Goal: Task Accomplishment & Management: Complete application form

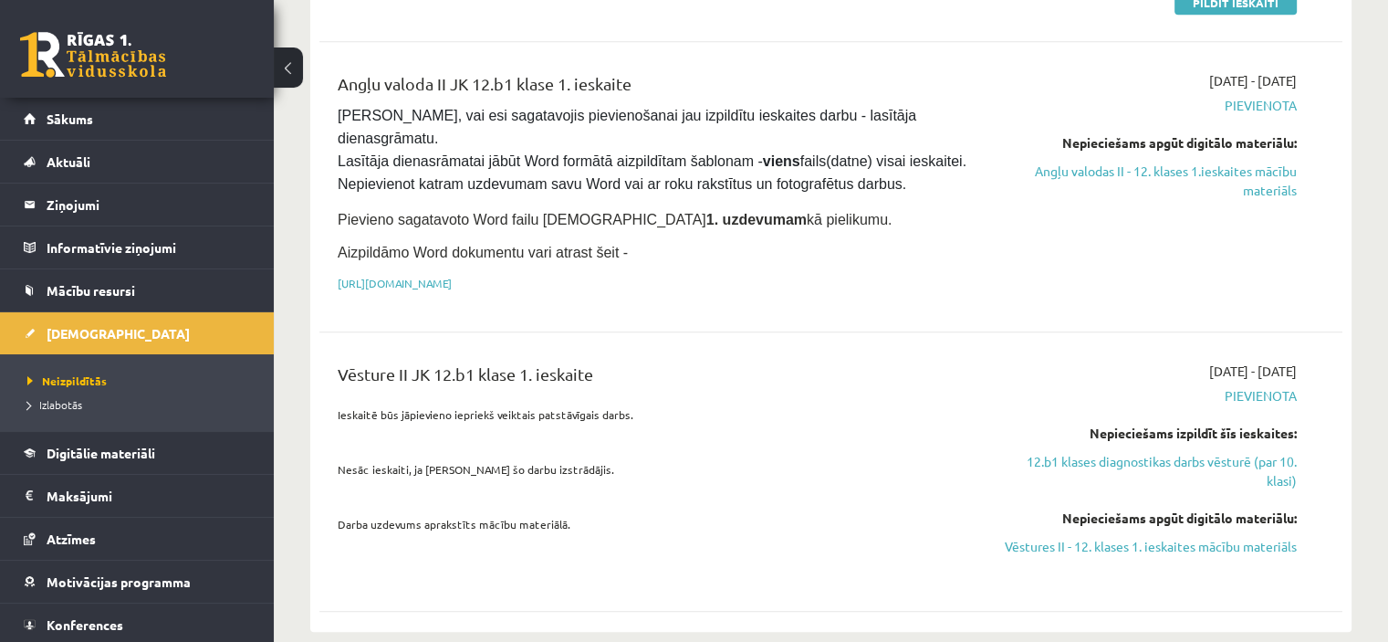
scroll to position [1176, 0]
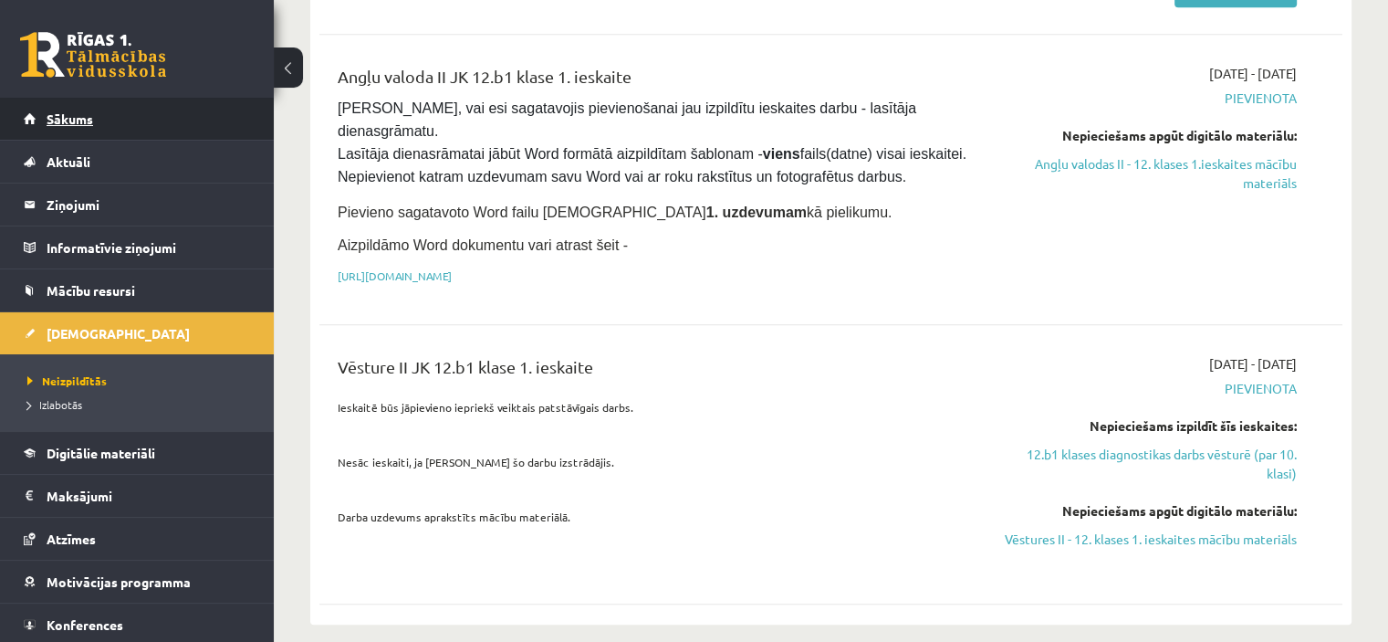
click at [115, 116] on link "Sākums" at bounding box center [137, 119] width 227 height 42
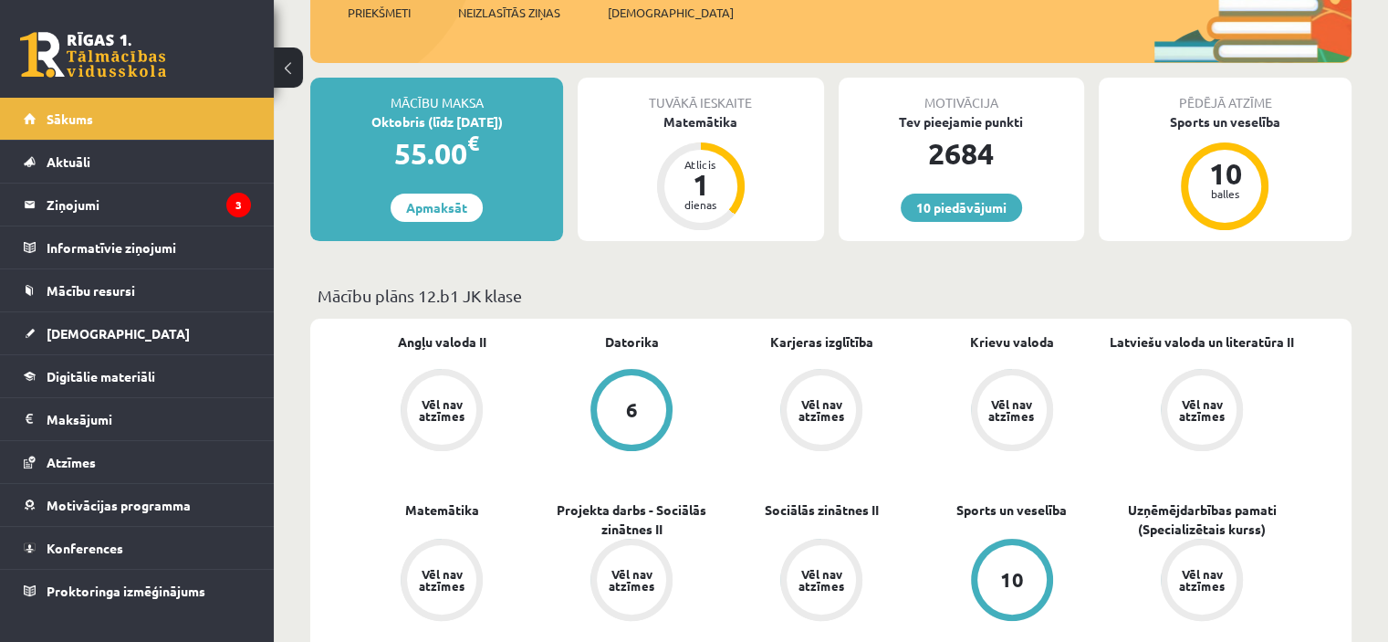
scroll to position [256, 0]
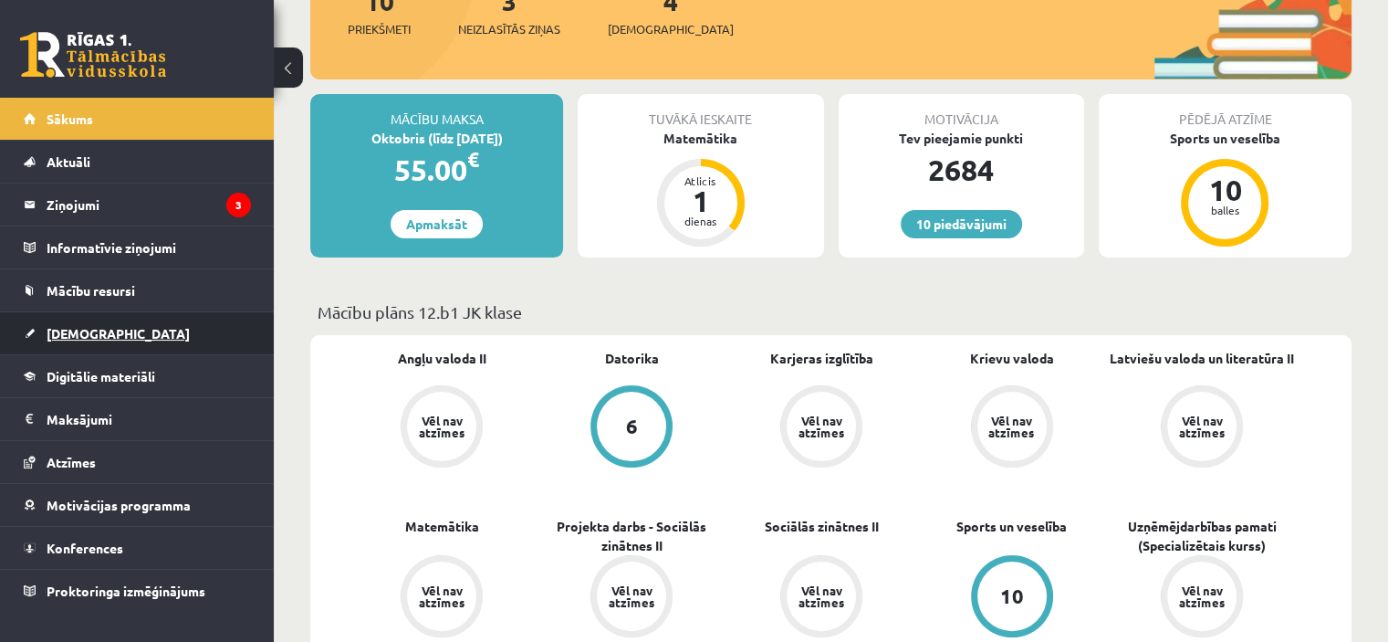
click at [88, 328] on span "[DEMOGRAPHIC_DATA]" at bounding box center [118, 333] width 143 height 16
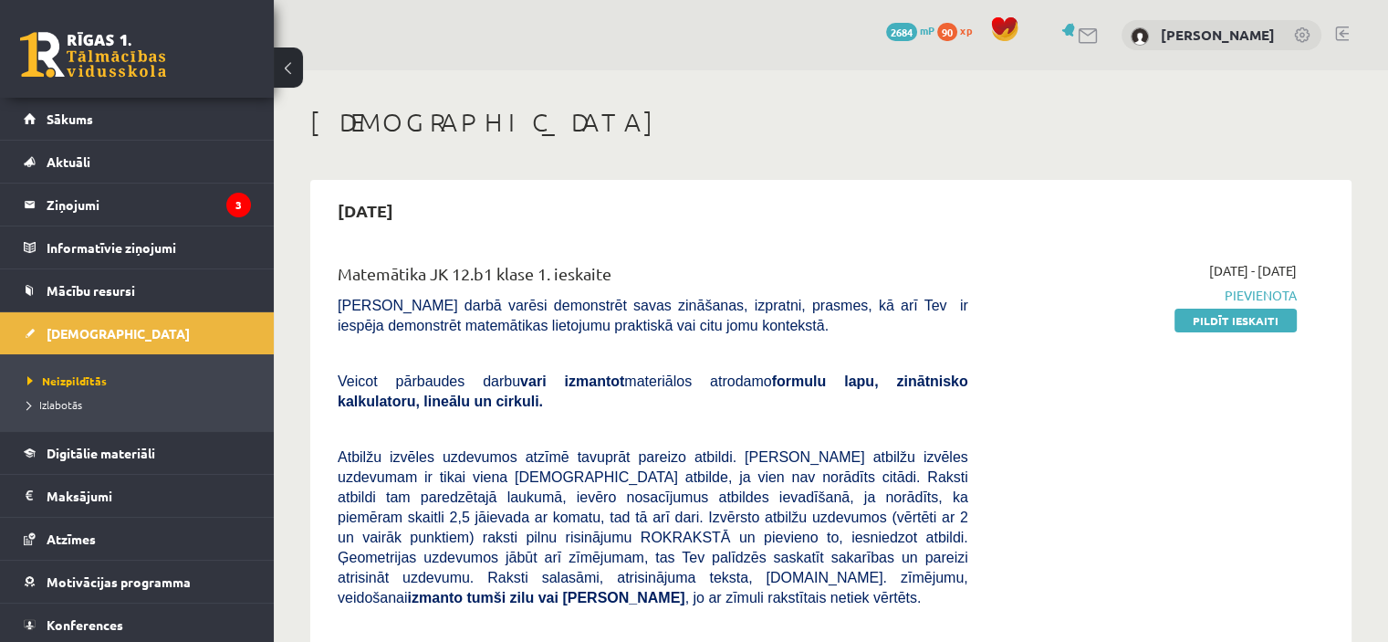
scroll to position [77, 0]
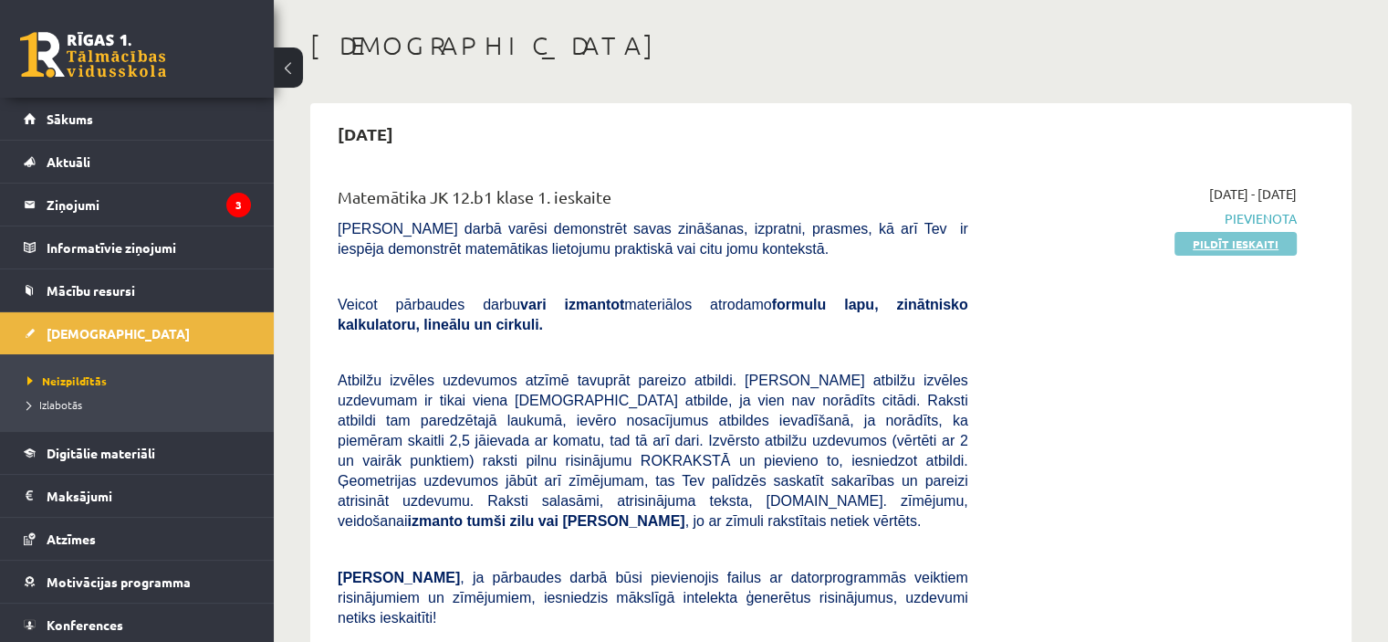
click at [1202, 236] on link "Pildīt ieskaiti" at bounding box center [1236, 244] width 122 height 24
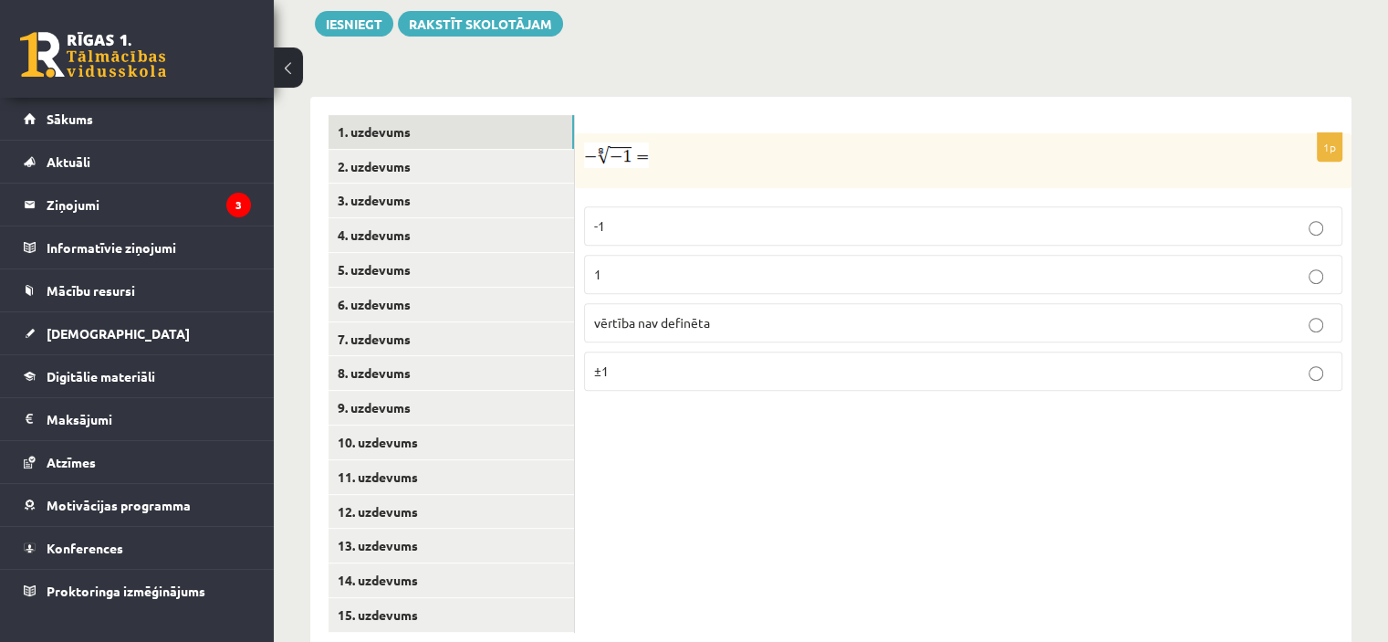
scroll to position [717, 0]
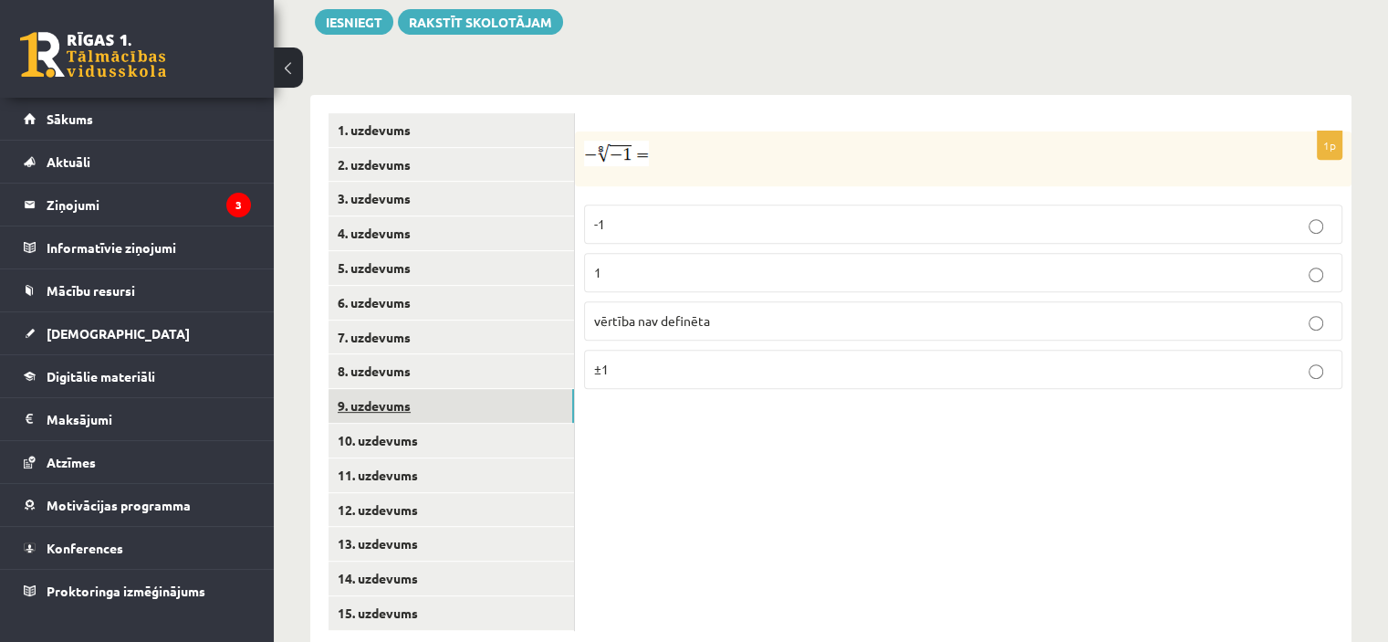
click at [436, 389] on link "9. uzdevums" at bounding box center [452, 406] width 246 height 34
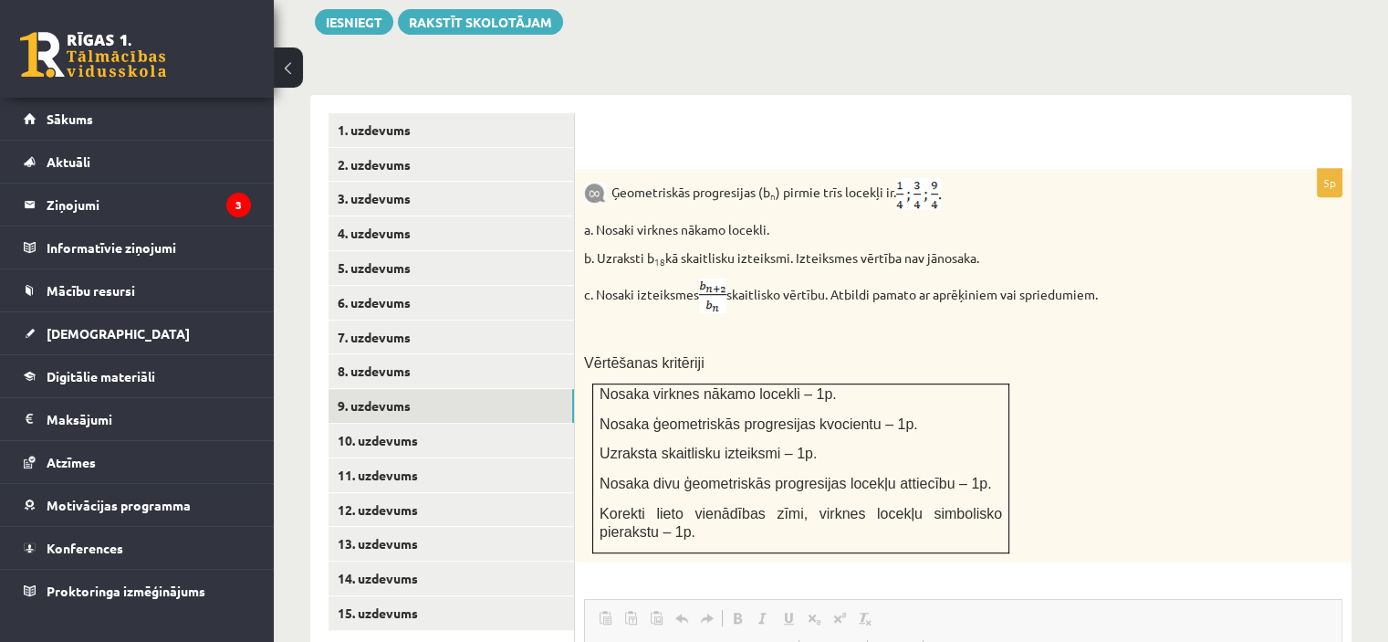
scroll to position [0, 0]
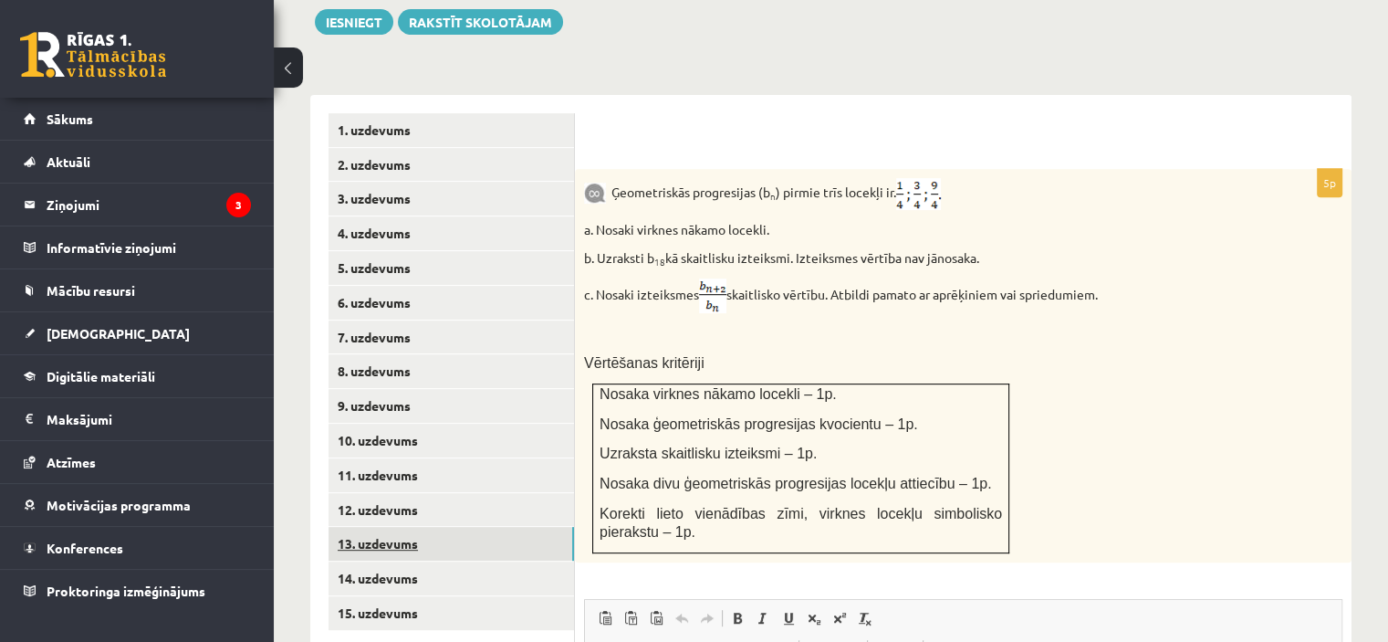
click at [388, 527] on link "13. uzdevums" at bounding box center [452, 544] width 246 height 34
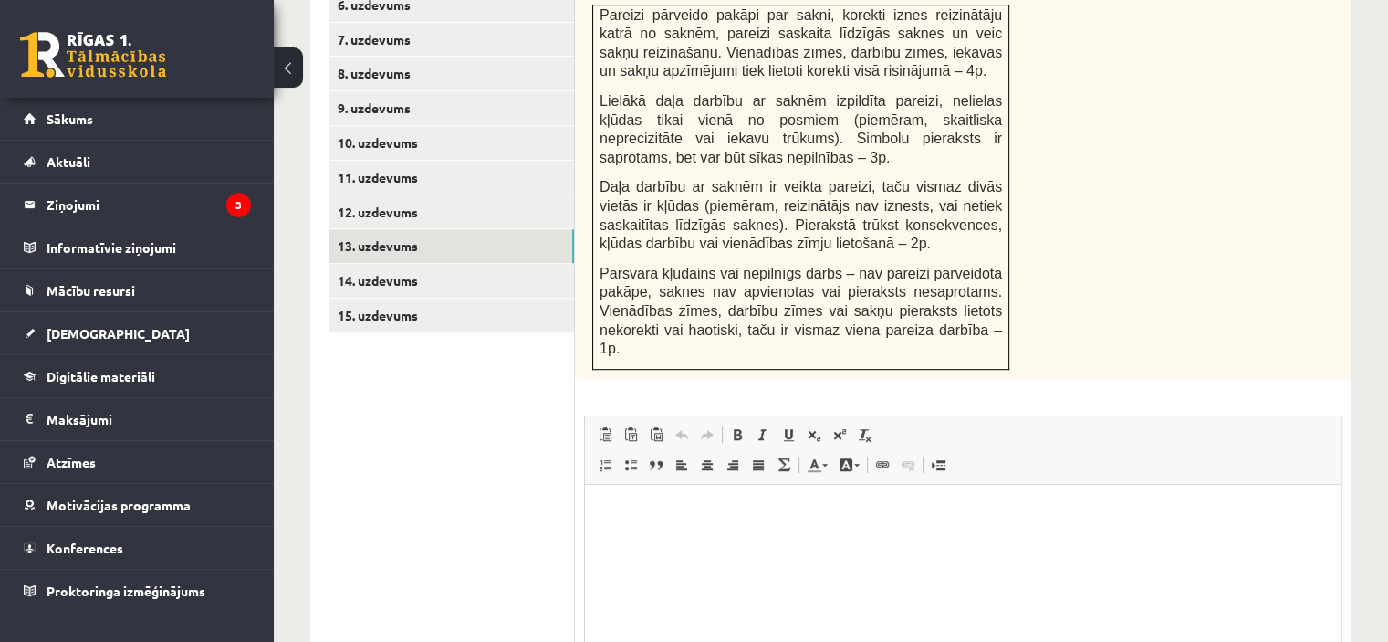
scroll to position [1161, 0]
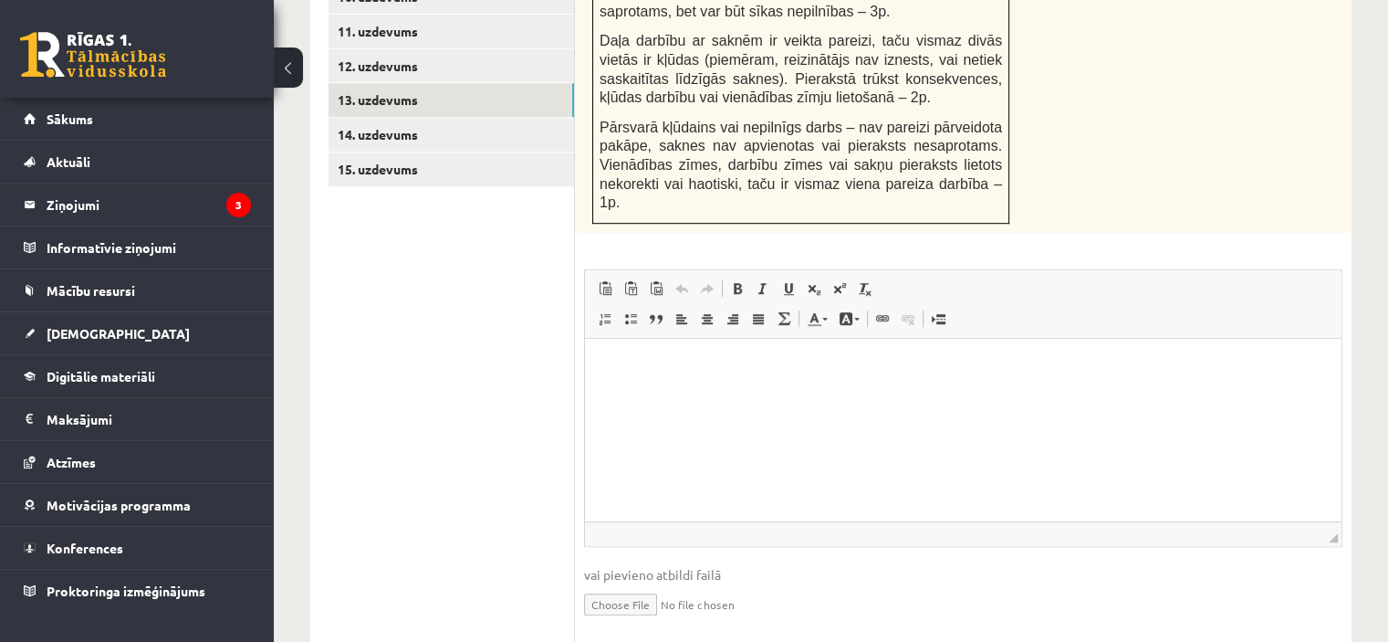
click at [623, 584] on input "file" at bounding box center [963, 602] width 759 height 37
type input "**********"
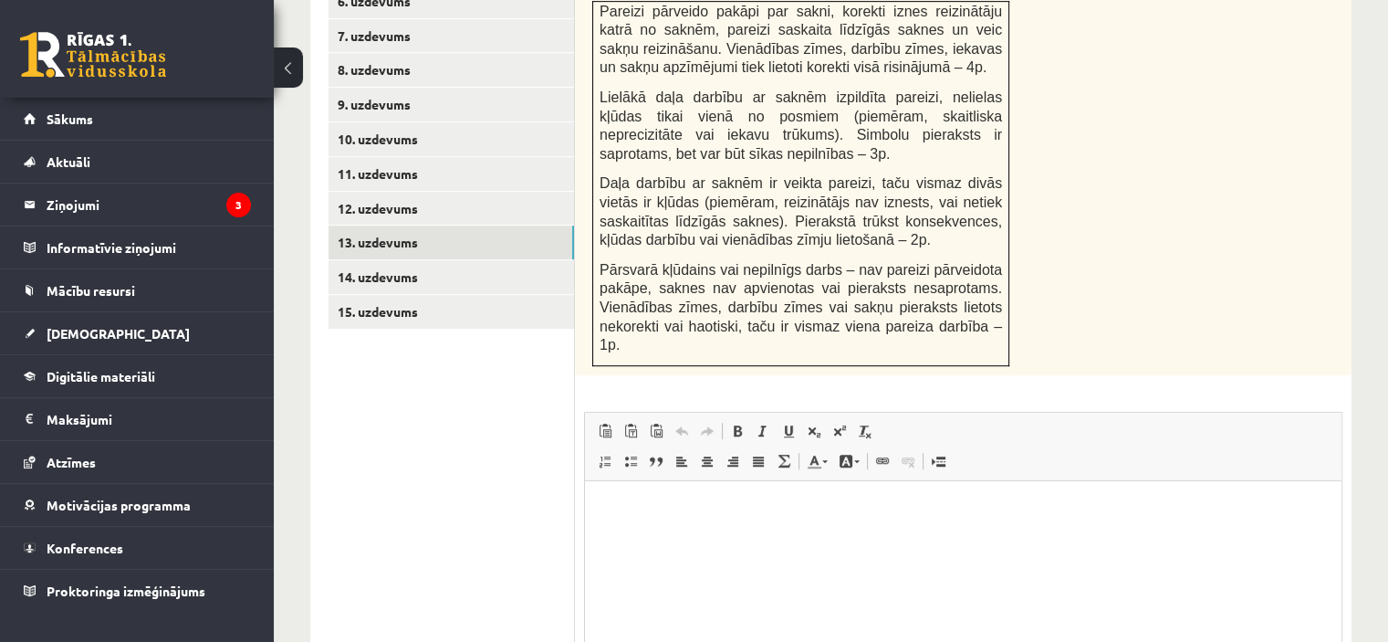
scroll to position [1179, 0]
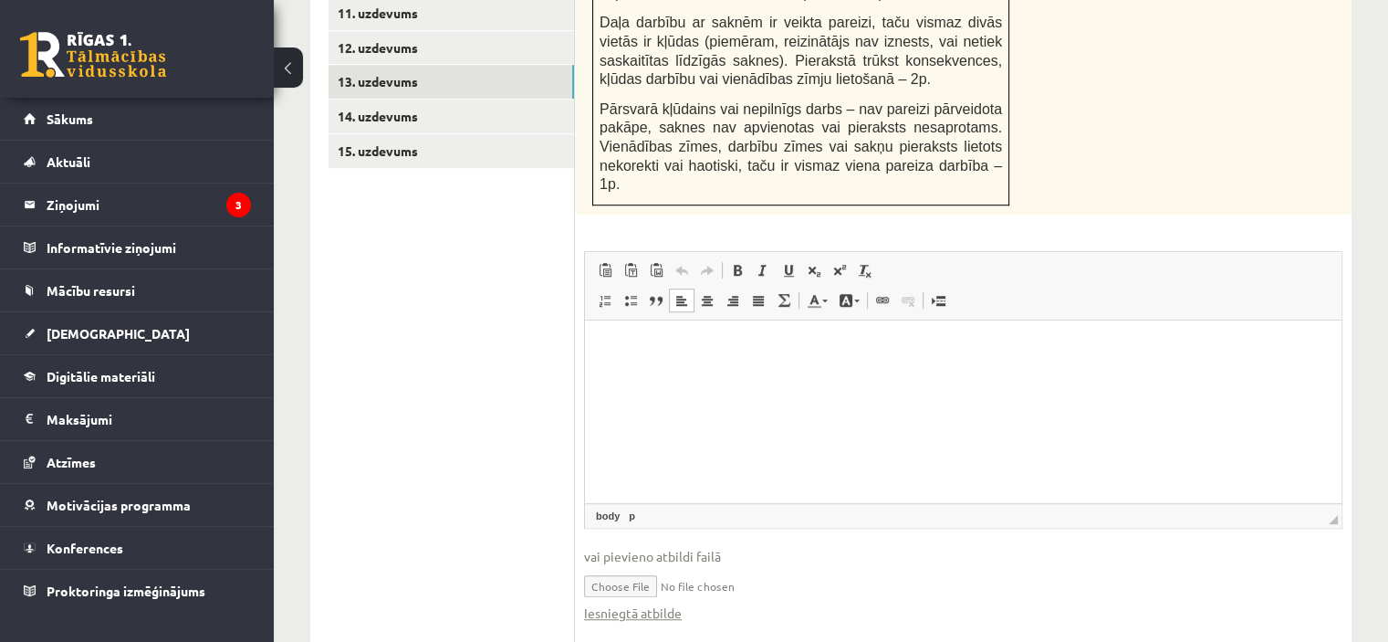
click at [640, 362] on html at bounding box center [963, 347] width 757 height 56
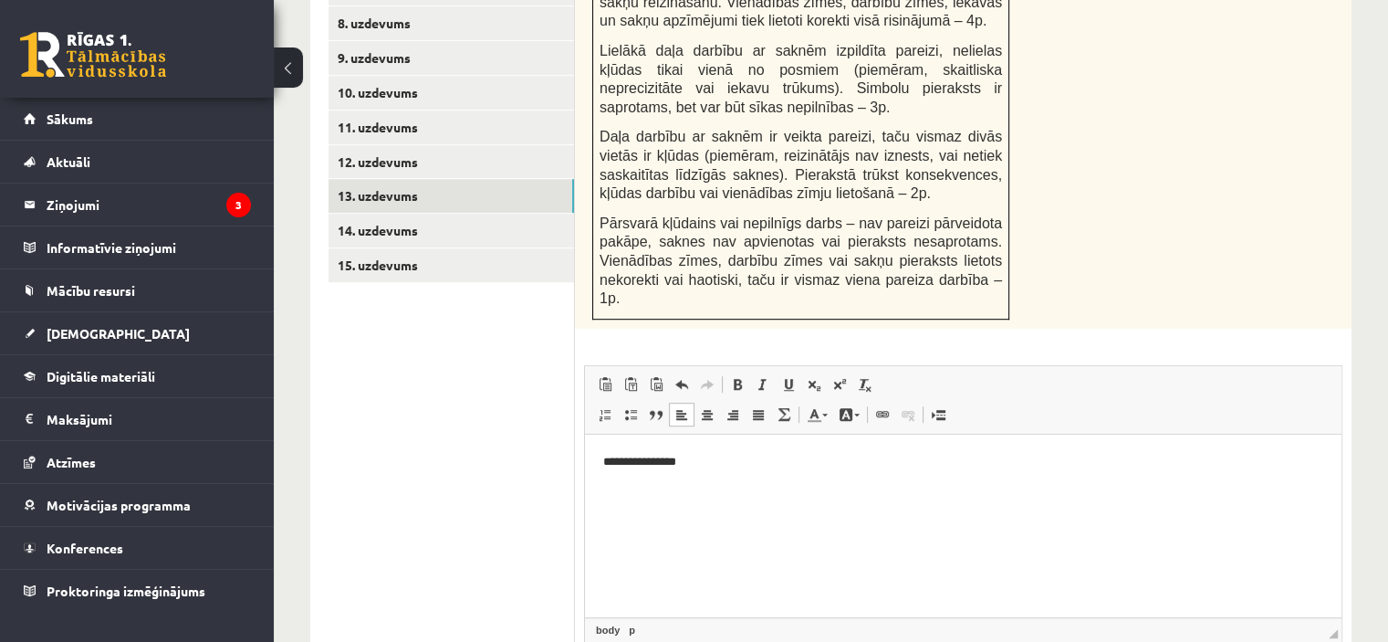
scroll to position [1022, 0]
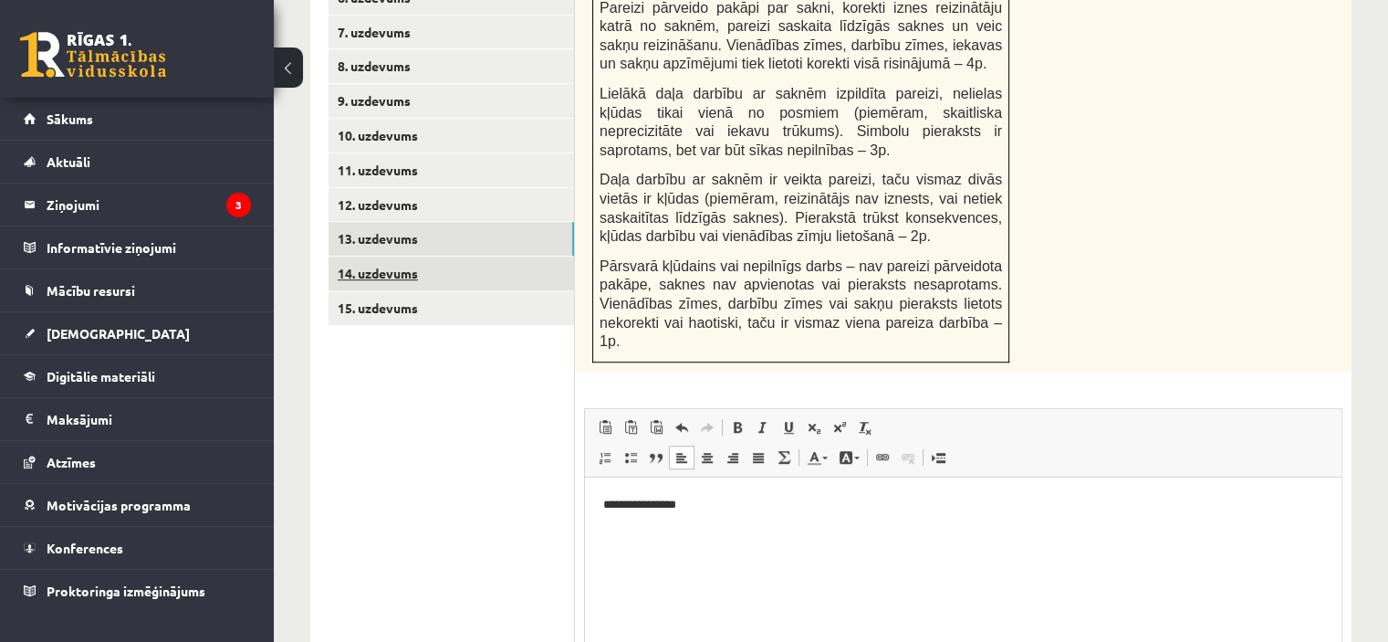
click at [490, 256] on link "14. uzdevums" at bounding box center [452, 273] width 246 height 34
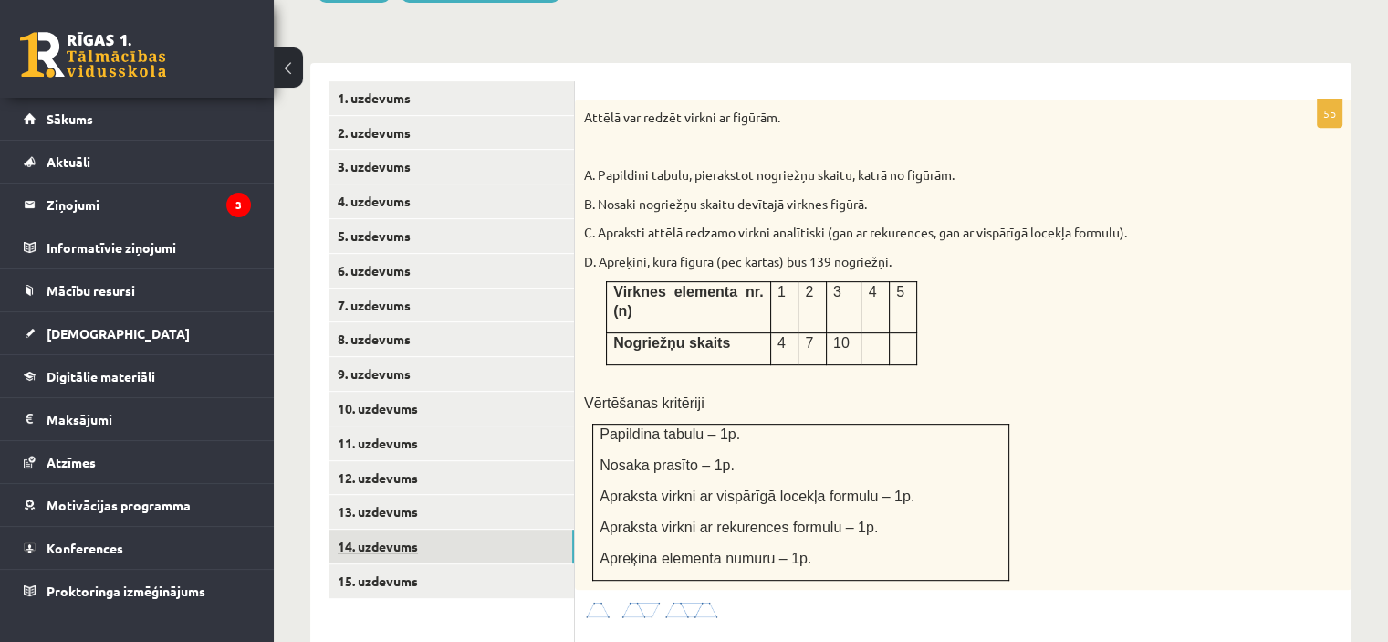
scroll to position [0, 0]
click at [490, 254] on link "6. uzdevums" at bounding box center [452, 271] width 246 height 34
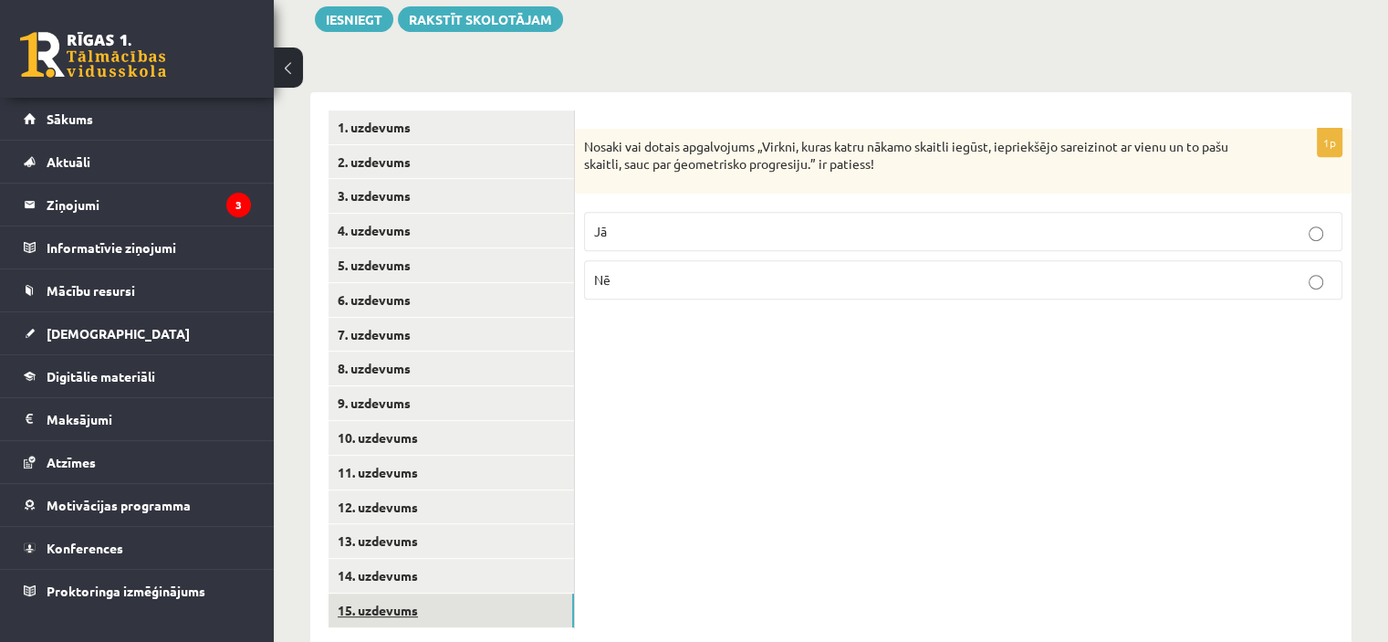
click at [403, 593] on link "15. uzdevums" at bounding box center [452, 610] width 246 height 34
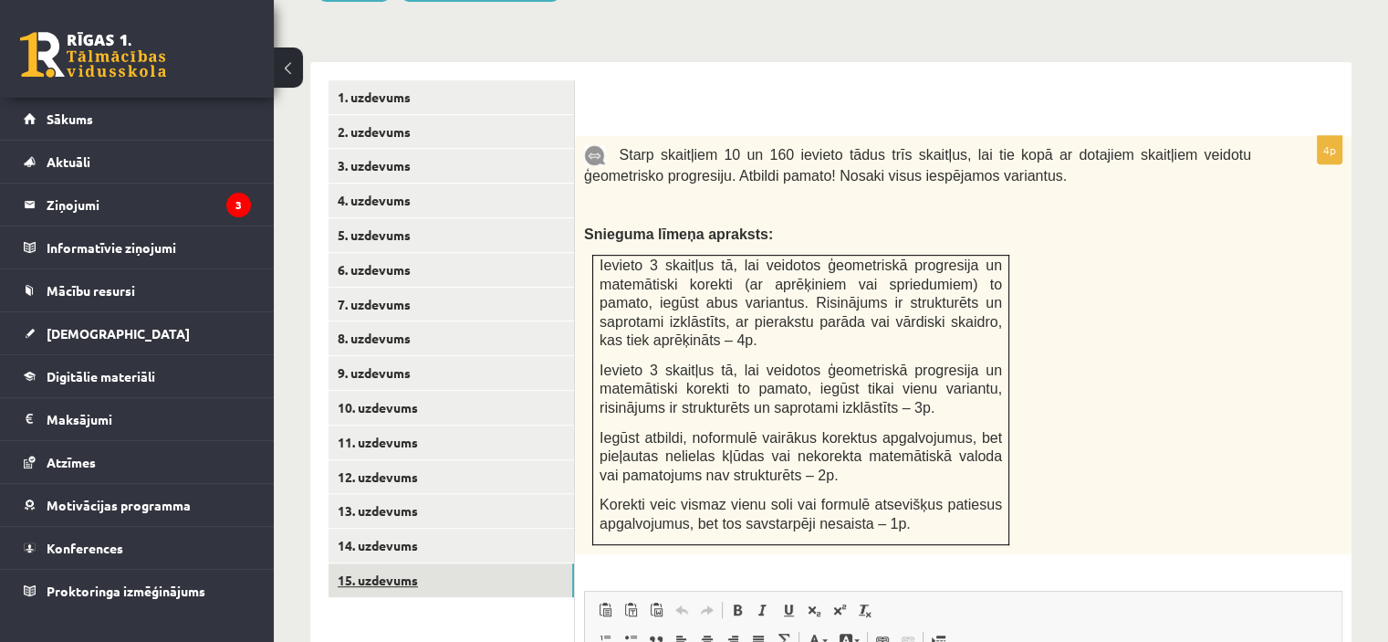
scroll to position [759, 0]
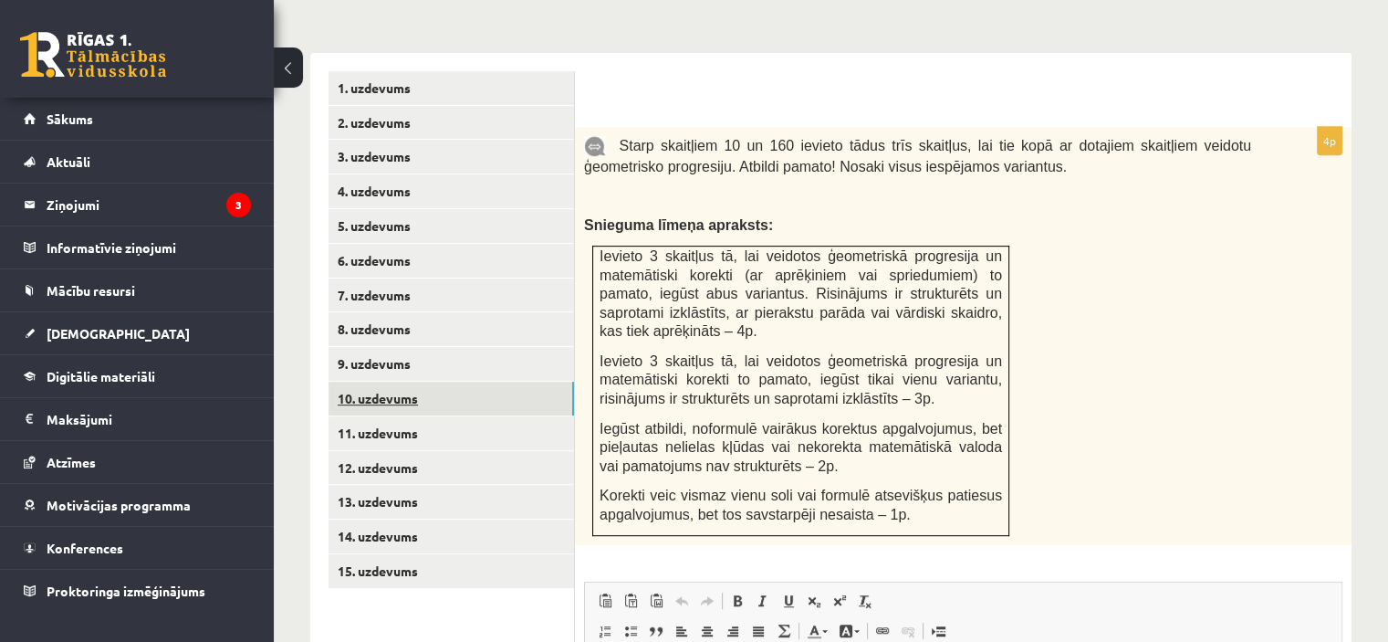
click at [498, 382] on link "10. uzdevums" at bounding box center [452, 399] width 246 height 34
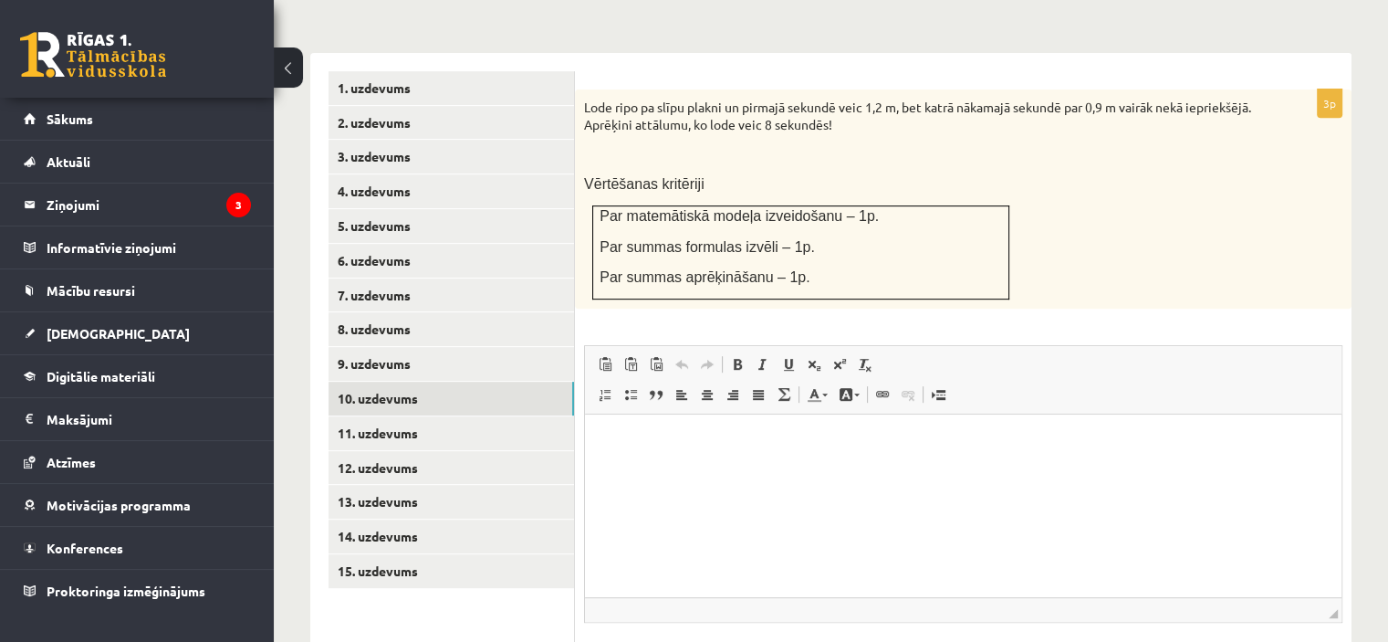
scroll to position [854, 0]
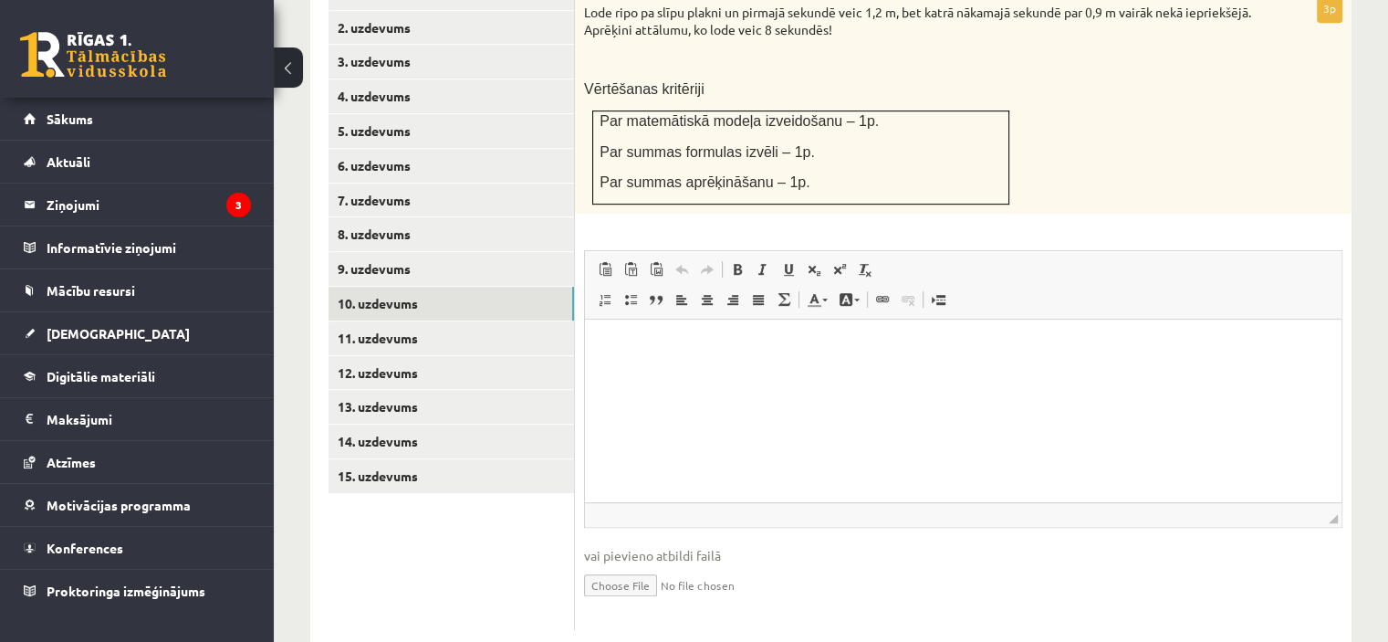
click at [630, 565] on input "file" at bounding box center [963, 583] width 759 height 37
type input "**********"
click at [653, 351] on p "Визуальный текстовый редактор, wiswyg-editor-user-answer-47433861856880" at bounding box center [963, 347] width 720 height 19
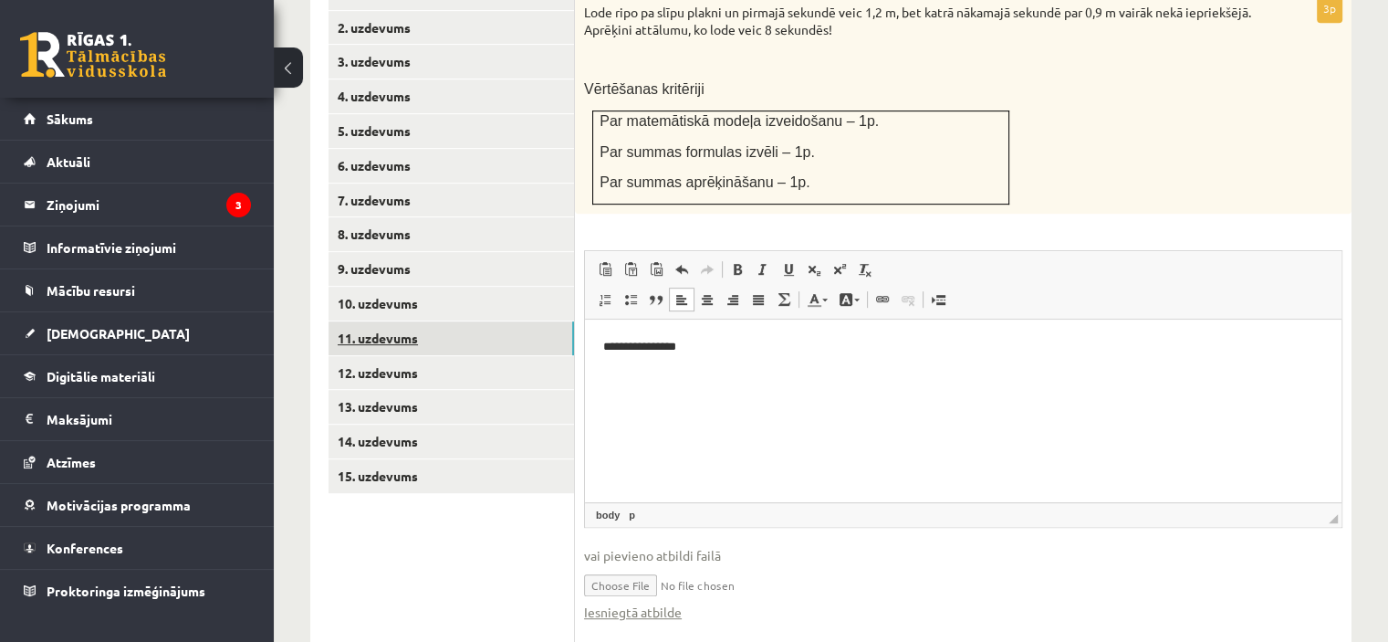
click at [453, 321] on link "11. uzdevums" at bounding box center [452, 338] width 246 height 34
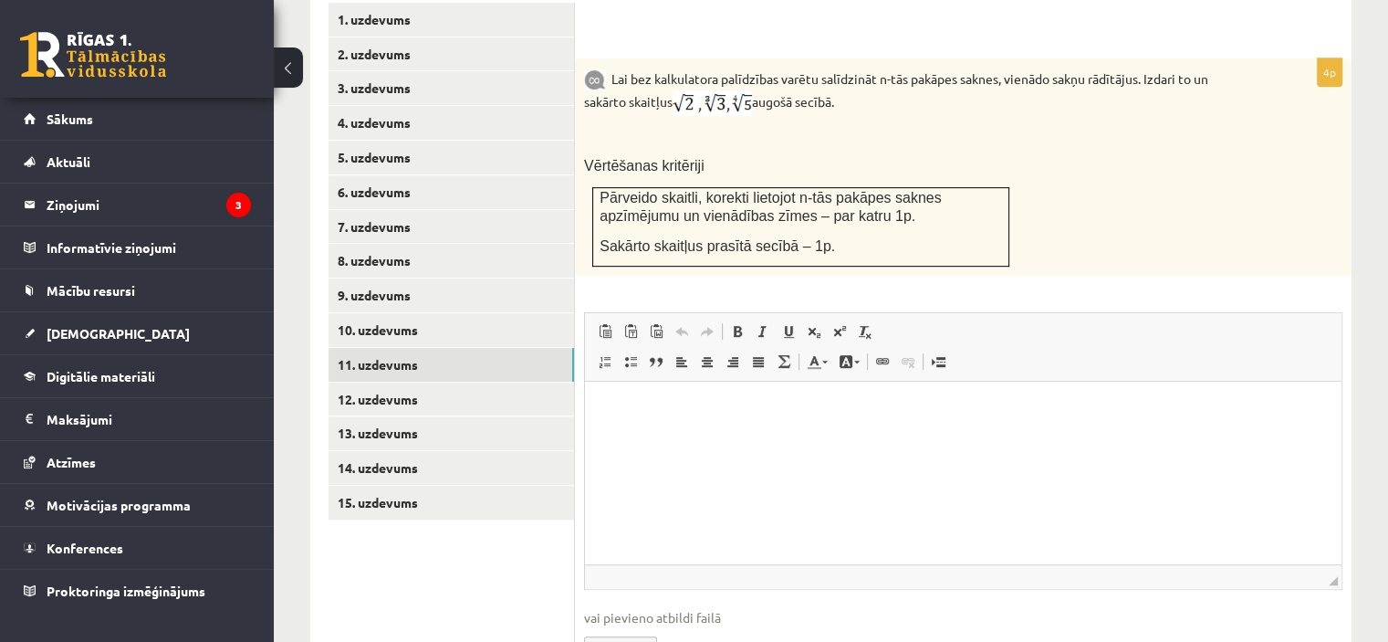
scroll to position [826, 0]
click at [426, 384] on link "12. uzdevums" at bounding box center [452, 401] width 246 height 34
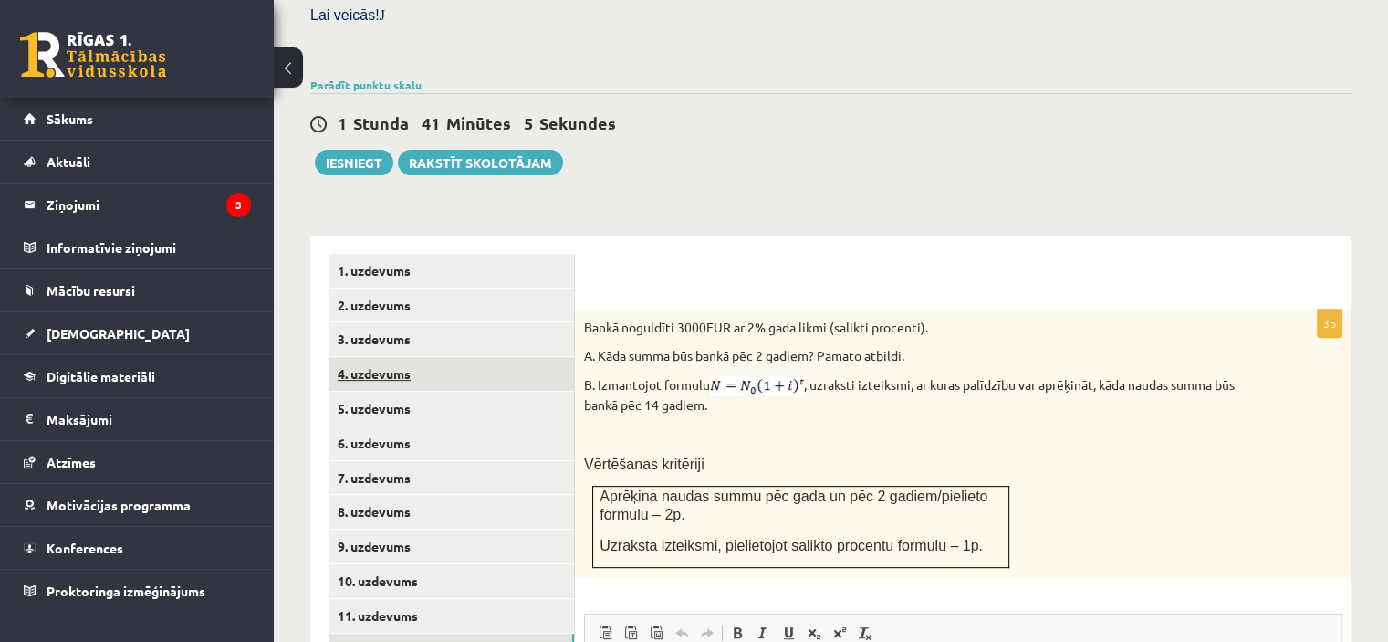
scroll to position [574, 0]
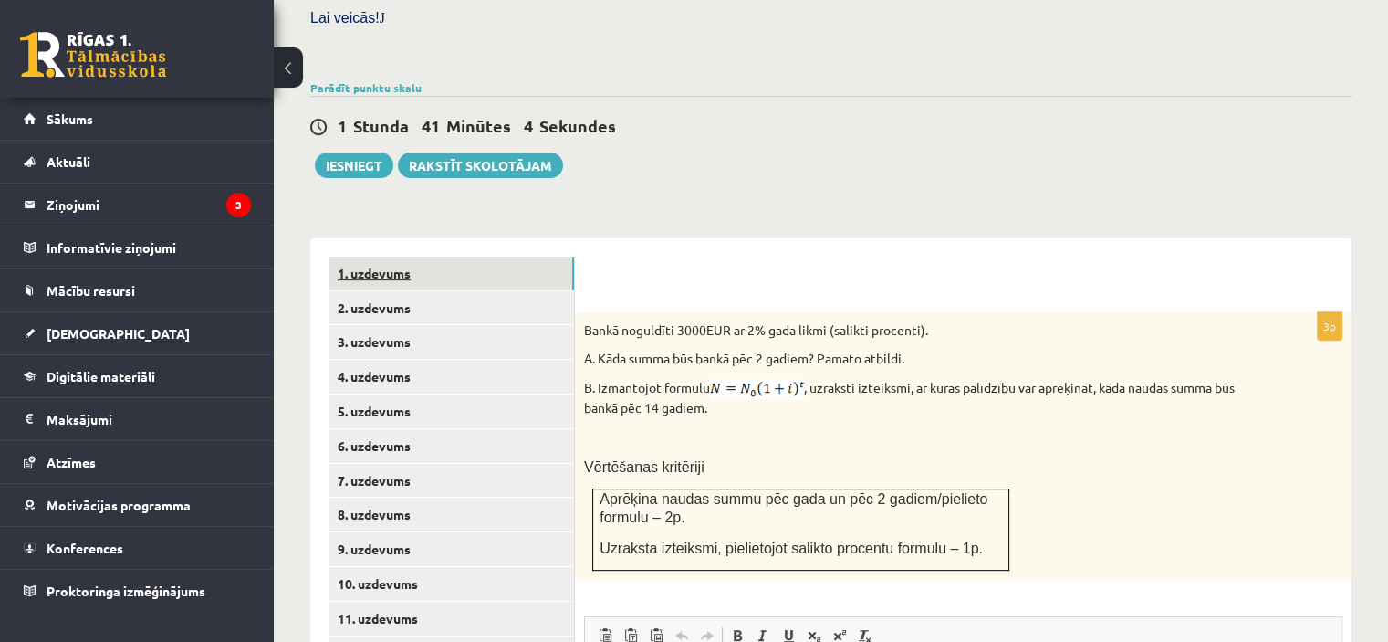
click at [372, 256] on link "1. uzdevums" at bounding box center [452, 273] width 246 height 34
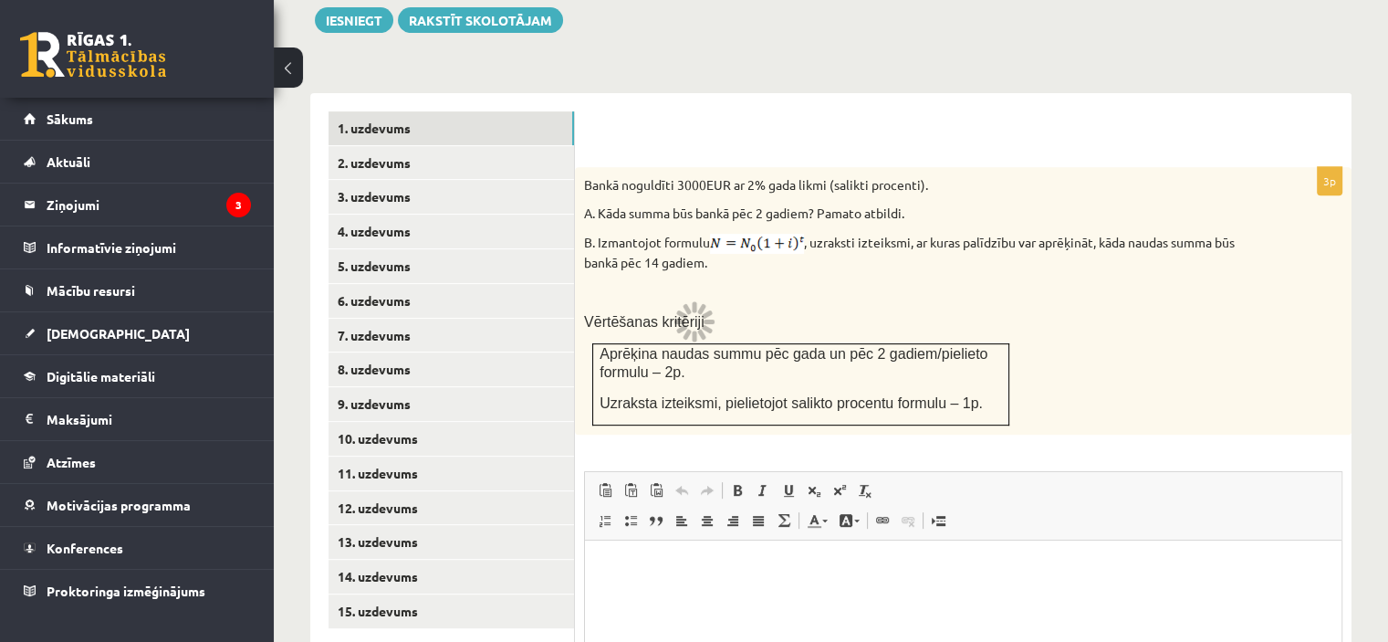
scroll to position [720, 0]
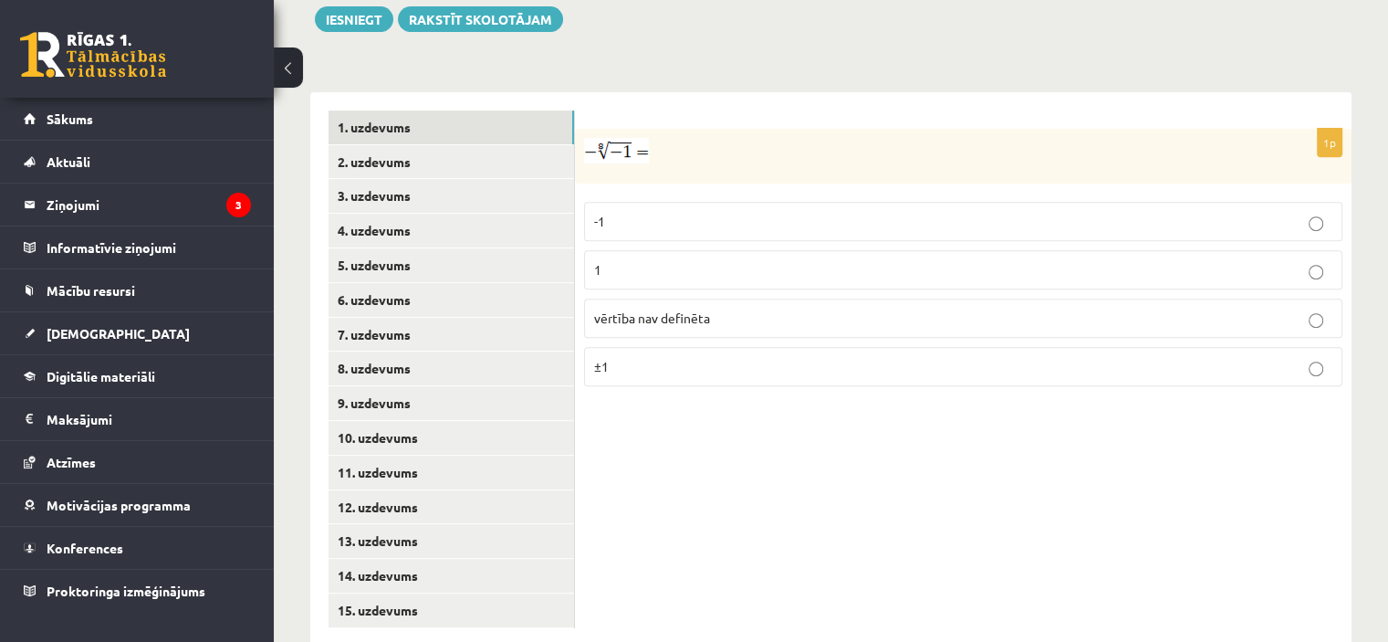
click at [626, 138] on img at bounding box center [616, 151] width 65 height 26
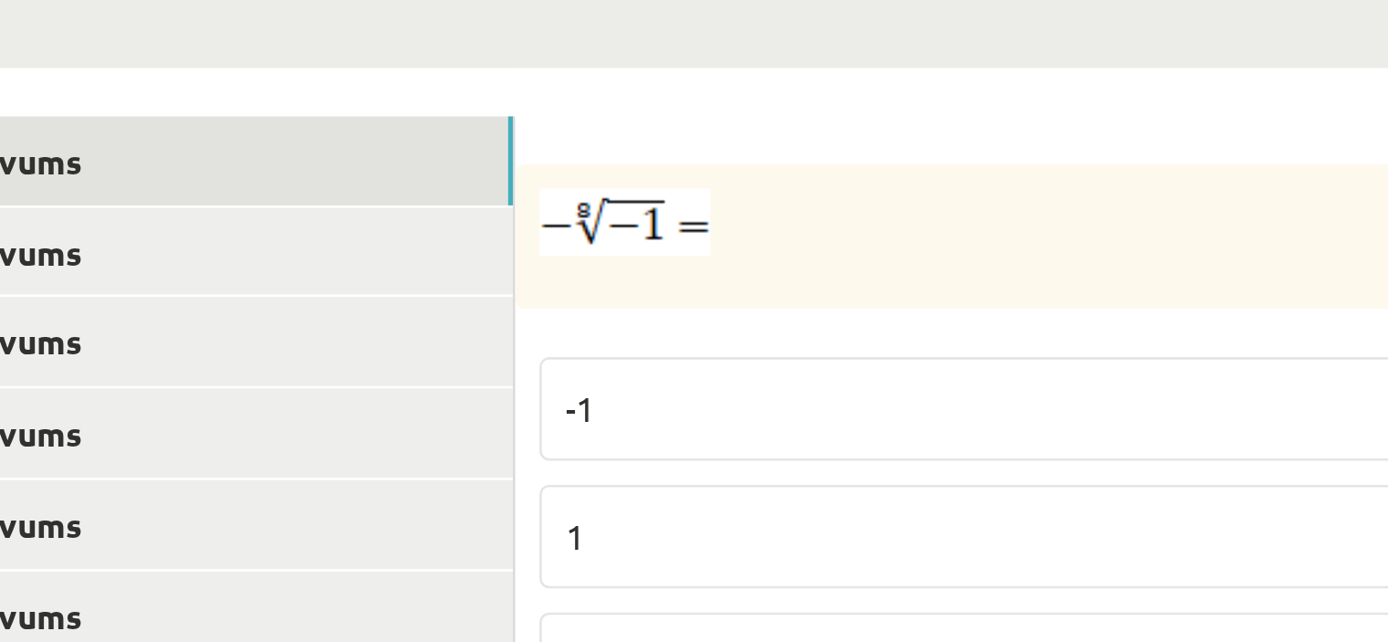
click at [602, 138] on img at bounding box center [616, 151] width 65 height 26
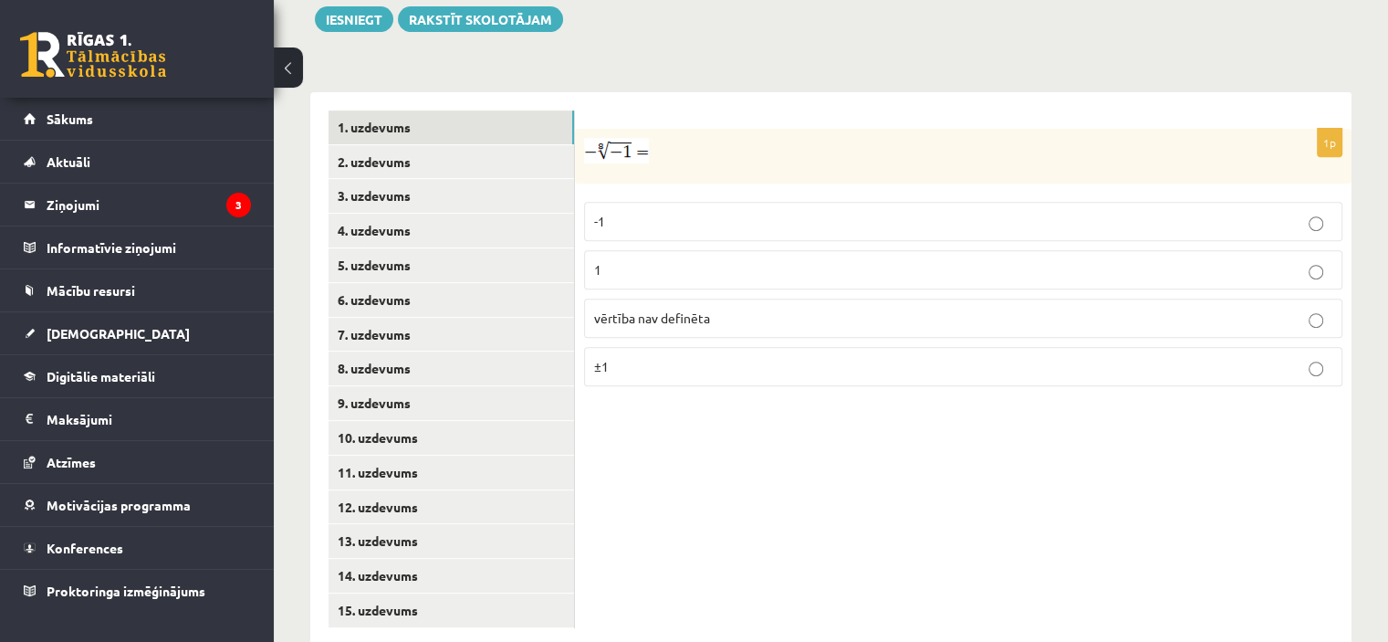
click at [721, 298] on label "vērtība nav definēta" at bounding box center [963, 317] width 759 height 39
click at [422, 145] on link "2. uzdevums" at bounding box center [452, 162] width 246 height 34
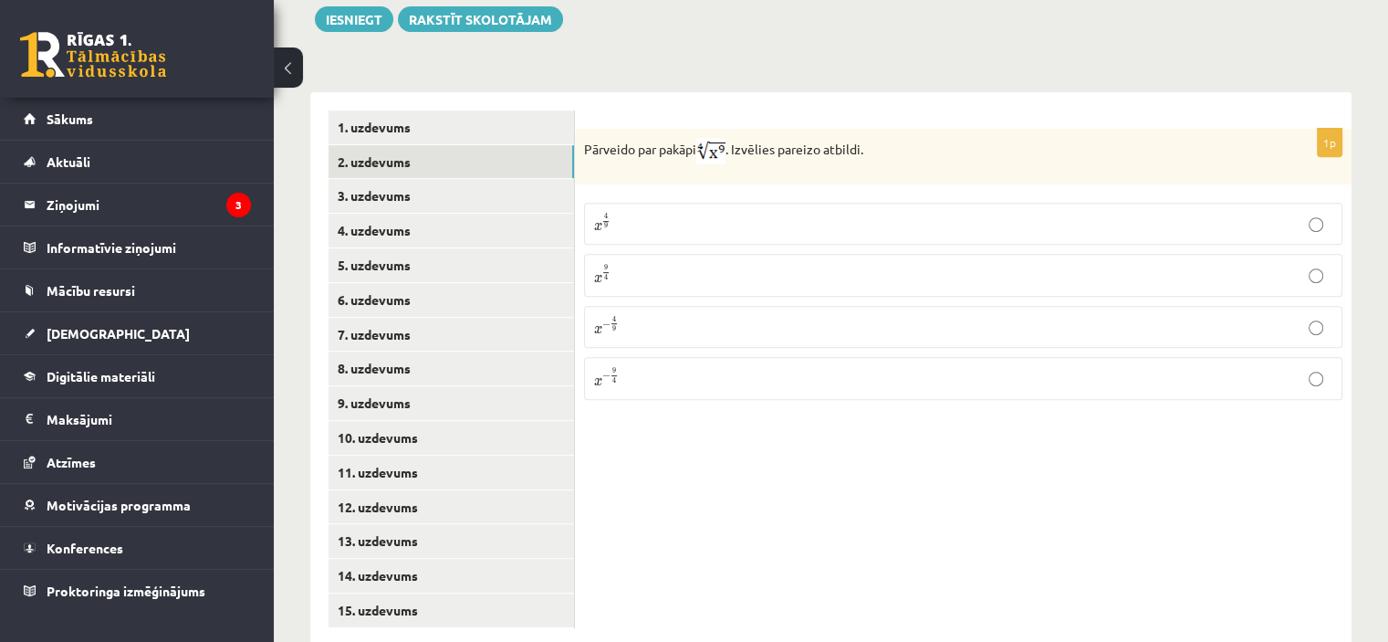
click at [722, 264] on p "x 9 4 x 9 4" at bounding box center [963, 275] width 738 height 22
click at [482, 179] on link "3. uzdevums" at bounding box center [452, 196] width 246 height 34
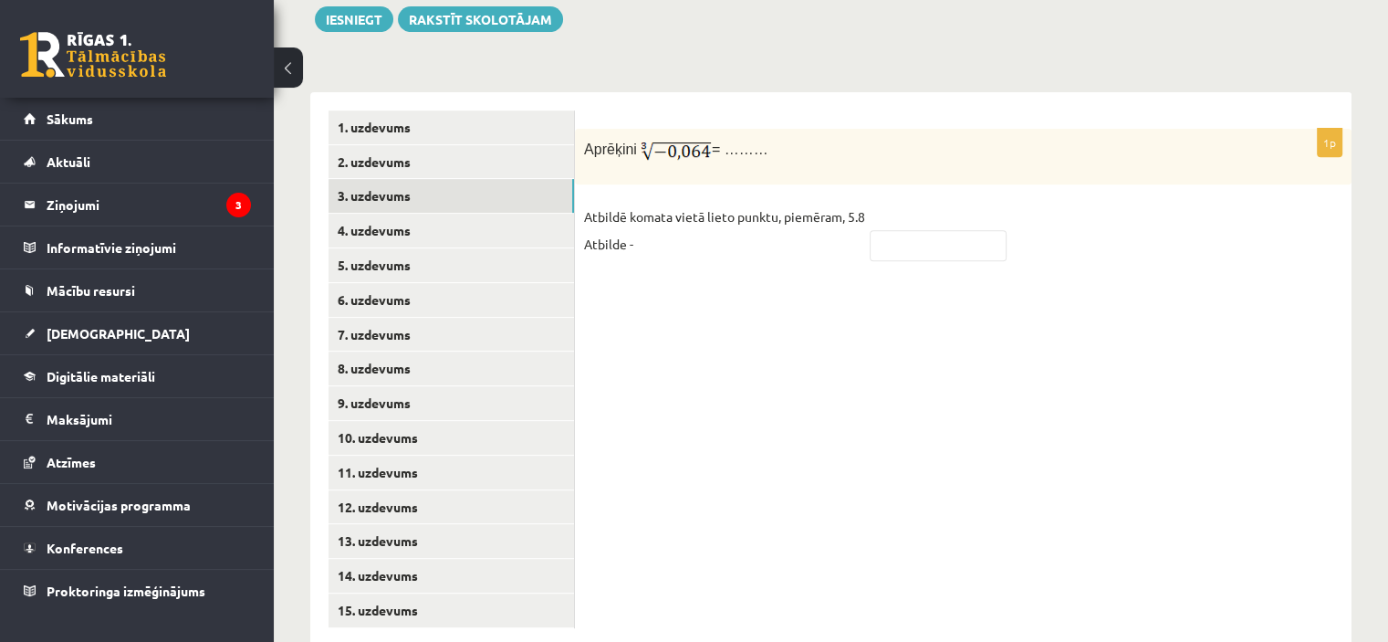
click at [946, 203] on fieldset "Atbildē komata vietā lieto punktu, piemēram, 5.8 Atbilde -" at bounding box center [963, 236] width 759 height 66
click at [938, 230] on input "text" at bounding box center [938, 245] width 137 height 31
type input "****"
click at [522, 214] on link "4. uzdevums" at bounding box center [452, 231] width 246 height 34
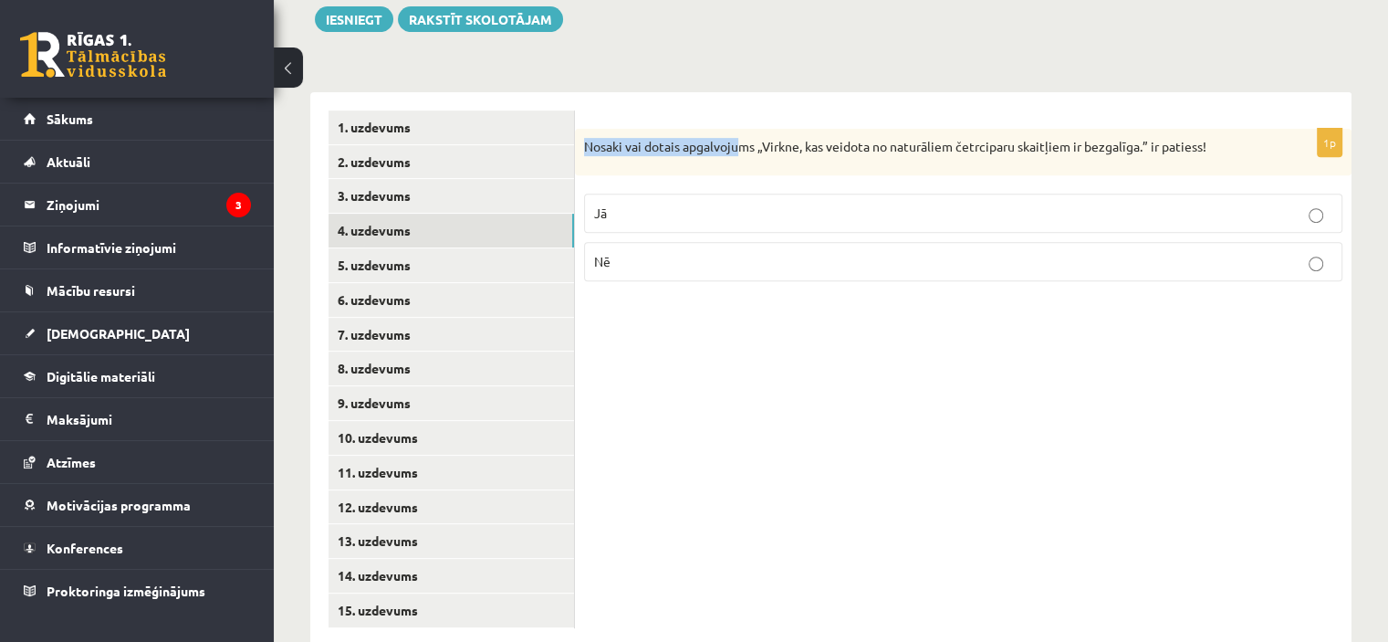
drag, startPoint x: 587, startPoint y: 101, endPoint x: 1055, endPoint y: 102, distance: 468.3
click at [866, 129] on div "Nosaki vai dotais apgalvojums „Virkne, kas veidota no naturāliem četrciparu ska…" at bounding box center [963, 152] width 777 height 47
drag, startPoint x: 1208, startPoint y: 113, endPoint x: 598, endPoint y: 120, distance: 609.8
click at [608, 152] on div "1p Nosaki vai dotais apgalvojums „Virkne, kas veidota no naturāliem četrciparu …" at bounding box center [963, 213] width 777 height 168
drag, startPoint x: 598, startPoint y: 116, endPoint x: 569, endPoint y: 88, distance: 40.7
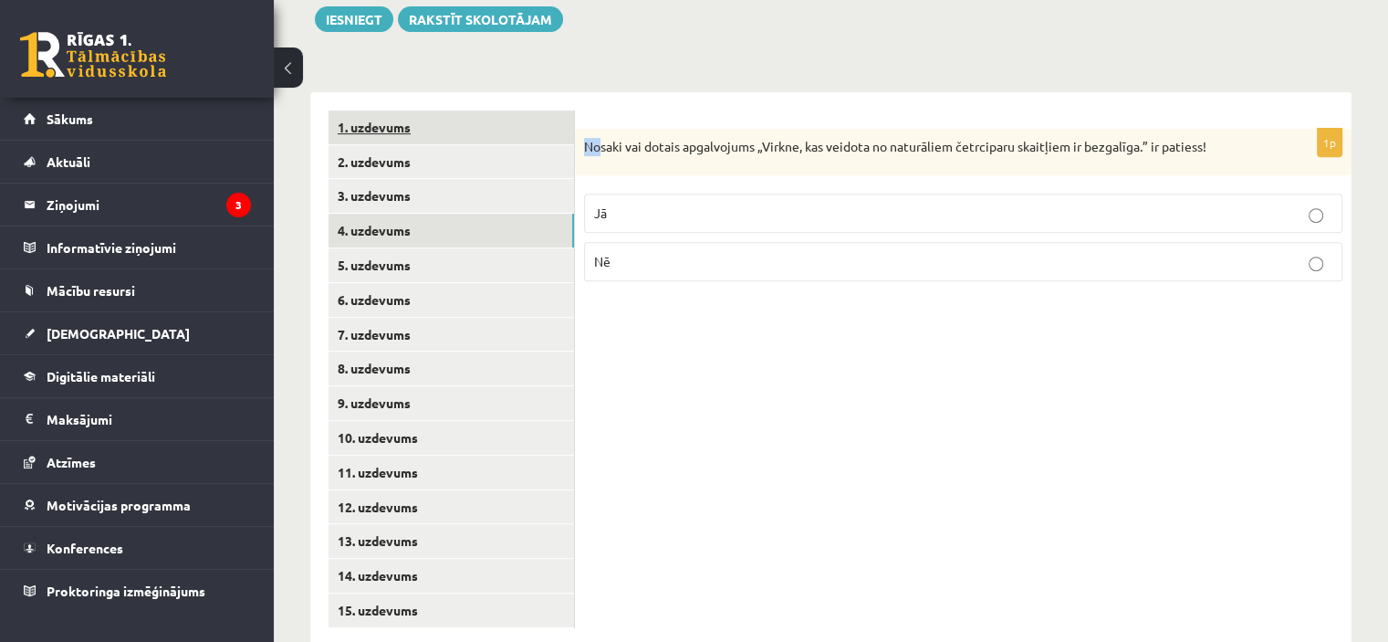
click at [583, 129] on div "Nosaki vai dotais apgalvojums „Virkne, kas veidota no naturāliem četrciparu ska…" at bounding box center [963, 152] width 777 height 47
click at [569, 110] on link "1. uzdevums" at bounding box center [452, 127] width 246 height 34
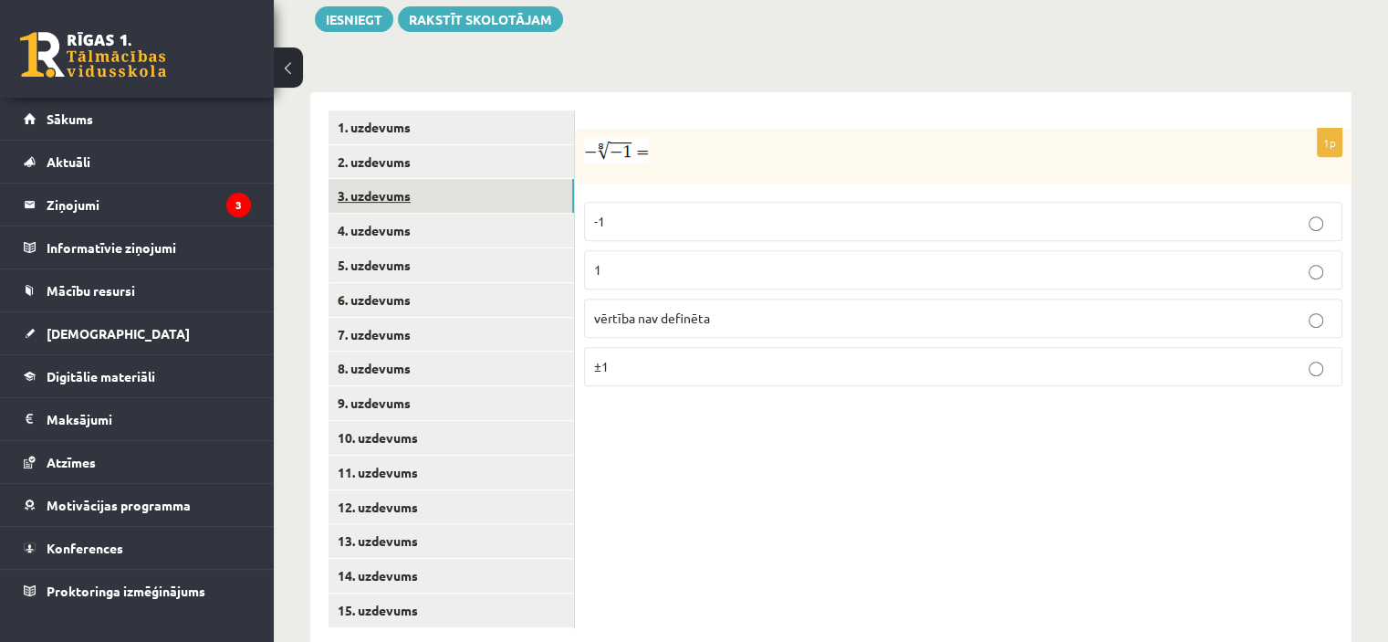
click at [529, 179] on link "3. uzdevums" at bounding box center [452, 196] width 246 height 34
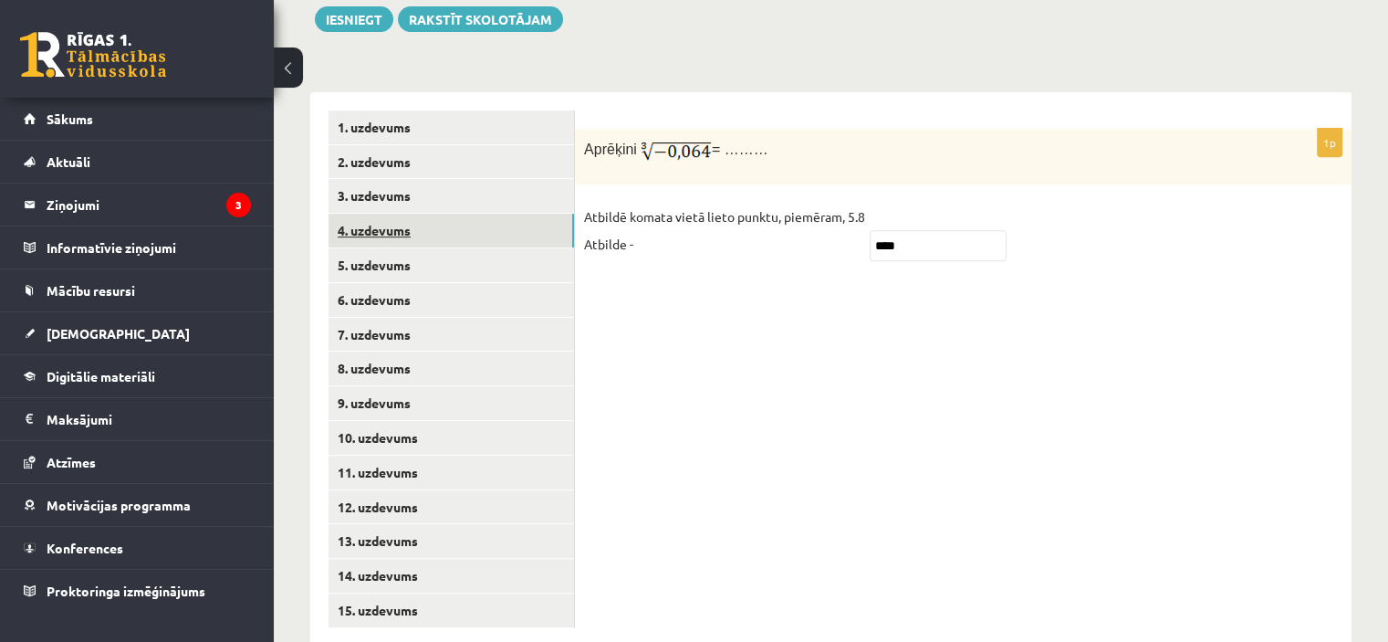
click at [526, 214] on link "4. uzdevums" at bounding box center [452, 231] width 246 height 34
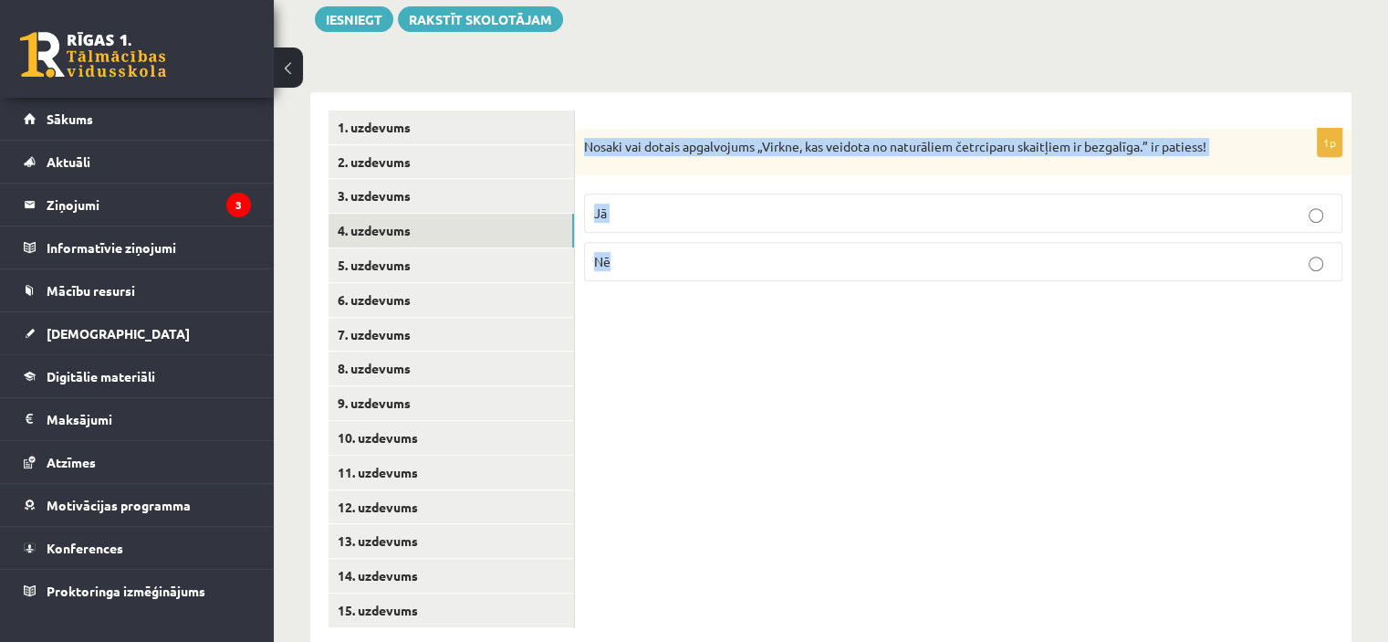
drag, startPoint x: 577, startPoint y: 99, endPoint x: 767, endPoint y: 319, distance: 291.3
click at [767, 319] on div "1p Nosaki vai dotais apgalvojums „Virkne, kas veidota no naturāliem četrciparu …" at bounding box center [963, 369] width 777 height 554
copy div "Nosaki vai dotais apgalvojums „Virkne, kas veidota no naturāliem četrciparu ska…"
click at [665, 252] on p "Nē" at bounding box center [963, 261] width 738 height 19
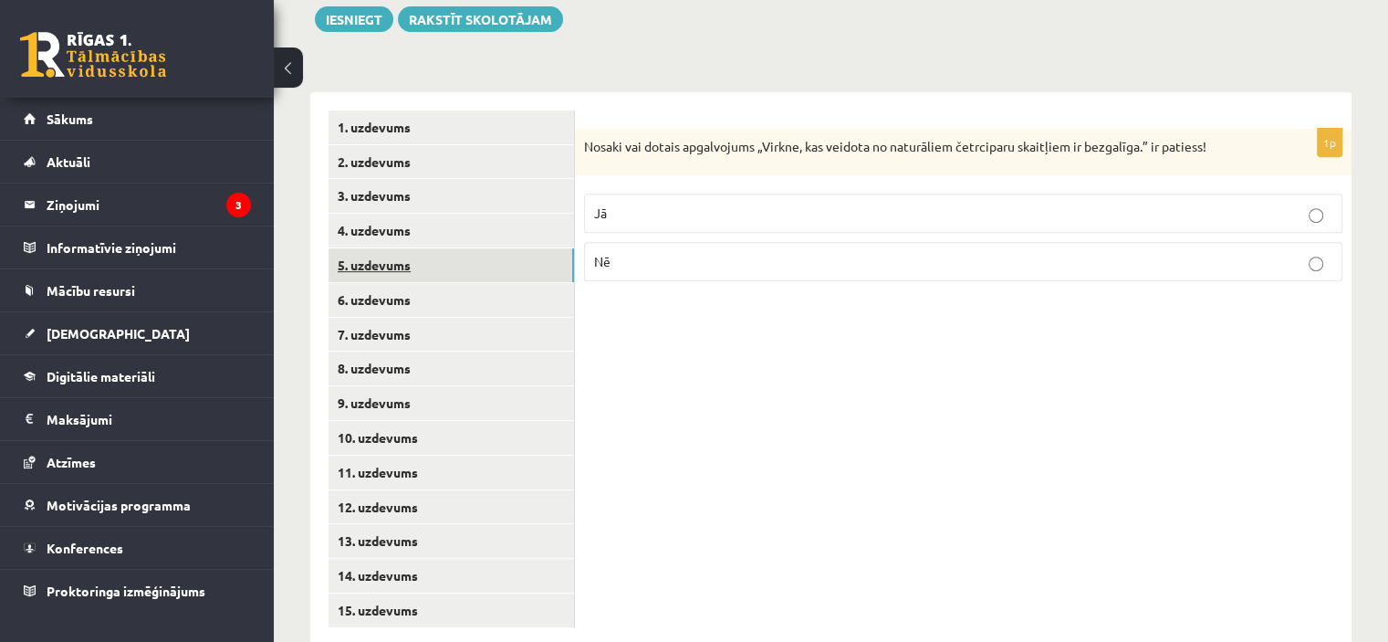
click at [456, 248] on link "5. uzdevums" at bounding box center [452, 265] width 246 height 34
click at [719, 255] on p "Nē" at bounding box center [963, 264] width 738 height 19
drag, startPoint x: 590, startPoint y: 91, endPoint x: 1093, endPoint y: 119, distance: 503.7
click at [1093, 129] on div "Nosaki vai dotais apgalvojums „Skaitlis 6 ir virknes loceklis.” ir patiess!" at bounding box center [963, 153] width 777 height 49
click at [728, 138] on p "Nosaki vai dotais apgalvojums „Skaitlis 6 ir virknes loceklis.” ir patiess!" at bounding box center [917, 148] width 667 height 20
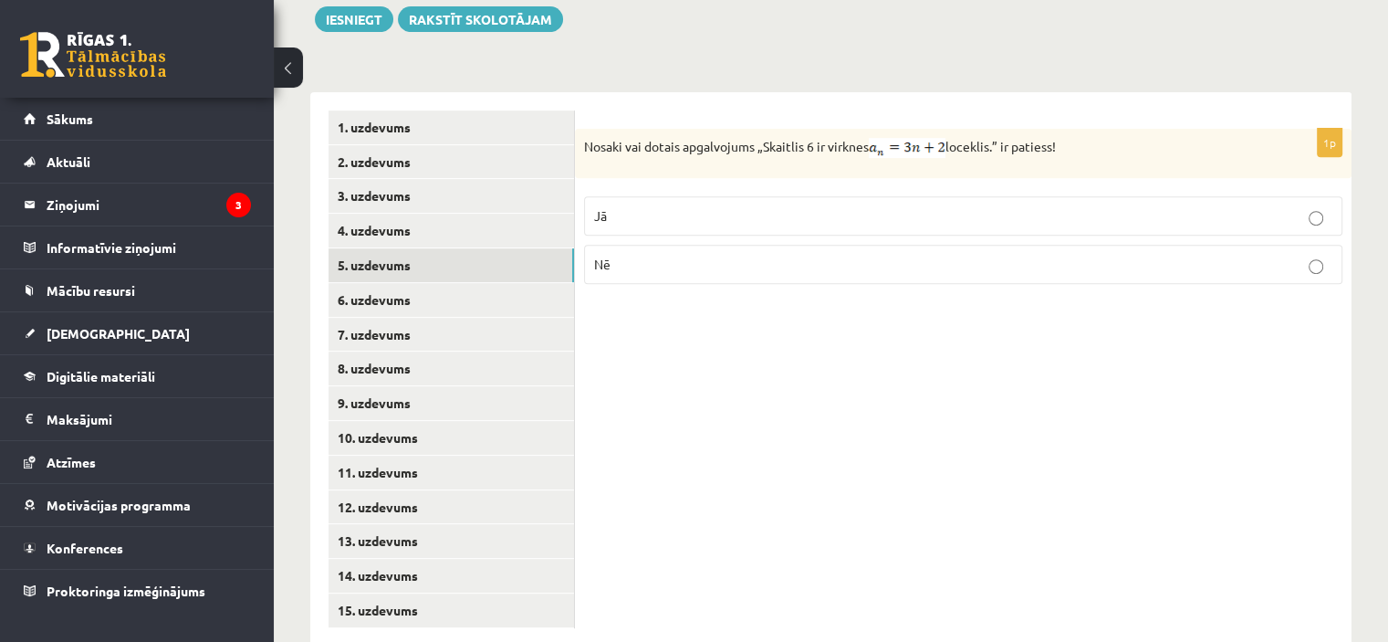
click at [657, 138] on p "Nosaki vai dotais apgalvojums „Skaitlis 6 ir virknes loceklis.” ir patiess!" at bounding box center [917, 148] width 667 height 20
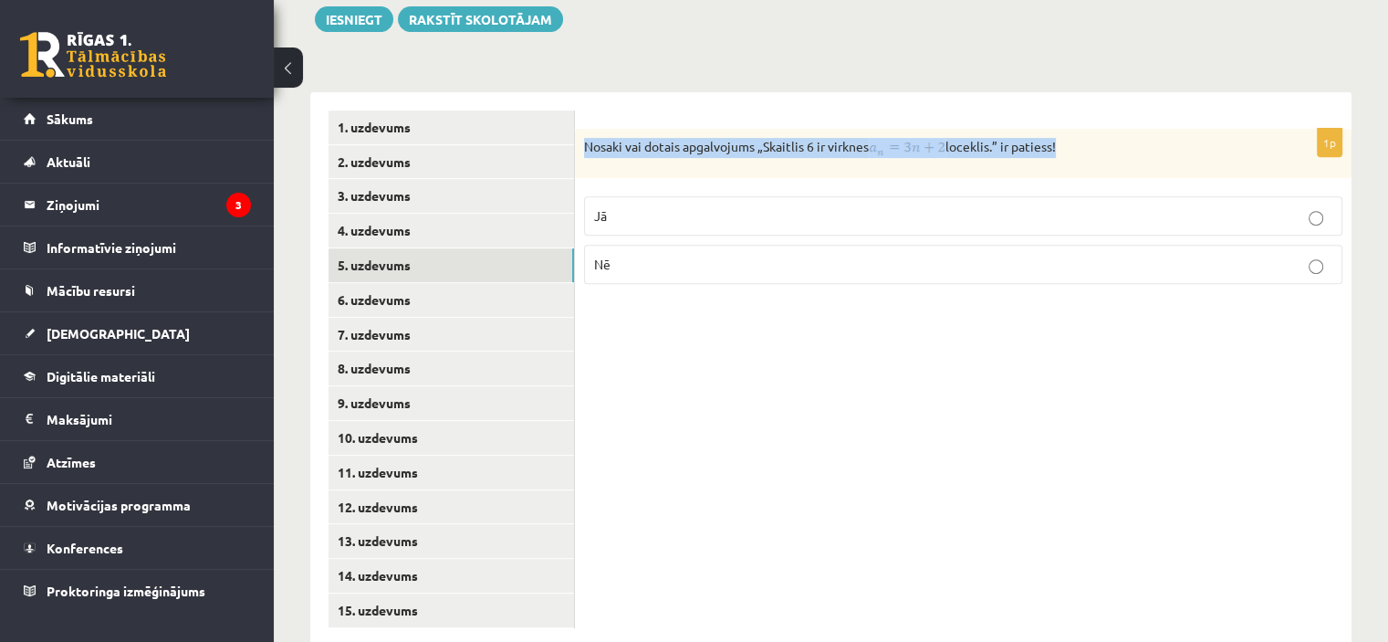
click at [657, 138] on p "Nosaki vai dotais apgalvojums „Skaitlis 6 ir virknes loceklis.” ir patiess!" at bounding box center [917, 148] width 667 height 20
copy div "Nosaki vai dotais apgalvojums „Skaitlis 6 ir virknes loceklis.” ir patiess!"
click at [786, 138] on p "Nosaki vai dotais apgalvojums „Skaitlis 6 ir virknes loceklis.” ir patiess!" at bounding box center [917, 148] width 667 height 20
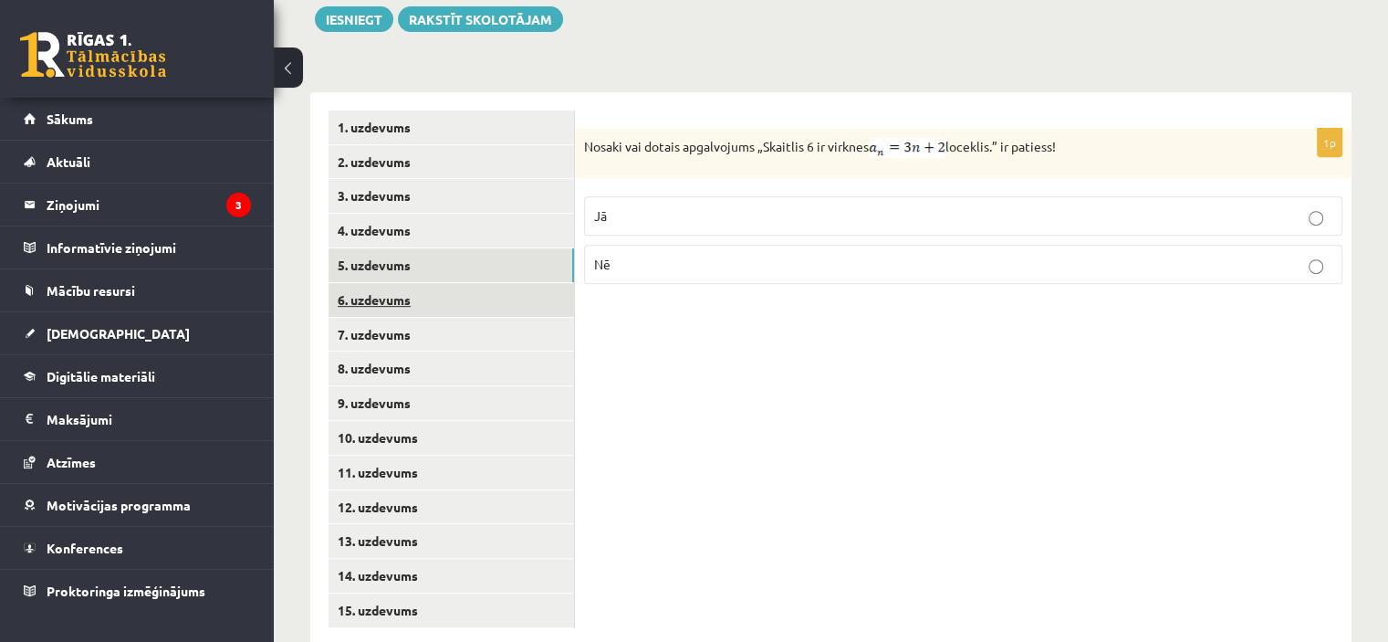
click at [417, 283] on link "6. uzdevums" at bounding box center [452, 300] width 246 height 34
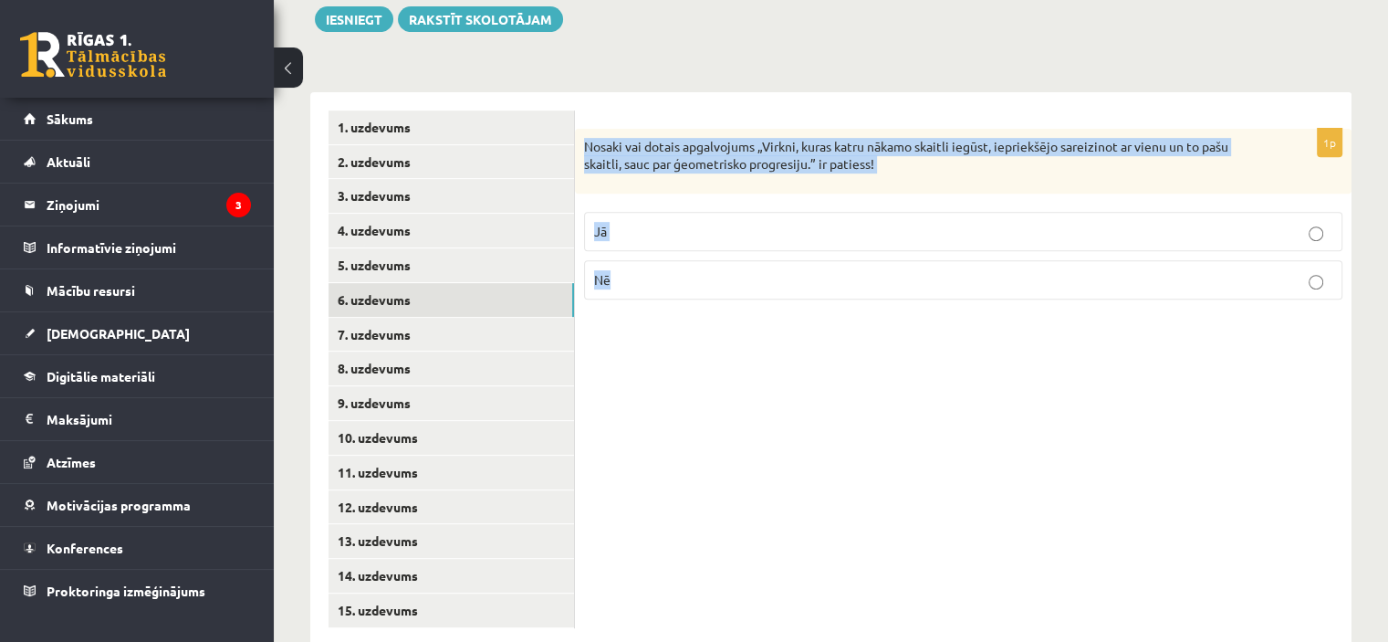
drag, startPoint x: 581, startPoint y: 97, endPoint x: 740, endPoint y: 334, distance: 286.1
click at [740, 334] on div "1p Nosaki vai dotais apgalvojums „Virkni, kuras katru nākamo skaitli iegūst, ie…" at bounding box center [963, 369] width 777 height 554
copy div "Nosaki vai dotais apgalvojums „Virkni, kuras katru nākamo skaitli iegūst, iepri…"
click at [722, 222] on p "Jā" at bounding box center [963, 231] width 738 height 19
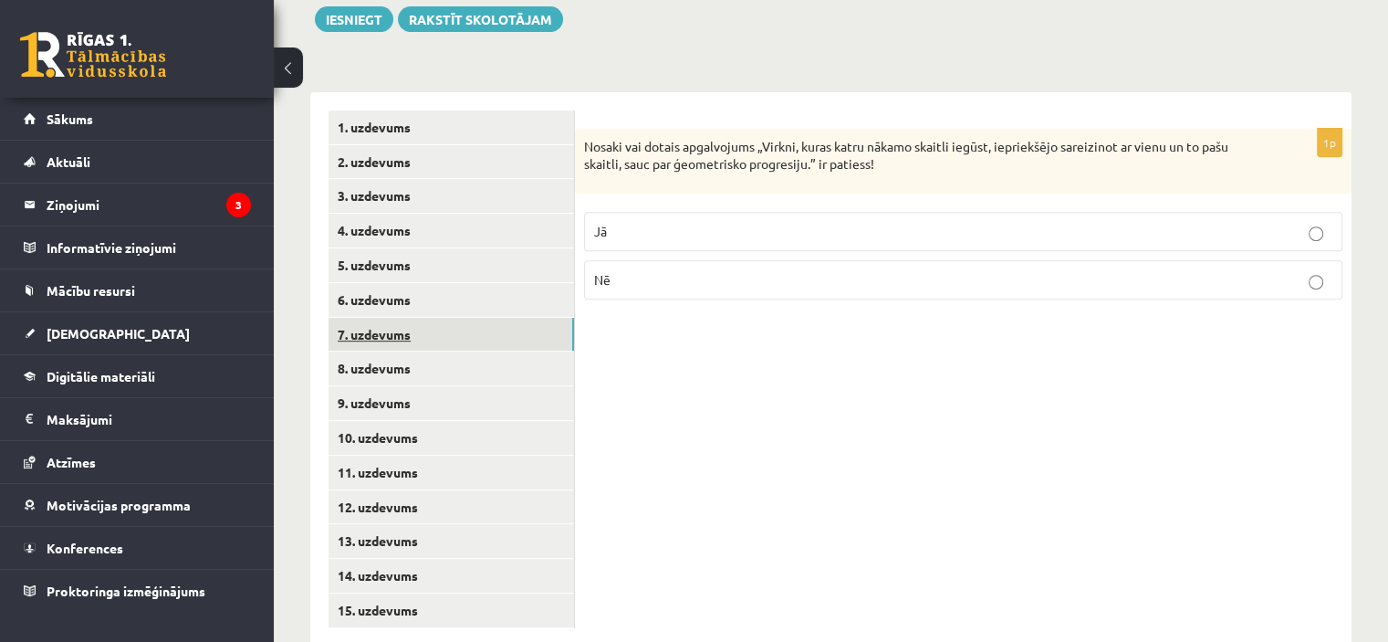
click at [452, 318] on link "7. uzdevums" at bounding box center [452, 335] width 246 height 34
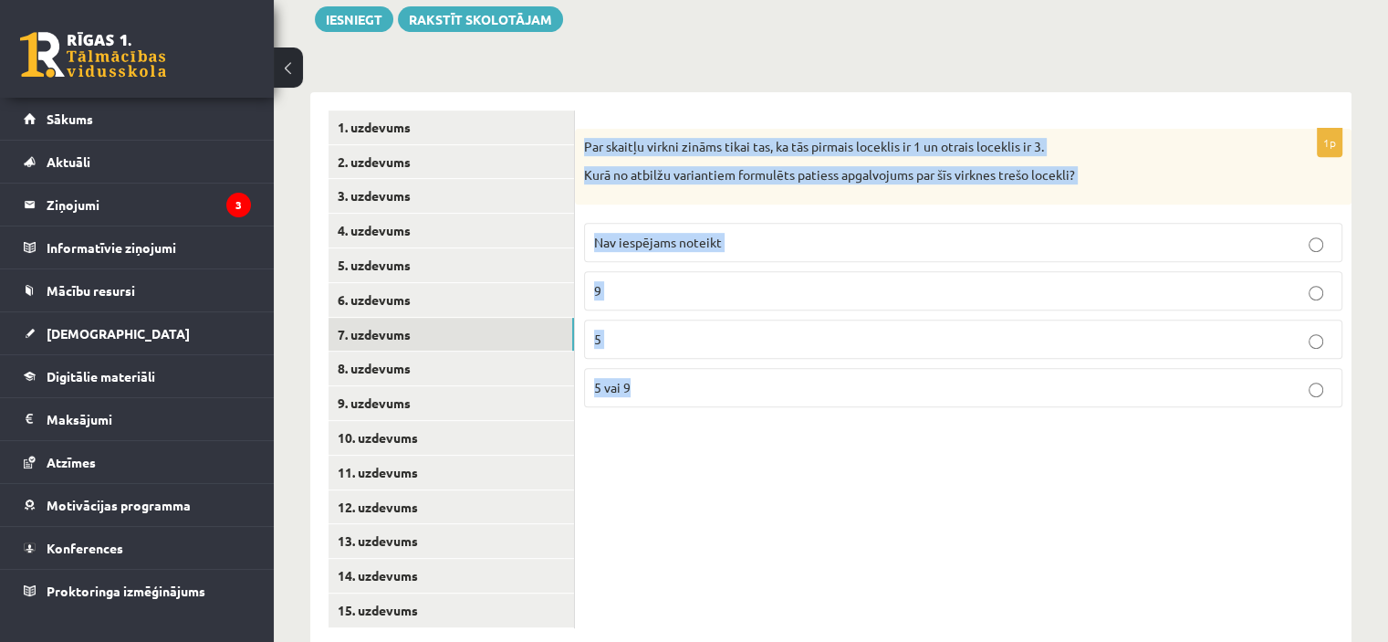
drag, startPoint x: 577, startPoint y: 90, endPoint x: 723, endPoint y: 410, distance: 351.3
click at [723, 410] on div "1p Par skaitļu virkni zināms tikai tas, ka tās pirmais loceklis ir 1 un otrais …" at bounding box center [963, 369] width 777 height 554
copy div "Par skaitļu virkni zināms tikai tas, ka tās pirmais loceklis ir 1 un otrais loc…"
click at [738, 233] on p "Nav iespējams noteikt" at bounding box center [963, 242] width 738 height 19
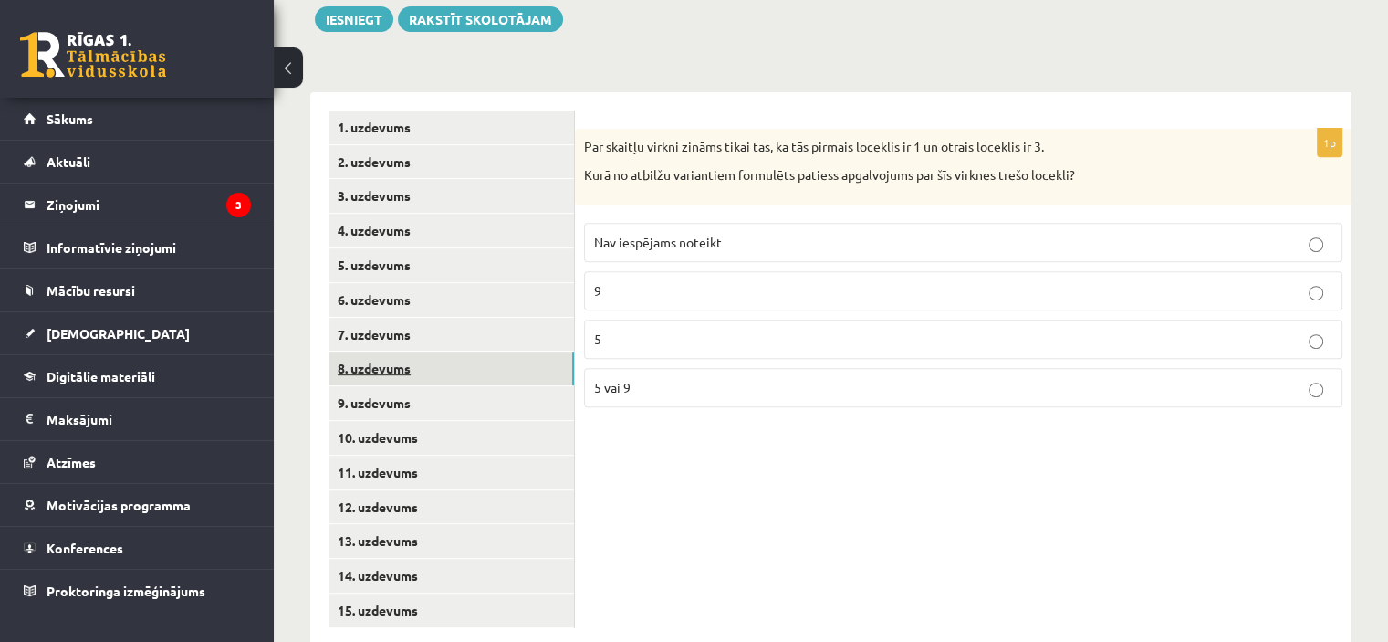
click at [466, 351] on link "8. uzdevums" at bounding box center [452, 368] width 246 height 34
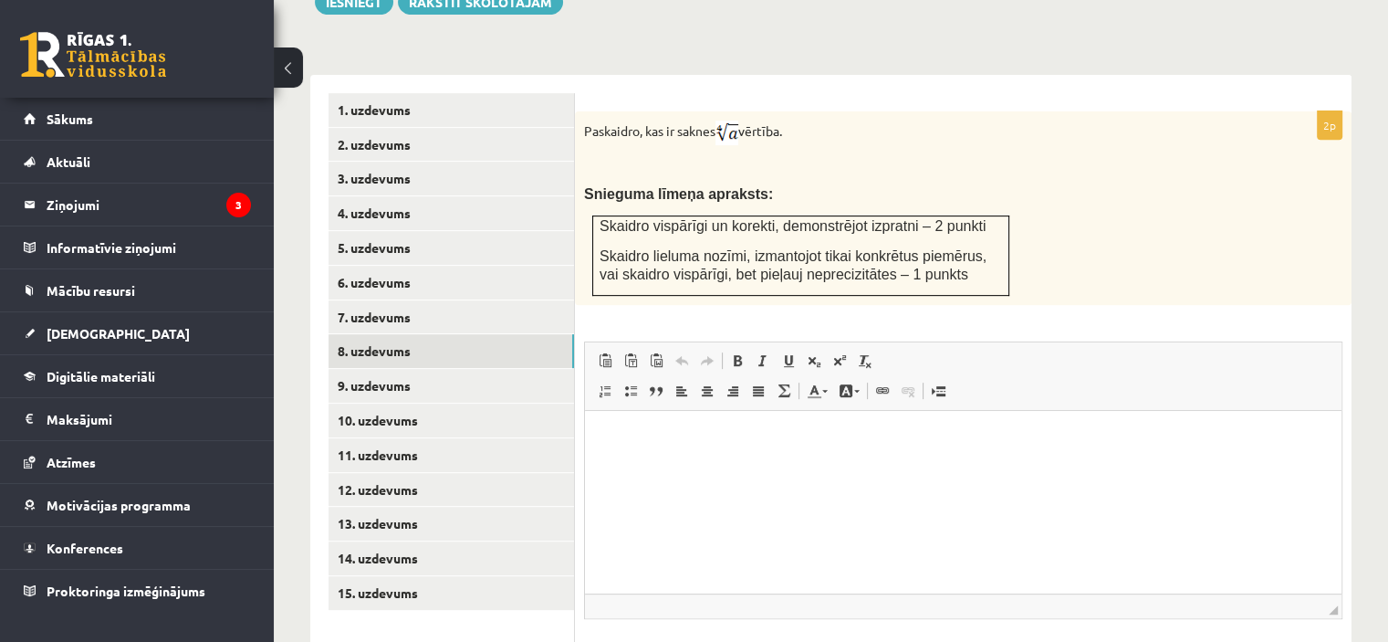
scroll to position [738, 0]
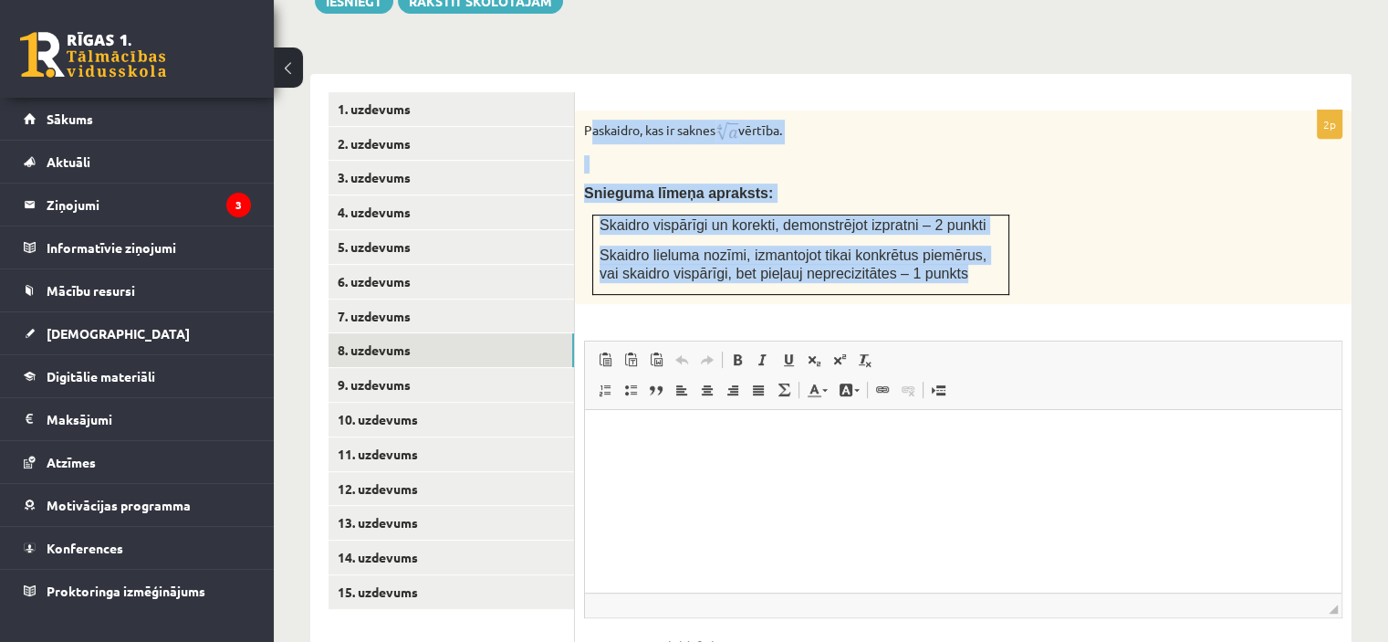
drag, startPoint x: 588, startPoint y: 78, endPoint x: 996, endPoint y: 248, distance: 442.3
click at [996, 248] on div "Paskaidro, kas ir saknes vērtība. Snieguma līmeņa apraksts: Skaidro vispārīgi u…" at bounding box center [963, 207] width 777 height 194
click at [619, 120] on p "Paskaidro, kas ir saknes vērtība." at bounding box center [917, 132] width 667 height 25
drag, startPoint x: 579, startPoint y: 81, endPoint x: 978, endPoint y: 247, distance: 432.1
click at [978, 247] on div "Paskaidro, kas ir saknes vērtība. Snieguma līmeņa apraksts: Skaidro vispārīgi u…" at bounding box center [963, 207] width 777 height 194
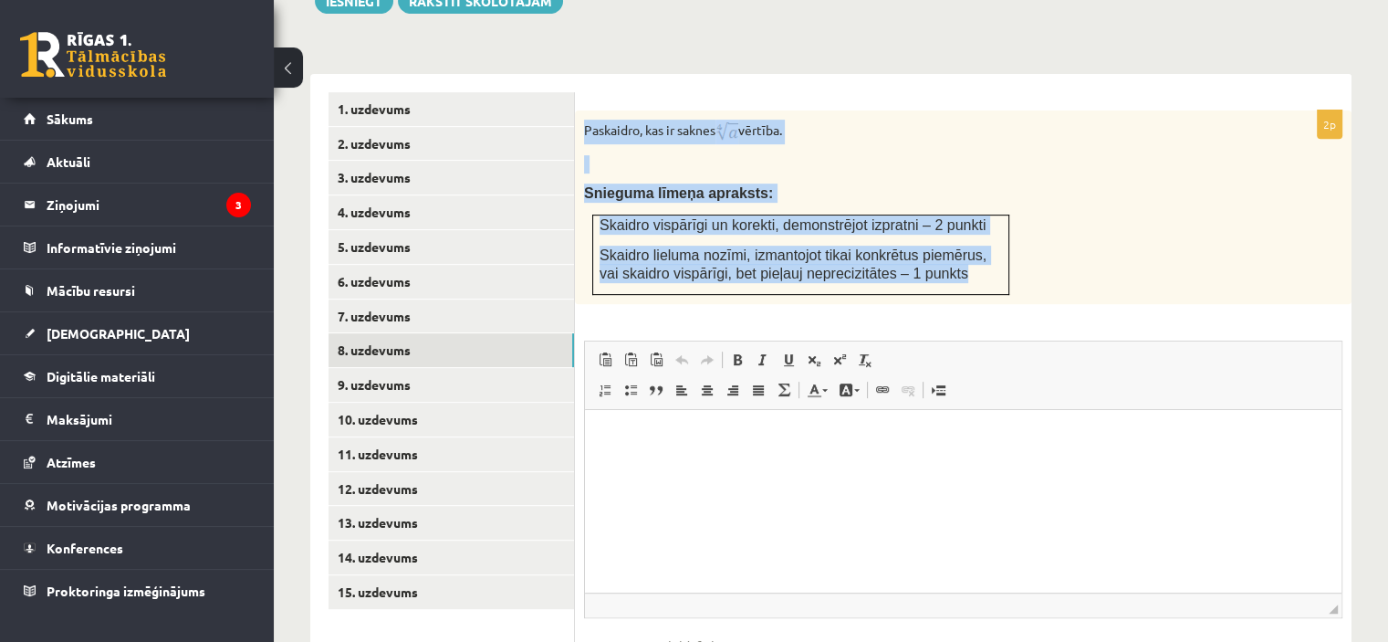
copy div "Paskaidro, kas ir saknes vērtība. Snieguma līmeņa apraksts: Skaidro vispārīgi u…"
click at [973, 112] on div "Paskaidro, kas ir saknes vērtība. Snieguma līmeņa apraksts: Skaidro vispārīgi u…" at bounding box center [963, 207] width 777 height 194
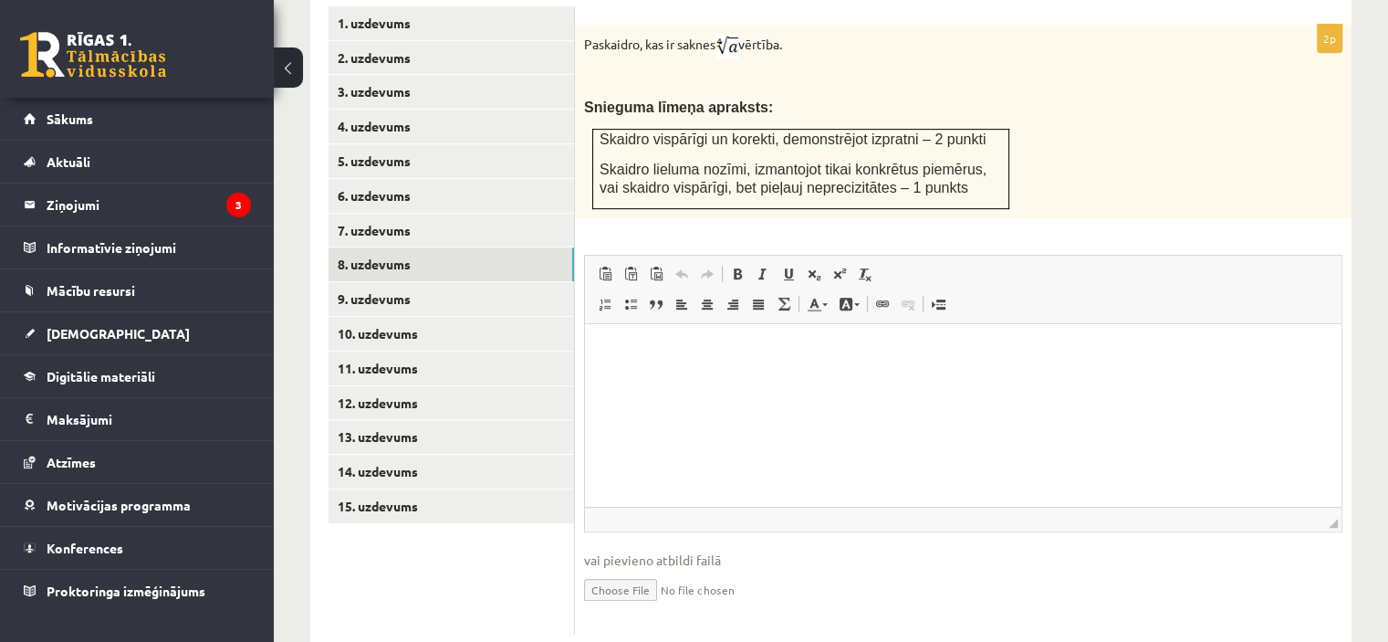
scroll to position [829, 0]
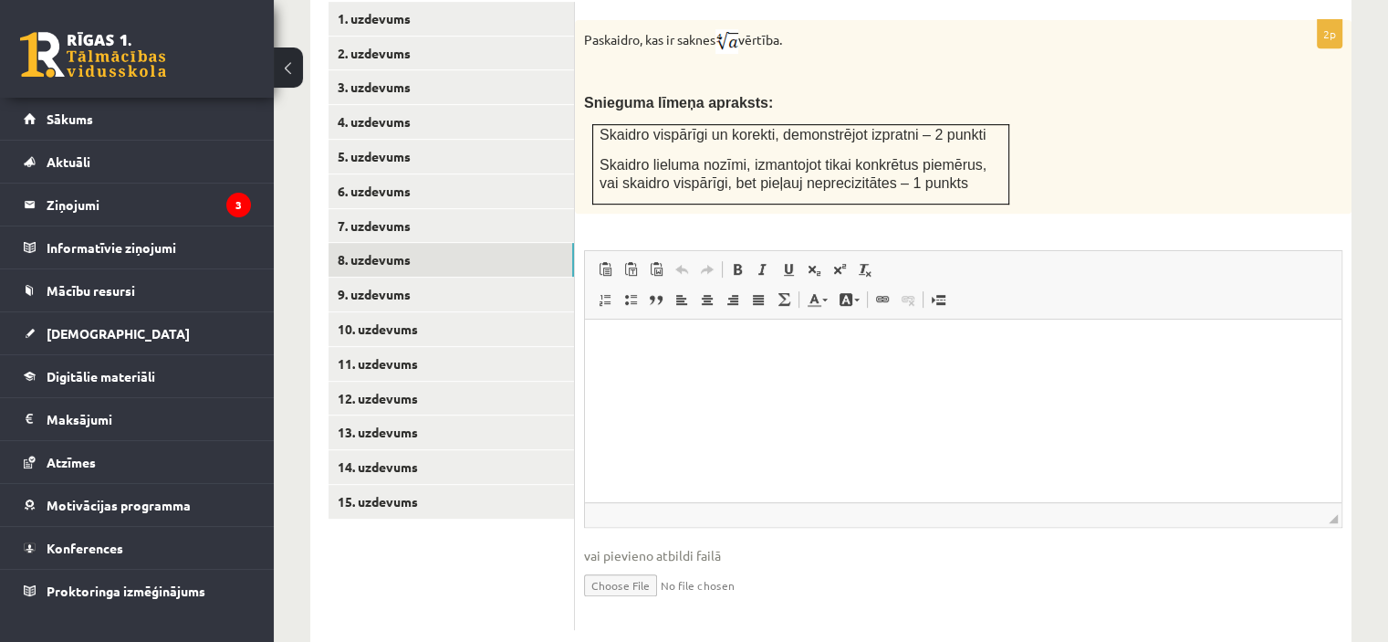
click at [623, 565] on input "file" at bounding box center [963, 583] width 759 height 37
type input "**********"
click at [636, 344] on p "Визуальный текстовый редактор, wiswyg-editor-user-answer-47433974863240" at bounding box center [963, 346] width 720 height 19
click at [501, 277] on link "9. uzdevums" at bounding box center [452, 294] width 246 height 34
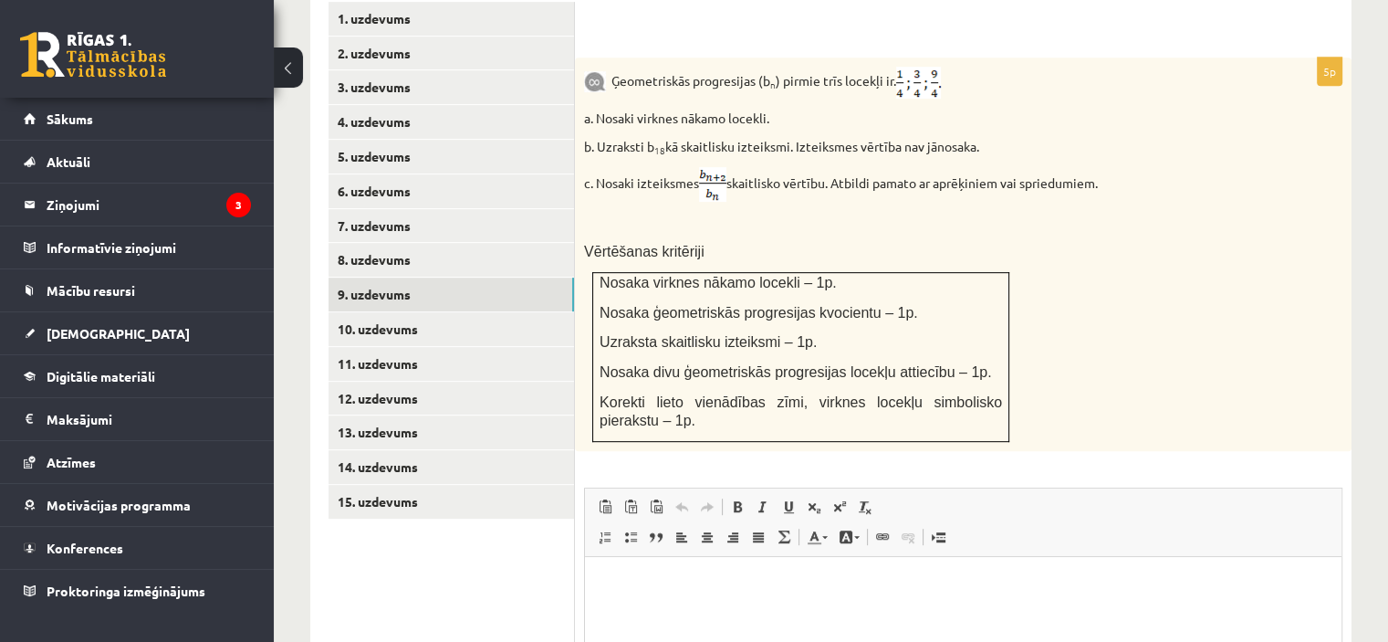
scroll to position [0, 0]
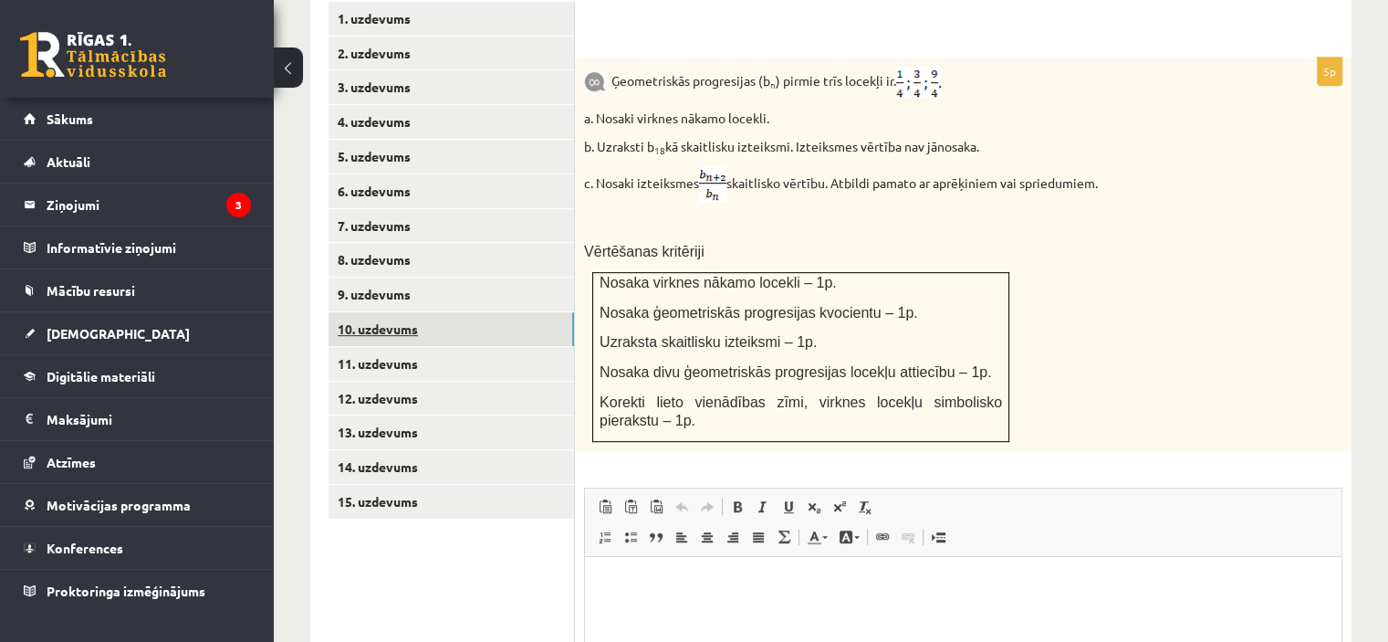
click at [503, 312] on link "10. uzdevums" at bounding box center [452, 329] width 246 height 34
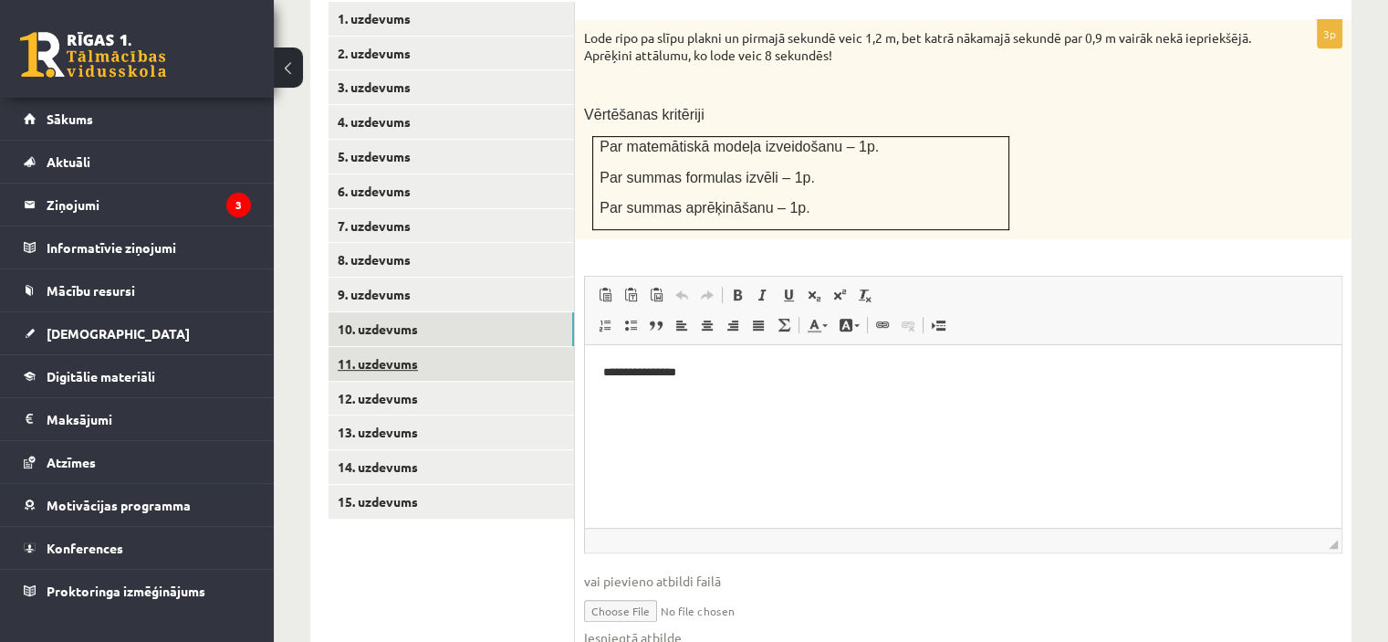
click at [500, 347] on link "11. uzdevums" at bounding box center [452, 364] width 246 height 34
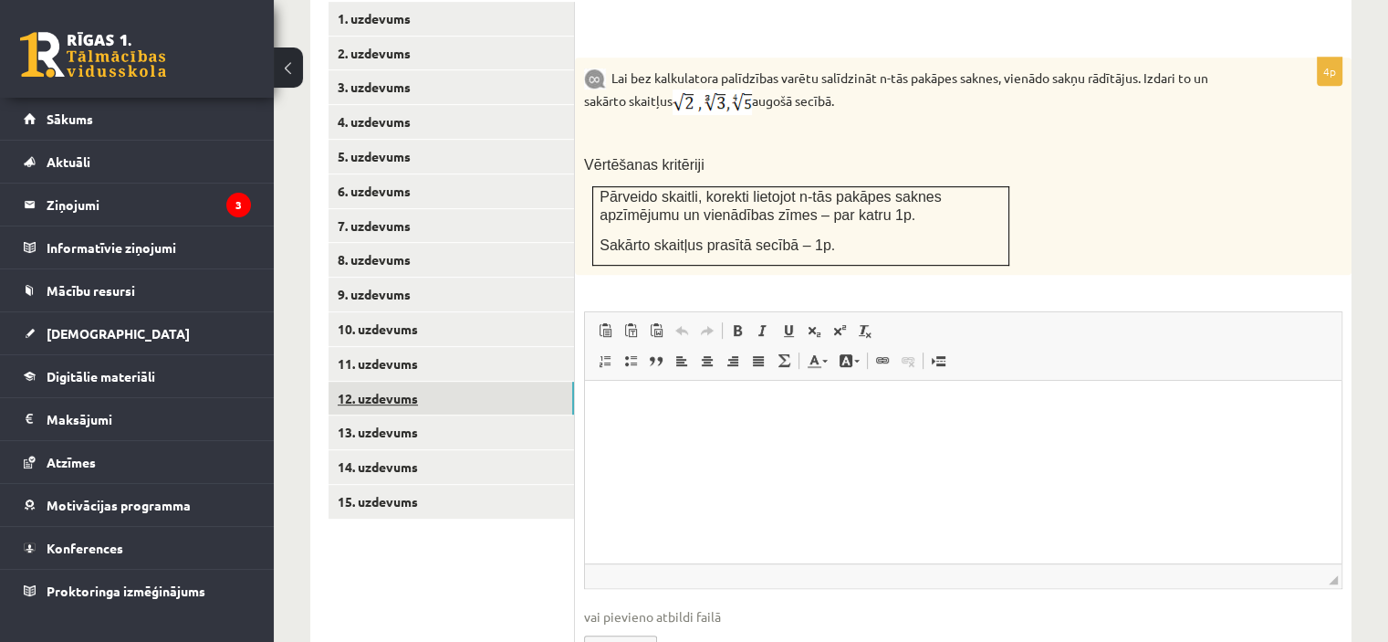
click at [457, 382] on link "12. uzdevums" at bounding box center [452, 399] width 246 height 34
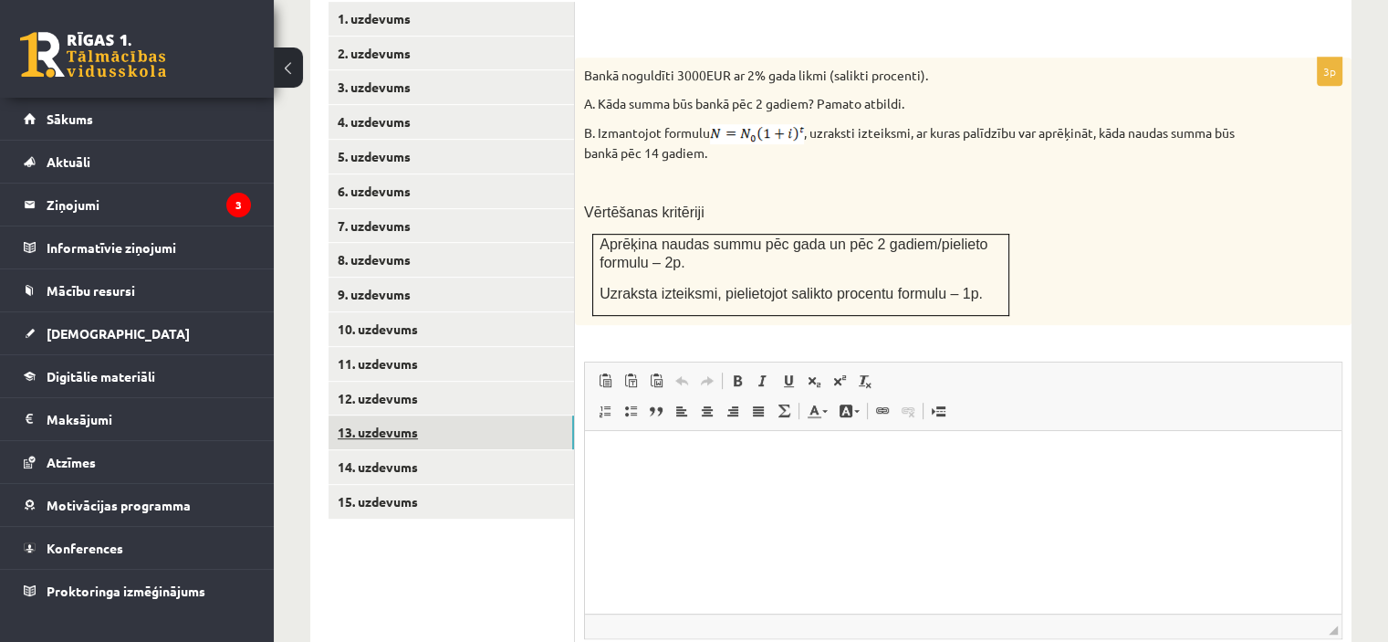
click at [487, 415] on link "13. uzdevums" at bounding box center [452, 432] width 246 height 34
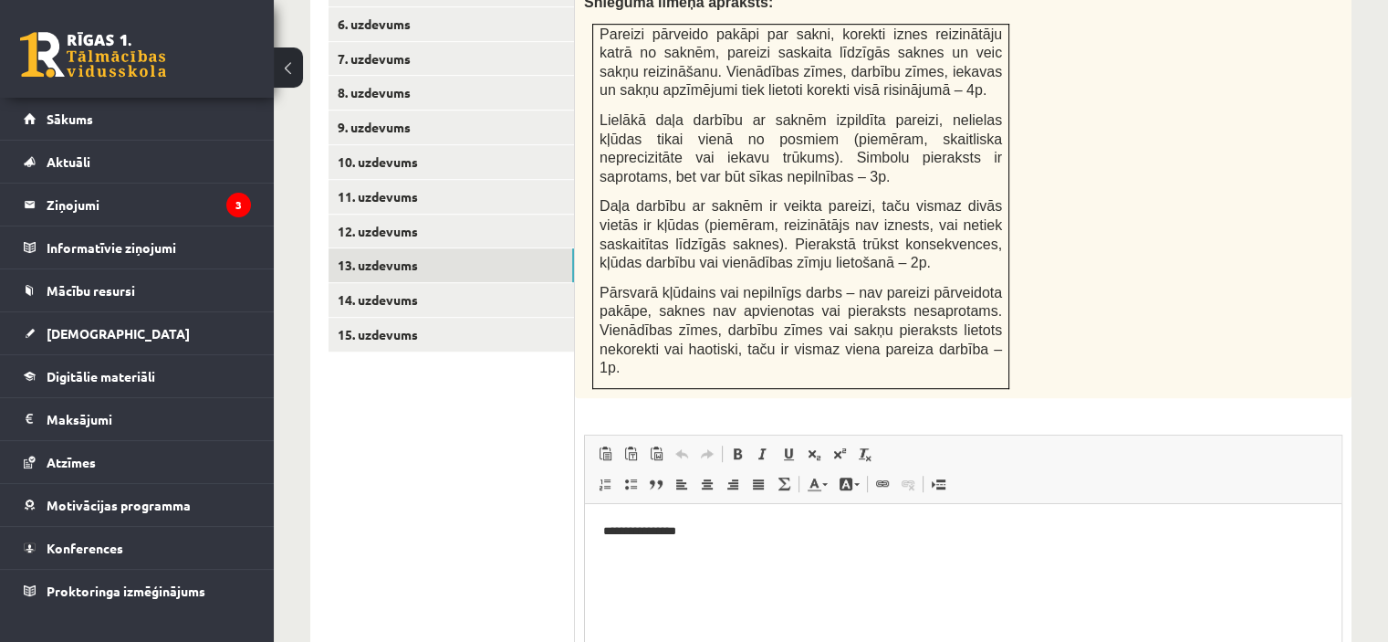
scroll to position [1037, 0]
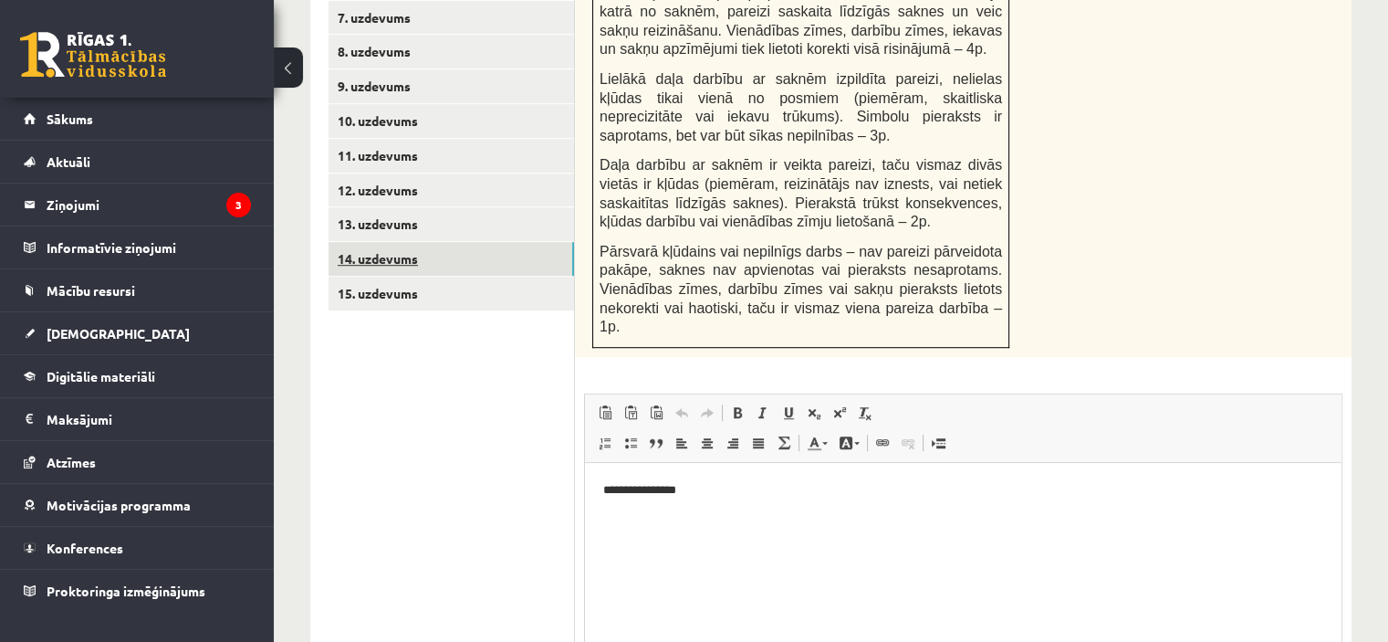
click at [510, 242] on link "14. uzdevums" at bounding box center [452, 259] width 246 height 34
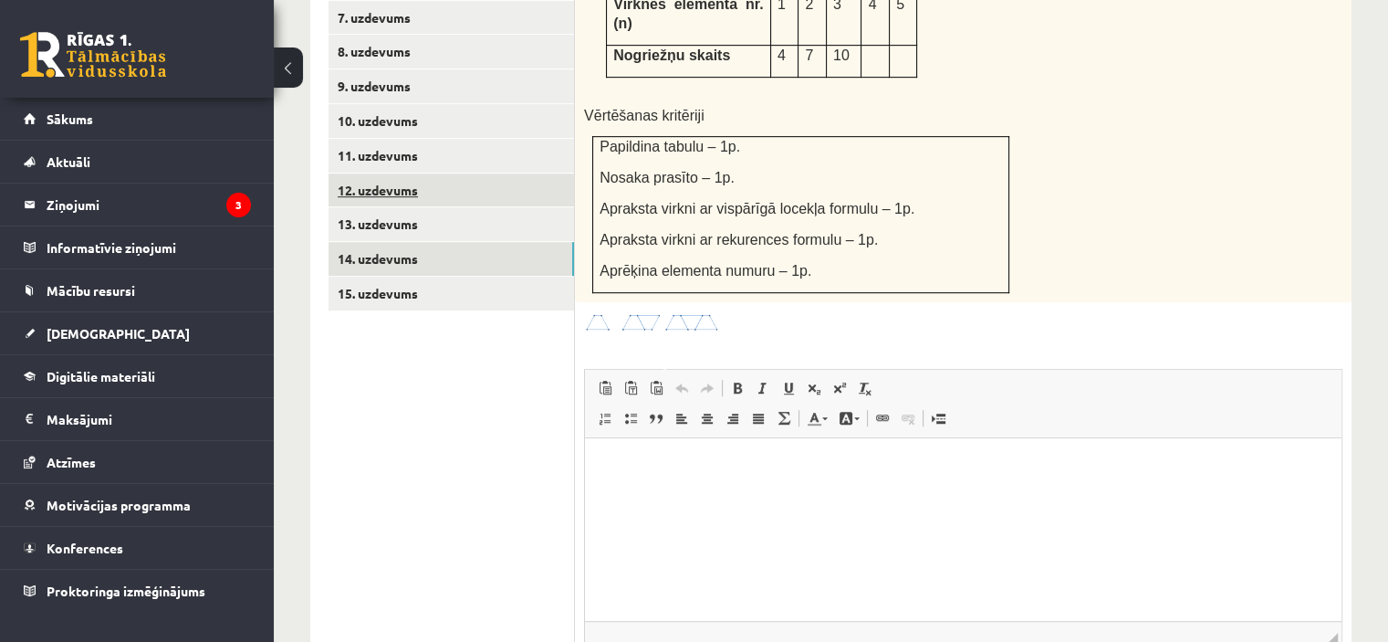
scroll to position [0, 0]
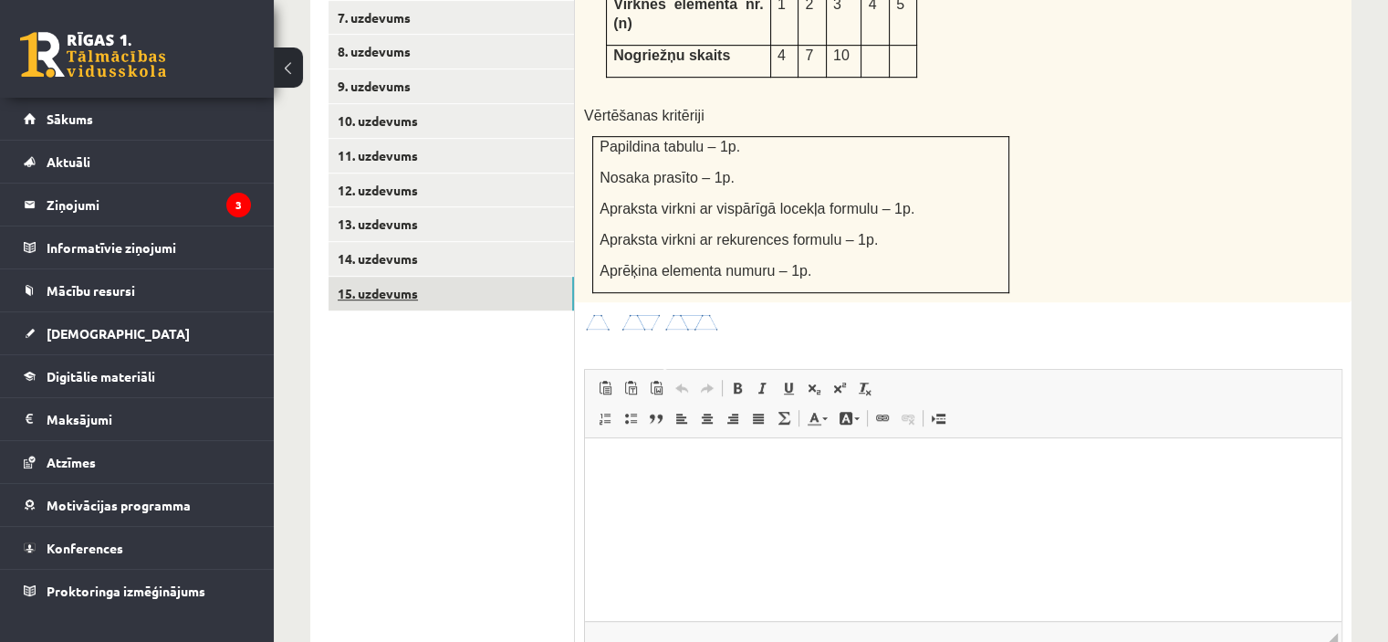
click at [504, 277] on link "15. uzdevums" at bounding box center [452, 294] width 246 height 34
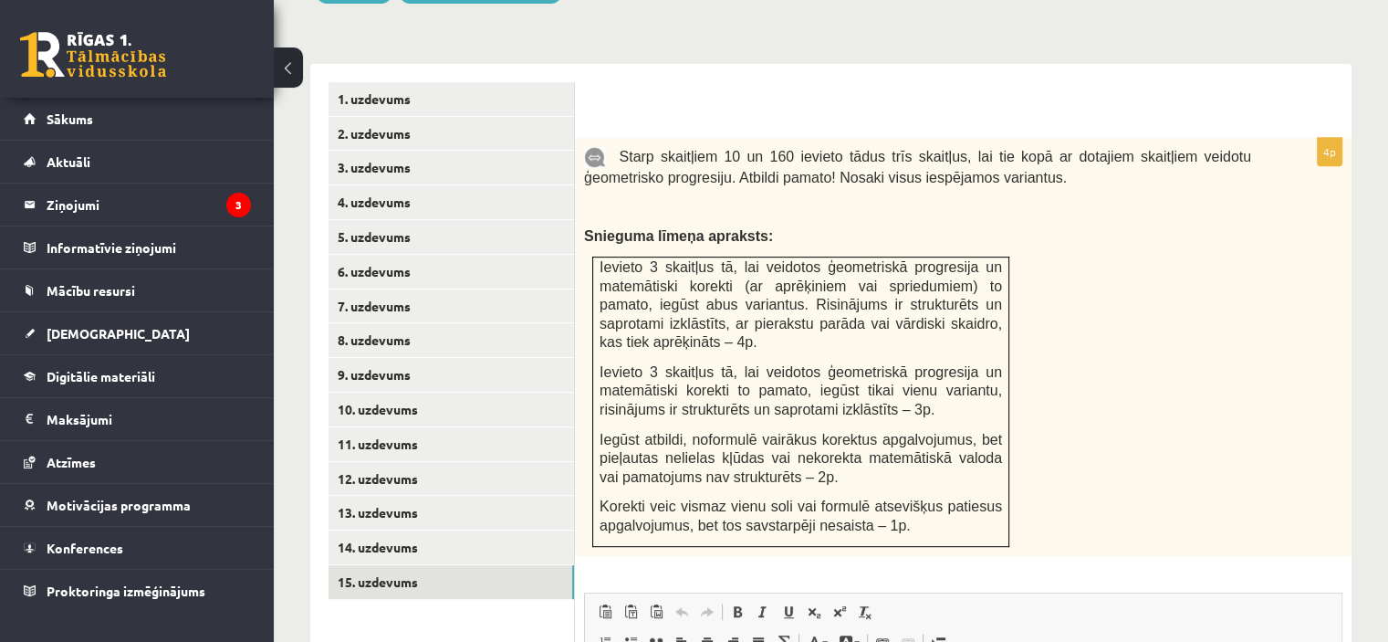
scroll to position [748, 0]
click at [413, 530] on link "14. uzdevums" at bounding box center [452, 547] width 246 height 34
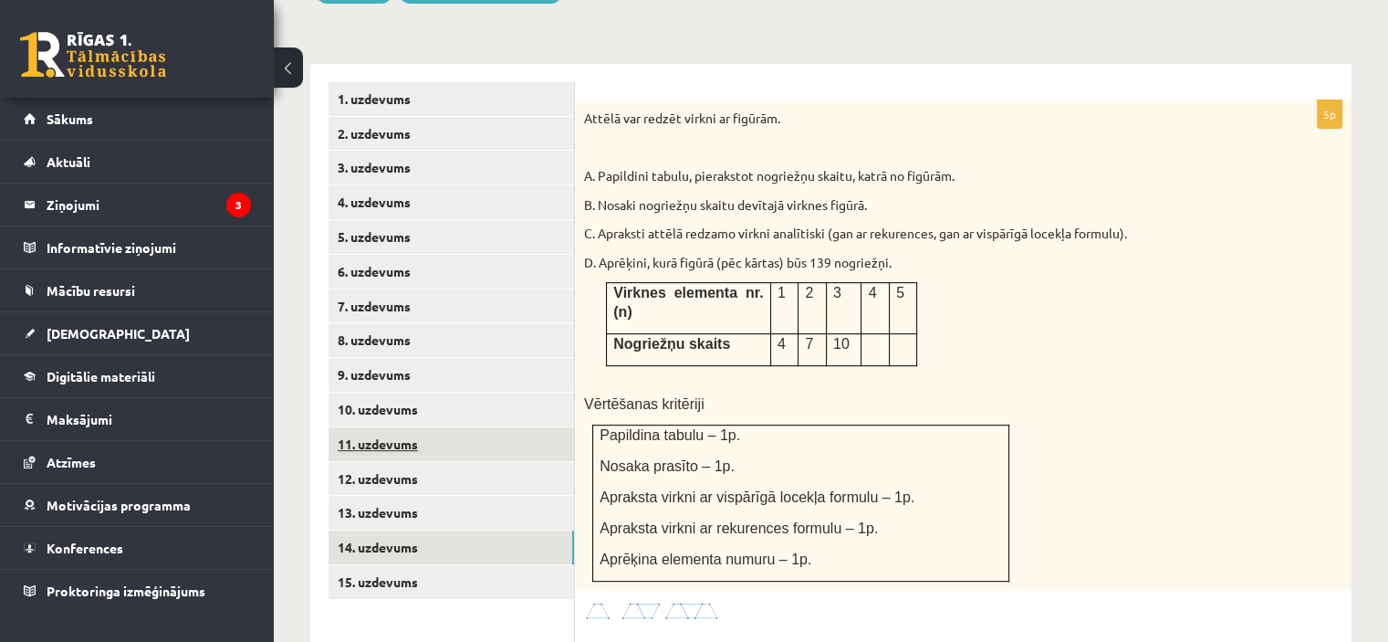
scroll to position [0, 0]
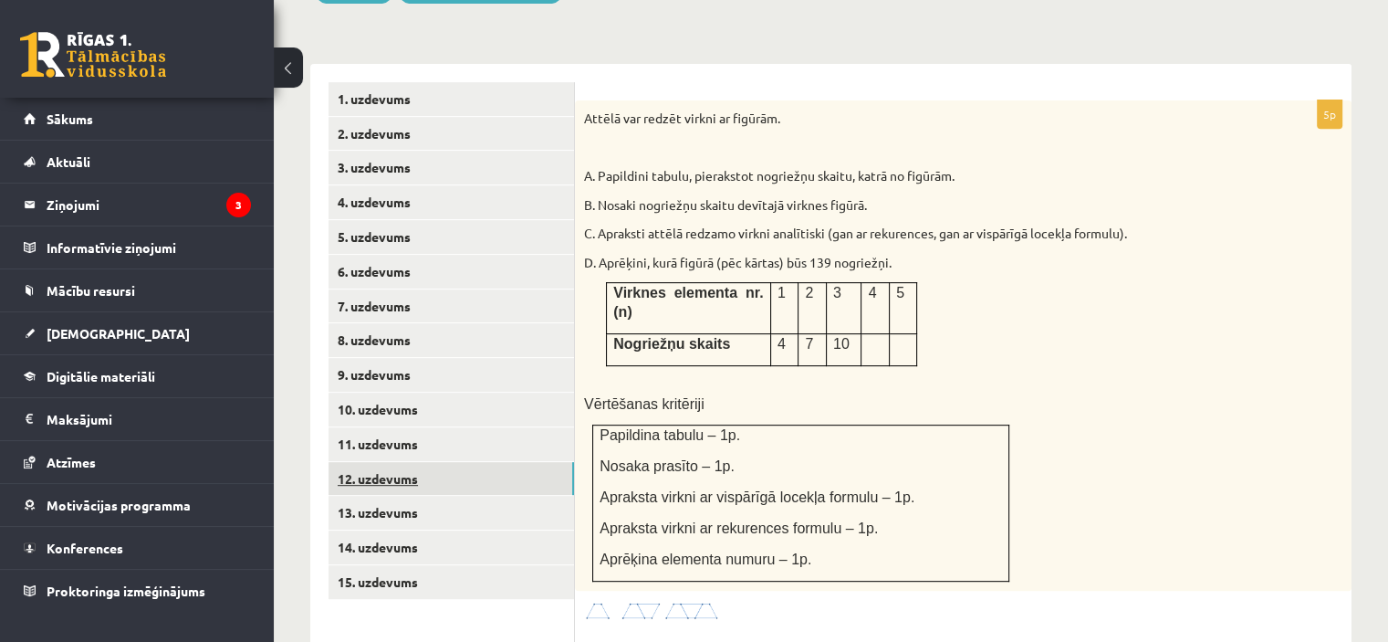
click at [434, 462] on link "12. uzdevums" at bounding box center [452, 479] width 246 height 34
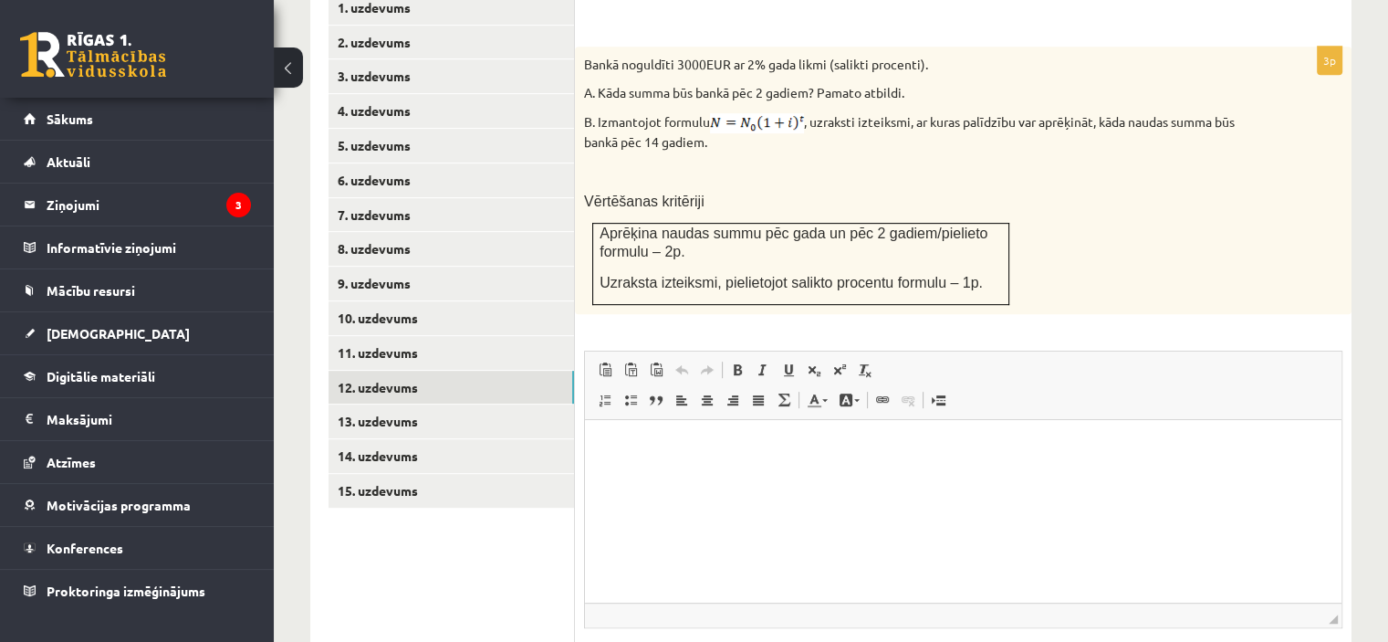
scroll to position [940, 0]
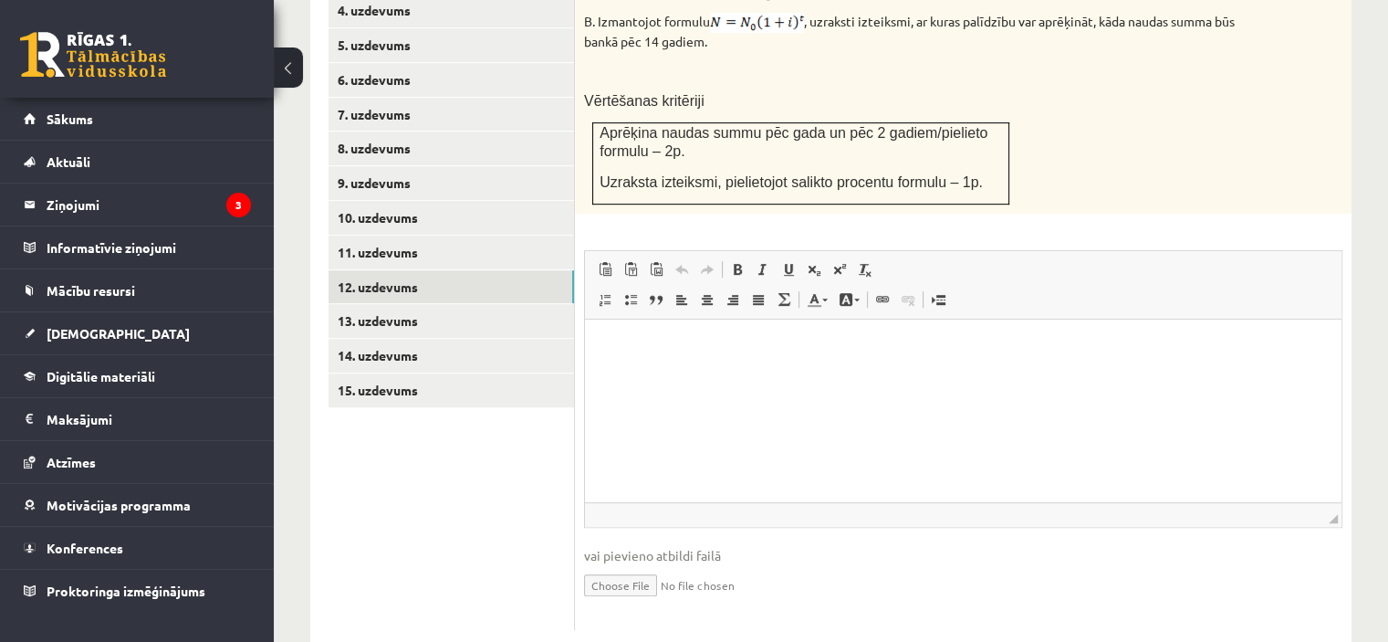
click at [623, 565] on input "file" at bounding box center [963, 583] width 759 height 37
type input "**********"
click at [656, 351] on p "Визуальный текстовый редактор, wiswyg-editor-user-answer-47433842705340" at bounding box center [963, 347] width 720 height 19
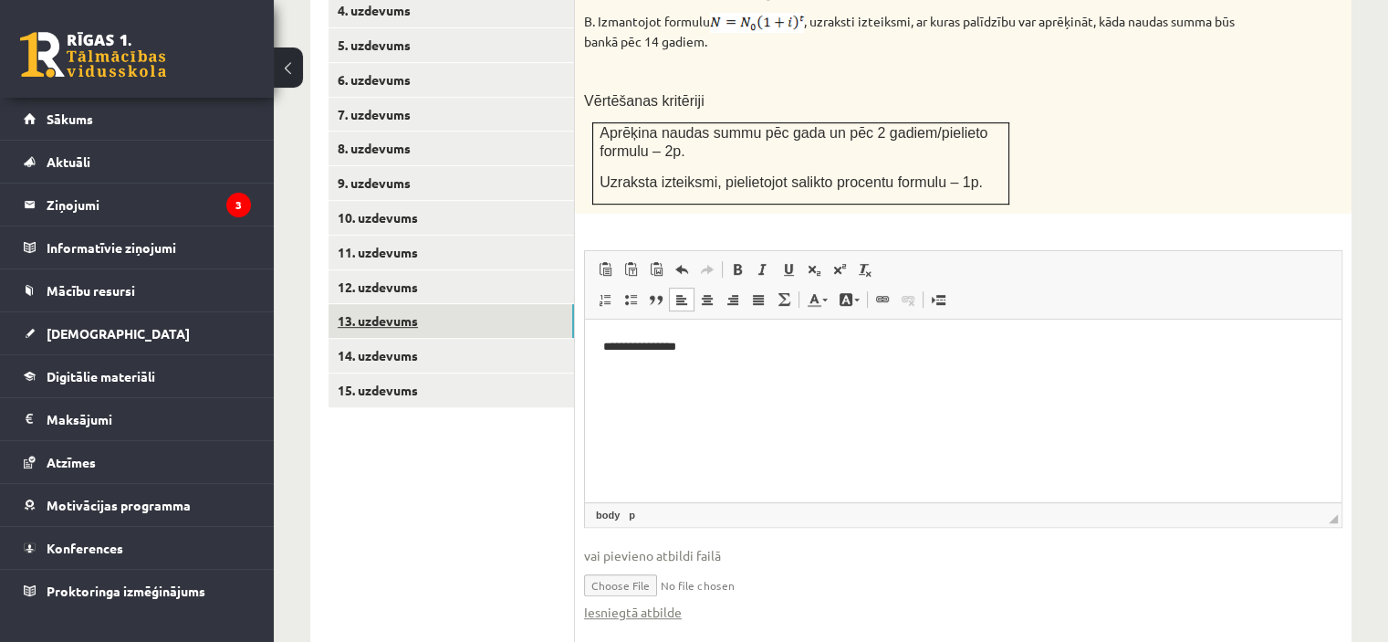
click at [508, 304] on link "13. uzdevums" at bounding box center [452, 321] width 246 height 34
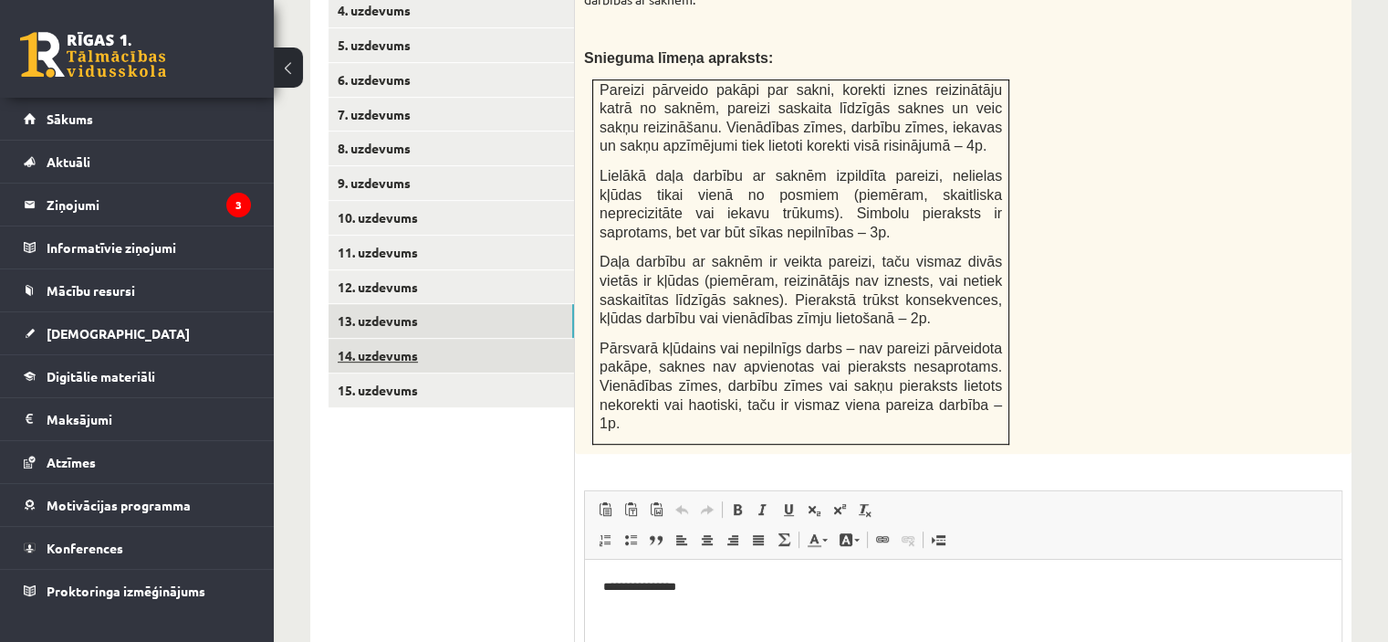
scroll to position [0, 0]
click at [485, 339] on link "14. uzdevums" at bounding box center [452, 356] width 246 height 34
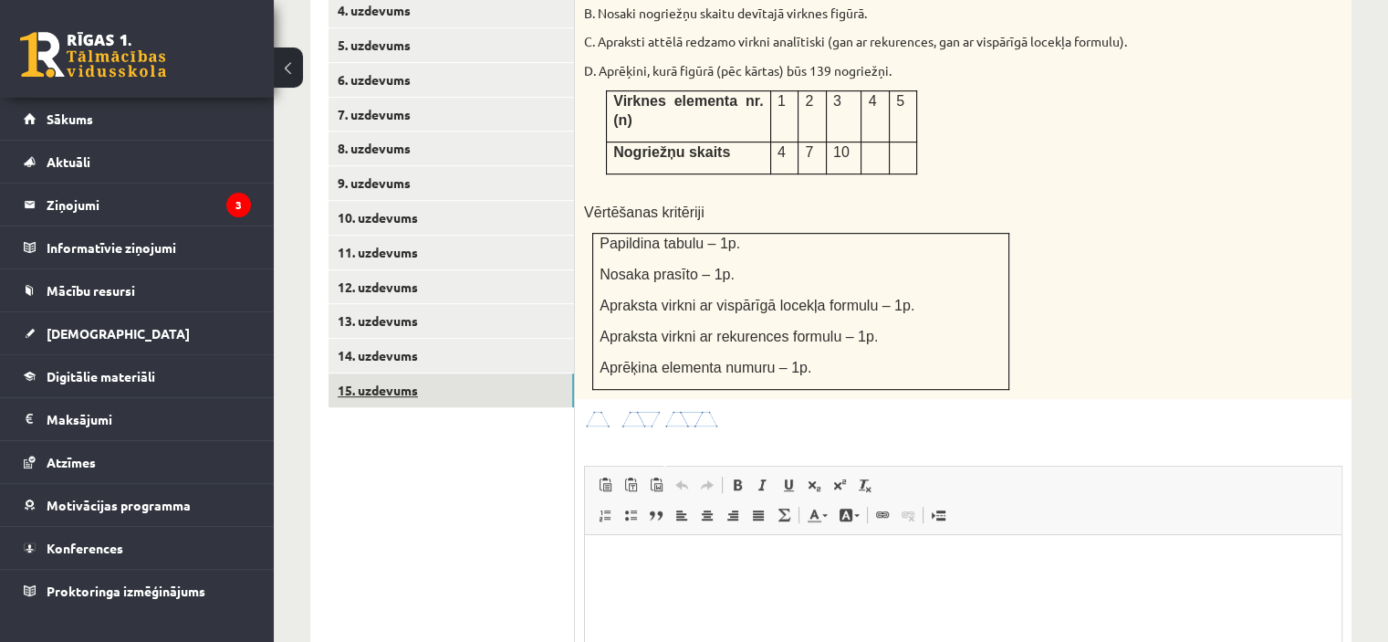
click at [481, 373] on link "15. uzdevums" at bounding box center [452, 390] width 246 height 34
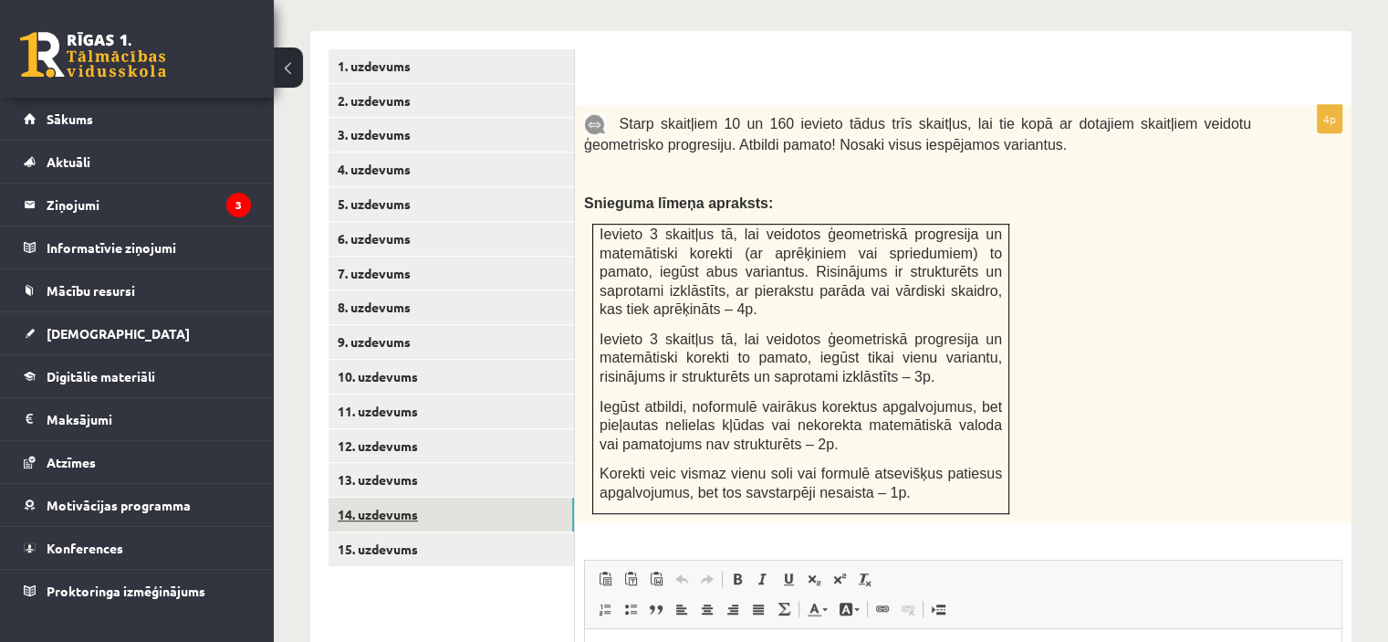
click at [365, 497] on link "14. uzdevums" at bounding box center [452, 514] width 246 height 34
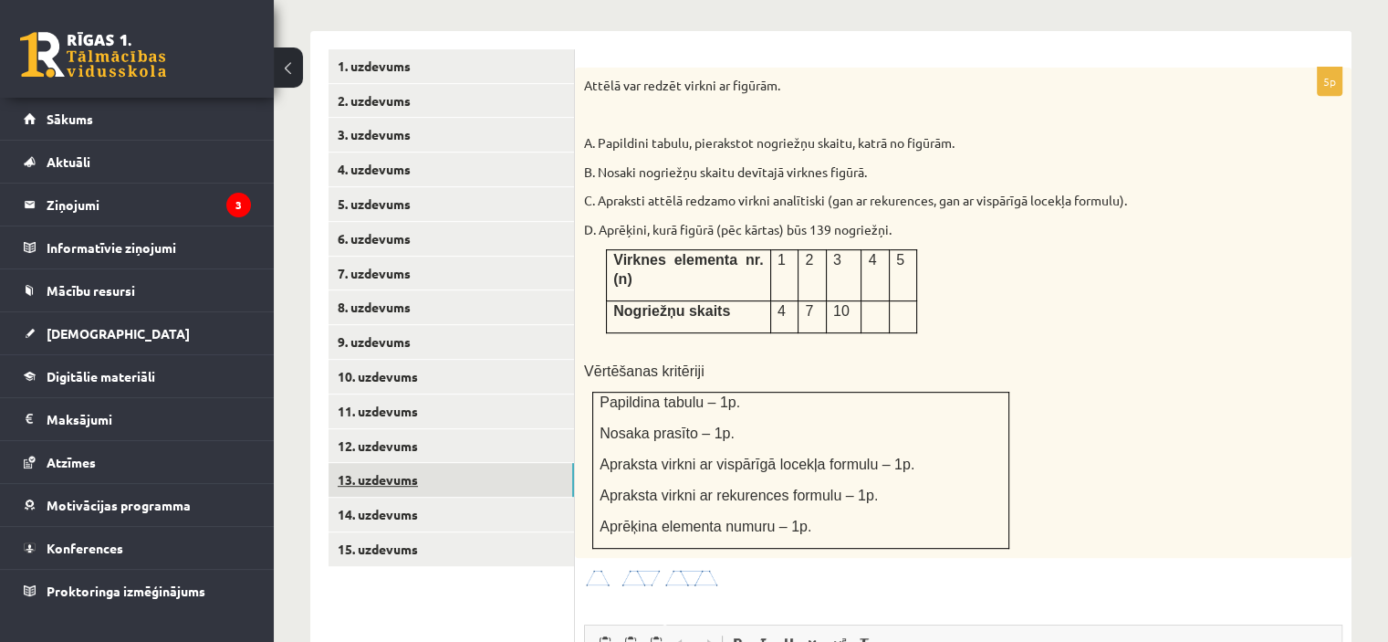
click at [402, 463] on link "13. uzdevums" at bounding box center [452, 480] width 246 height 34
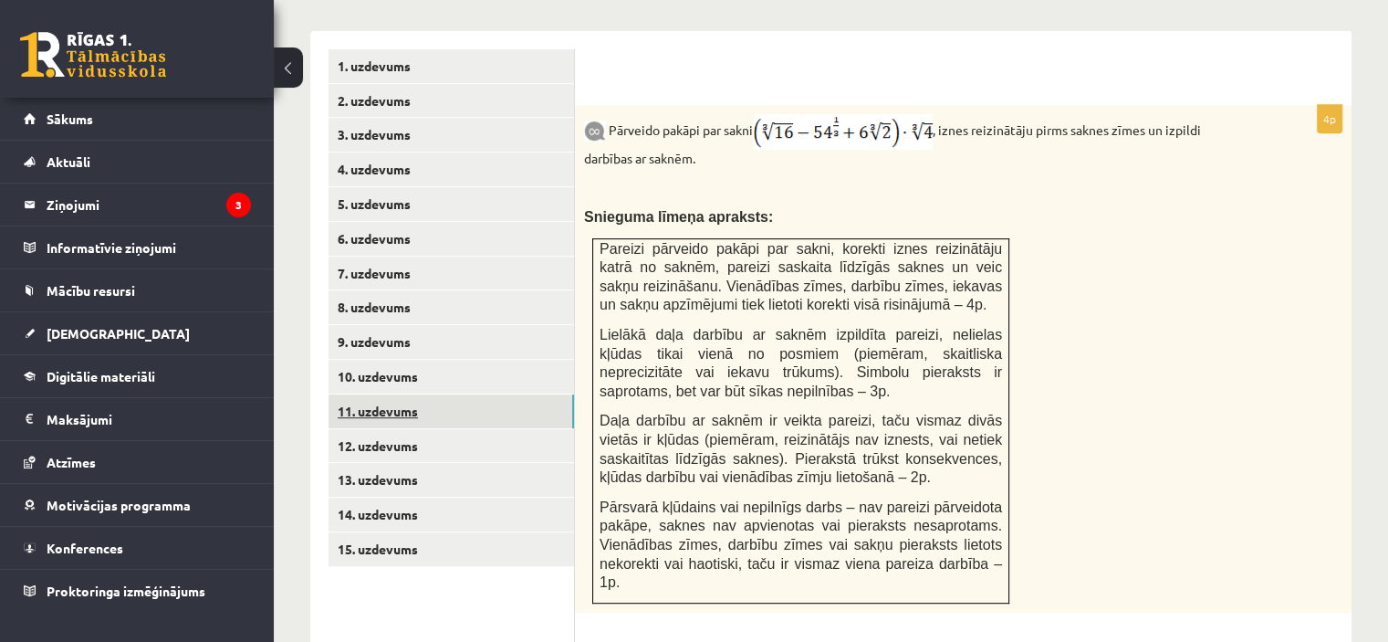
click at [434, 394] on link "11. uzdevums" at bounding box center [452, 411] width 246 height 34
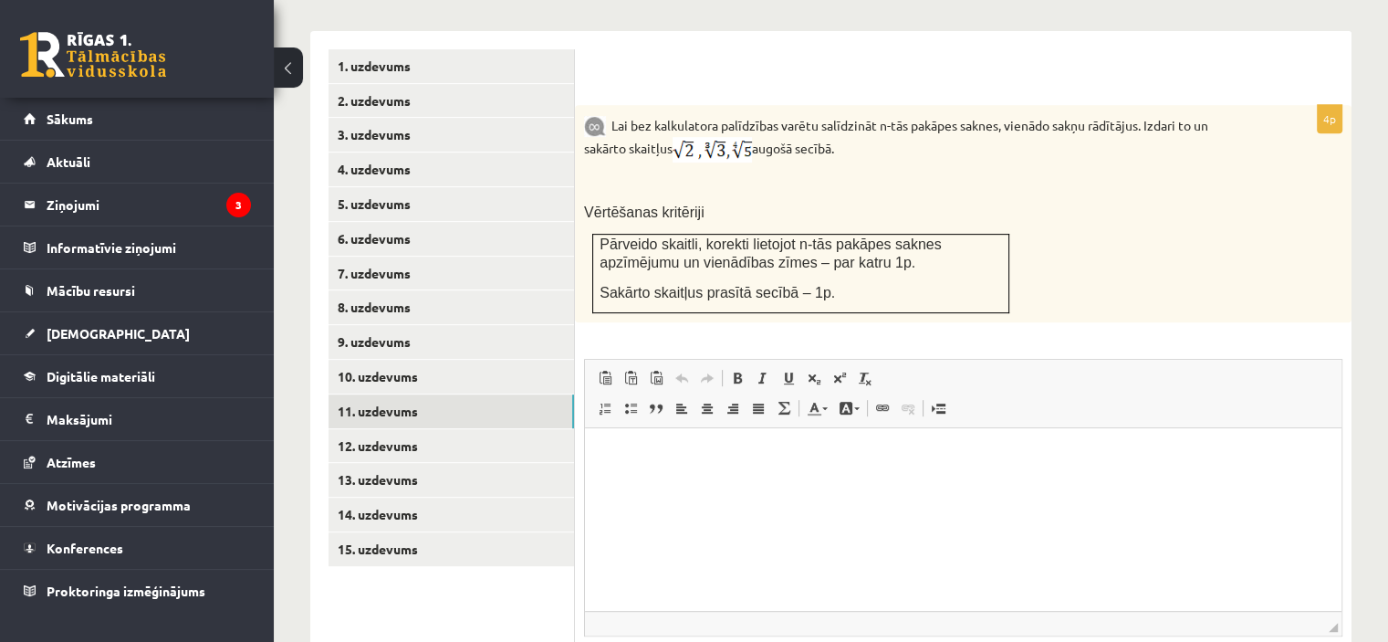
drag, startPoint x: 613, startPoint y: 78, endPoint x: 869, endPoint y: 105, distance: 257.0
click at [869, 114] on p "Lai bez kalkulatora palīdzības varētu salīdzināt n-tās pakāpes saknes, vienādo …" at bounding box center [917, 138] width 667 height 48
copy p "Lai bez kalkulatora palīdzības varētu salīdzināt n-tās pakāpes saknes, vienādo …"
click at [922, 49] on div at bounding box center [963, 67] width 740 height 37
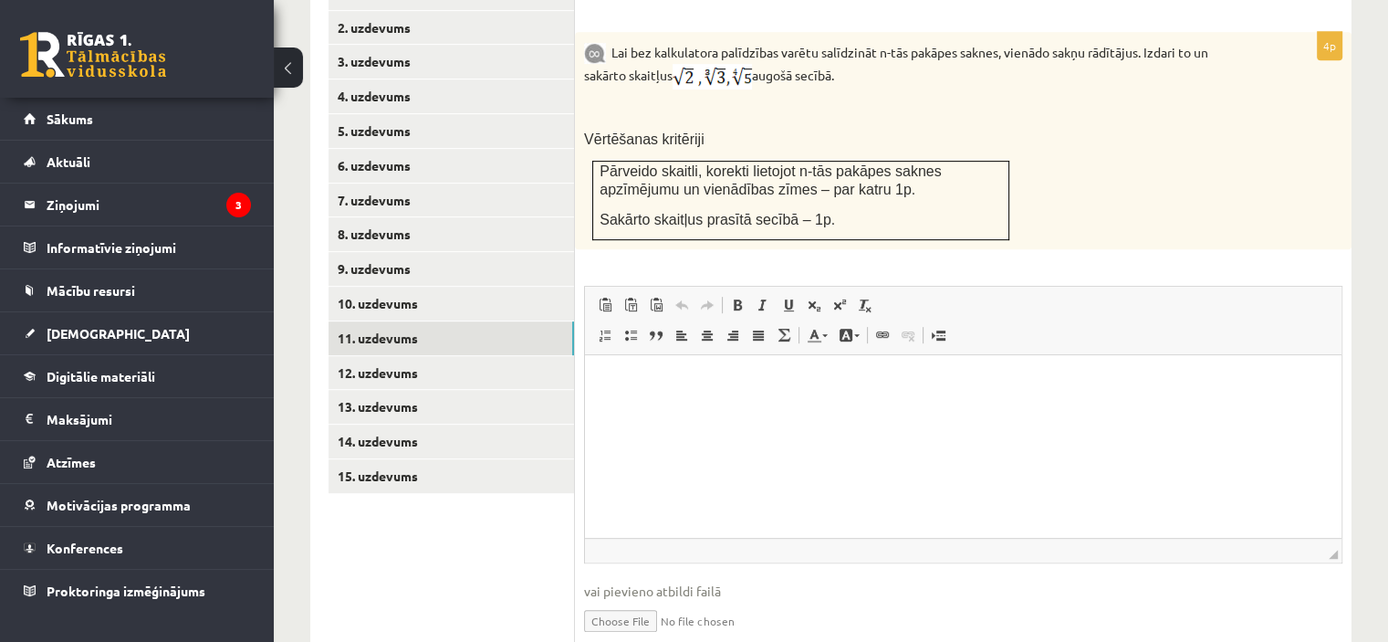
scroll to position [861, 0]
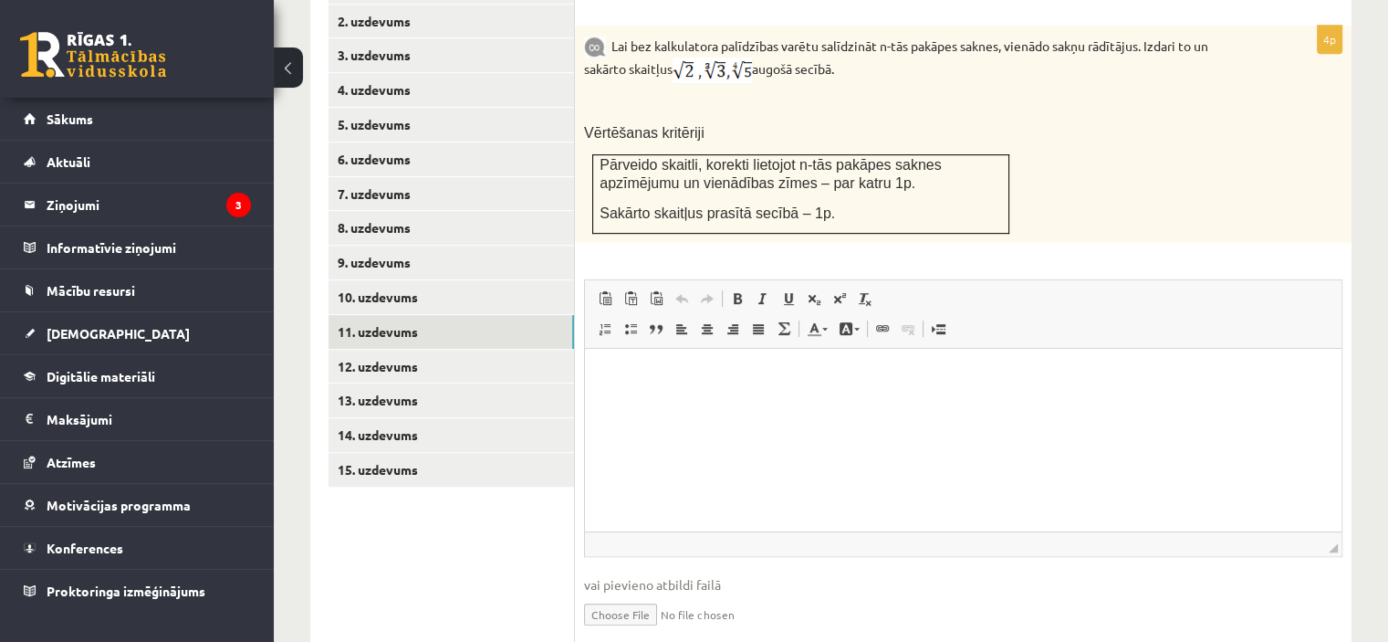
click at [652, 594] on input "file" at bounding box center [963, 612] width 759 height 37
type input "**********"
click at [645, 380] on p "Визуальный текстовый редактор, wiswyg-editor-user-answer-47433910456800" at bounding box center [963, 376] width 720 height 19
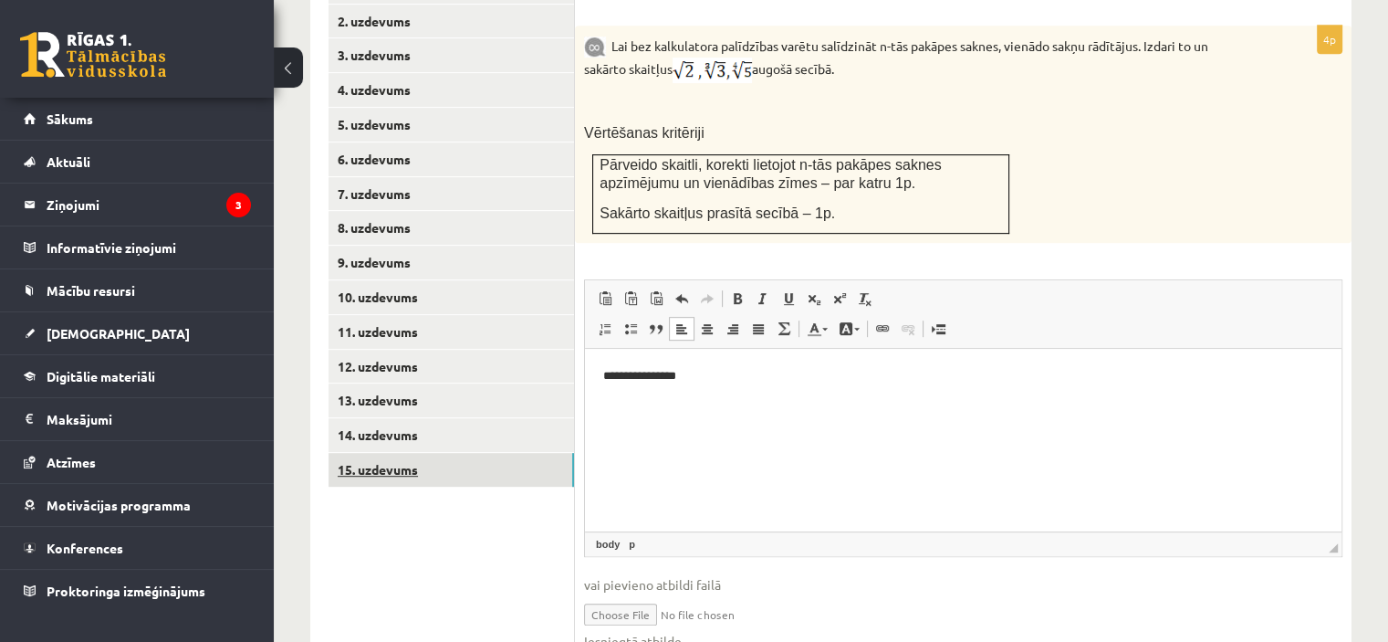
click at [457, 453] on link "15. uzdevums" at bounding box center [452, 470] width 246 height 34
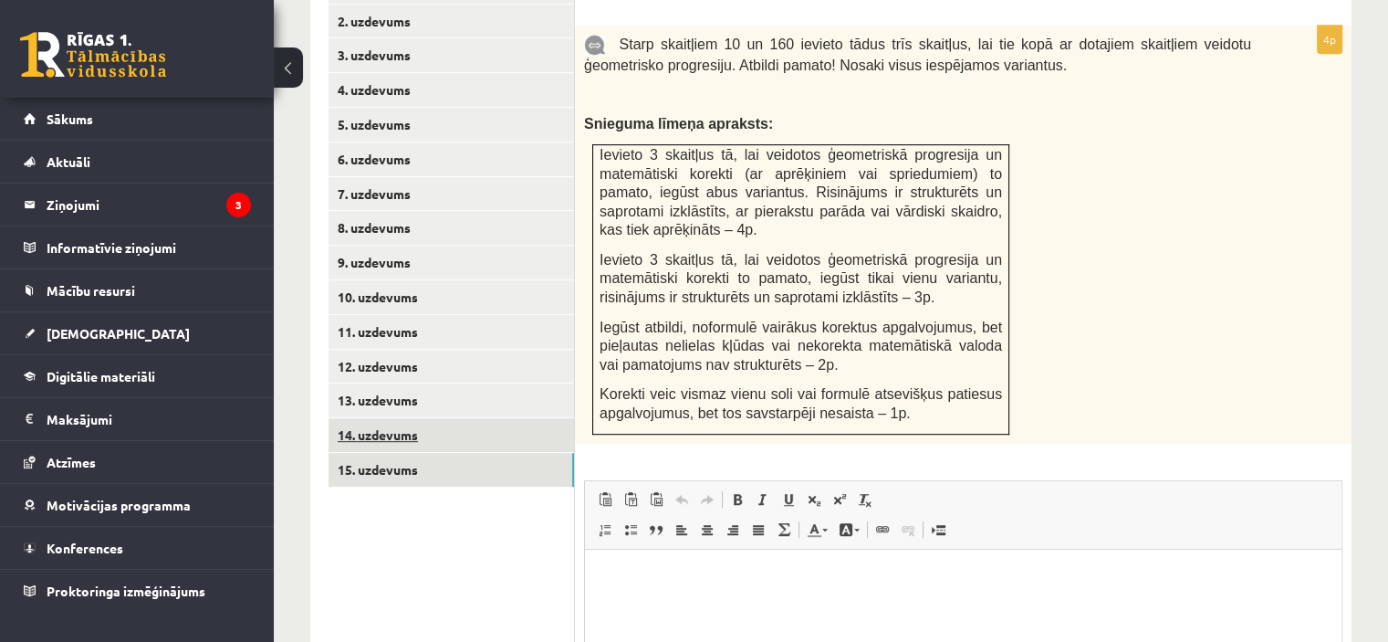
scroll to position [0, 0]
click at [460, 418] on link "14. uzdevums" at bounding box center [452, 435] width 246 height 34
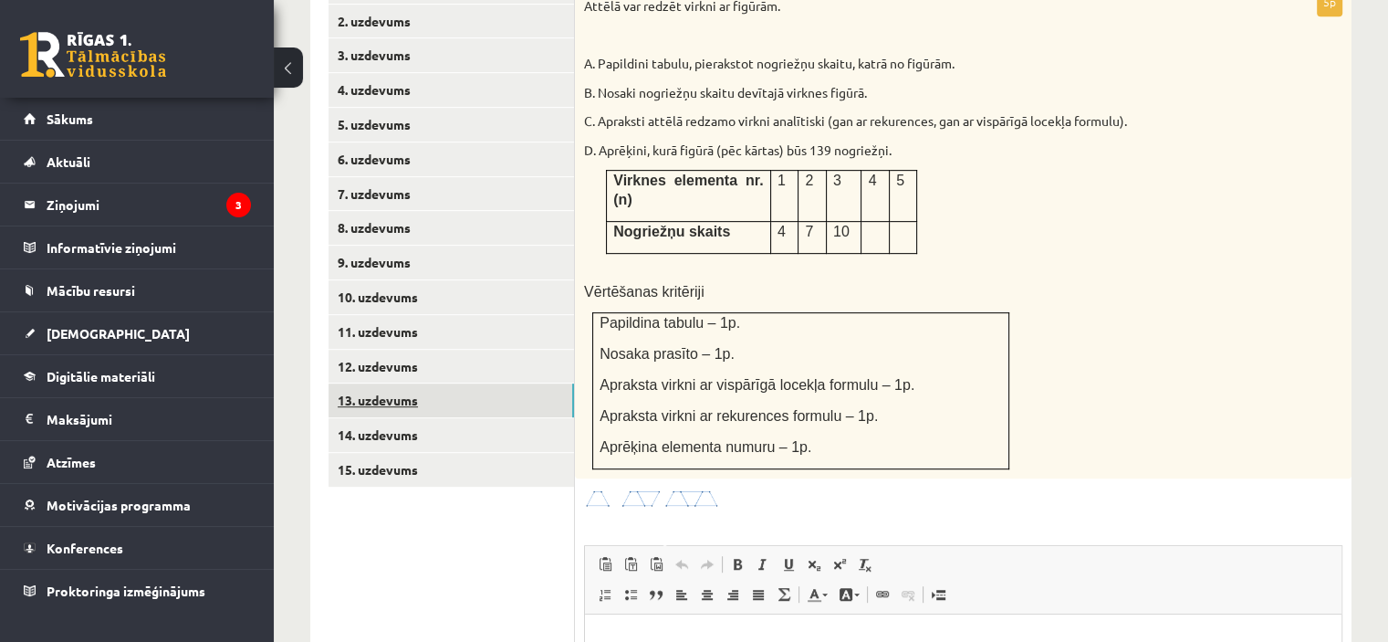
click at [452, 383] on link "13. uzdevums" at bounding box center [452, 400] width 246 height 34
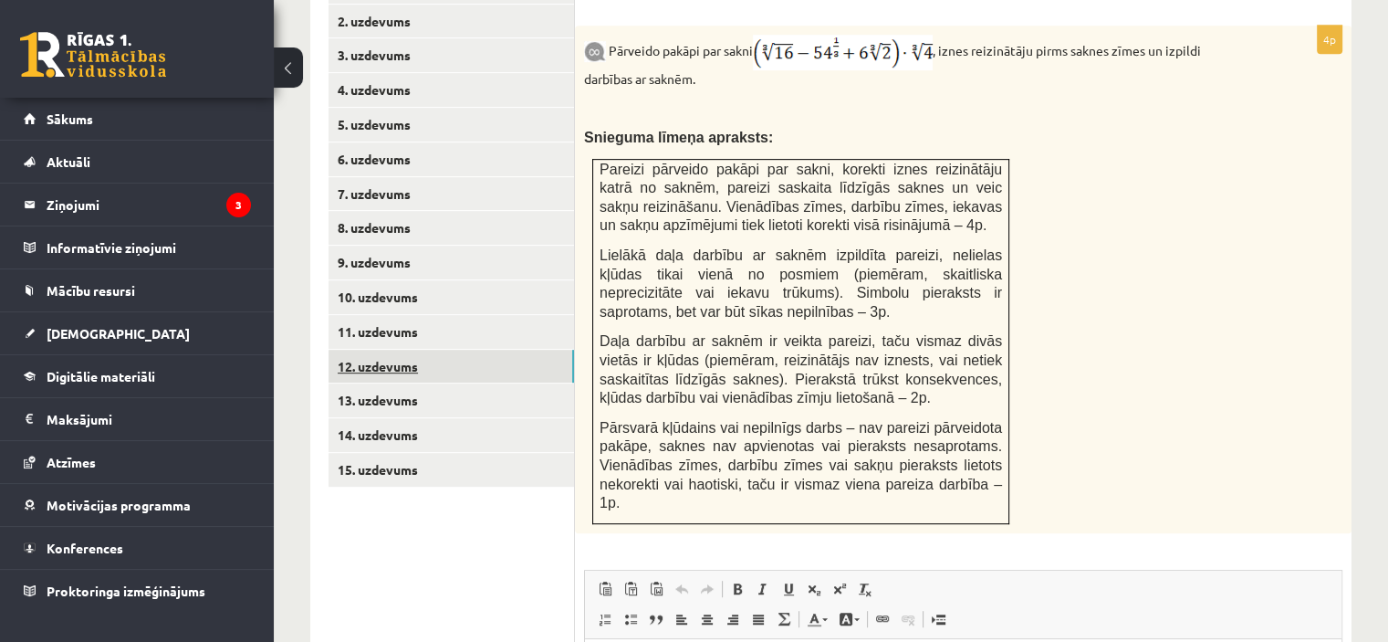
click at [450, 350] on link "12. uzdevums" at bounding box center [452, 367] width 246 height 34
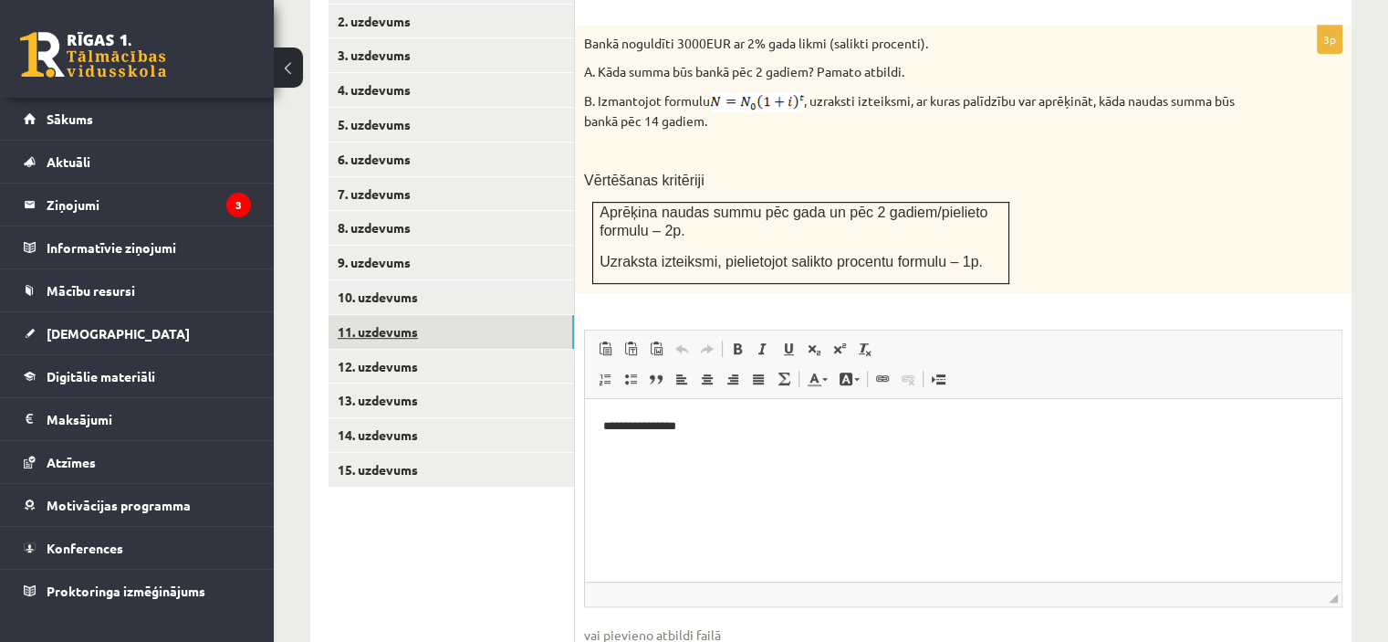
click at [458, 315] on link "11. uzdevums" at bounding box center [452, 332] width 246 height 34
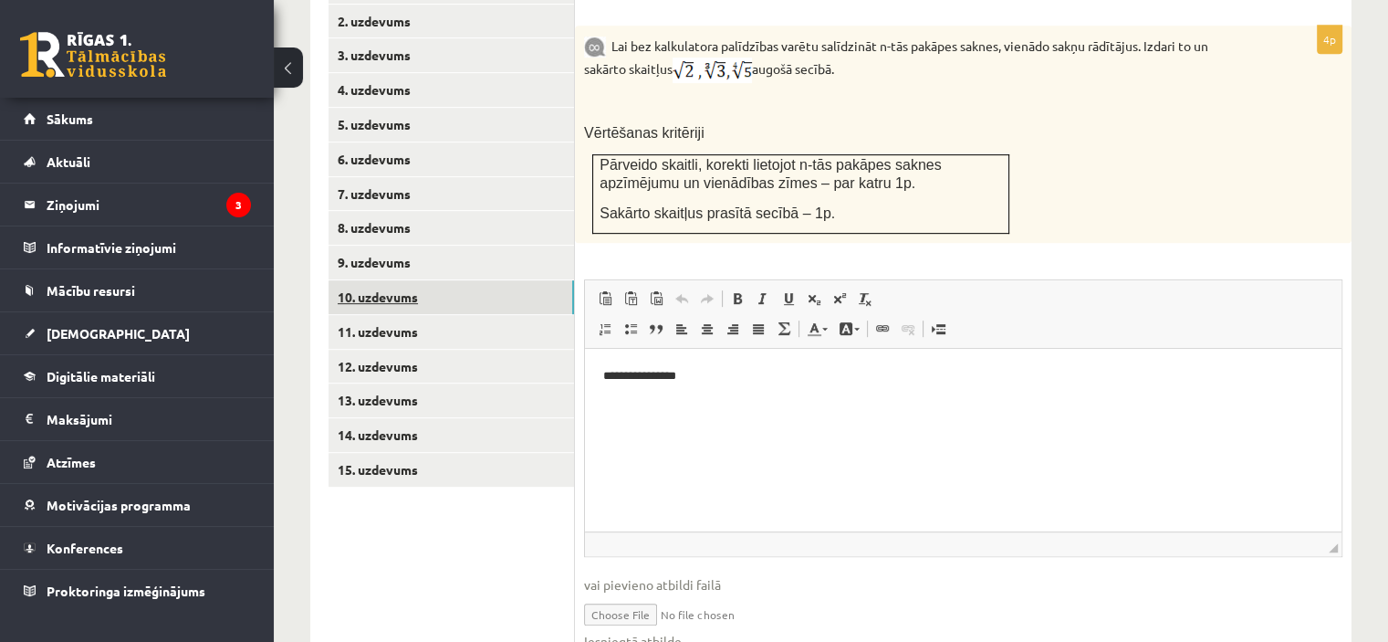
click at [469, 280] on link "10. uzdevums" at bounding box center [452, 297] width 246 height 34
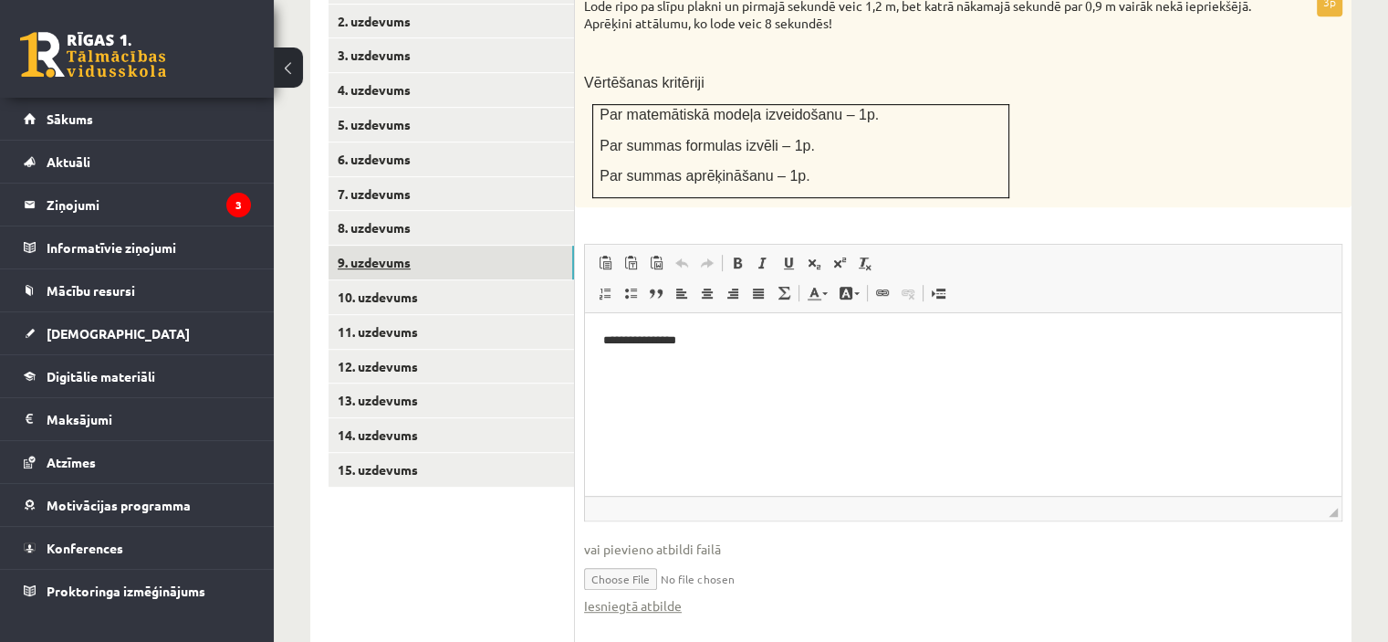
click at [493, 246] on link "9. uzdevums" at bounding box center [452, 263] width 246 height 34
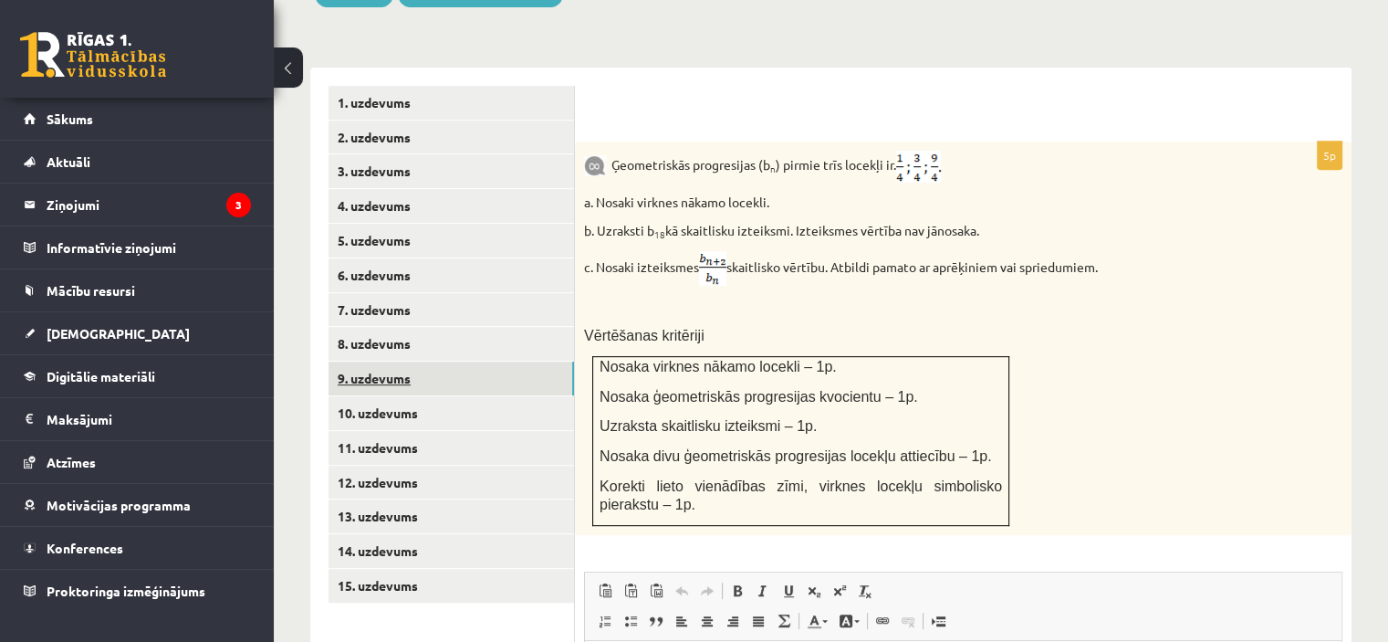
scroll to position [745, 0]
click at [491, 327] on link "8. uzdevums" at bounding box center [452, 344] width 246 height 34
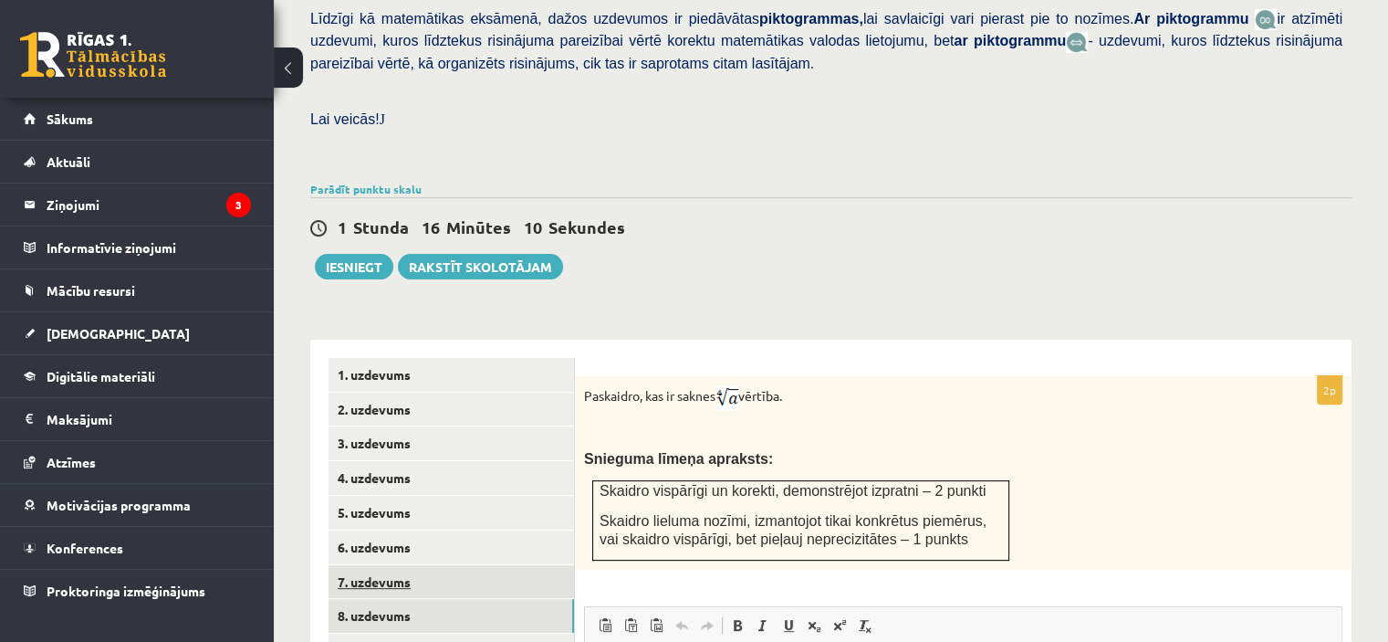
scroll to position [412, 0]
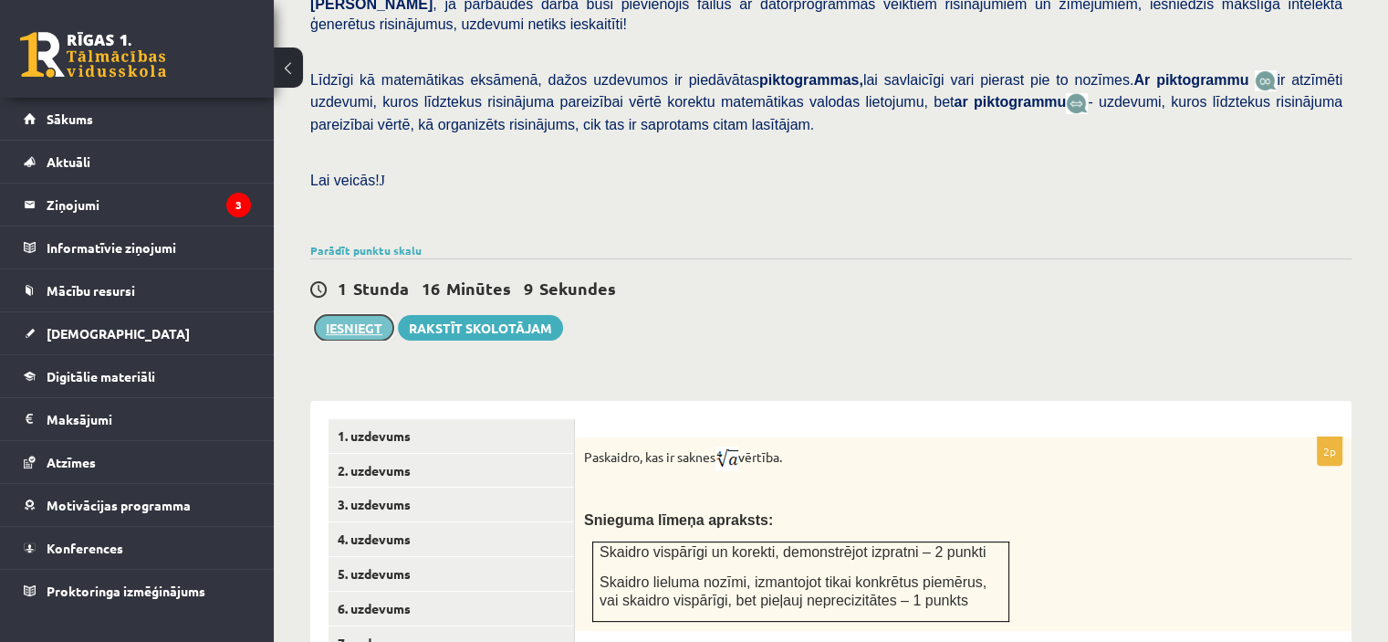
click at [370, 315] on button "Iesniegt" at bounding box center [354, 328] width 79 height 26
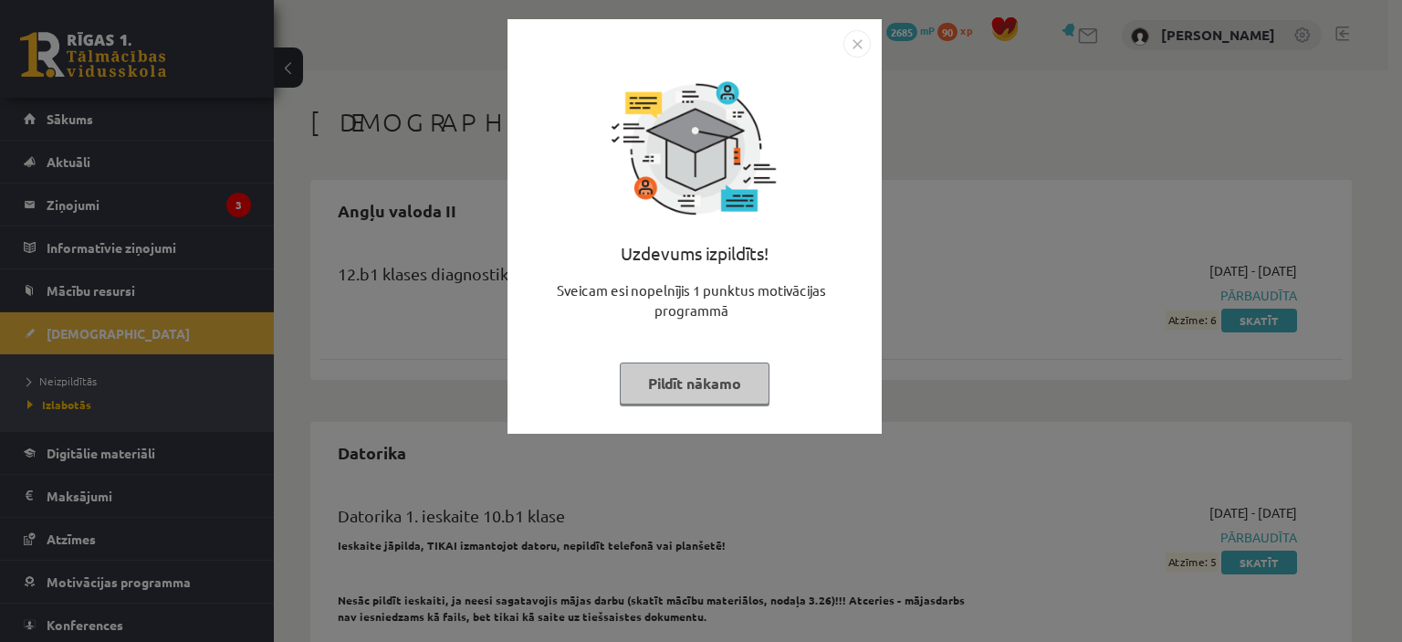
click at [654, 382] on button "Pildīt nākamo" at bounding box center [695, 383] width 150 height 42
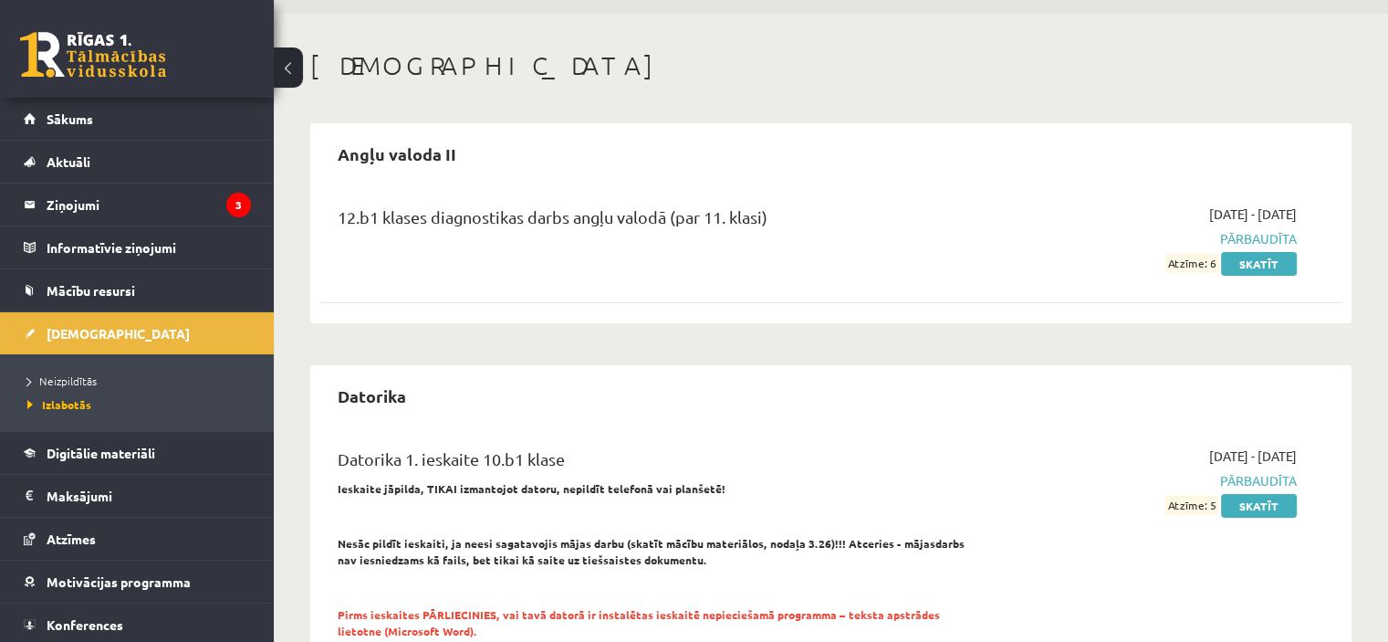
scroll to position [102, 0]
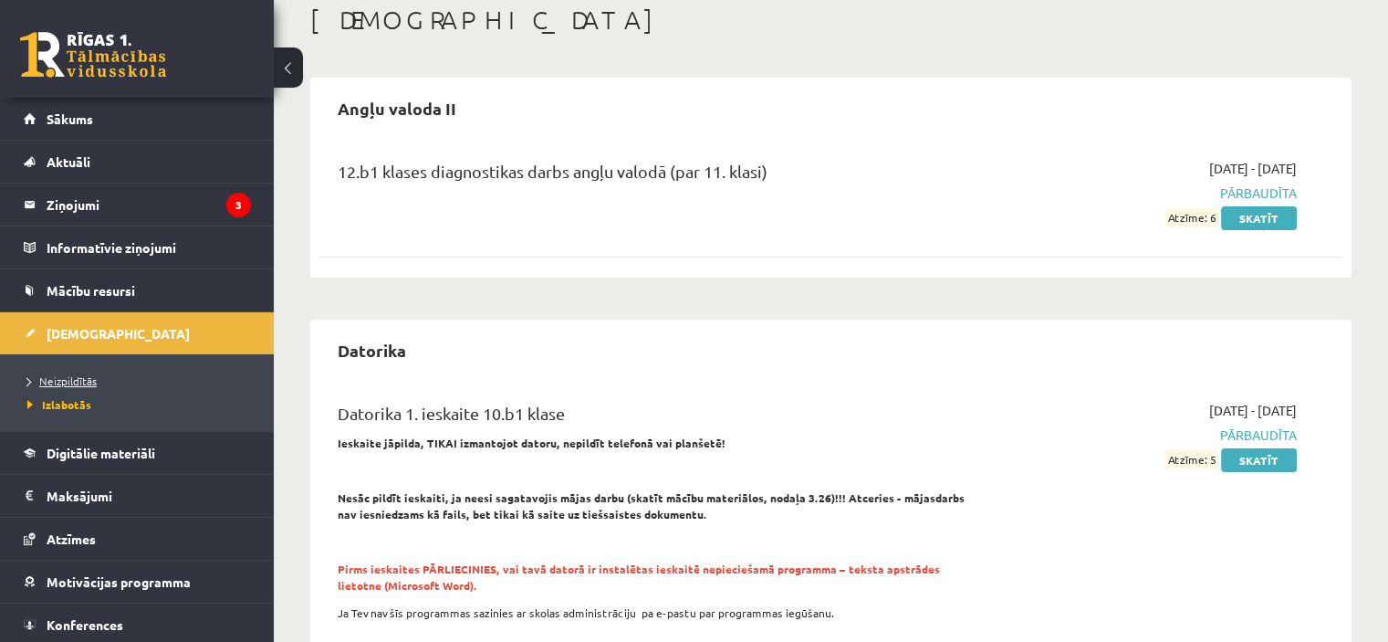
click at [85, 373] on span "Neizpildītās" at bounding box center [61, 380] width 69 height 15
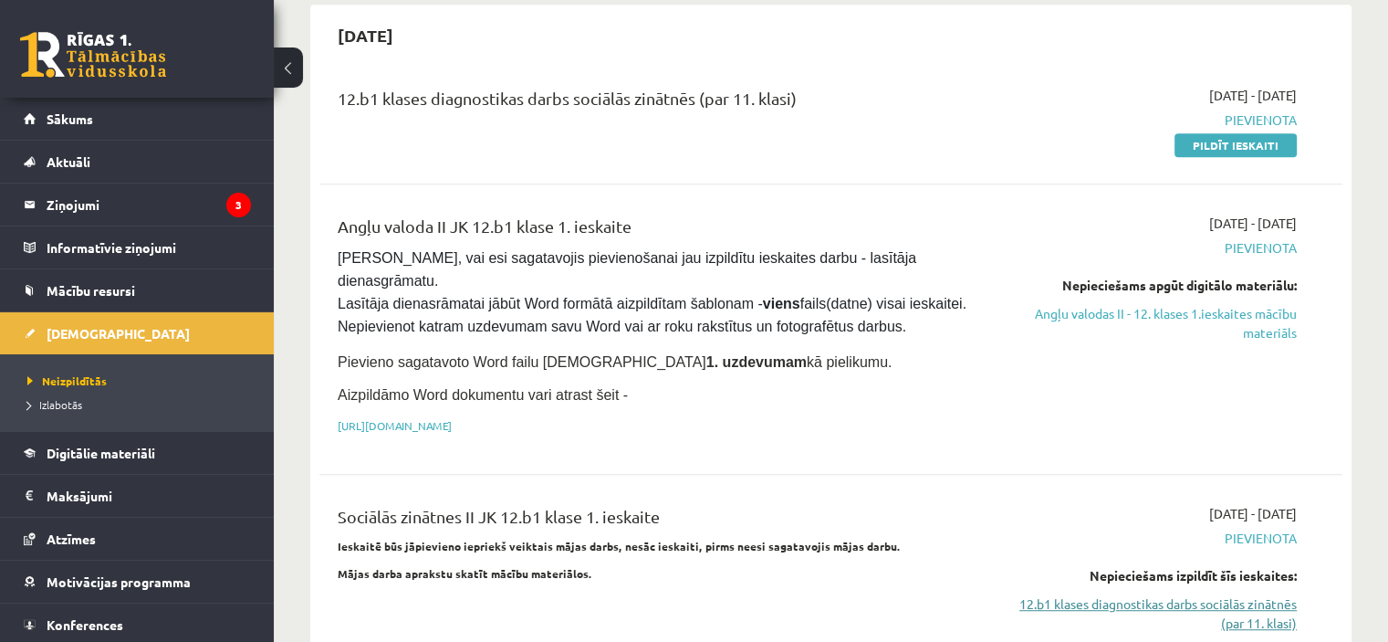
scroll to position [1057, 0]
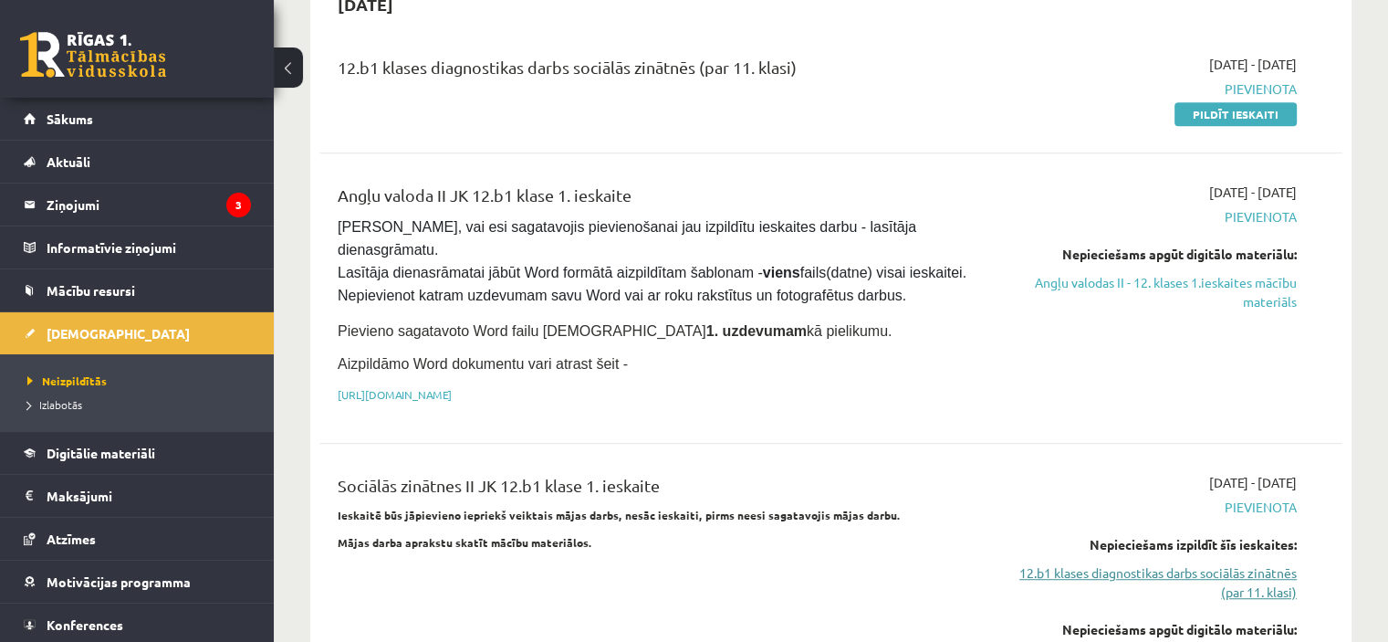
click at [1216, 563] on link "12.b1 klases diagnostikas darbs sociālās zinātnēs (par 11. klasi)" at bounding box center [1146, 582] width 301 height 38
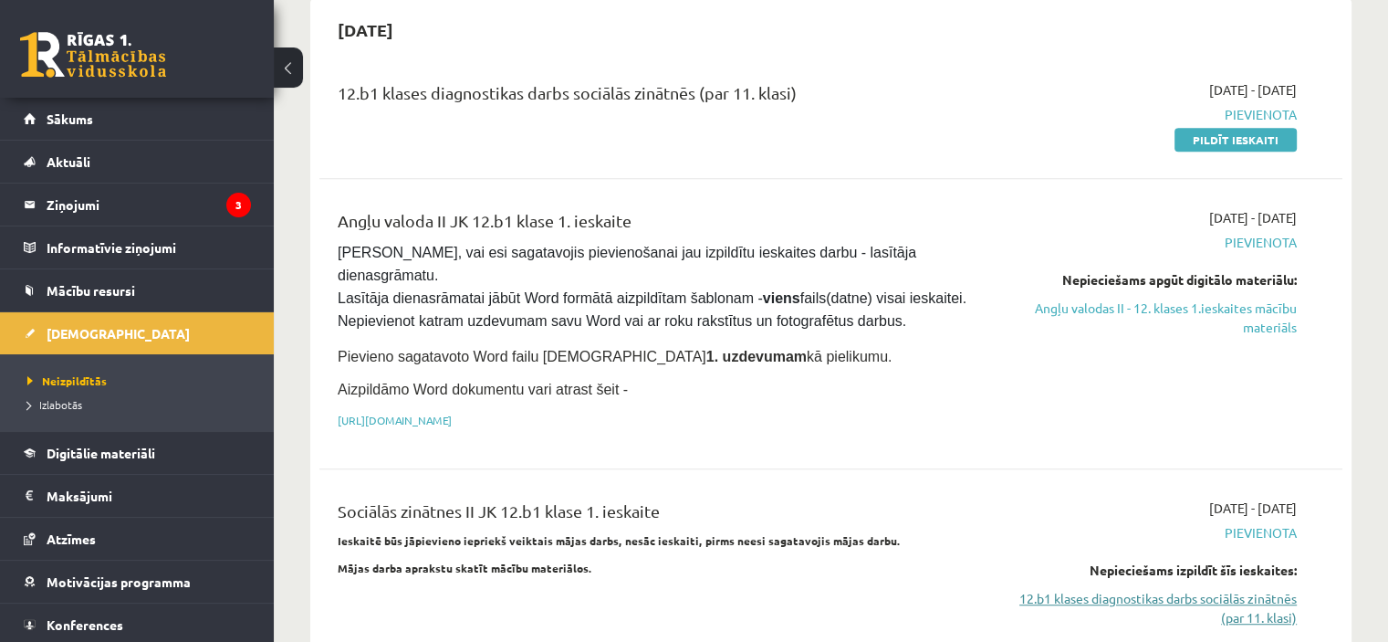
click at [1212, 589] on link "12.b1 klases diagnostikas darbs sociālās zinātnēs (par 11. klasi)" at bounding box center [1146, 608] width 301 height 38
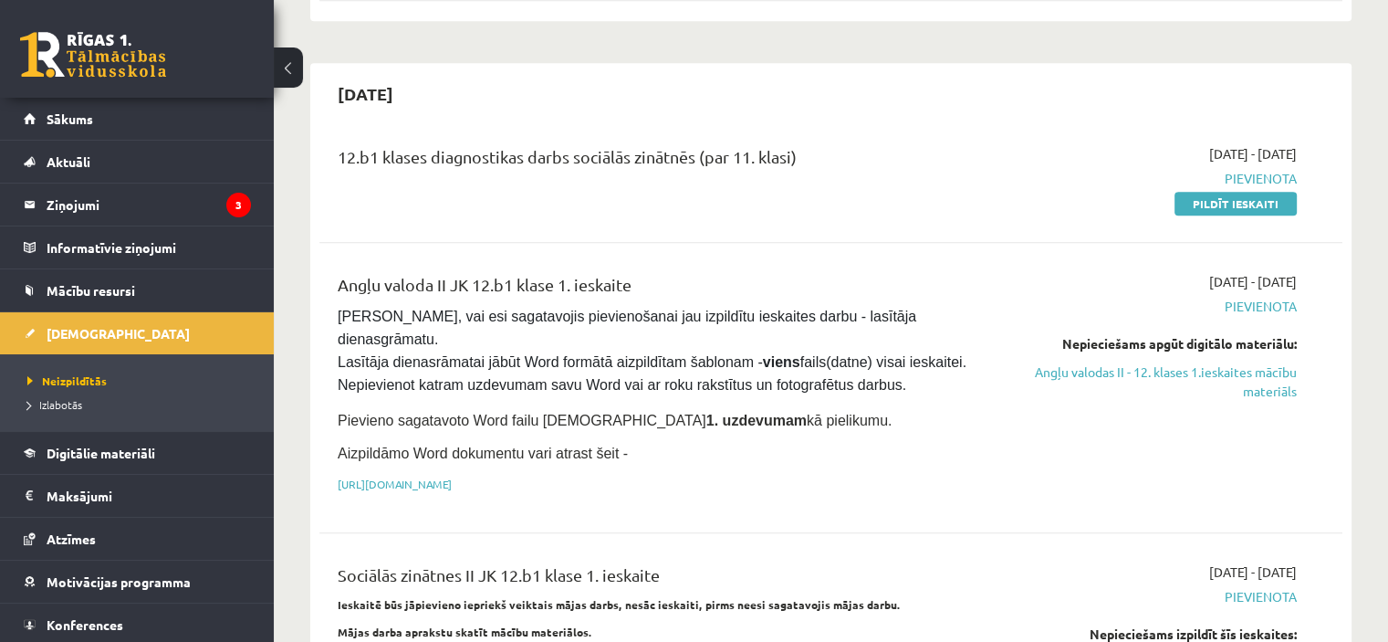
scroll to position [959, 0]
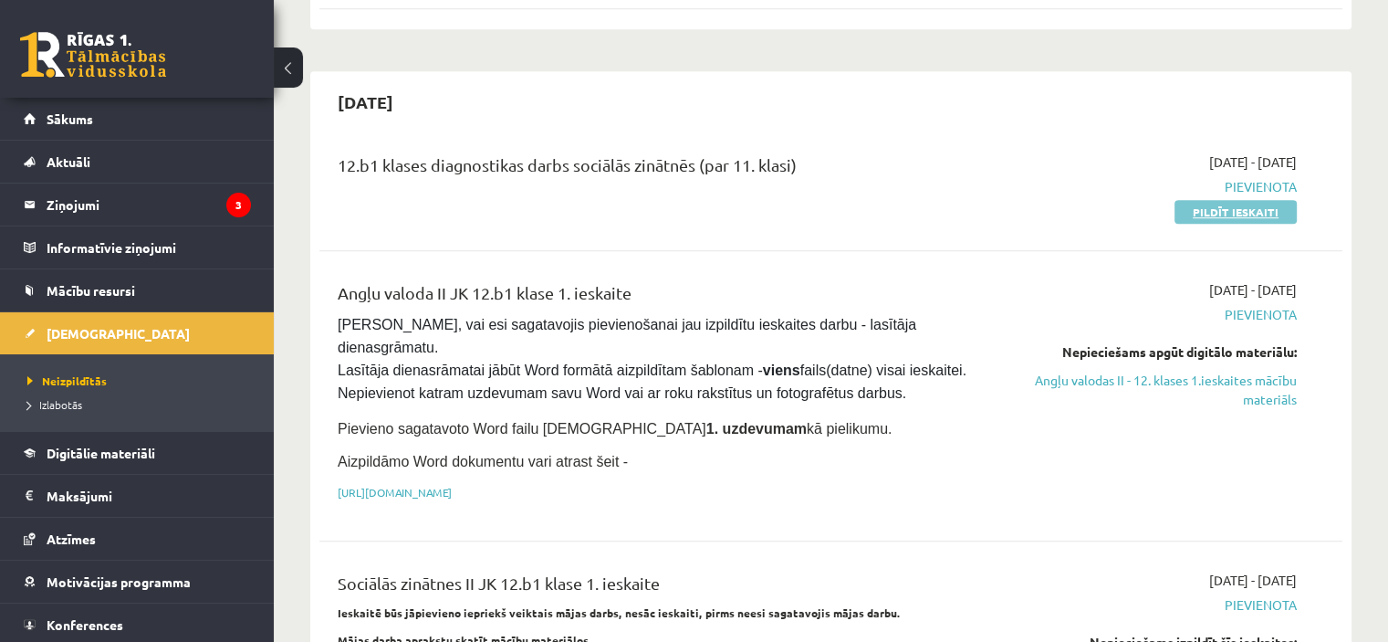
click at [1252, 200] on link "Pildīt ieskaiti" at bounding box center [1236, 212] width 122 height 24
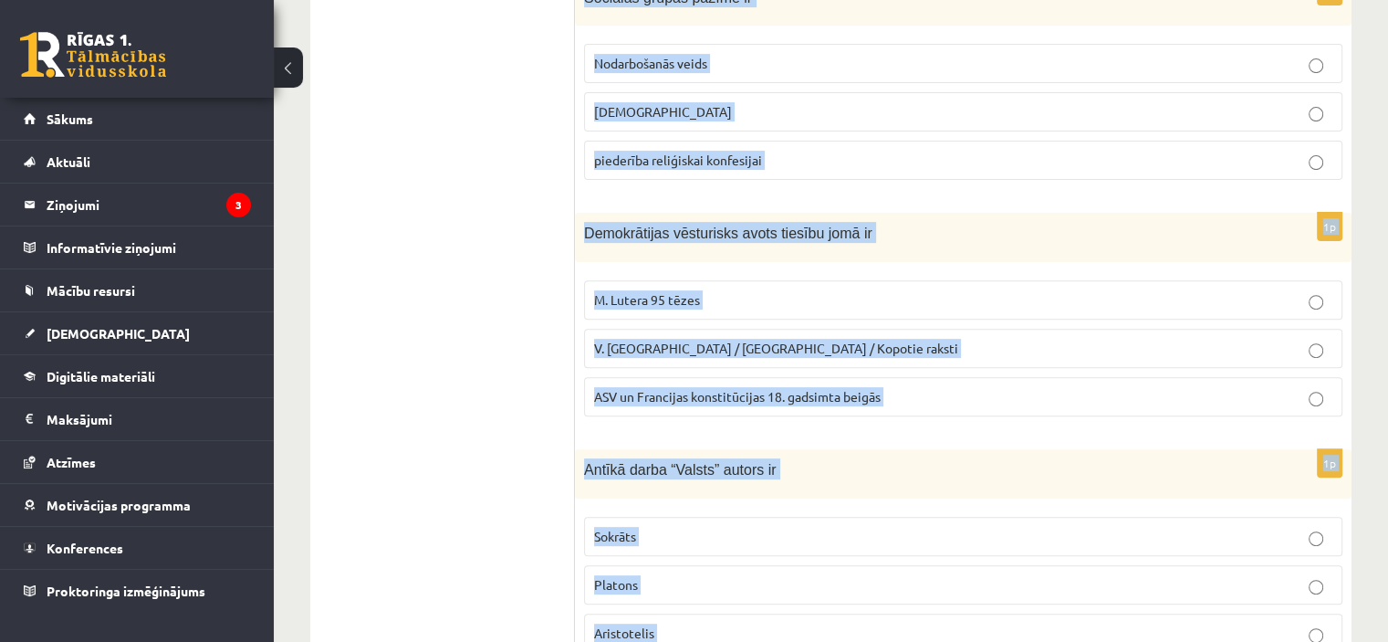
scroll to position [914, 0]
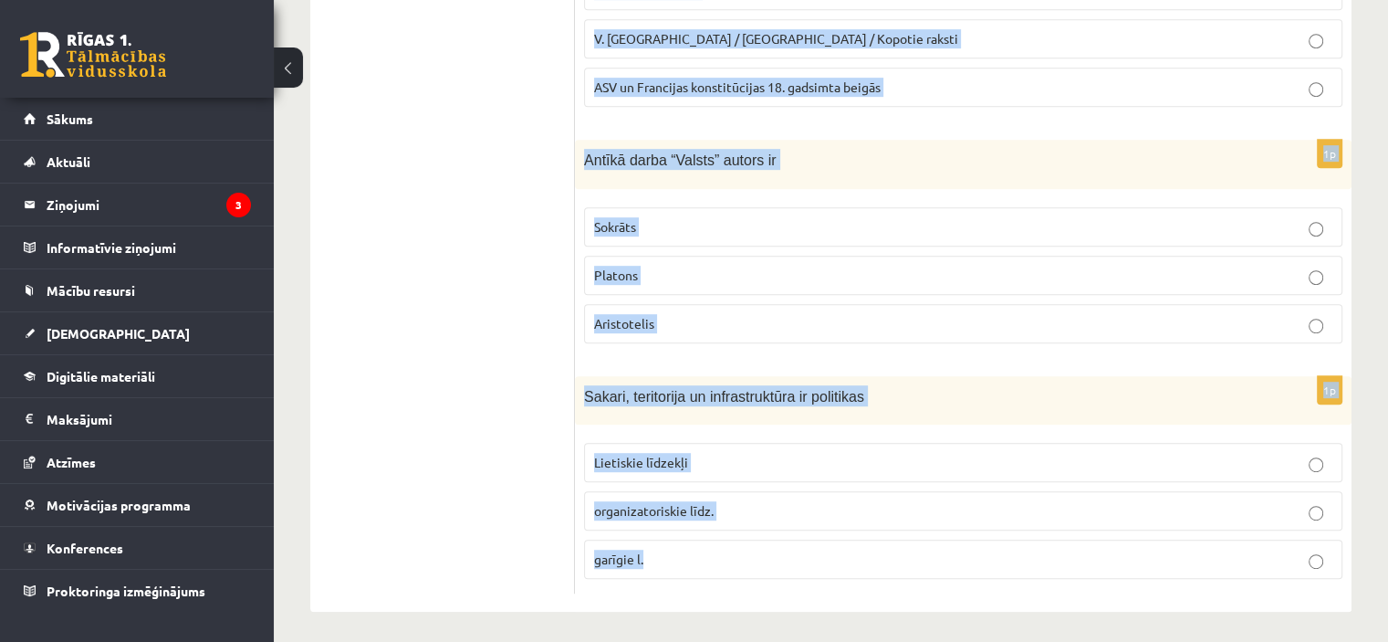
drag, startPoint x: 577, startPoint y: 235, endPoint x: 798, endPoint y: 594, distance: 422.1
click at [804, 604] on div "1p Ideoloģija ir Likumkrājums sistēmisks uzskatu kopums partijas statūti 1p Soc…" at bounding box center [963, 4] width 777 height 1217
copy form "Ideoloģija ir Likumkrājums sistēmisks uzskatu kopums partijas statūti 1p Sociāl…"
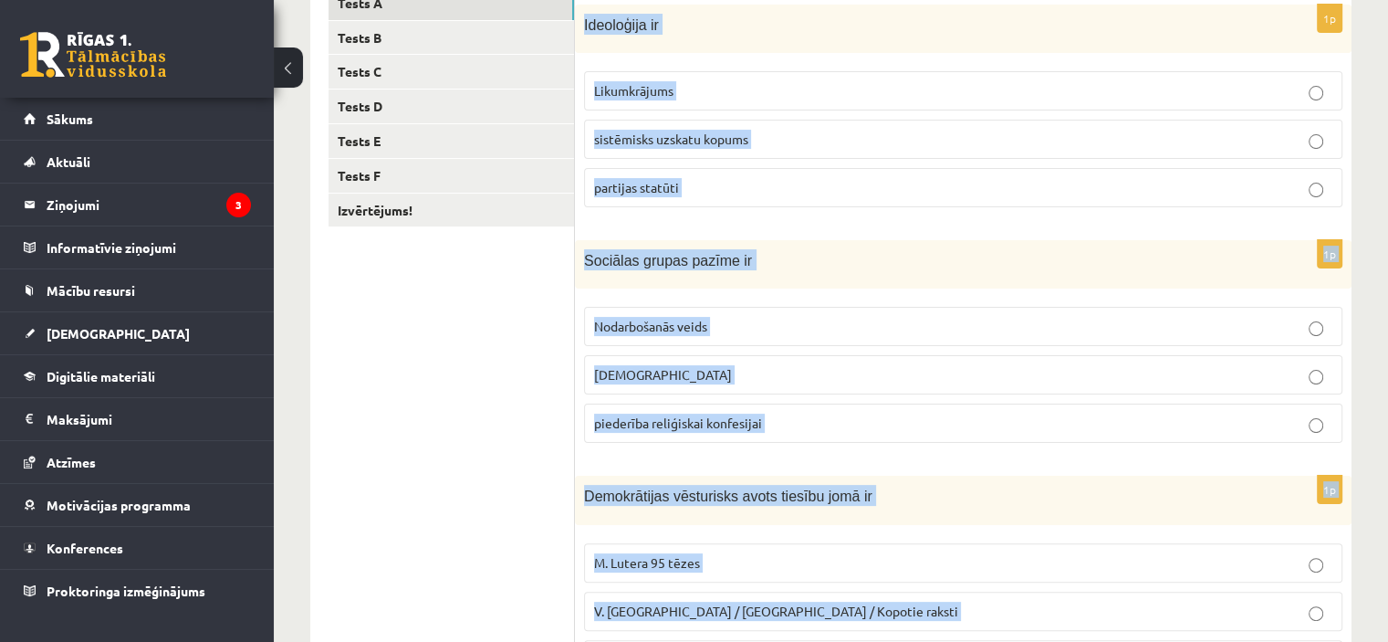
scroll to position [215, 0]
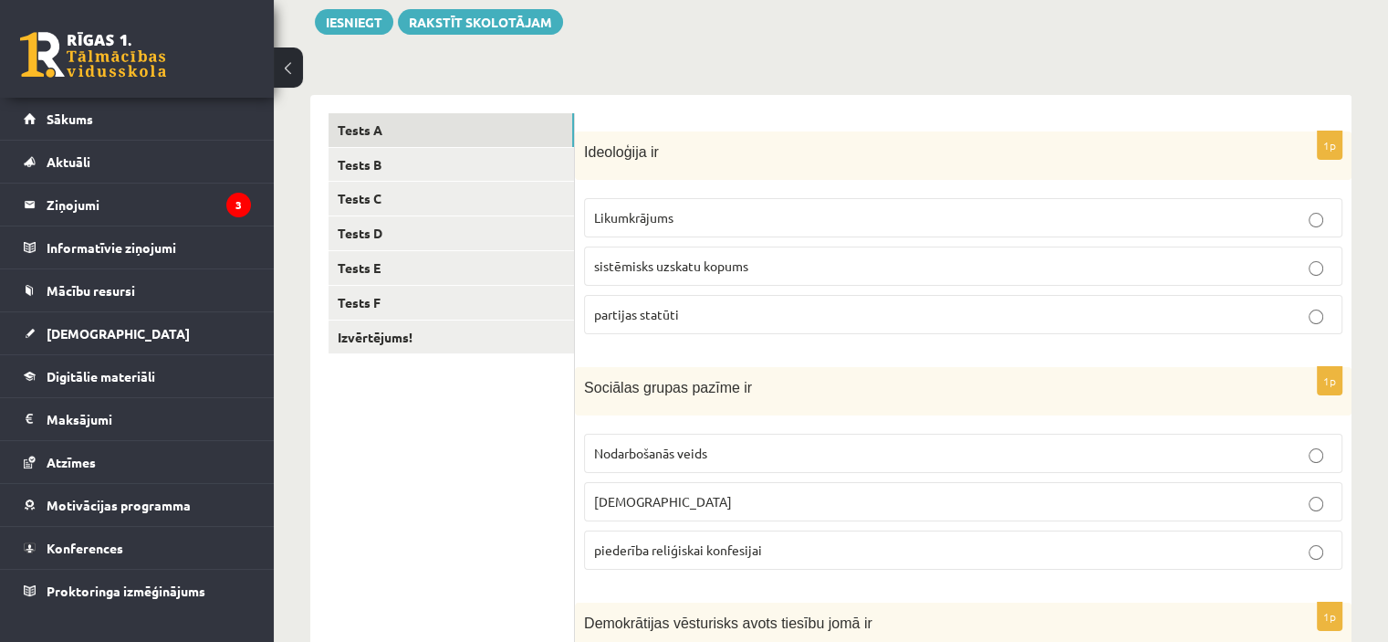
click at [614, 269] on span "sistēmisks uzskatu kopums" at bounding box center [671, 265] width 154 height 16
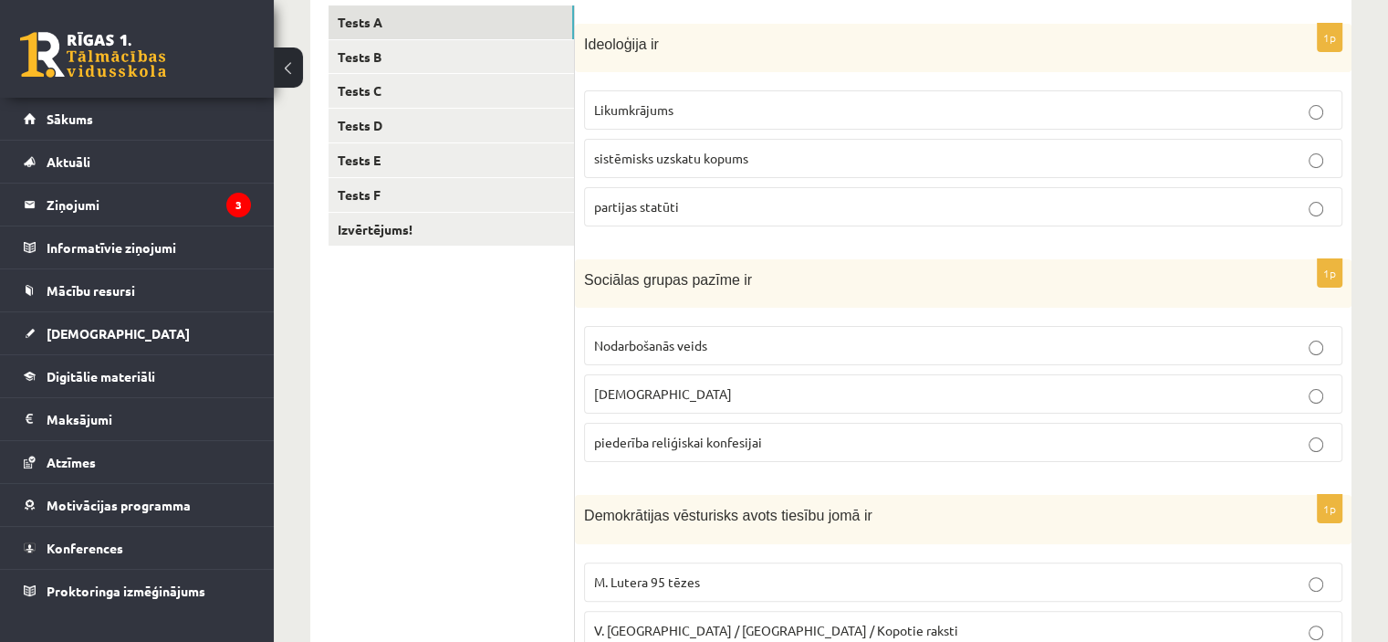
scroll to position [333, 0]
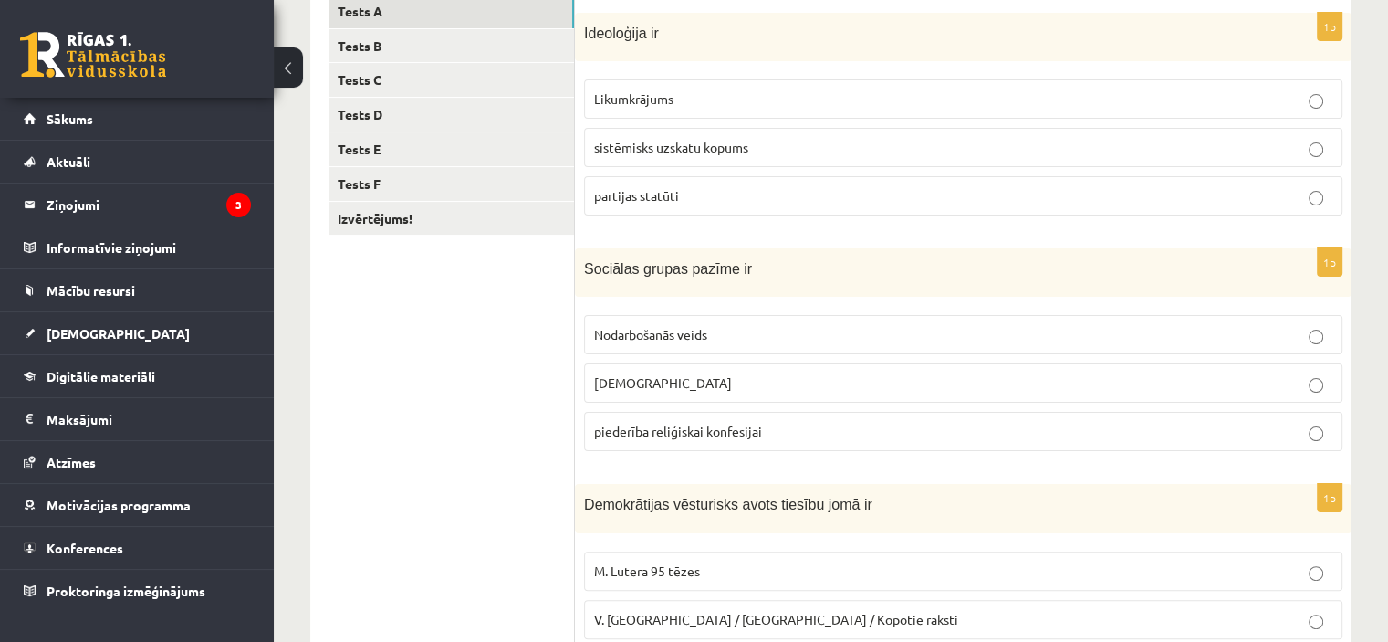
click at [631, 422] on p "piederība reliģiskai konfesijai" at bounding box center [963, 431] width 738 height 19
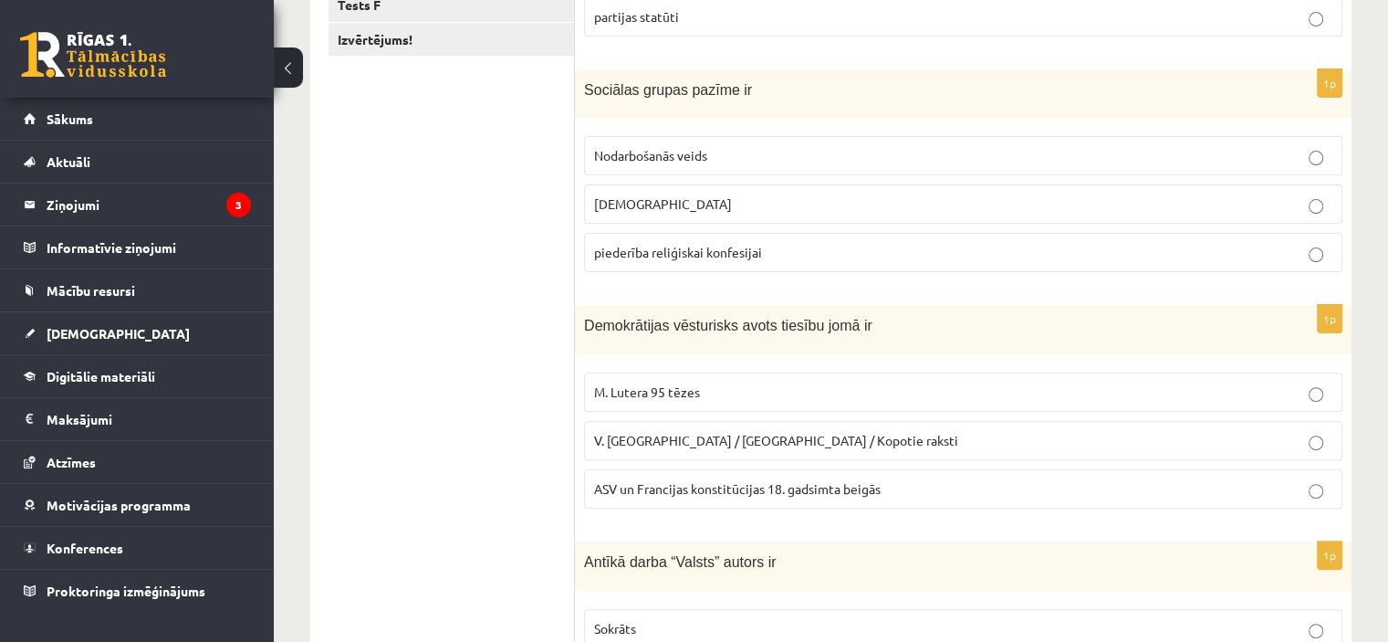
scroll to position [543, 0]
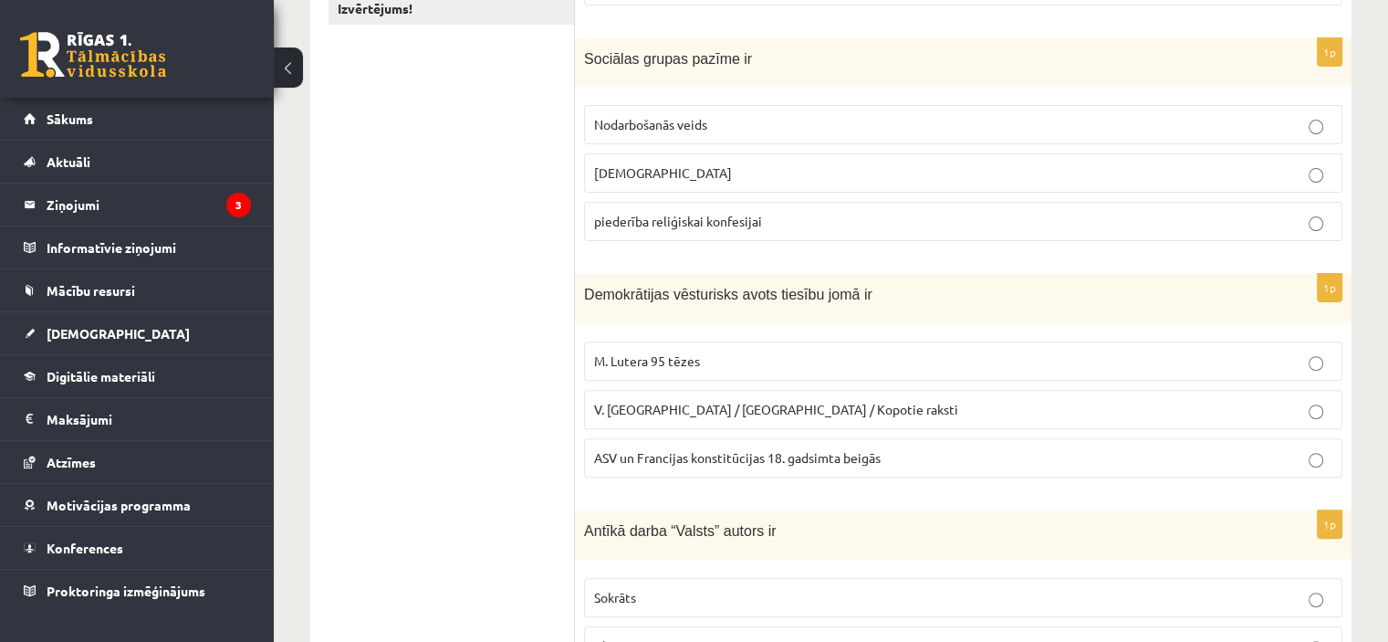
click at [619, 405] on span "V. Ļeņina / Uļjanova / Kopotie raksti" at bounding box center [776, 409] width 364 height 16
click at [668, 458] on span "ASV un Francijas konstitūcijas 18. gadsimta beigās" at bounding box center [737, 457] width 287 height 16
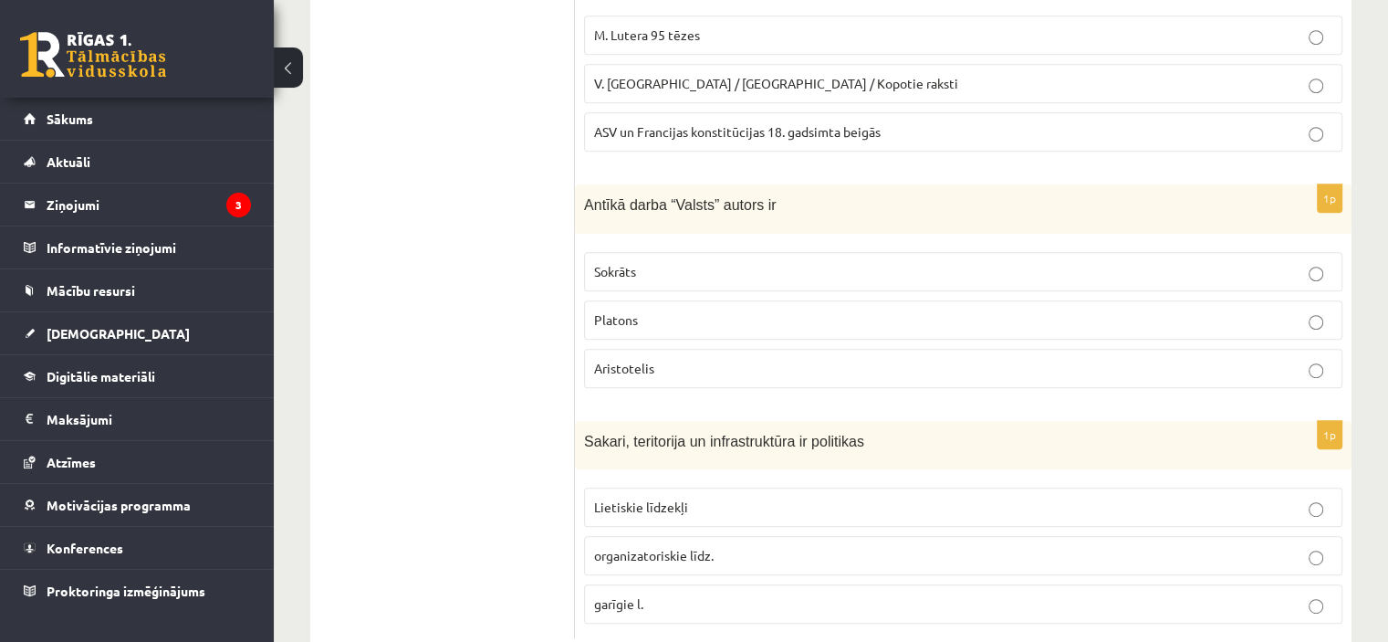
scroll to position [880, 0]
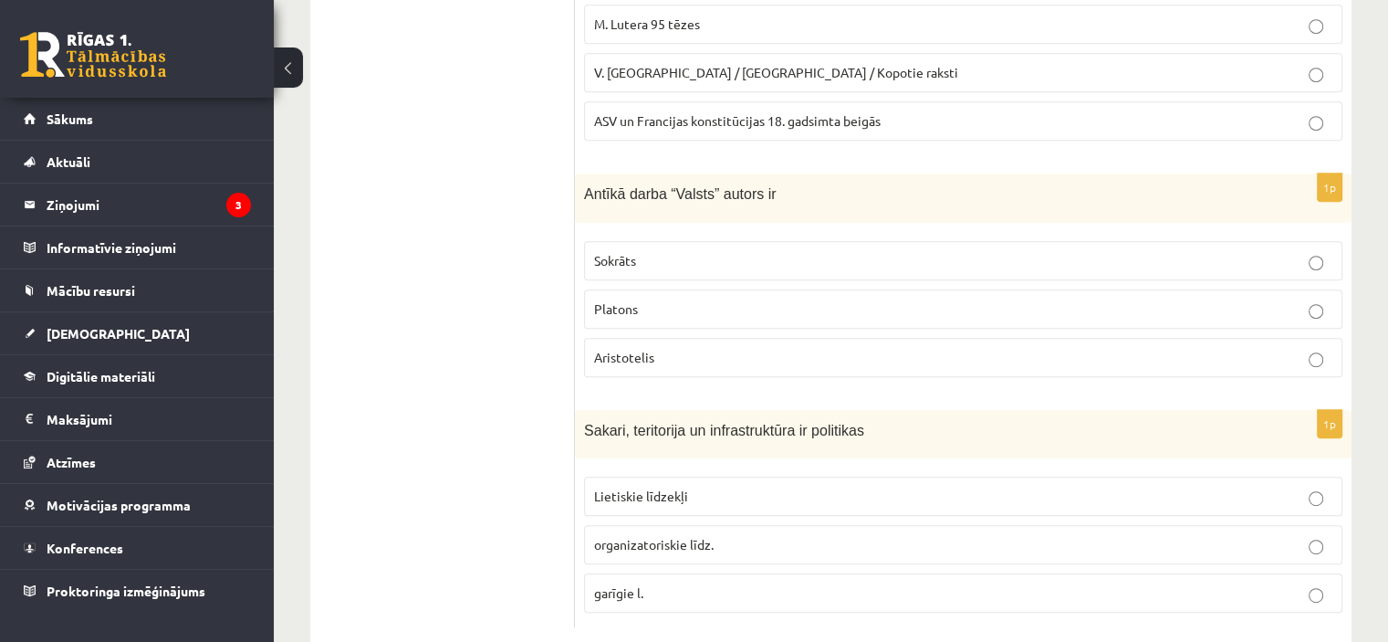
click at [624, 306] on span "Platons" at bounding box center [616, 308] width 44 height 16
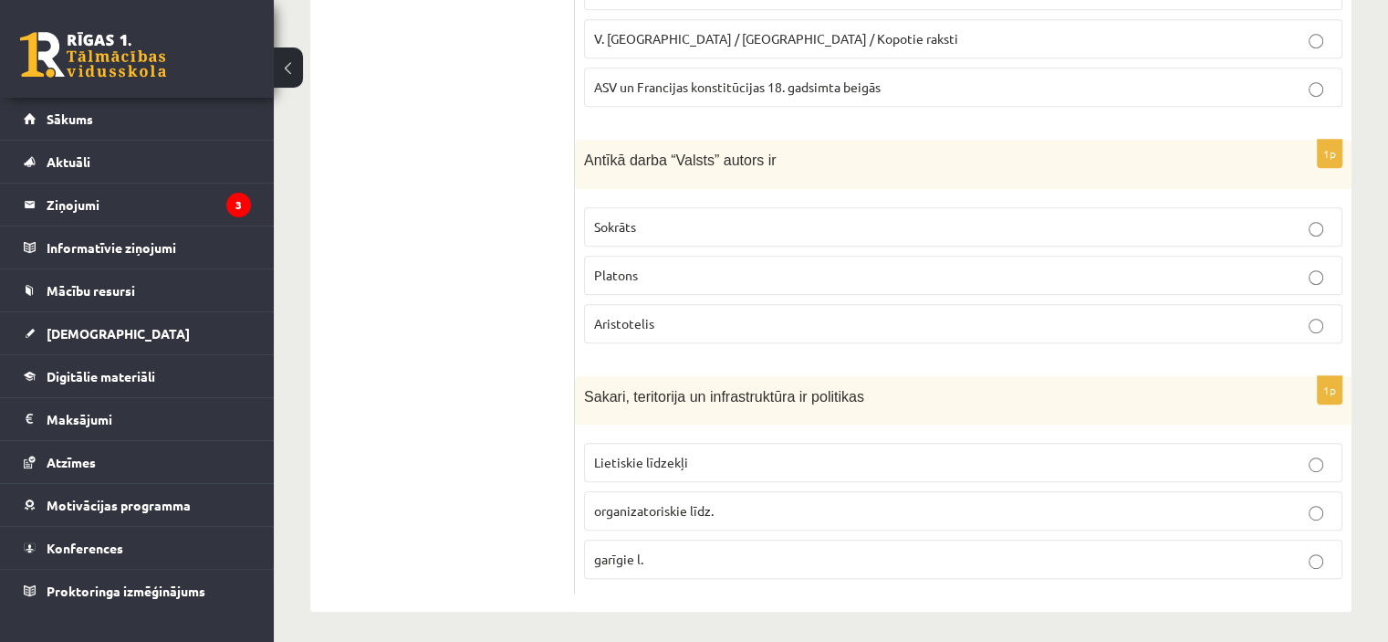
click at [722, 509] on p "organizatoriskie līdz." at bounding box center [963, 510] width 738 height 19
click at [667, 468] on label "Lietiskie līdzekļi" at bounding box center [963, 462] width 759 height 39
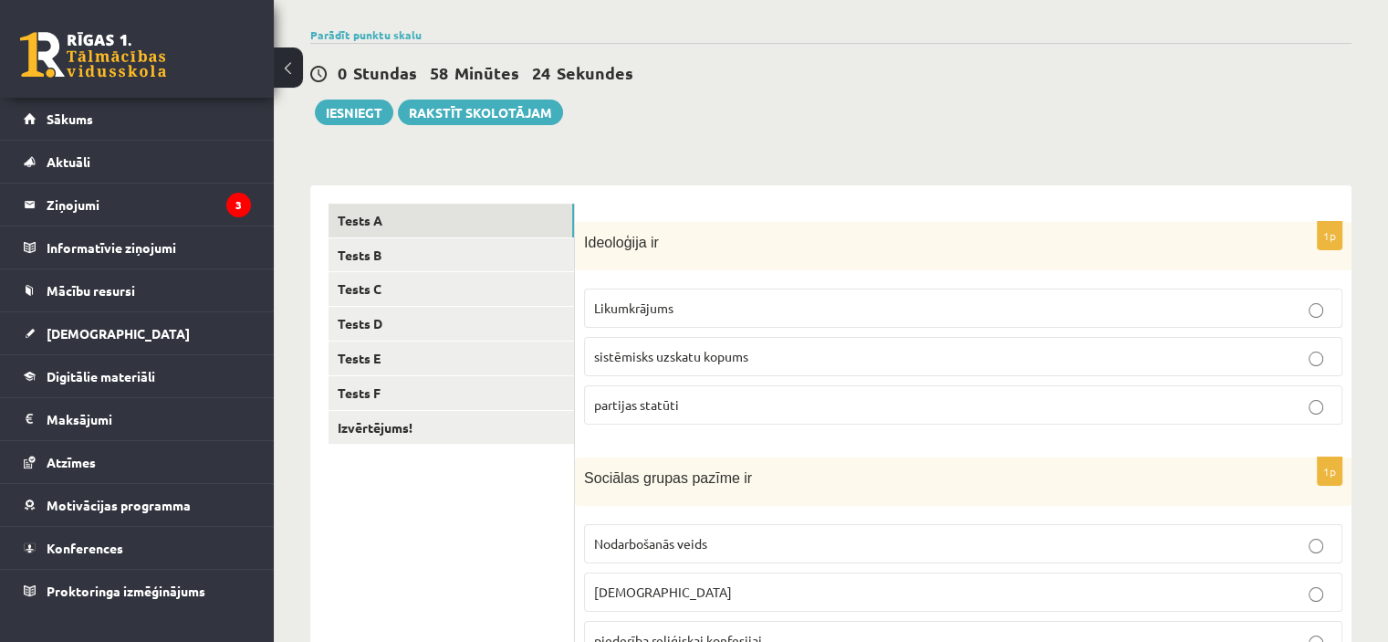
scroll to position [126, 0]
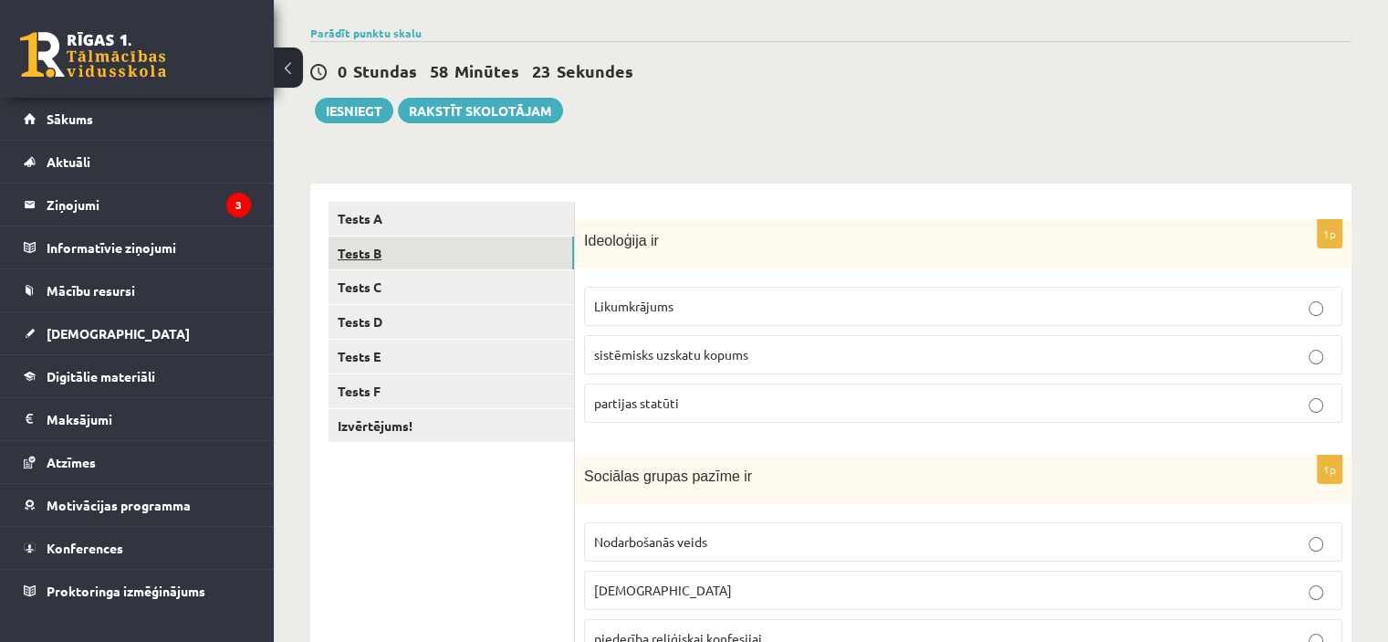
click at [413, 247] on link "Tests B" at bounding box center [452, 253] width 246 height 34
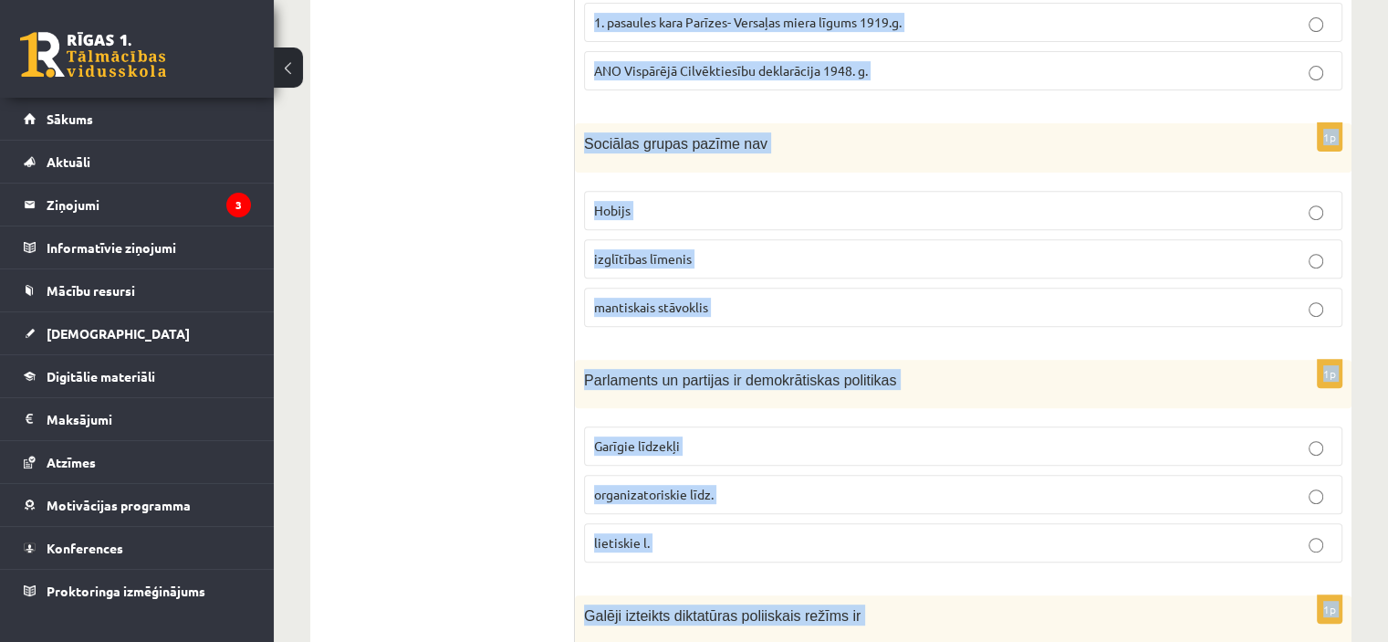
scroll to position [914, 0]
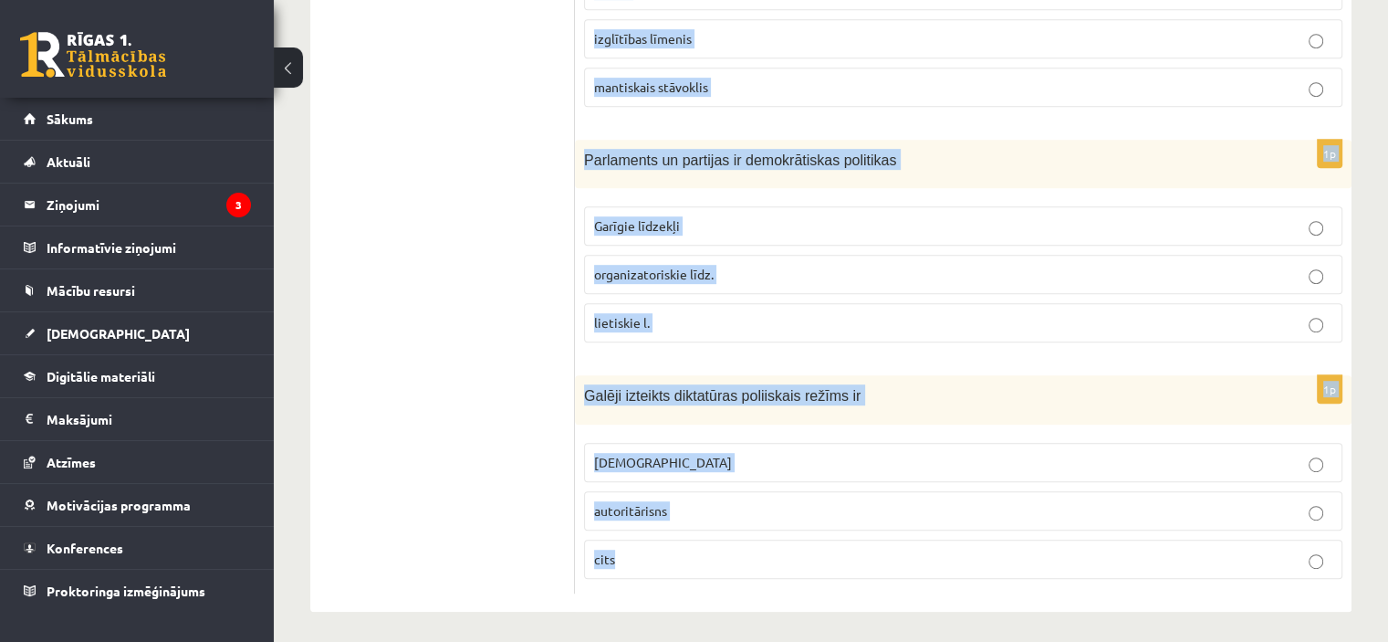
drag, startPoint x: 582, startPoint y: 233, endPoint x: 814, endPoint y: 583, distance: 420.3
click at [814, 583] on form "1p Kura politiskā režīma priekšnosacījumi ir tradīcijas, stabilitāte un labklāj…" at bounding box center [963, 4] width 740 height 1180
copy form "Kura politiskā režīma priekšnosacījumi ir tradīcijas, stabilitāte un labklājība…"
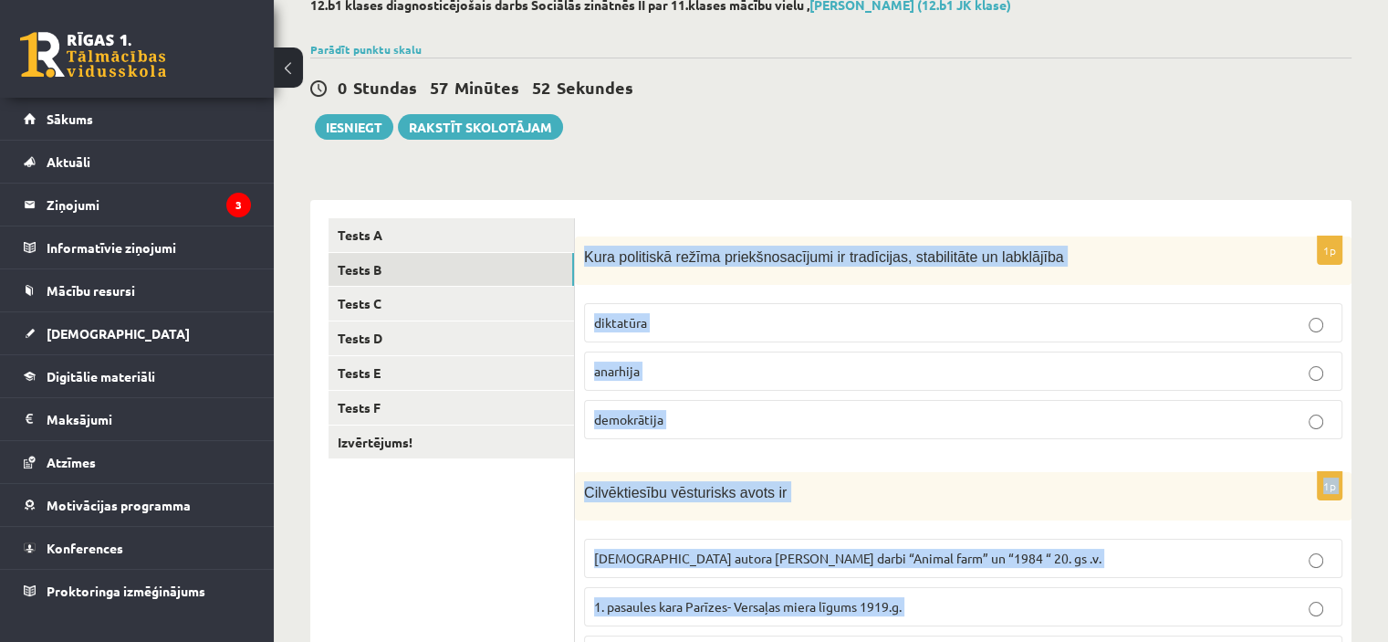
scroll to position [99, 0]
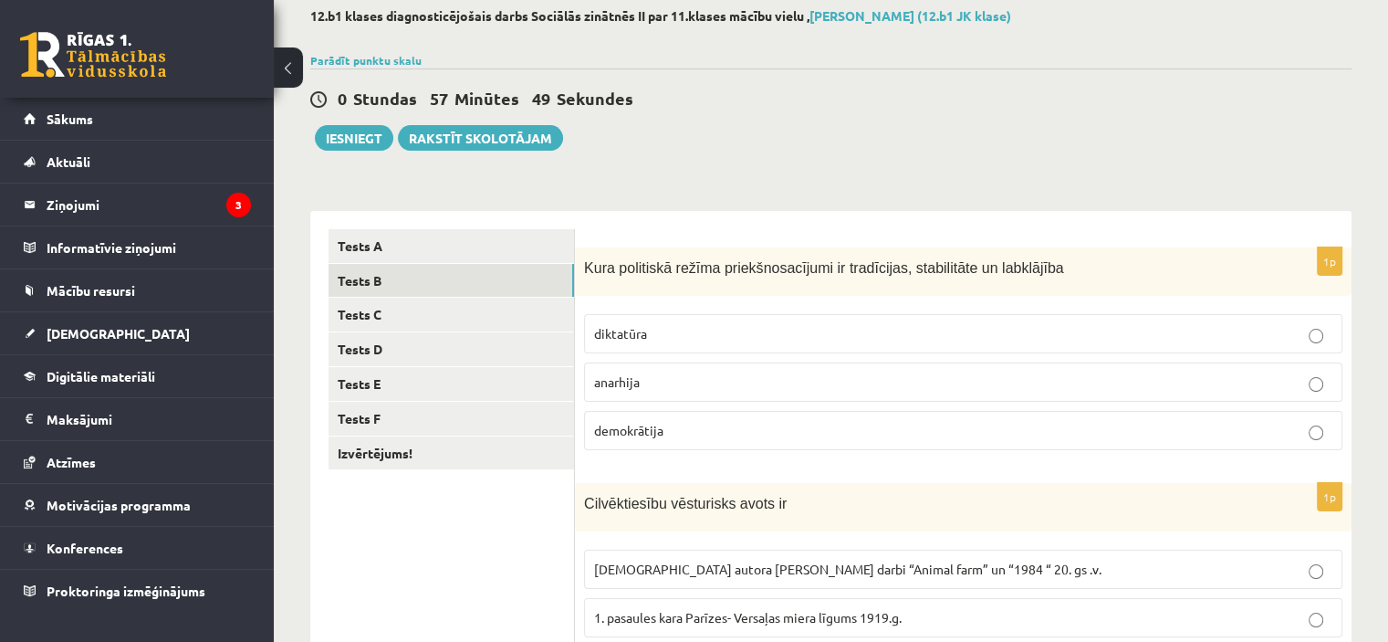
click at [675, 412] on label "demokrātija" at bounding box center [963, 430] width 759 height 39
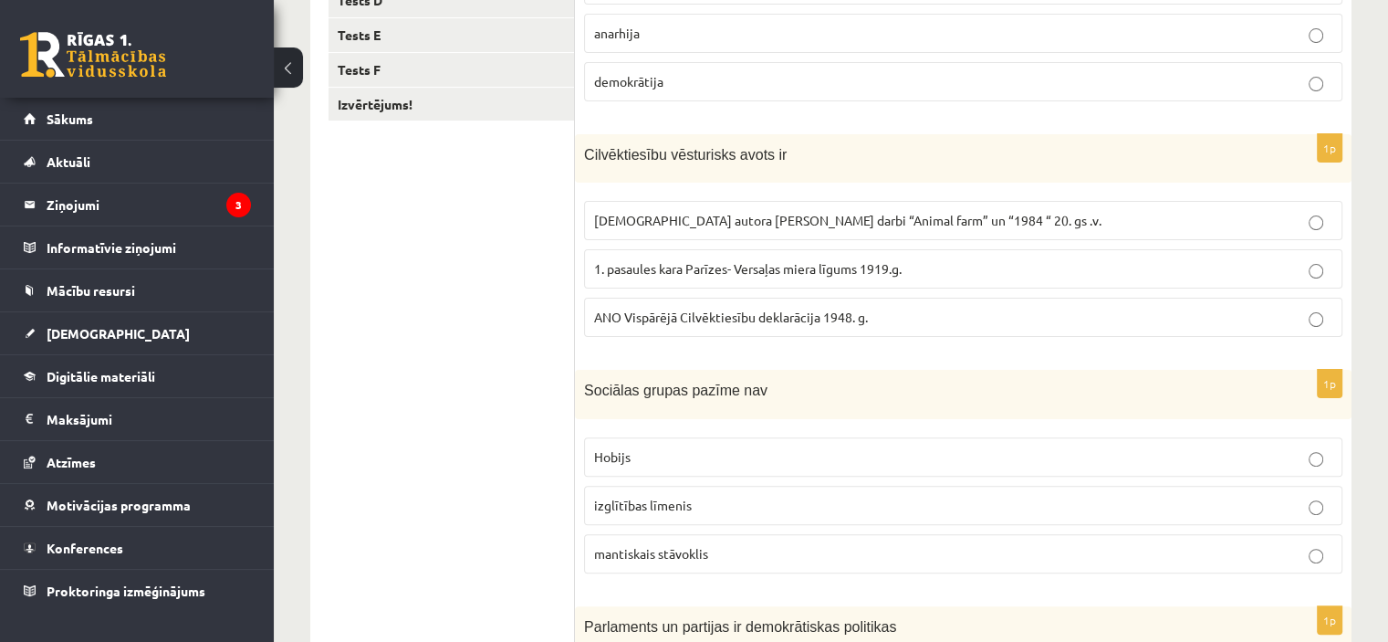
scroll to position [456, 0]
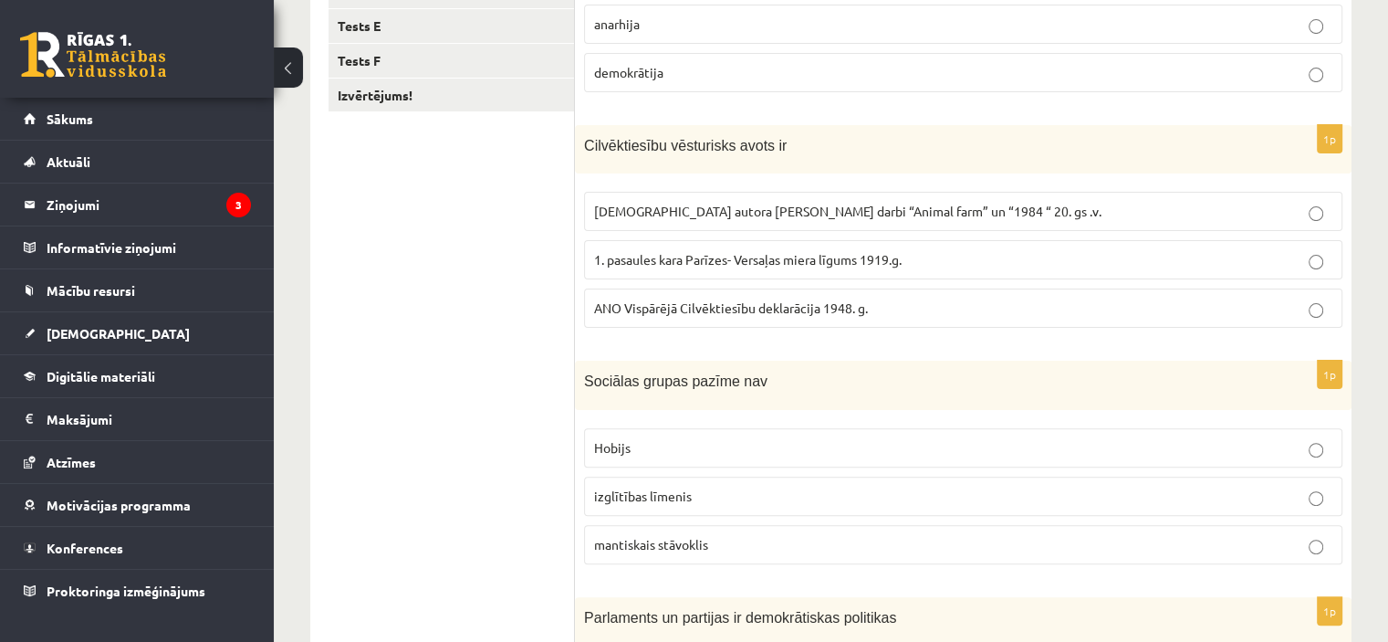
click at [689, 262] on span "1. pasaules kara Parīzes- Versaļas miera līgums 1919.g." at bounding box center [748, 259] width 308 height 16
drag, startPoint x: 616, startPoint y: 330, endPoint x: 599, endPoint y: 307, distance: 29.4
click at [599, 307] on fieldset "Angļu autora George Orwell darbi “Animal farm” un “1984 “ 20. gs .v. 1. pasaule…" at bounding box center [963, 258] width 759 height 151
click at [599, 307] on span "ANO Vispārējā Cilvēktiesību deklarācija 1948. g." at bounding box center [731, 307] width 274 height 16
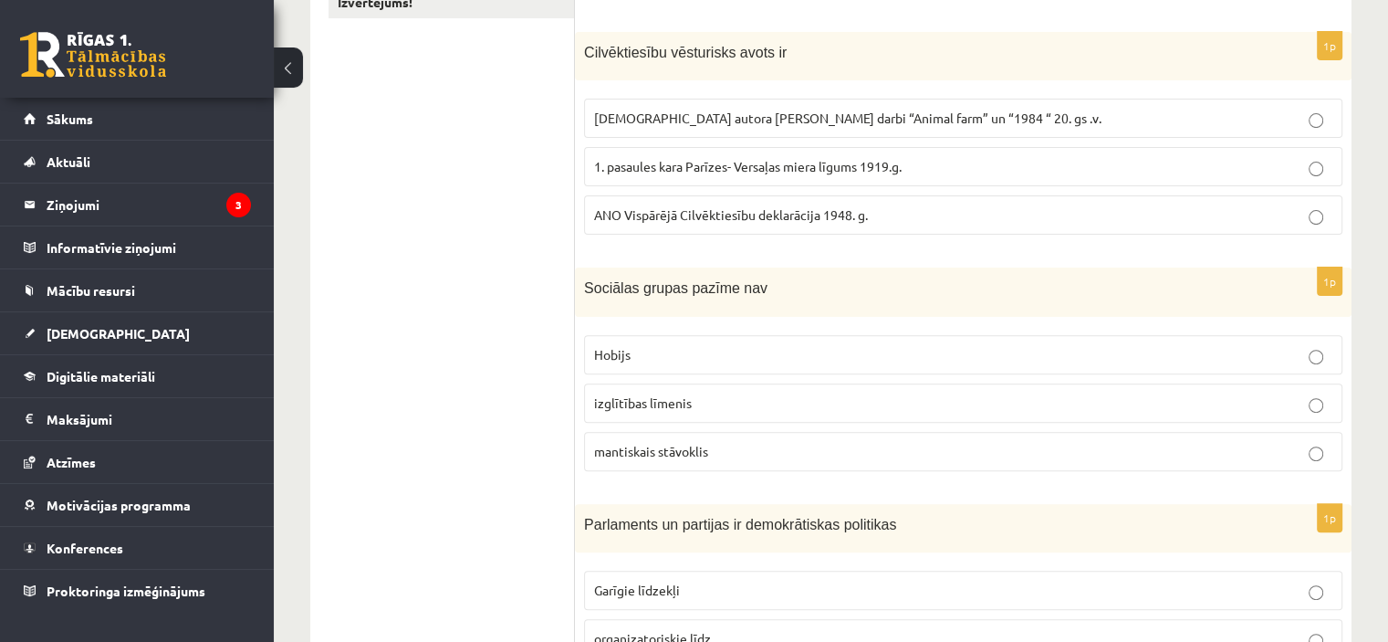
scroll to position [568, 0]
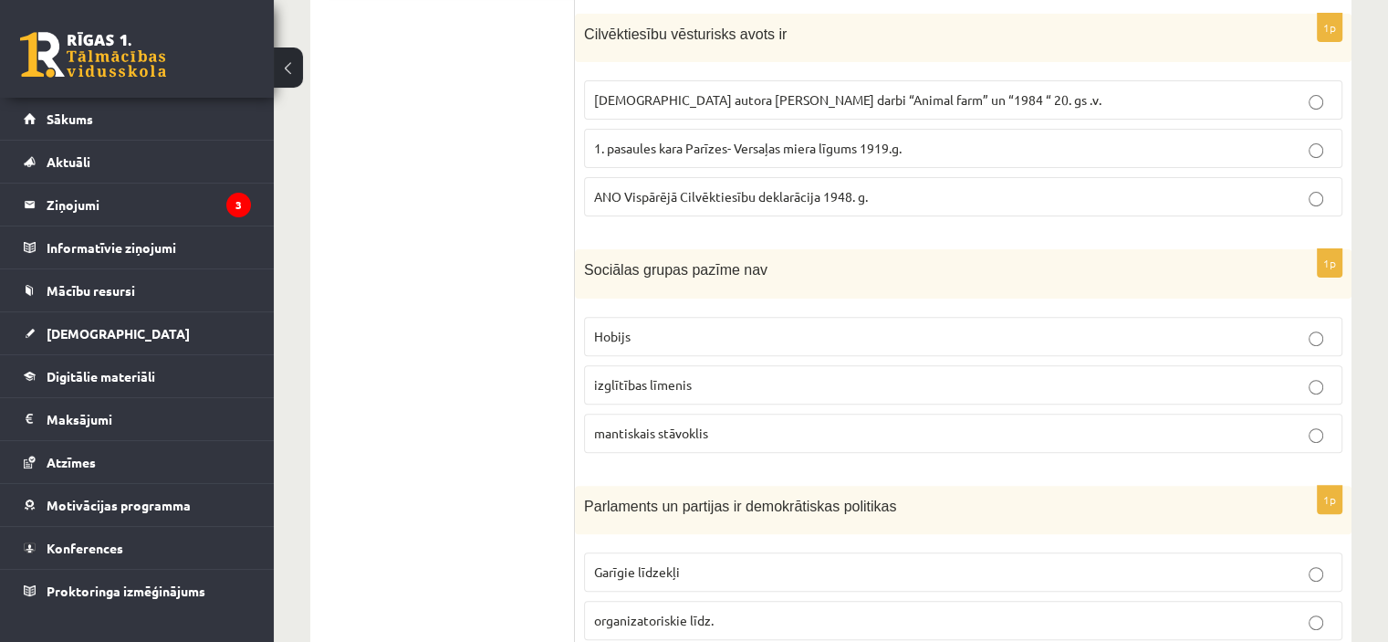
click at [650, 331] on p "Hobijs" at bounding box center [963, 336] width 738 height 19
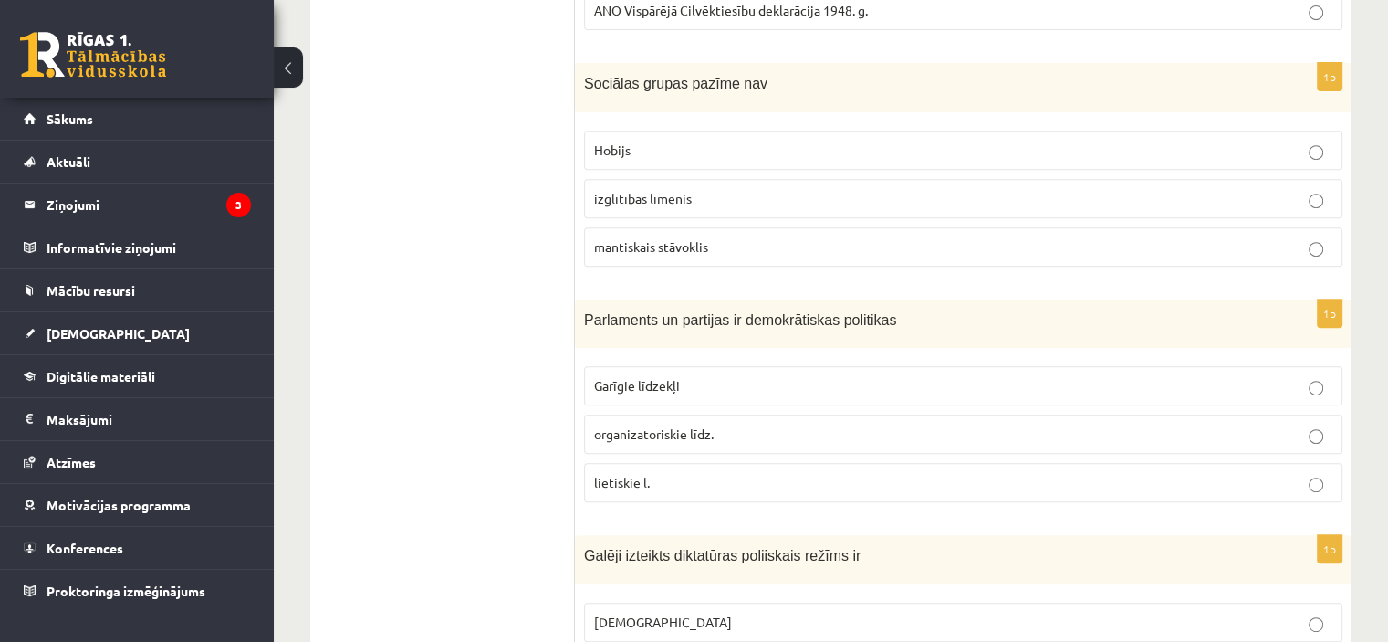
scroll to position [765, 0]
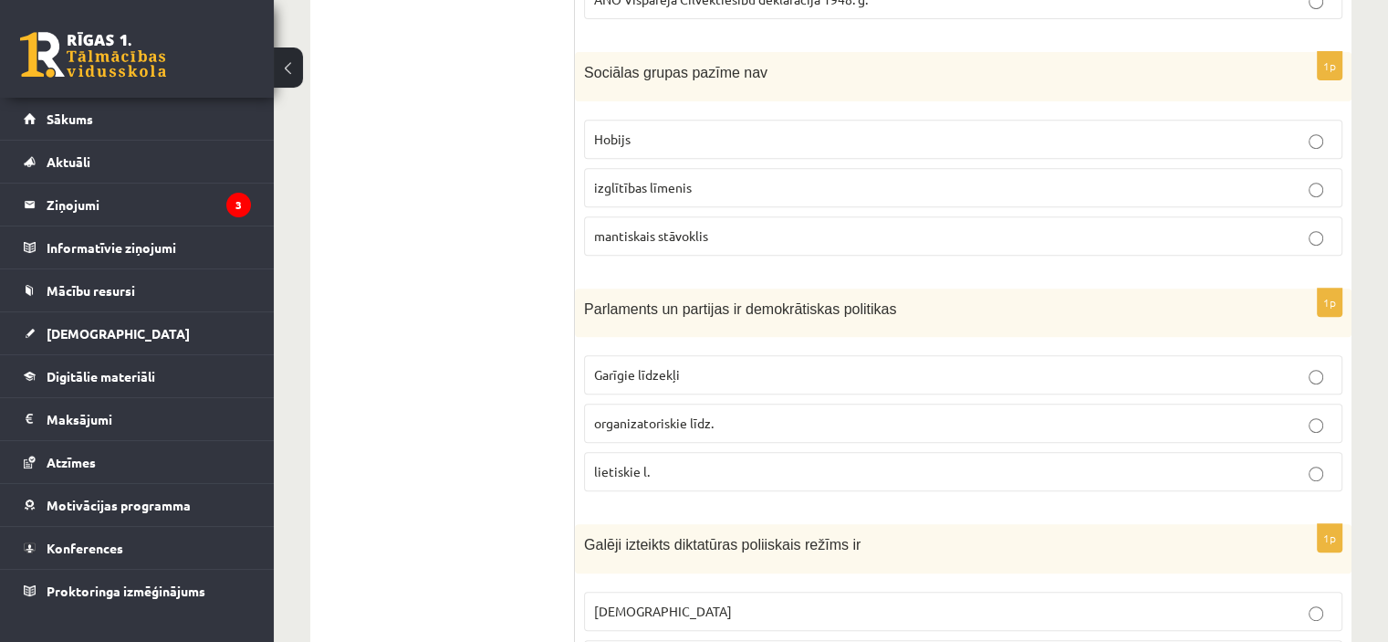
click at [650, 406] on label "organizatoriskie līdz." at bounding box center [963, 422] width 759 height 39
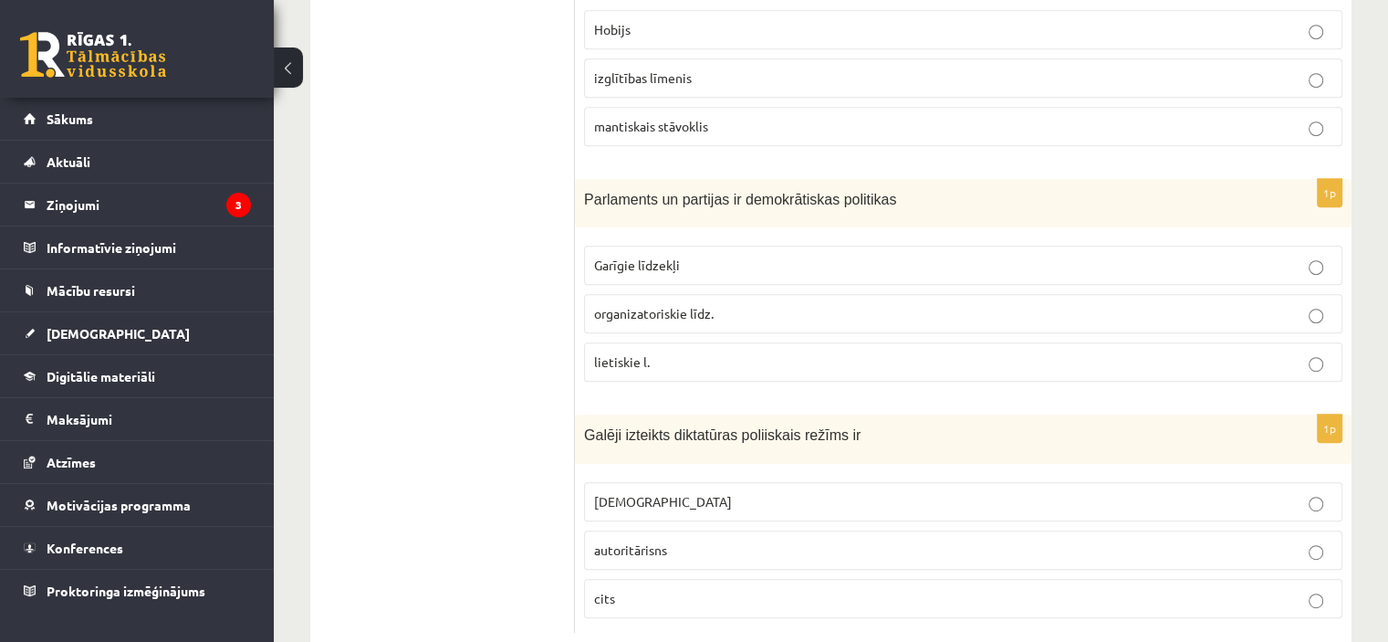
scroll to position [914, 0]
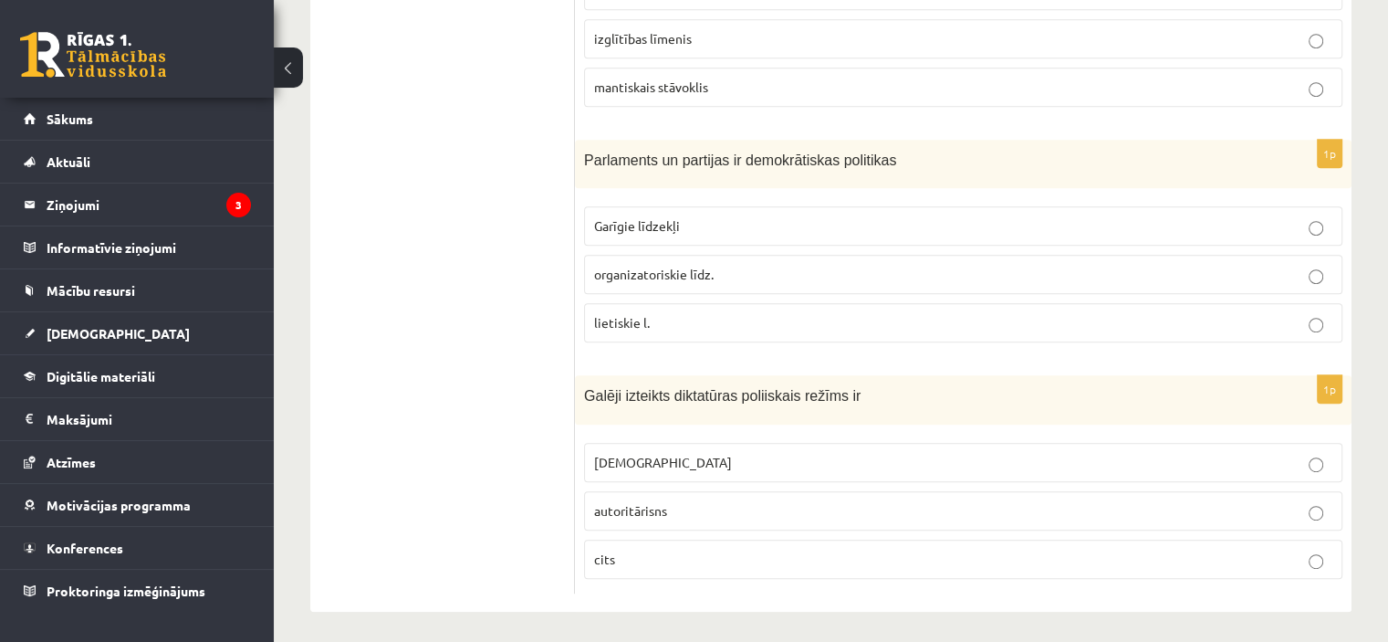
click at [650, 507] on span "autoritārisns" at bounding box center [630, 510] width 73 height 16
click at [616, 454] on span "totalitārisms" at bounding box center [663, 462] width 138 height 16
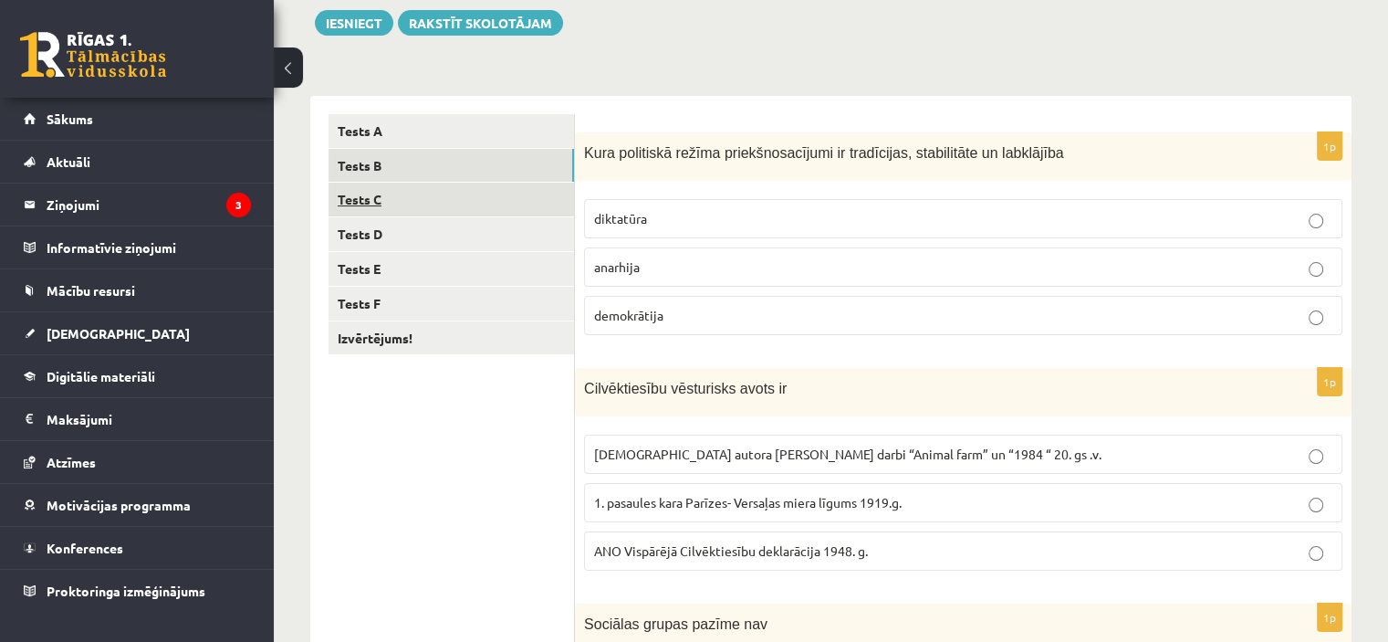
scroll to position [213, 0]
click at [469, 196] on link "Tests C" at bounding box center [452, 200] width 246 height 34
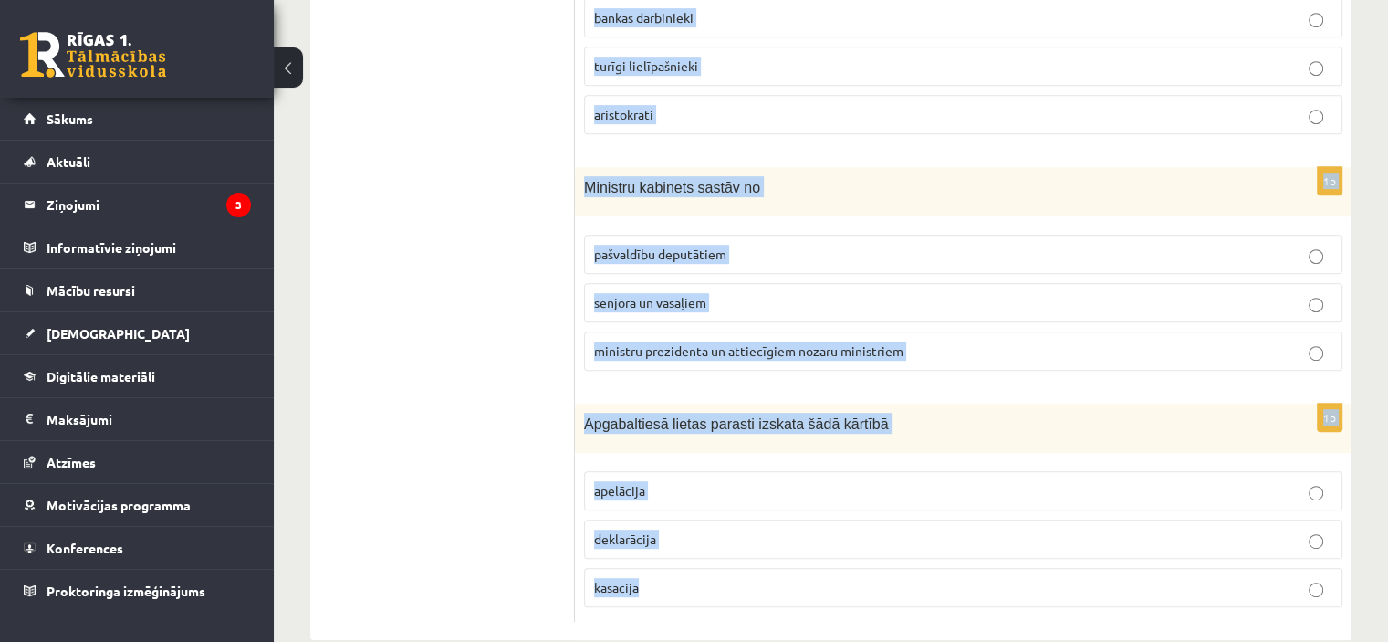
scroll to position [915, 0]
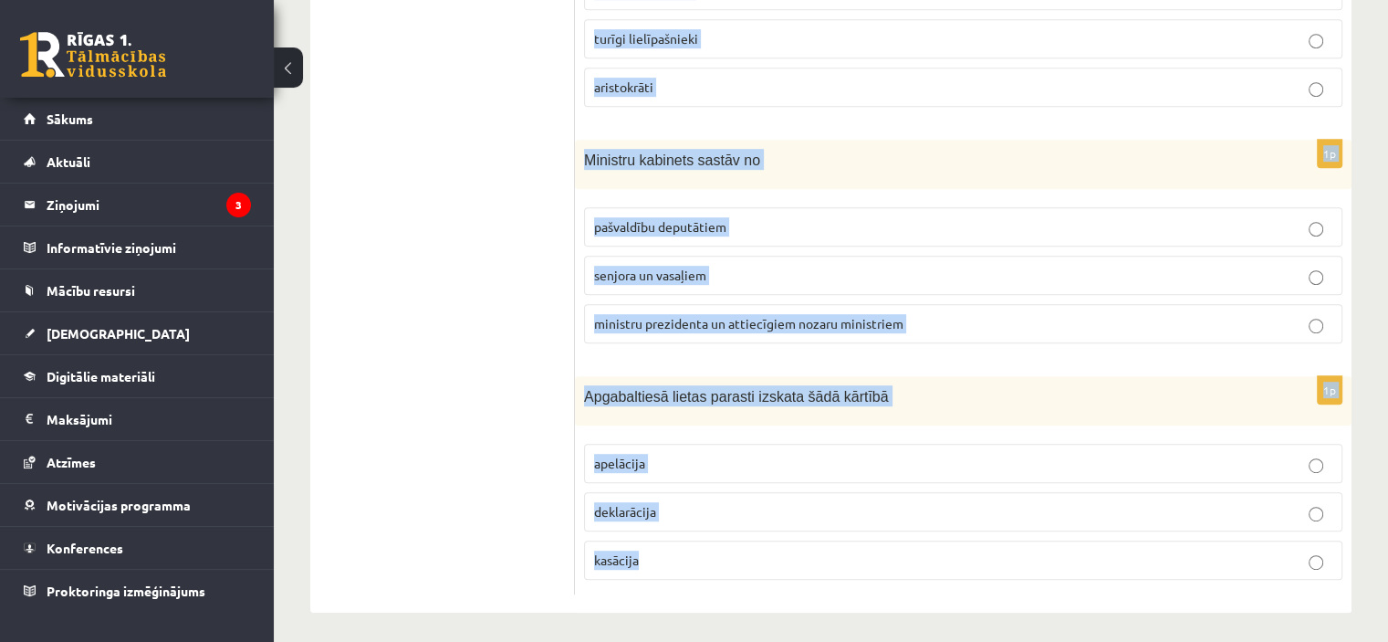
drag, startPoint x: 584, startPoint y: 154, endPoint x: 830, endPoint y: 634, distance: 539.3
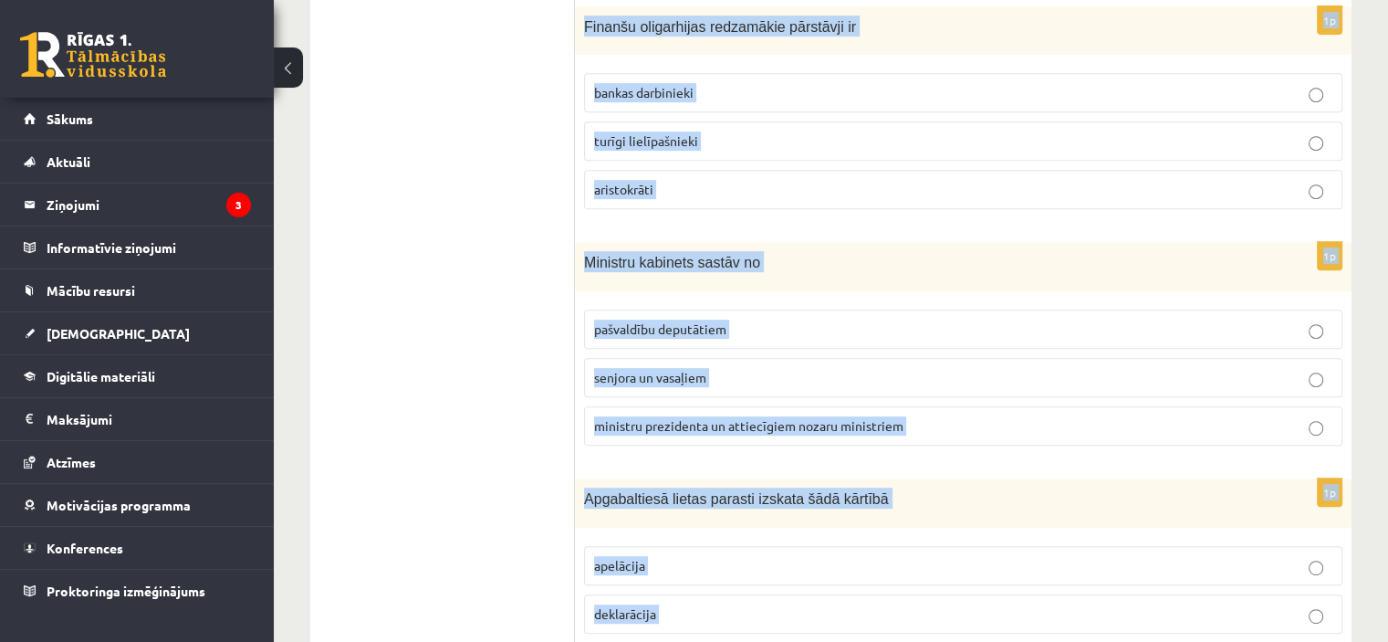
scroll to position [870, 0]
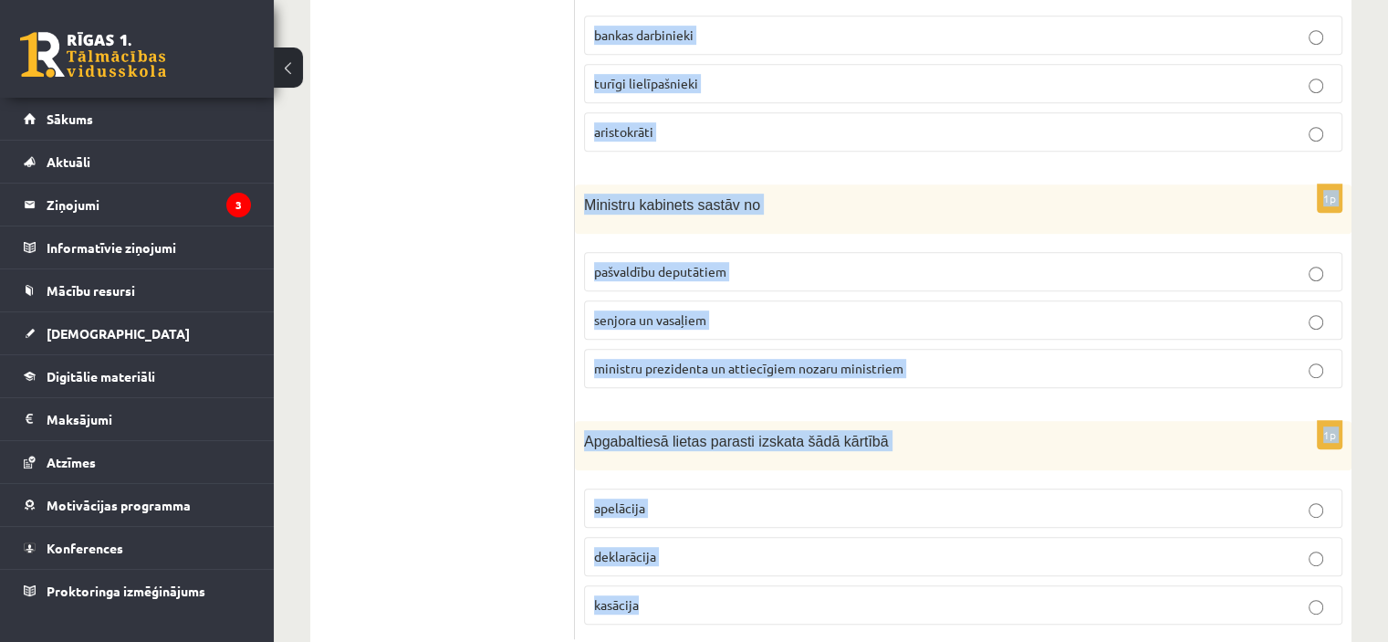
drag, startPoint x: 581, startPoint y: 105, endPoint x: 895, endPoint y: 600, distance: 586.0
click at [895, 600] on form "1p Kura pēc nozīmes kā valsts amatpersona ir Saeimas priekšsēdētājs ? pirmā 3. …" at bounding box center [963, 48] width 740 height 1181
copy form "Kura pēc nozīmes kā valsts amatpersona ir Saeimas priekšsēdētājs ? pirmā 3. 2. …"
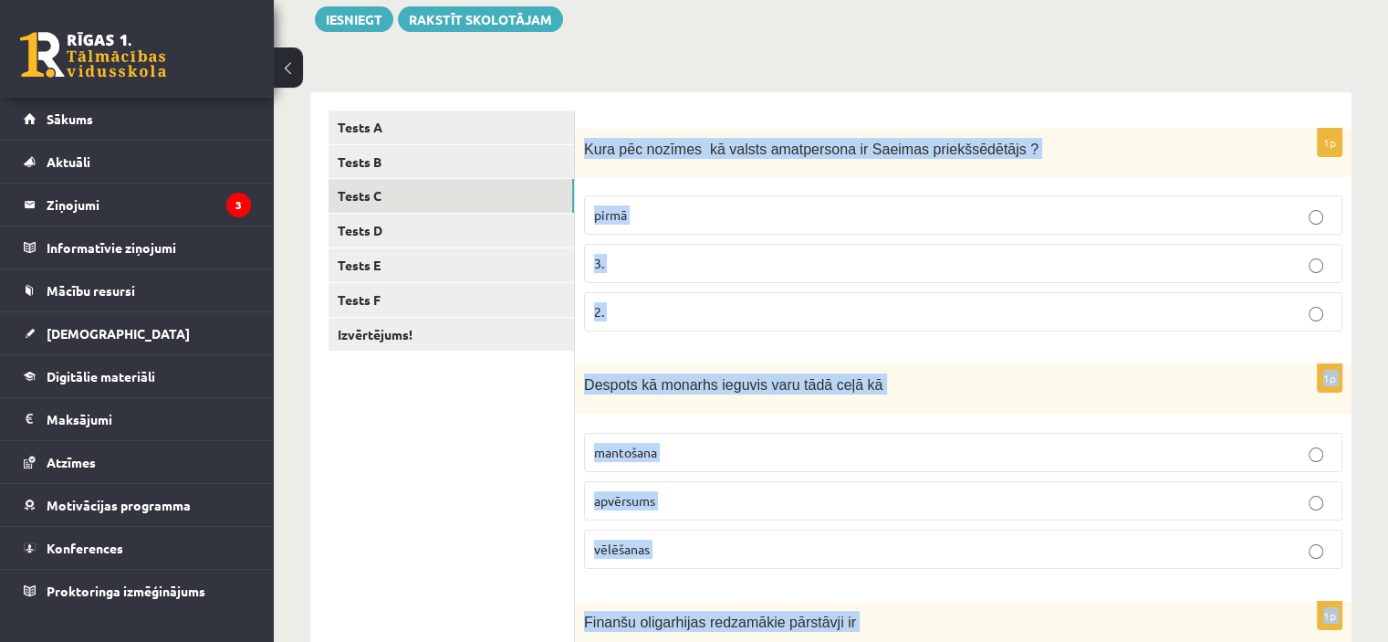
scroll to position [216, 0]
click at [650, 255] on p "3." at bounding box center [963, 264] width 738 height 19
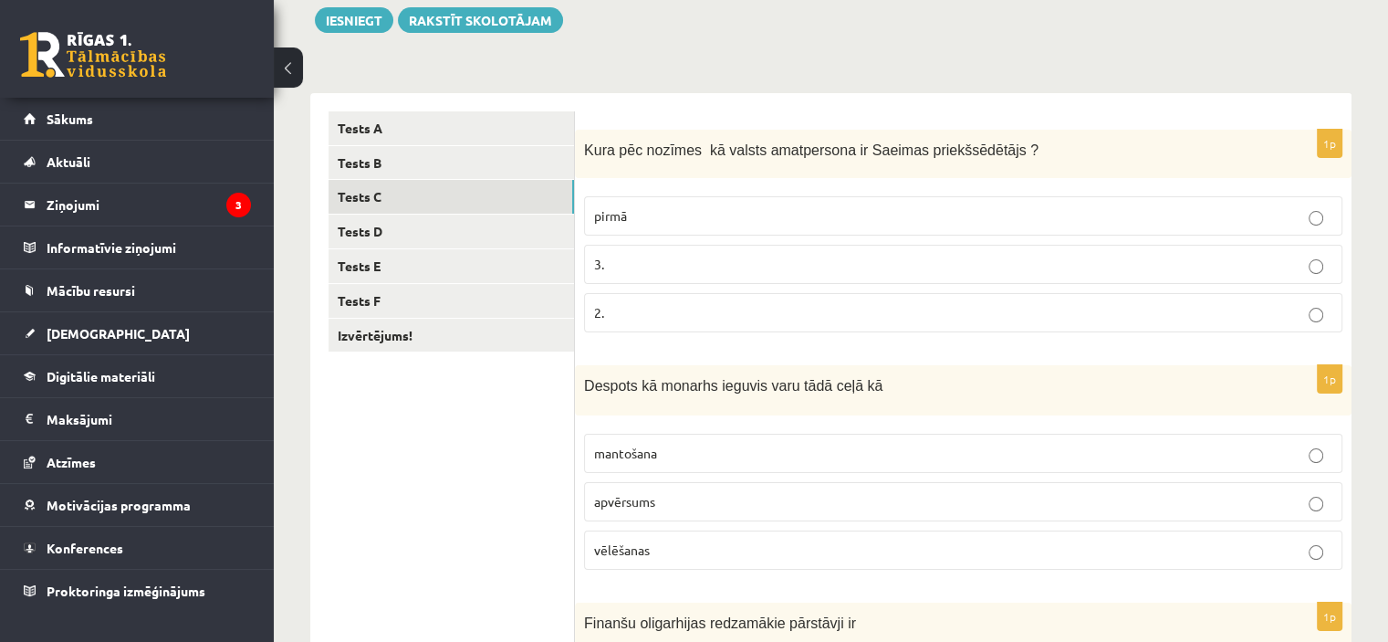
click at [624, 452] on span "mantošana" at bounding box center [625, 453] width 63 height 16
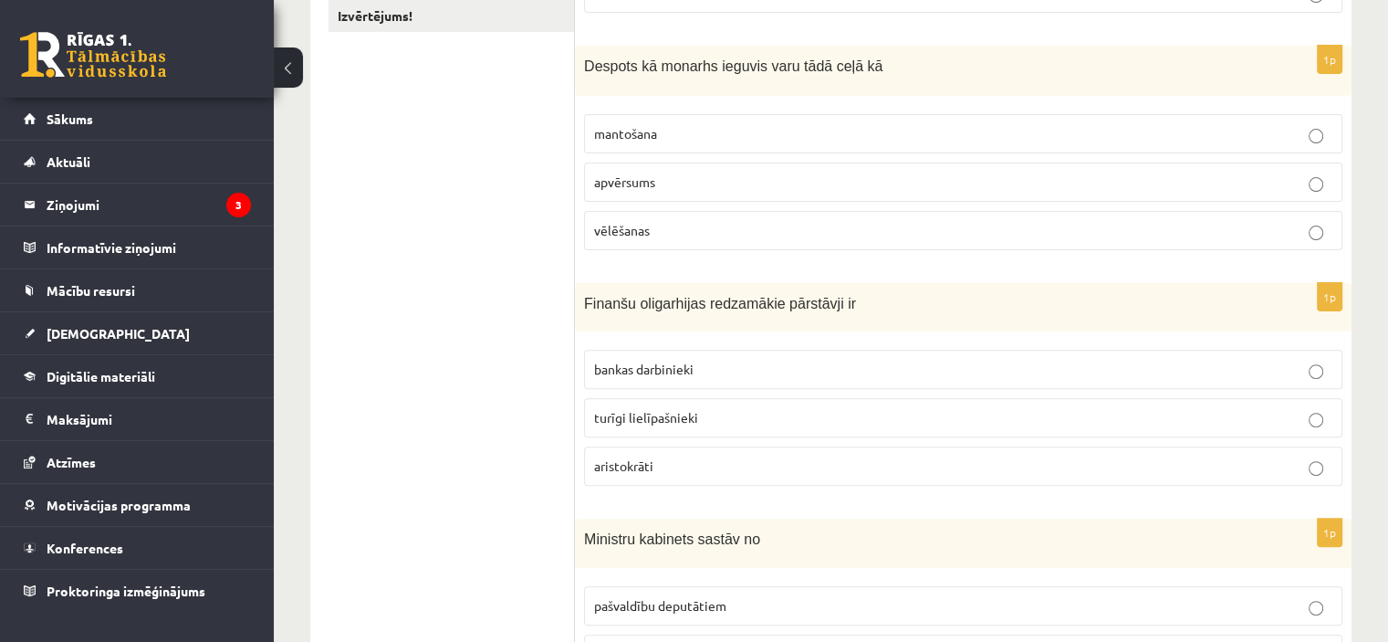
scroll to position [539, 0]
click at [661, 454] on p "aristokrāti" at bounding box center [963, 463] width 738 height 19
click at [676, 413] on span "turīgi lielīpašnieki" at bounding box center [646, 414] width 104 height 16
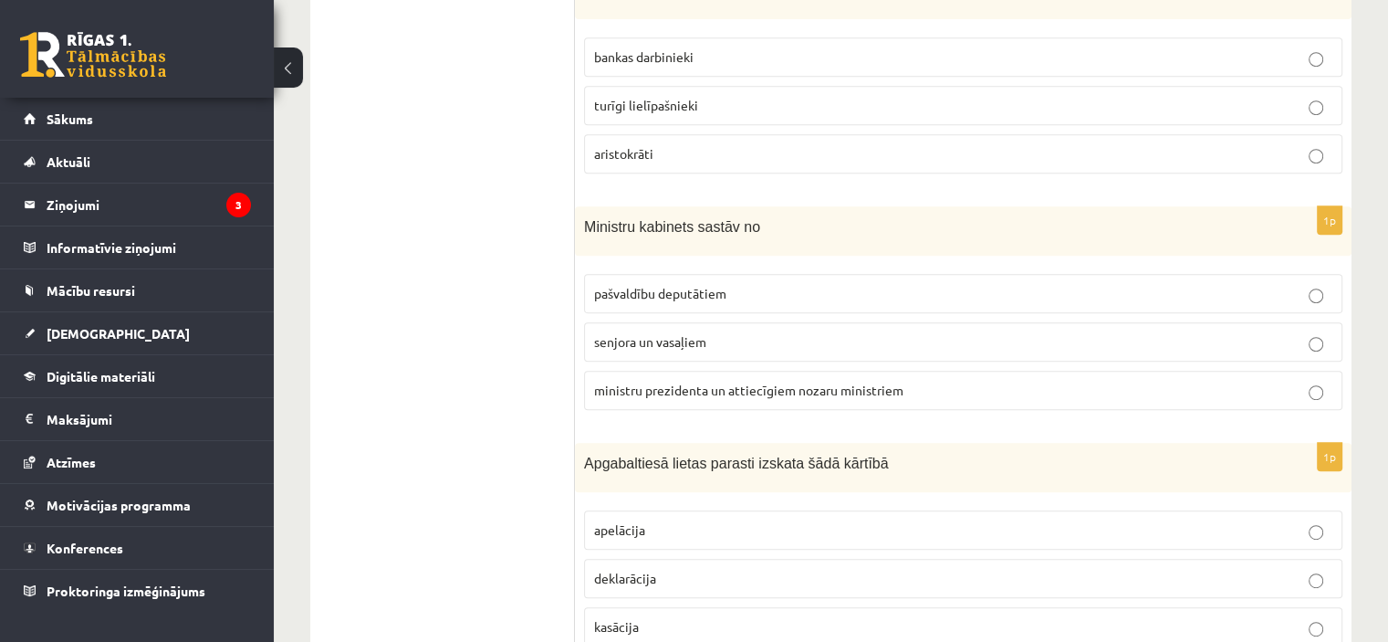
scroll to position [860, 0]
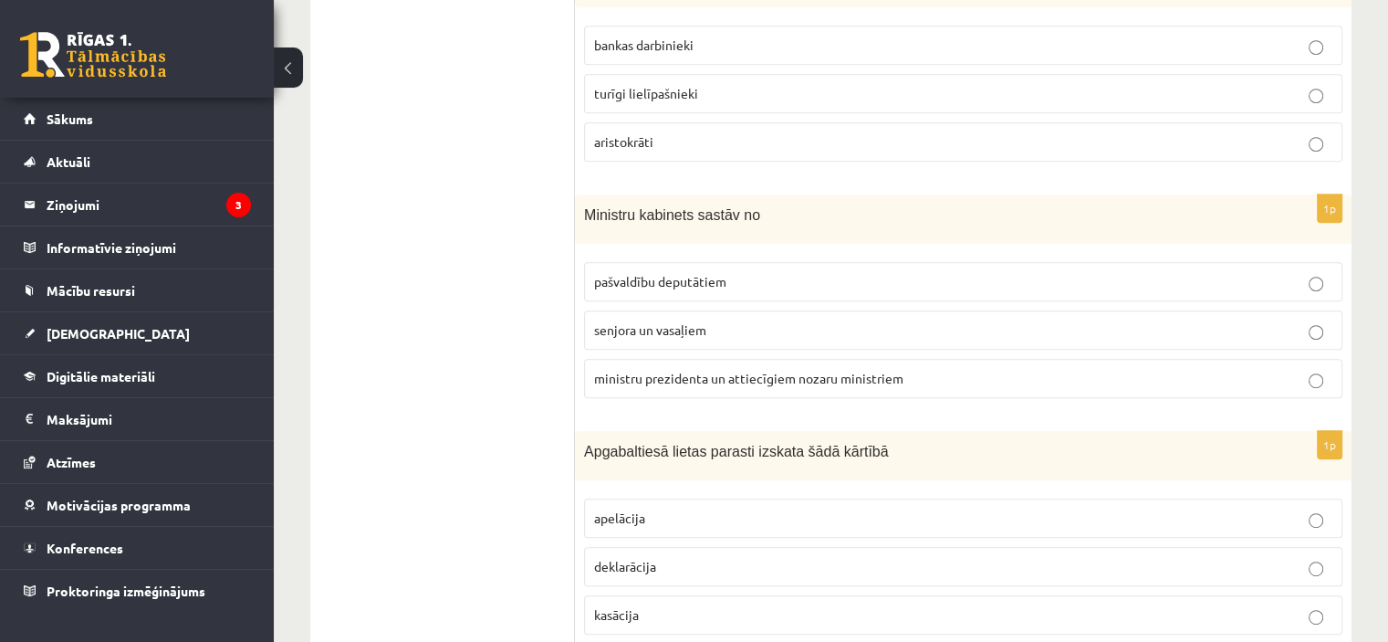
click at [632, 379] on span "ministru prezidenta un attiecīgiem nozaru ministriem" at bounding box center [748, 378] width 309 height 16
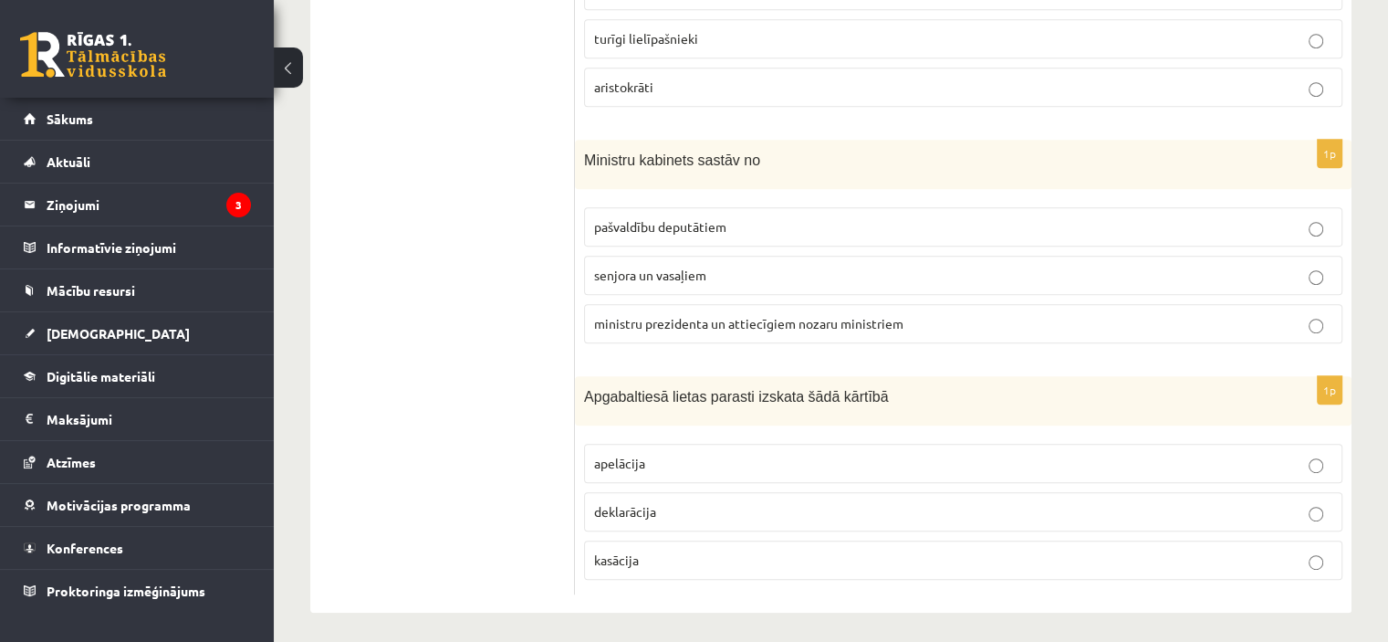
drag, startPoint x: 646, startPoint y: 435, endPoint x: 651, endPoint y: 459, distance: 24.2
click at [651, 459] on fieldset "apelācija deklarācija kasācija" at bounding box center [963, 509] width 759 height 151
click at [651, 459] on p "apelācija" at bounding box center [963, 463] width 738 height 19
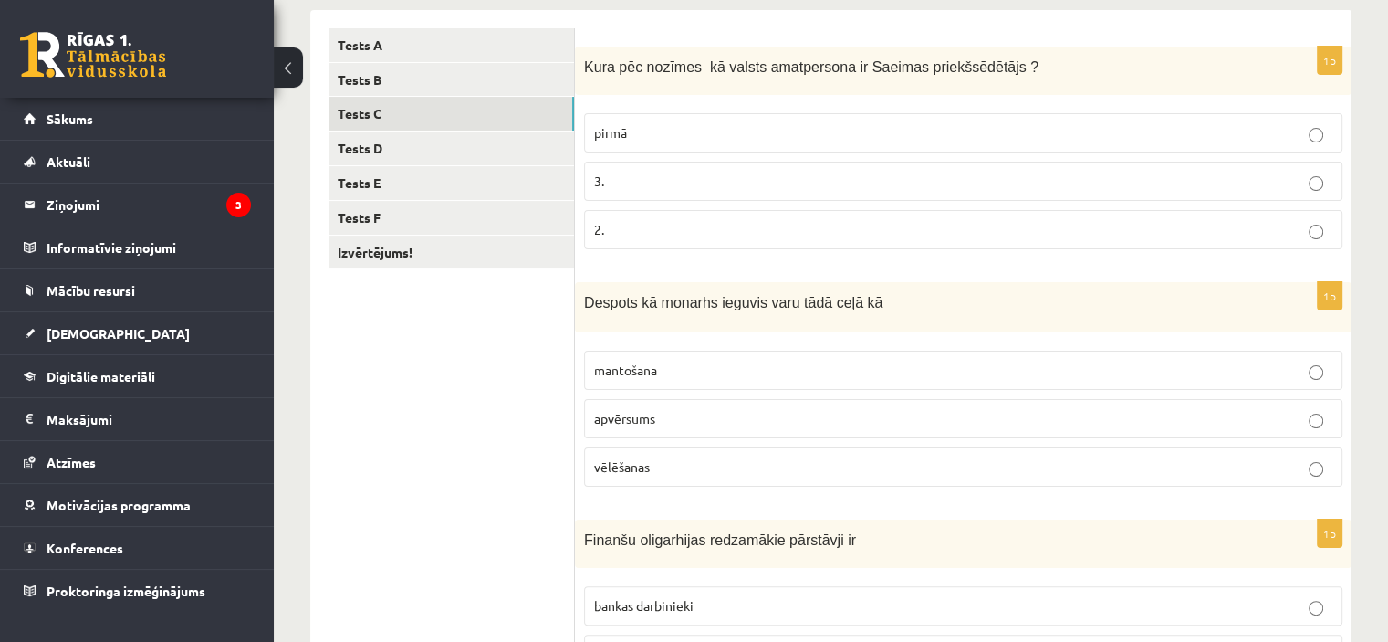
scroll to position [298, 0]
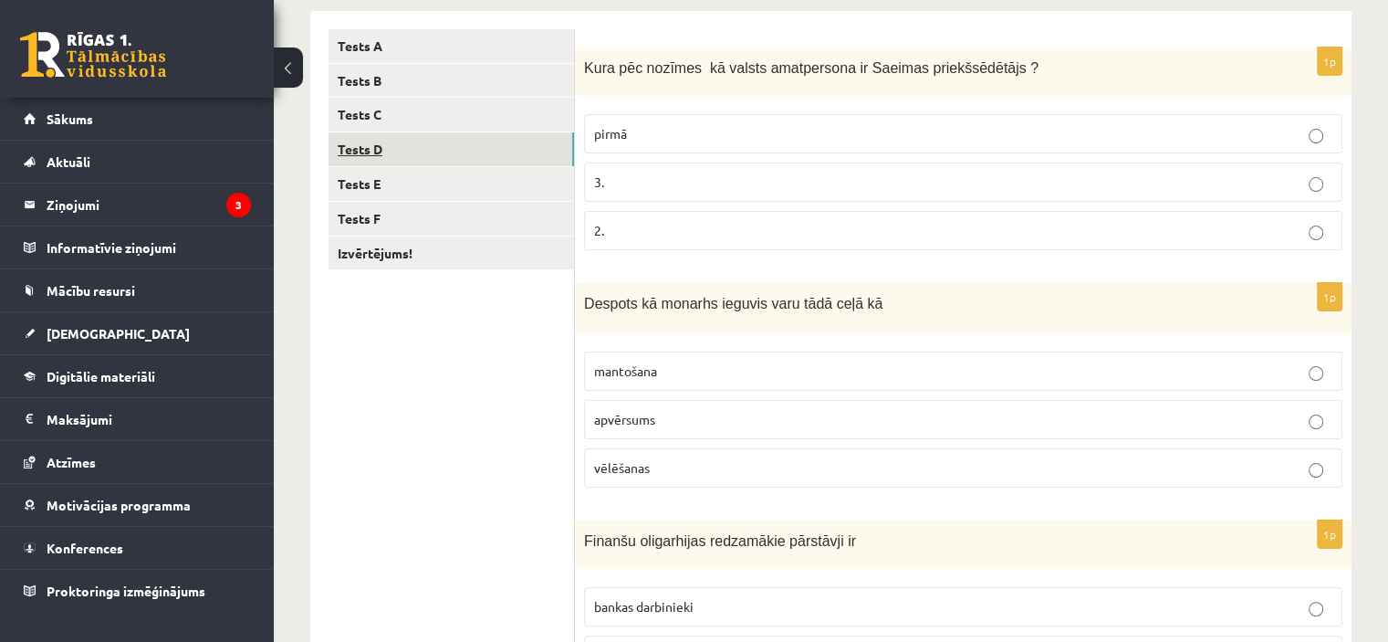
click at [482, 145] on link "Tests D" at bounding box center [452, 149] width 246 height 34
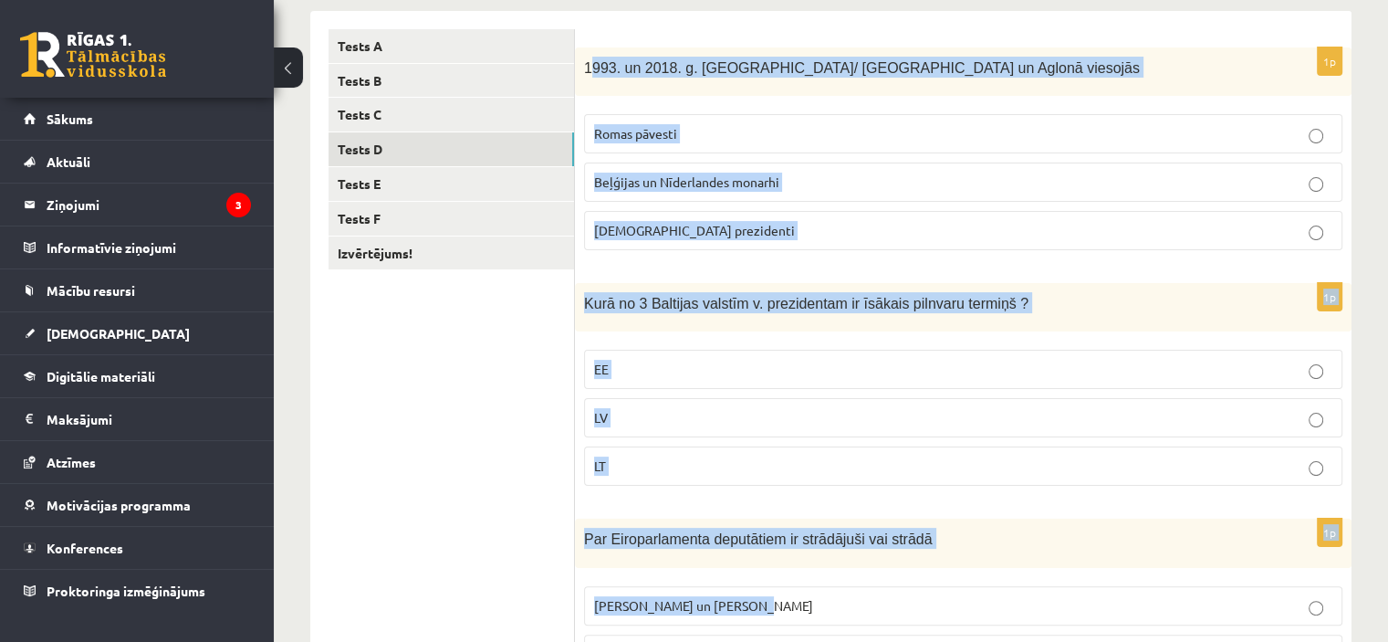
drag, startPoint x: 589, startPoint y: 61, endPoint x: 921, endPoint y: 594, distance: 628.1
click at [921, 594] on form "1p 1993. un 2018. g. Latvijā/ Rīgā un Aglonā viesojās Romas pāvesti Beļģijas un…" at bounding box center [963, 618] width 740 height 1178
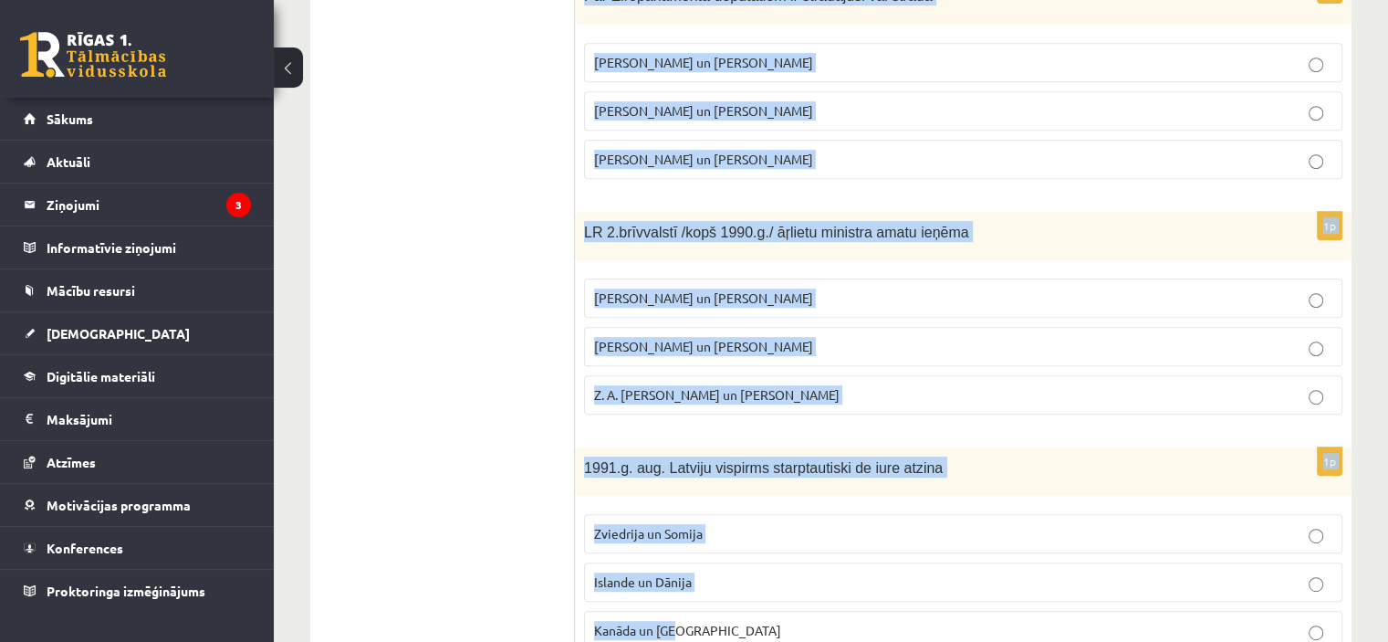
scroll to position [913, 0]
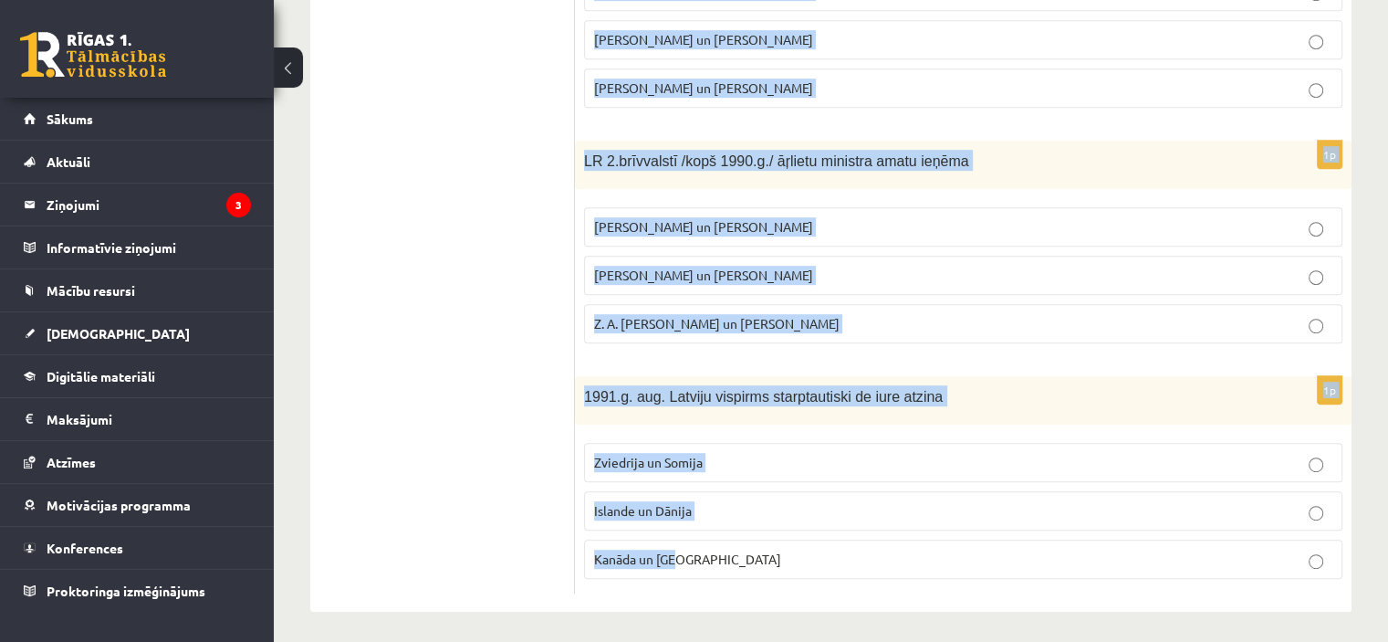
drag, startPoint x: 583, startPoint y: 61, endPoint x: 962, endPoint y: 639, distance: 690.9
copy form "1993. un 2018. g. Latvijā/ Rīgā un Aglonā viesojās Romas pāvesti Beļģijas un Nī…"
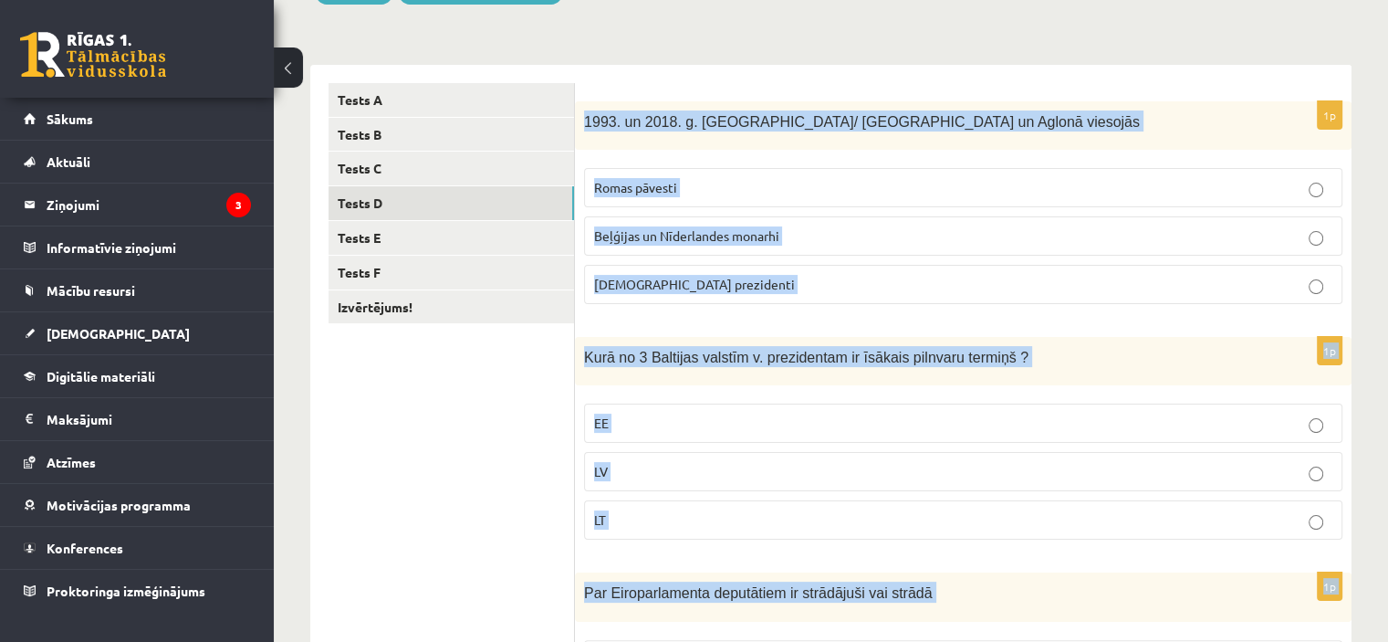
scroll to position [234, 0]
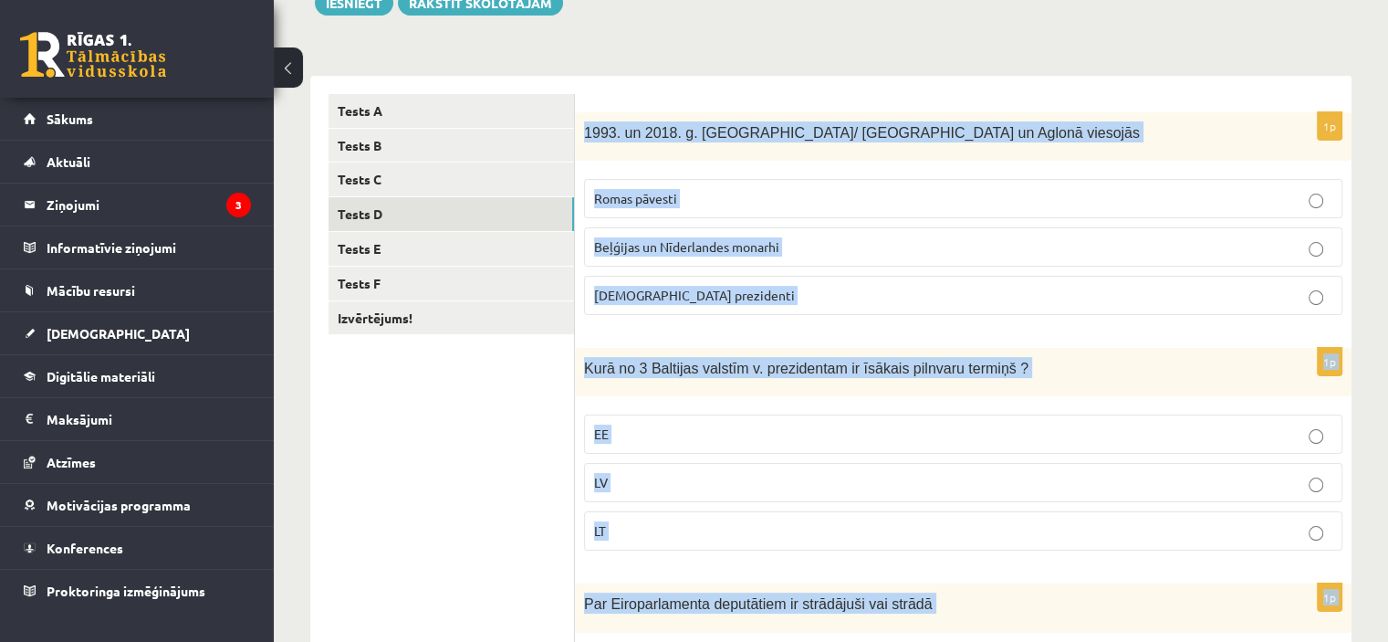
click at [675, 191] on span "Romas pāvesti" at bounding box center [635, 198] width 83 height 16
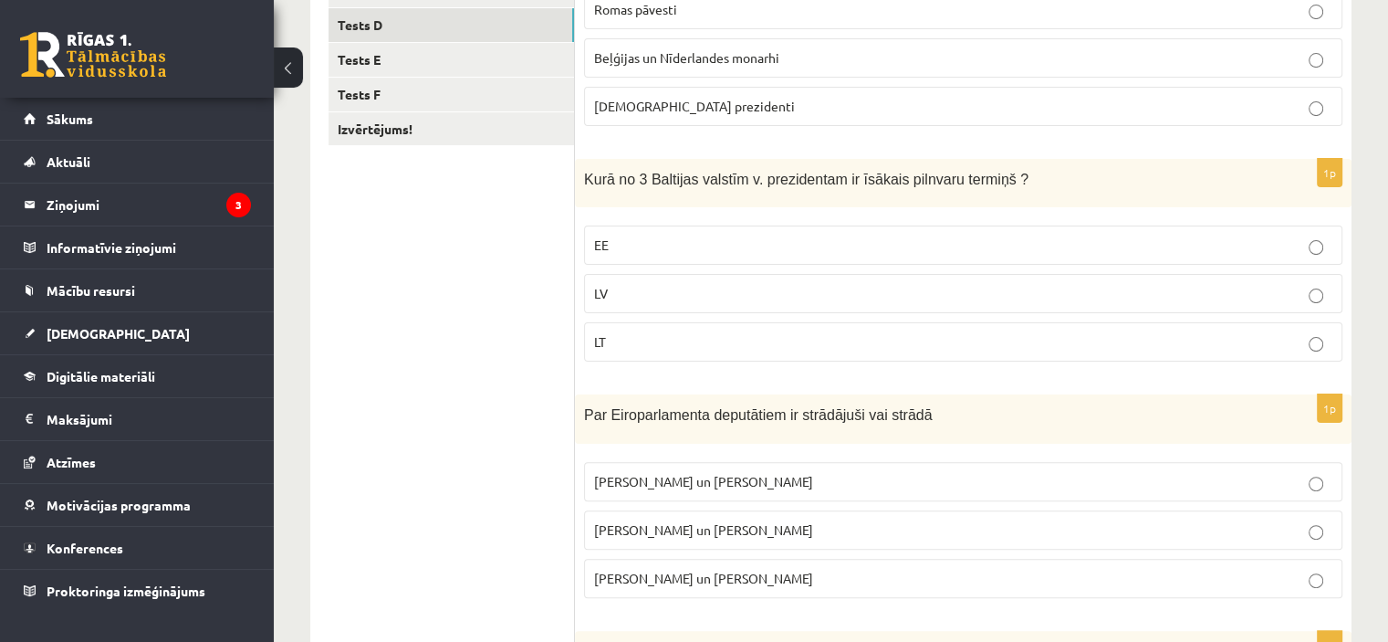
scroll to position [424, 0]
click at [682, 232] on label "EE" at bounding box center [963, 244] width 759 height 39
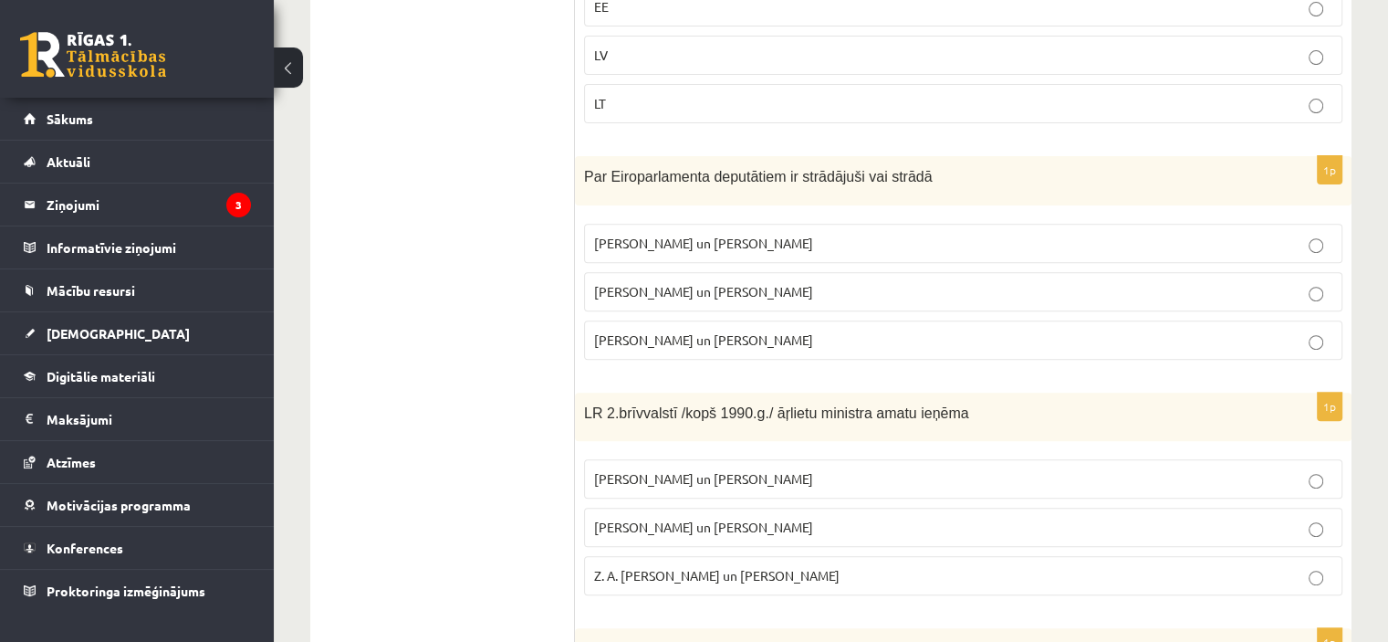
scroll to position [666, 0]
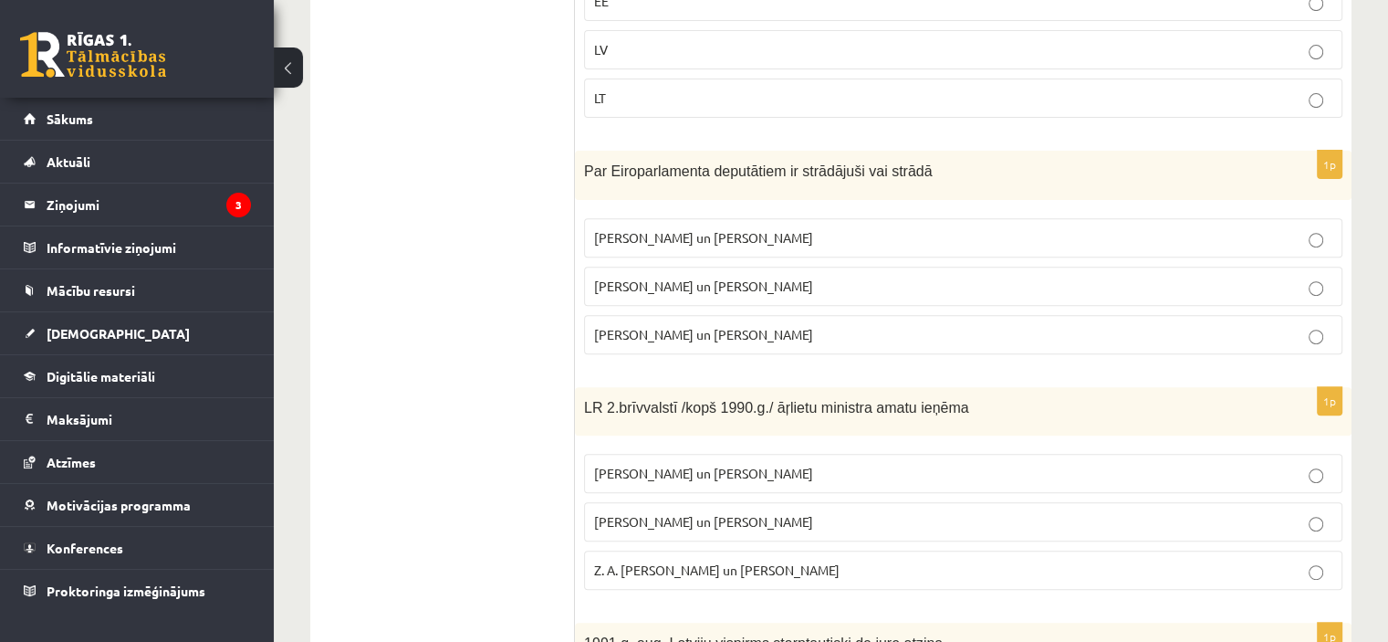
click at [624, 293] on label "I. Vaidere un N. Ušakovs" at bounding box center [963, 286] width 759 height 39
click at [691, 514] on span "A. Pabriks un J Jurkāns" at bounding box center [703, 521] width 219 height 16
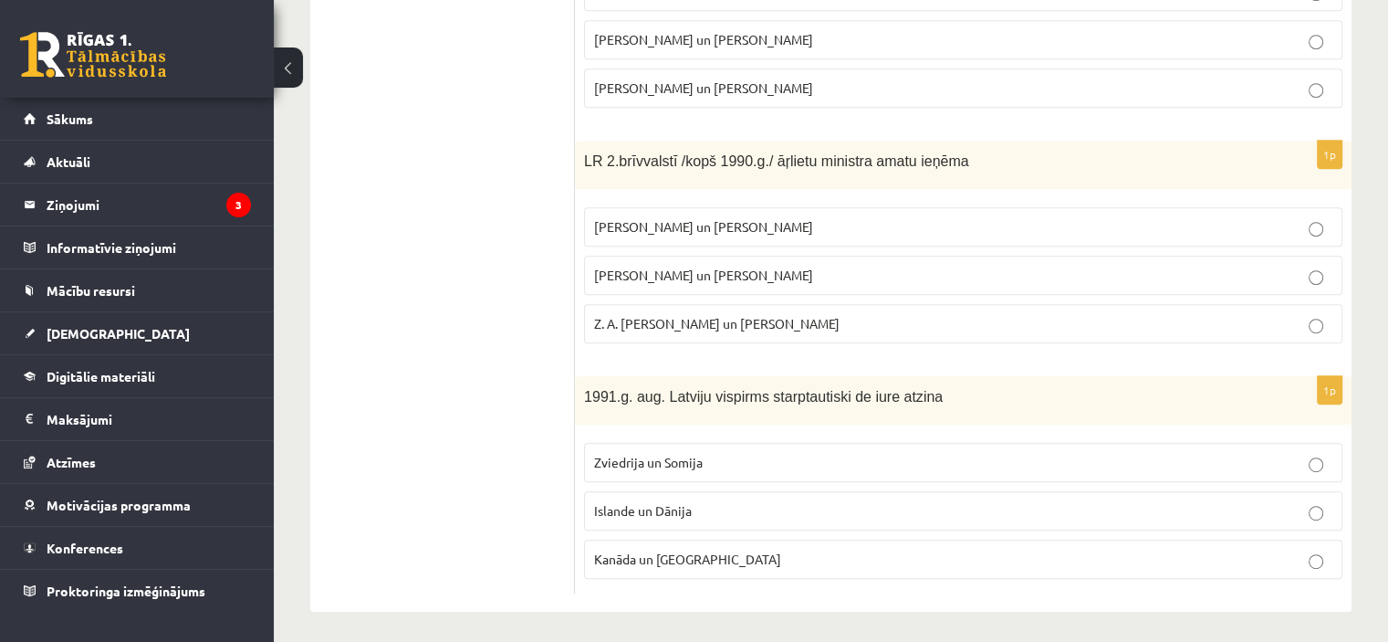
click at [693, 558] on p "Kanāda un ASV" at bounding box center [963, 559] width 738 height 19
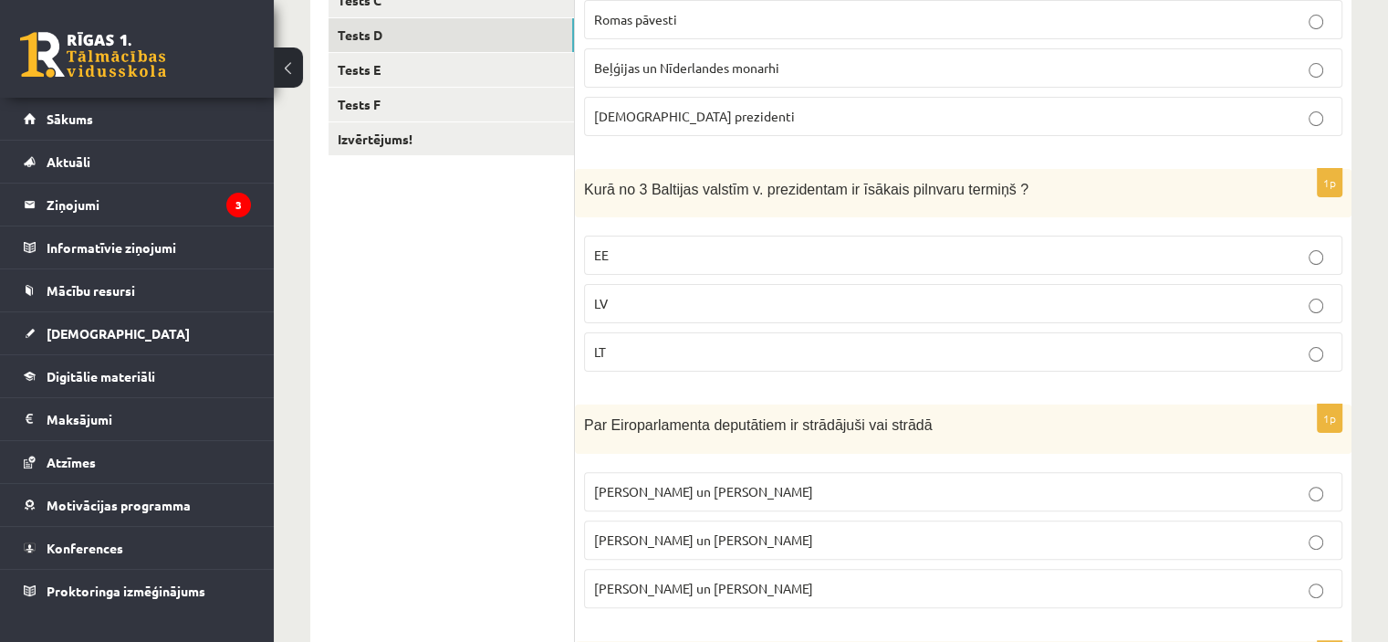
scroll to position [317, 0]
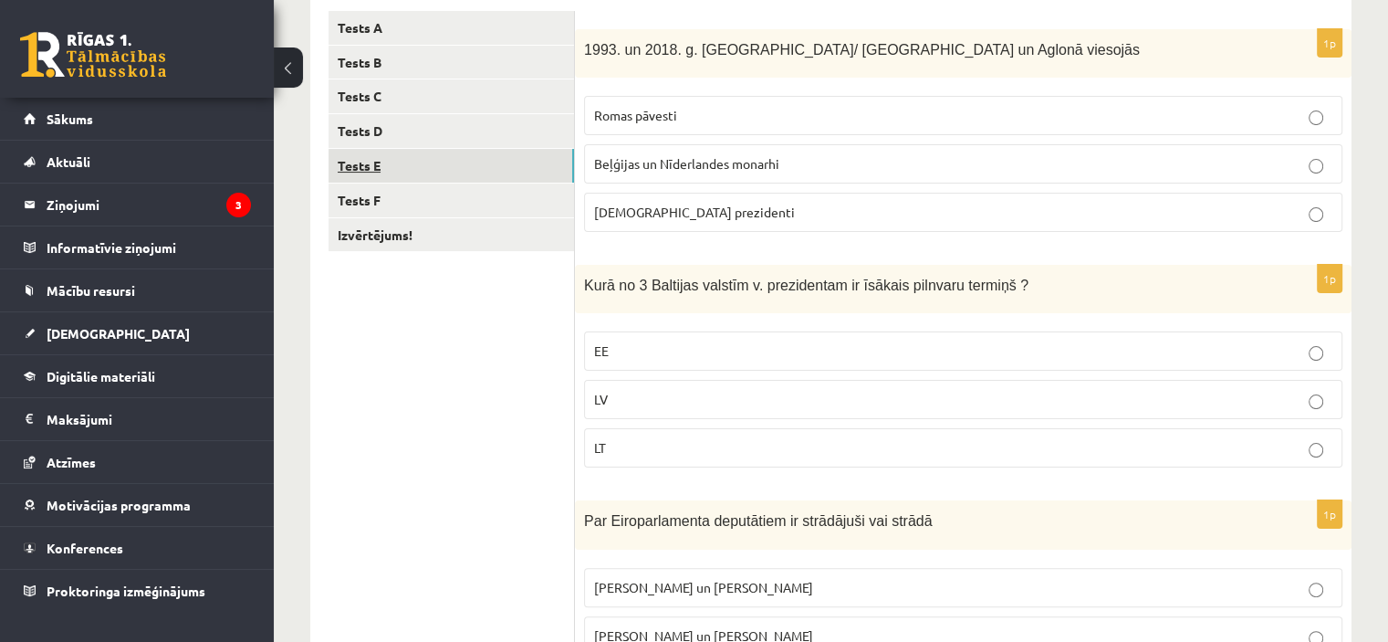
click at [503, 170] on link "Tests E" at bounding box center [452, 166] width 246 height 34
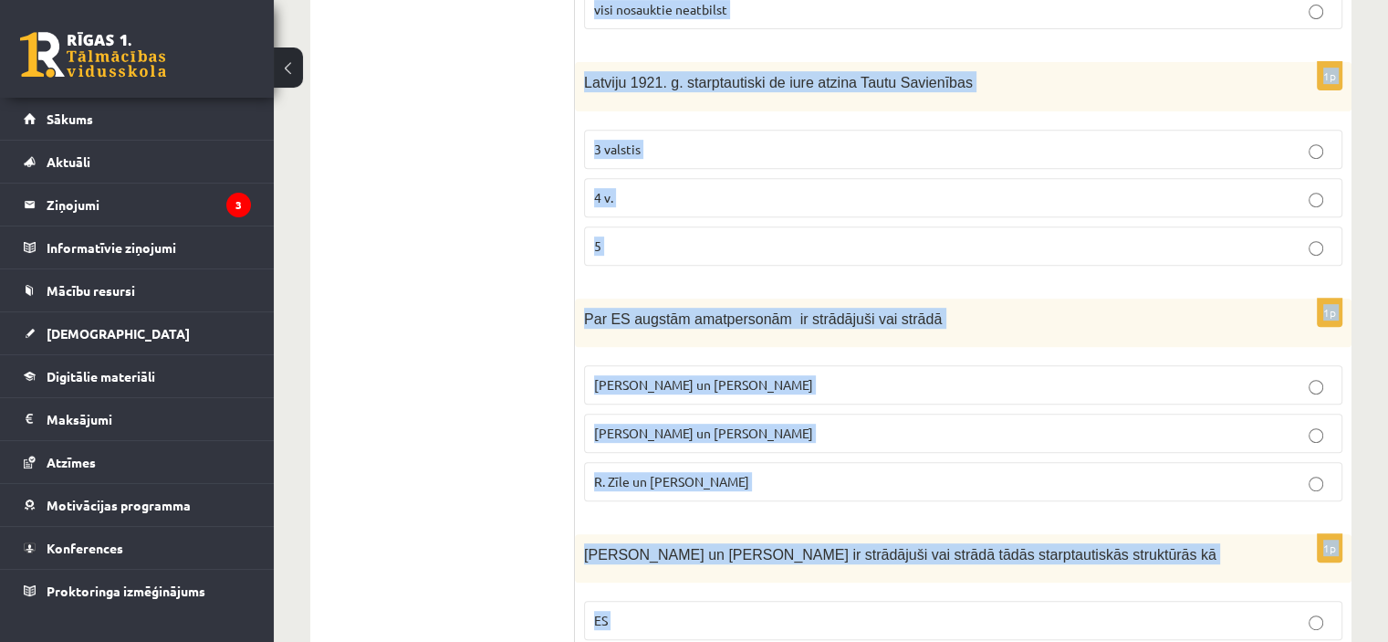
scroll to position [913, 0]
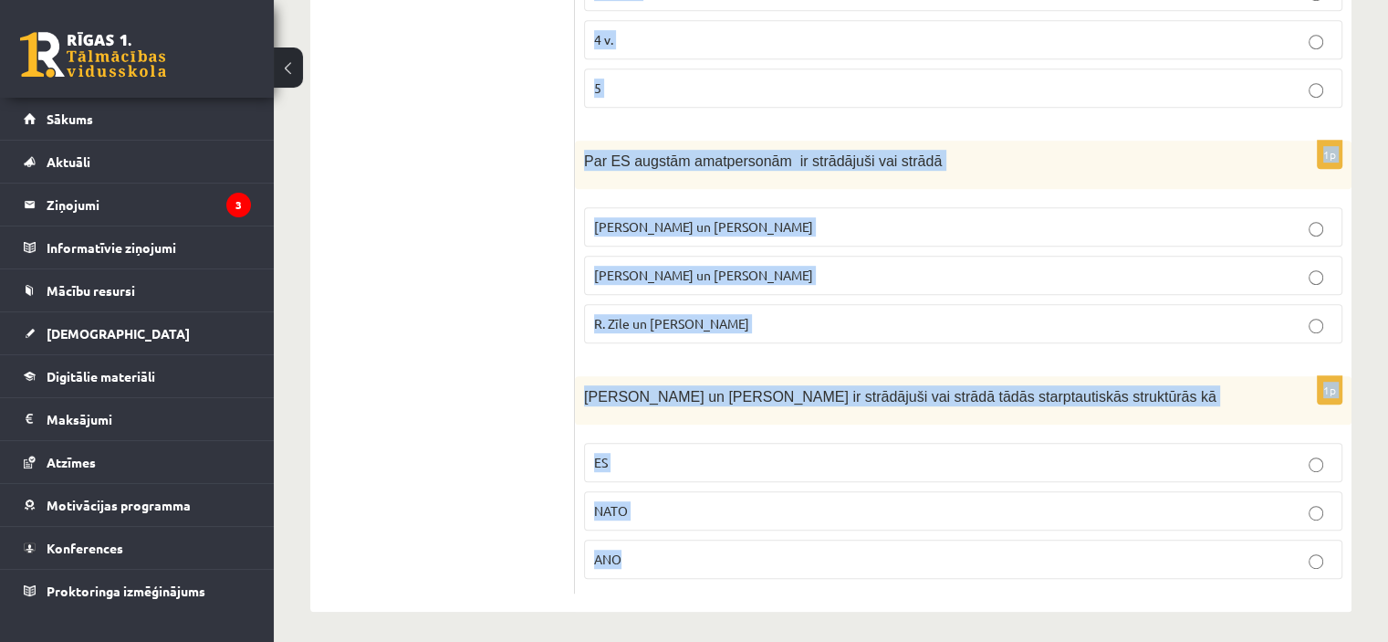
drag, startPoint x: 582, startPoint y: 101, endPoint x: 850, endPoint y: 655, distance: 615.2
copy form "1994. un 2005. g Latvijā viesojās Romas pāvesti ASV prezidenti Lielbritānijas u…"
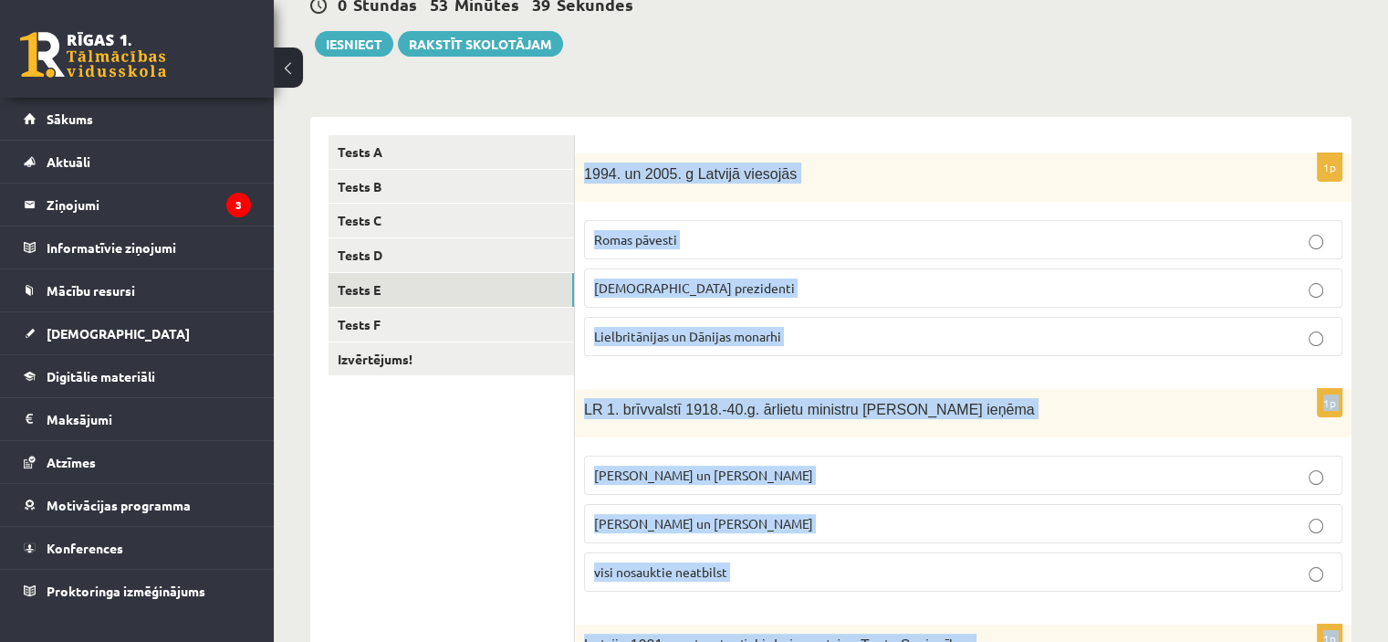
scroll to position [211, 0]
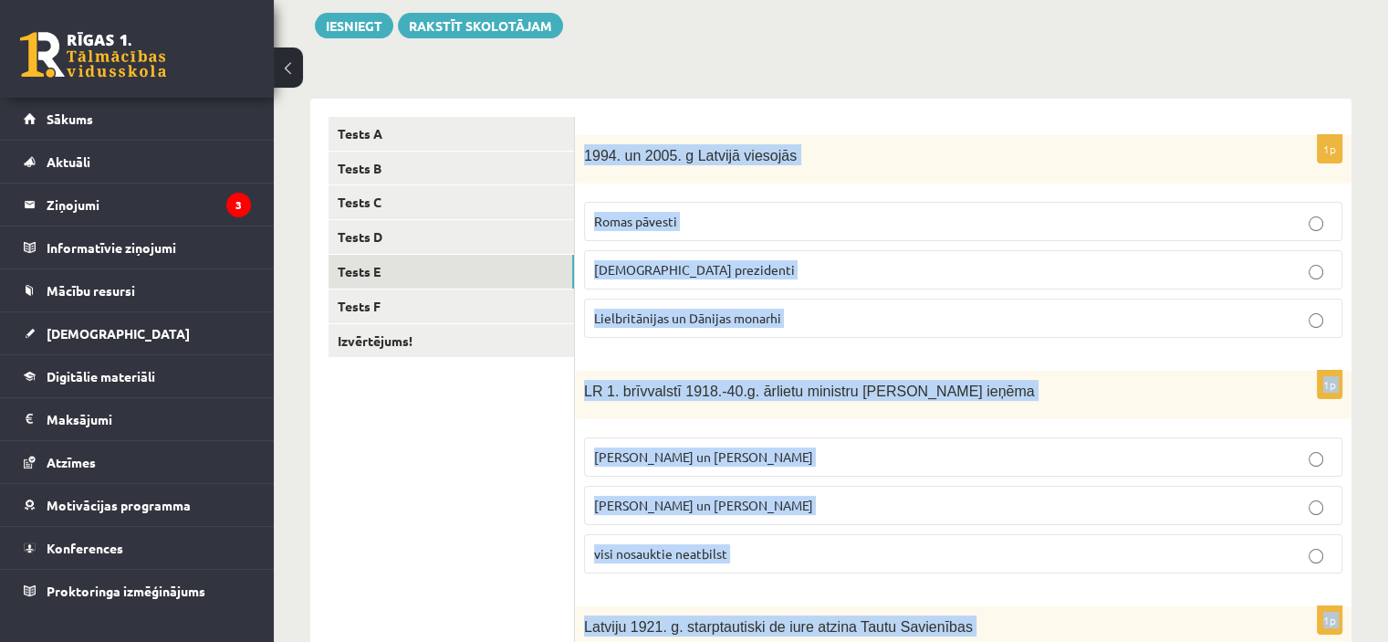
click at [707, 321] on span "Lielbritānijas un Dānijas monarhi" at bounding box center [687, 317] width 187 height 16
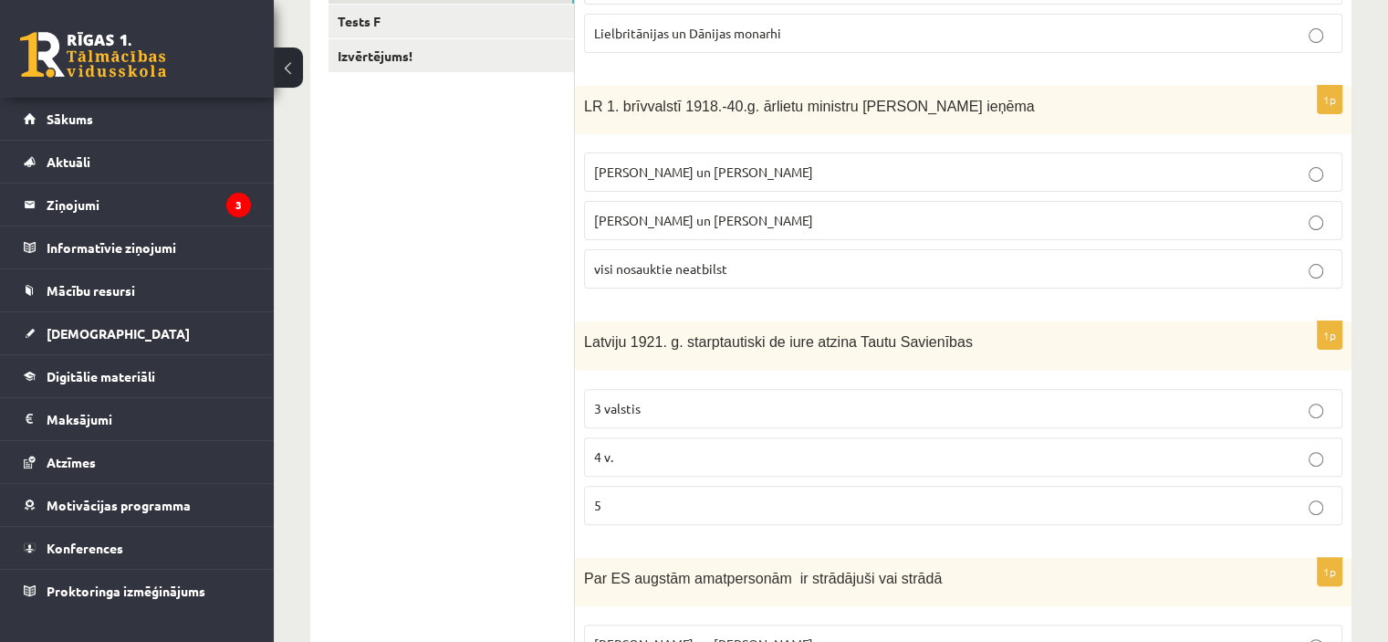
scroll to position [500, 0]
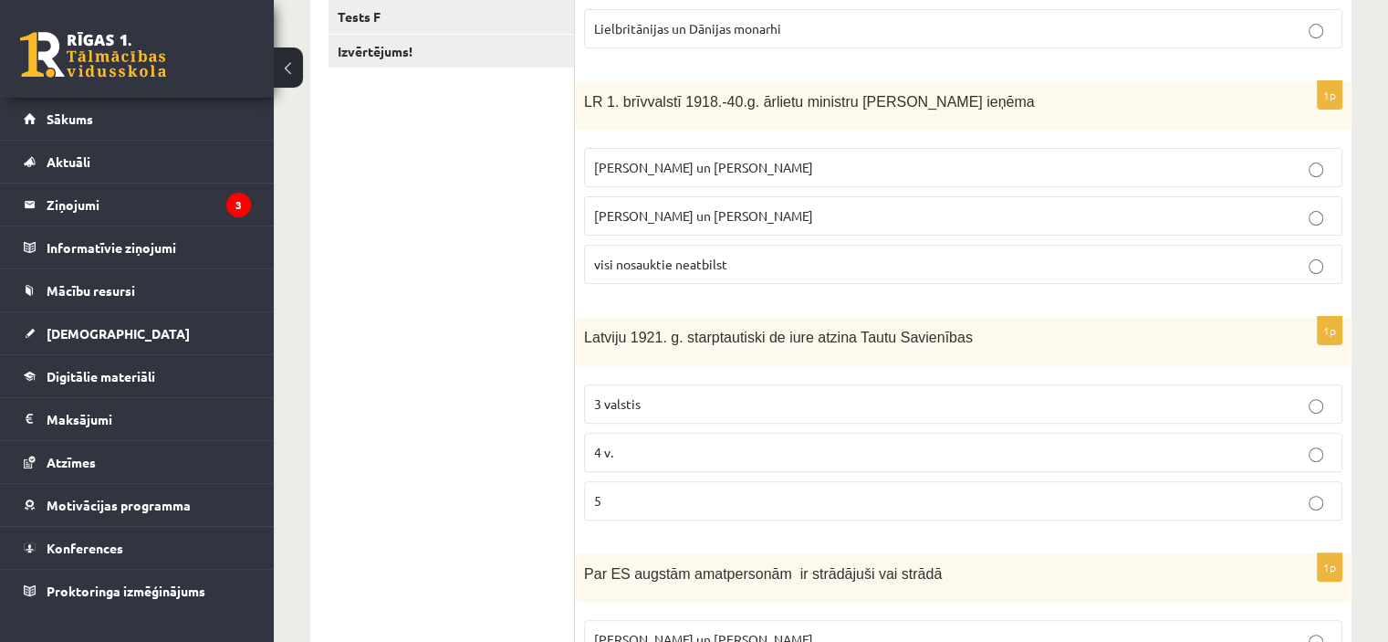
click at [605, 162] on span "Z. Meierovics un V. Munters" at bounding box center [703, 167] width 219 height 16
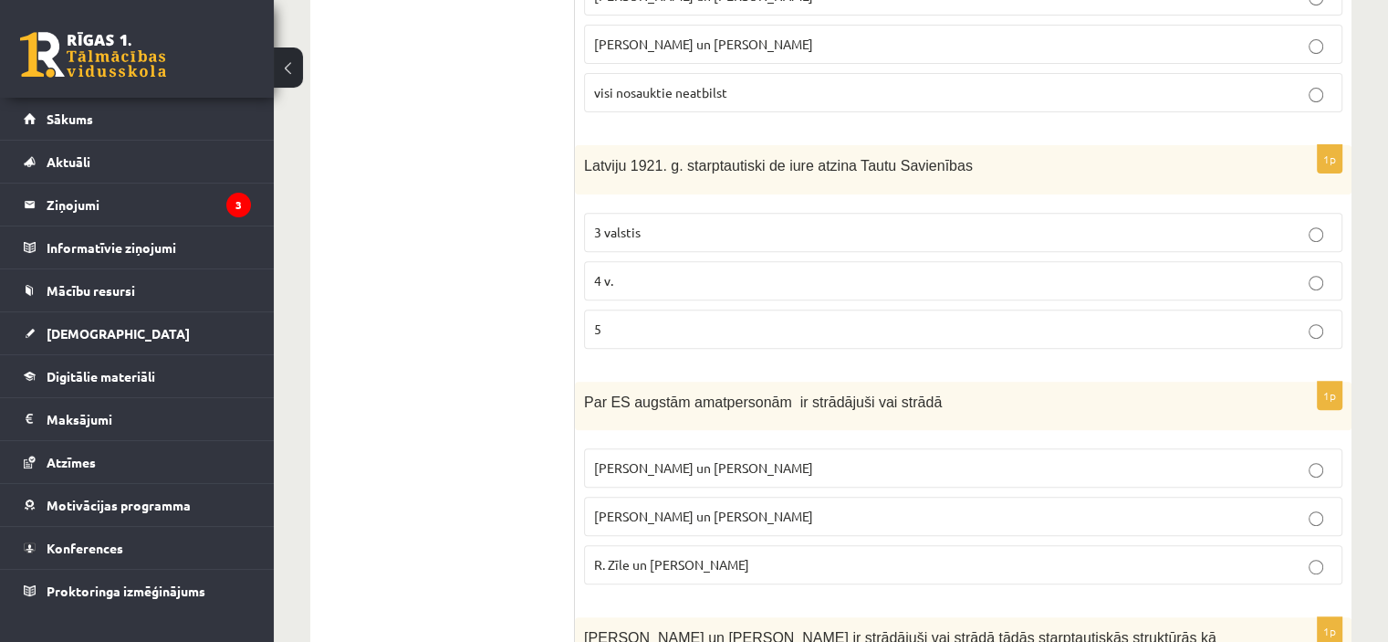
scroll to position [686, 0]
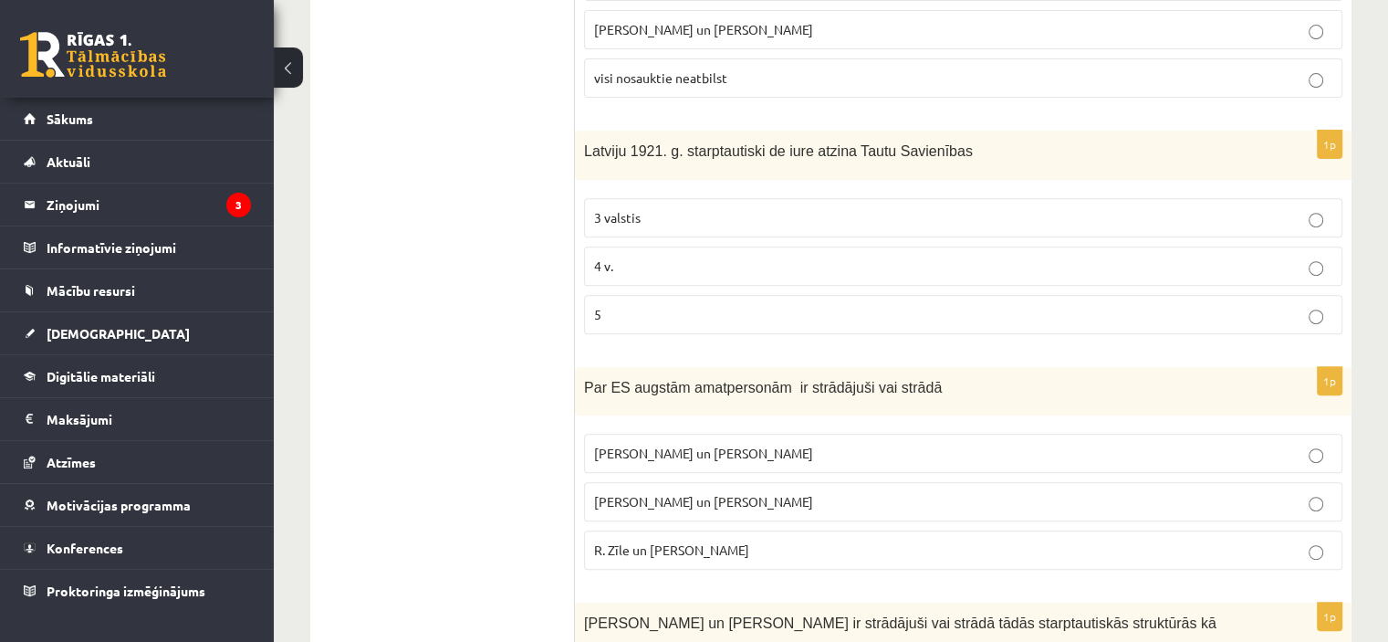
click at [672, 319] on p "5" at bounding box center [963, 314] width 738 height 19
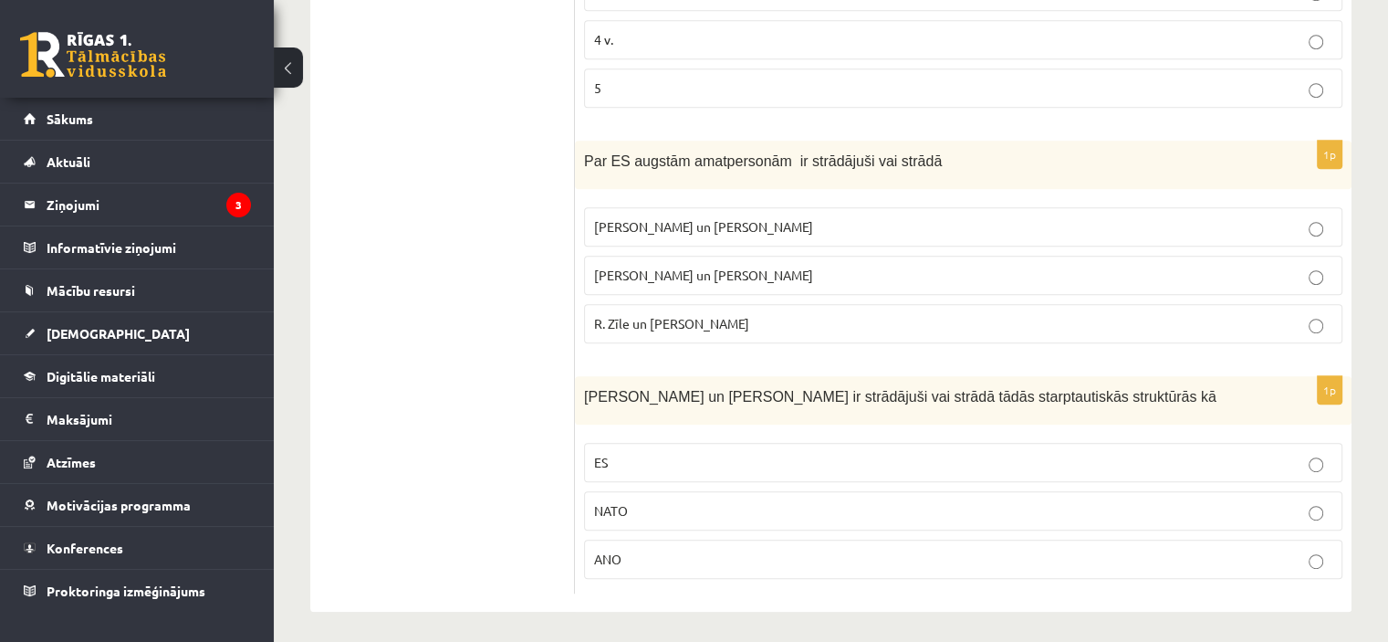
scroll to position [912, 0]
click at [645, 315] on p "R. Zīle un V.Dombrovskis" at bounding box center [963, 324] width 738 height 19
click at [702, 461] on p "ES" at bounding box center [963, 463] width 738 height 19
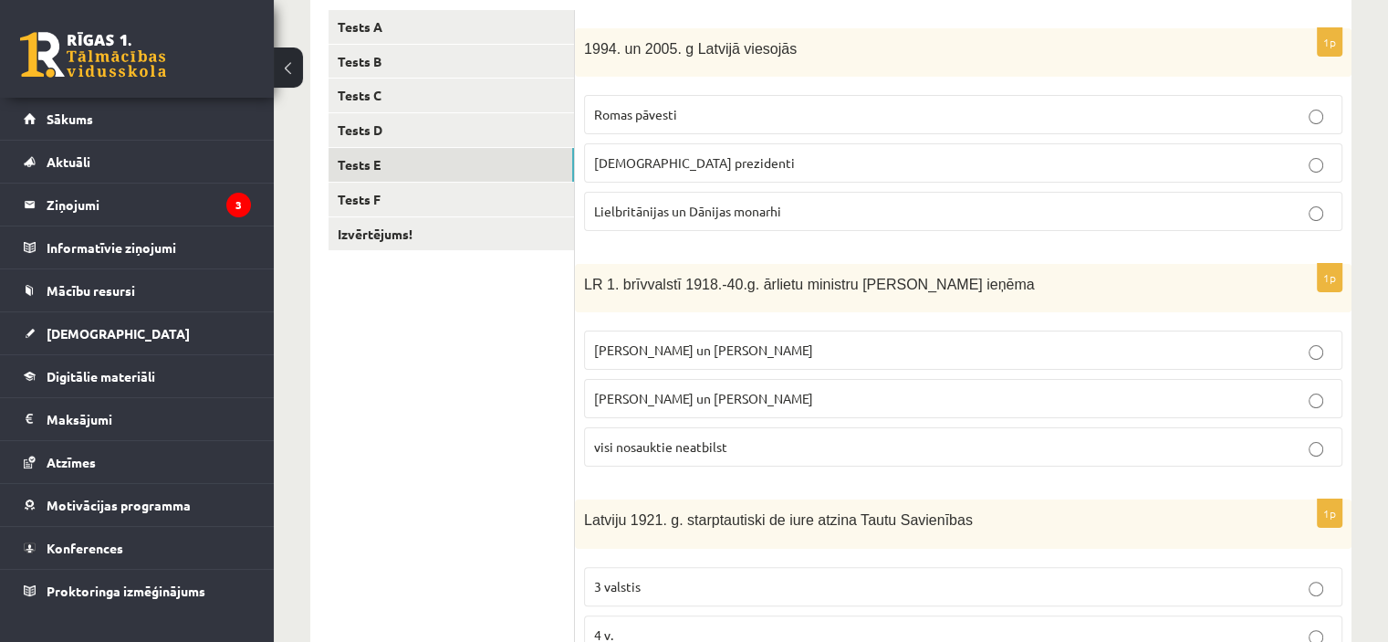
scroll to position [307, 0]
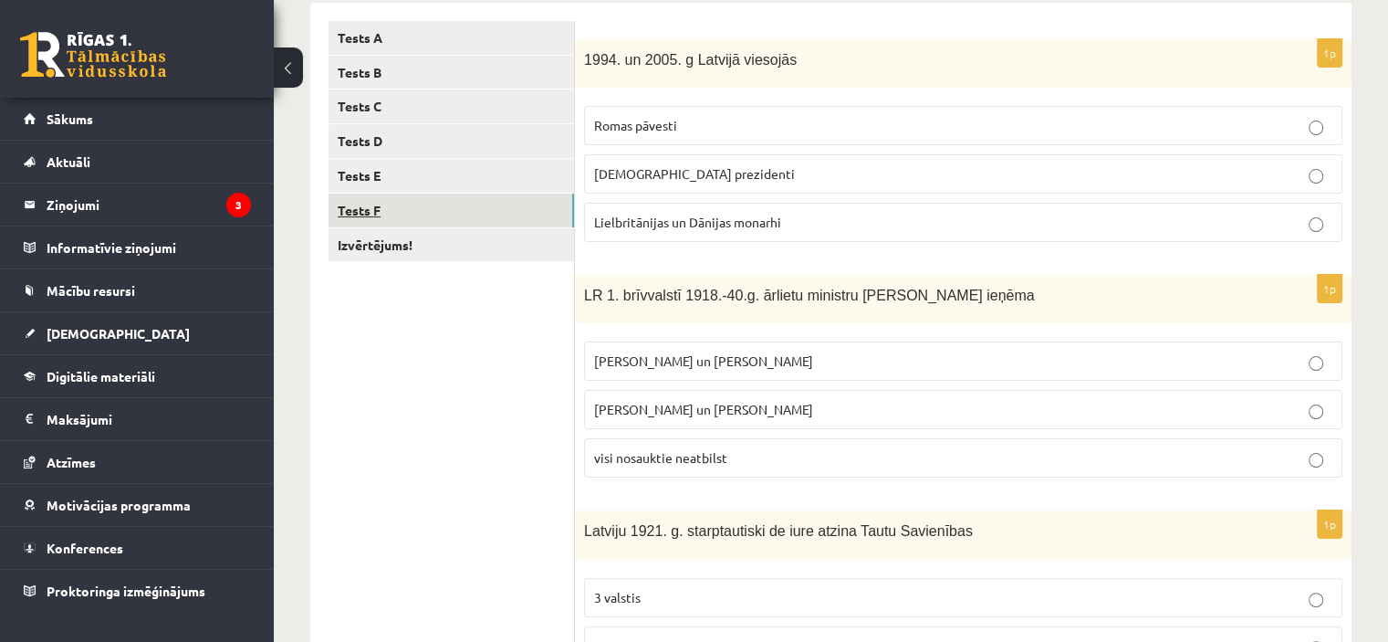
click at [504, 219] on link "Tests F" at bounding box center [452, 211] width 246 height 34
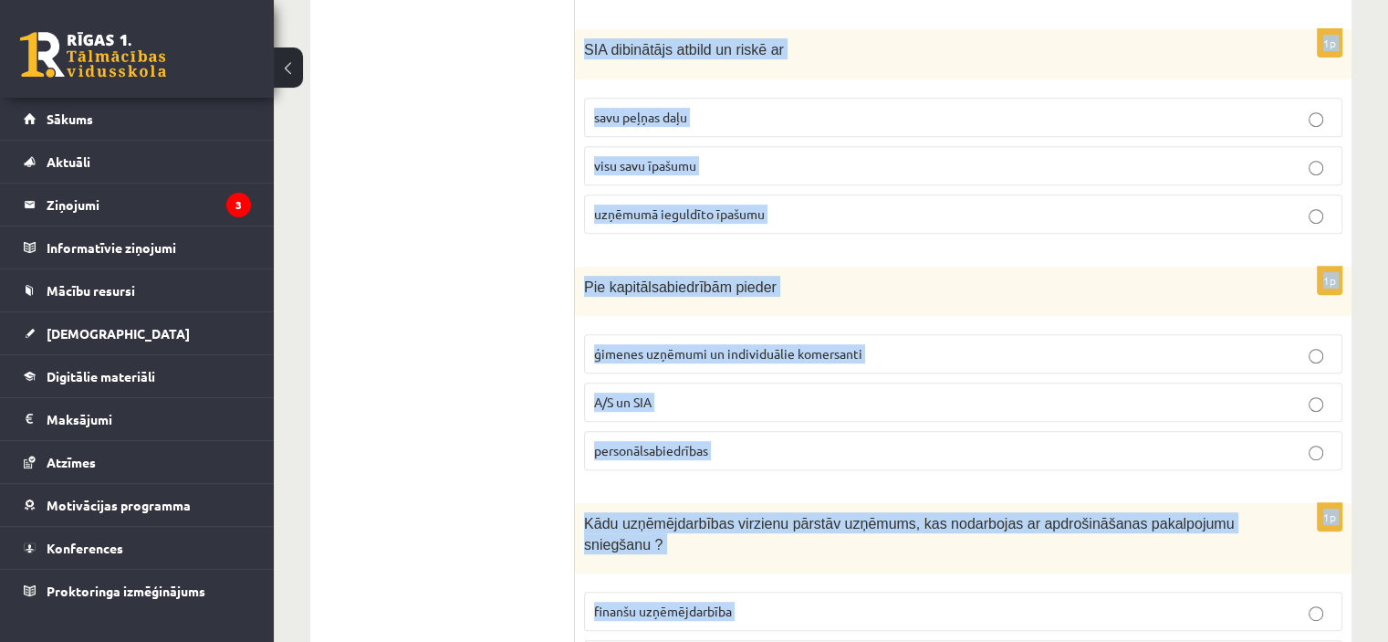
scroll to position [919, 0]
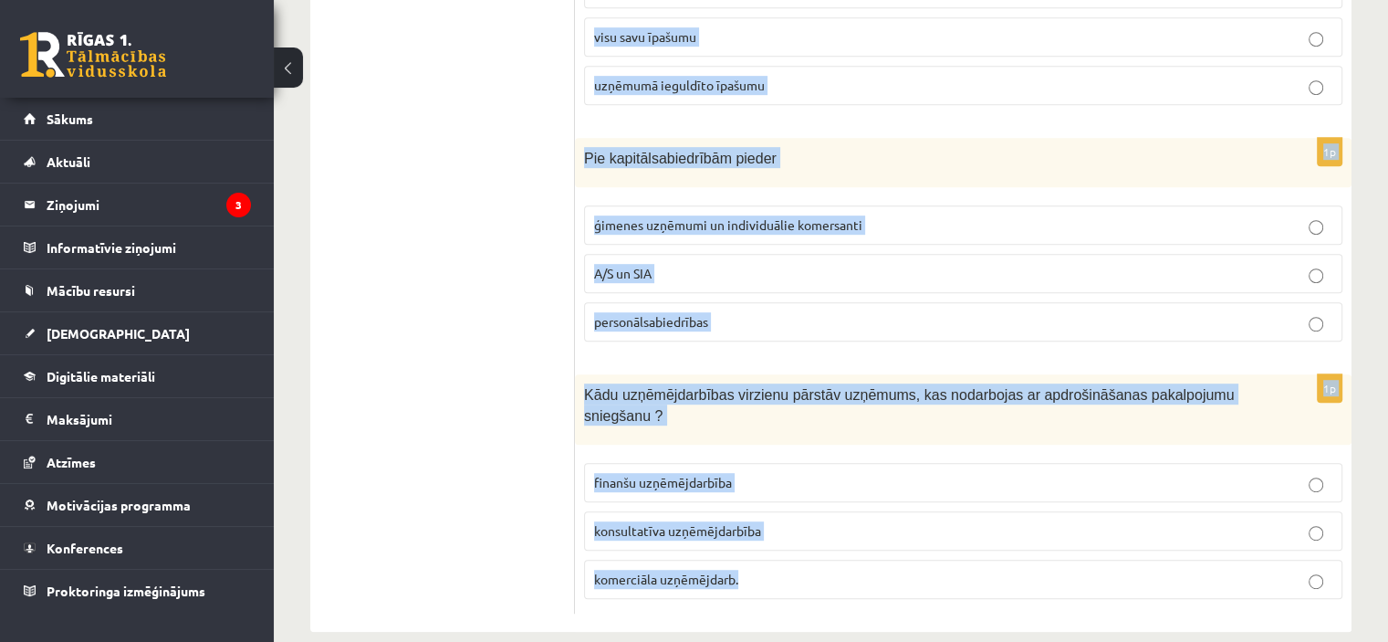
drag, startPoint x: 581, startPoint y: 50, endPoint x: 790, endPoint y: 583, distance: 572.9
click at [790, 583] on form "1p Saņemt, izmantot un atgriezt var pakalpojumu preci garantiju 1p Pie kādas uz…" at bounding box center [963, 12] width 740 height 1206
copy form "Saņemt, izmantot un atgriezt var pakalpojumu preci garantiju 1p Pie kādas uzņēm…"
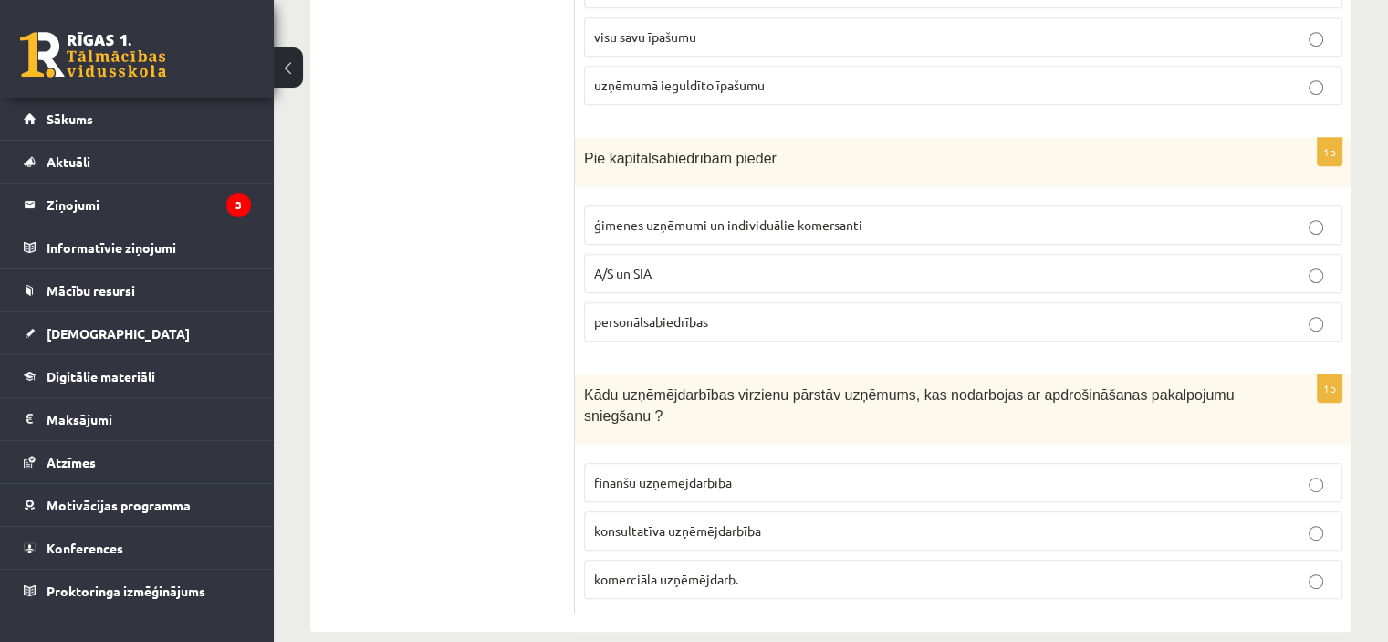
click at [544, 366] on ul "Tests A Tests B Tests C Tests D Tests E Tests F Izvērtējums!" at bounding box center [452, 12] width 246 height 1206
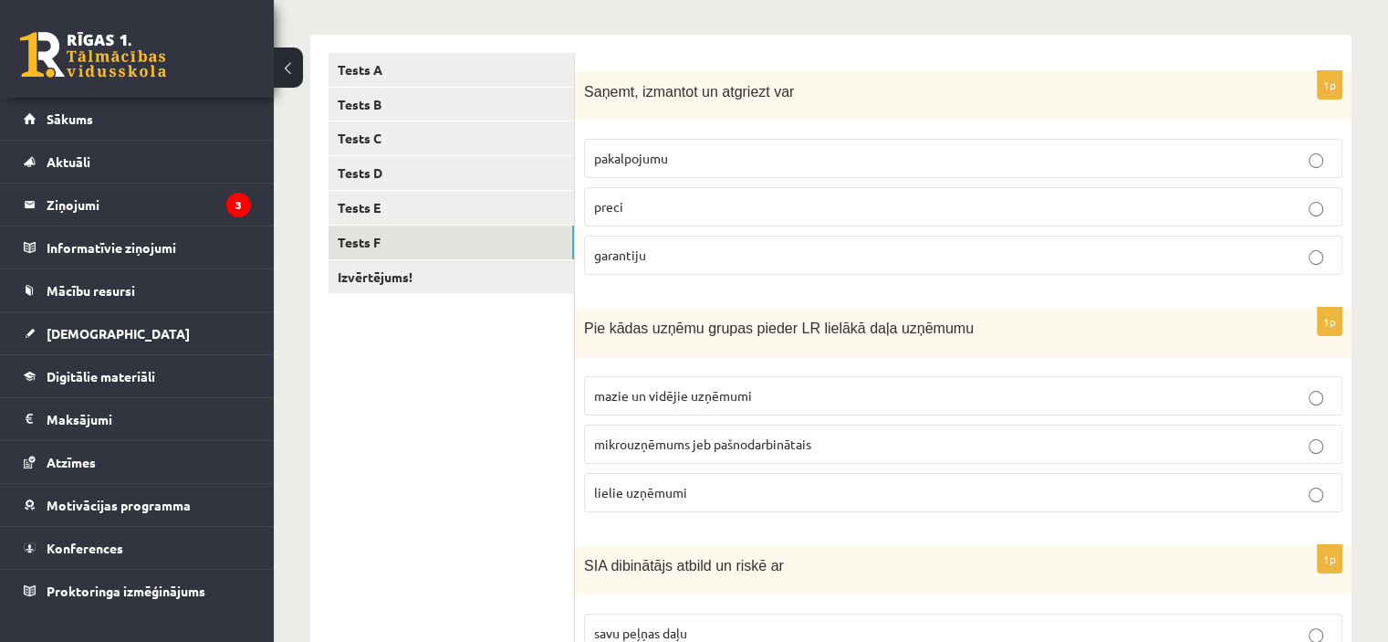
scroll to position [274, 0]
click at [666, 140] on label "pakalpojumu" at bounding box center [963, 159] width 759 height 39
click at [615, 410] on label "mazie un vidējie uzņēmumi" at bounding box center [963, 396] width 759 height 39
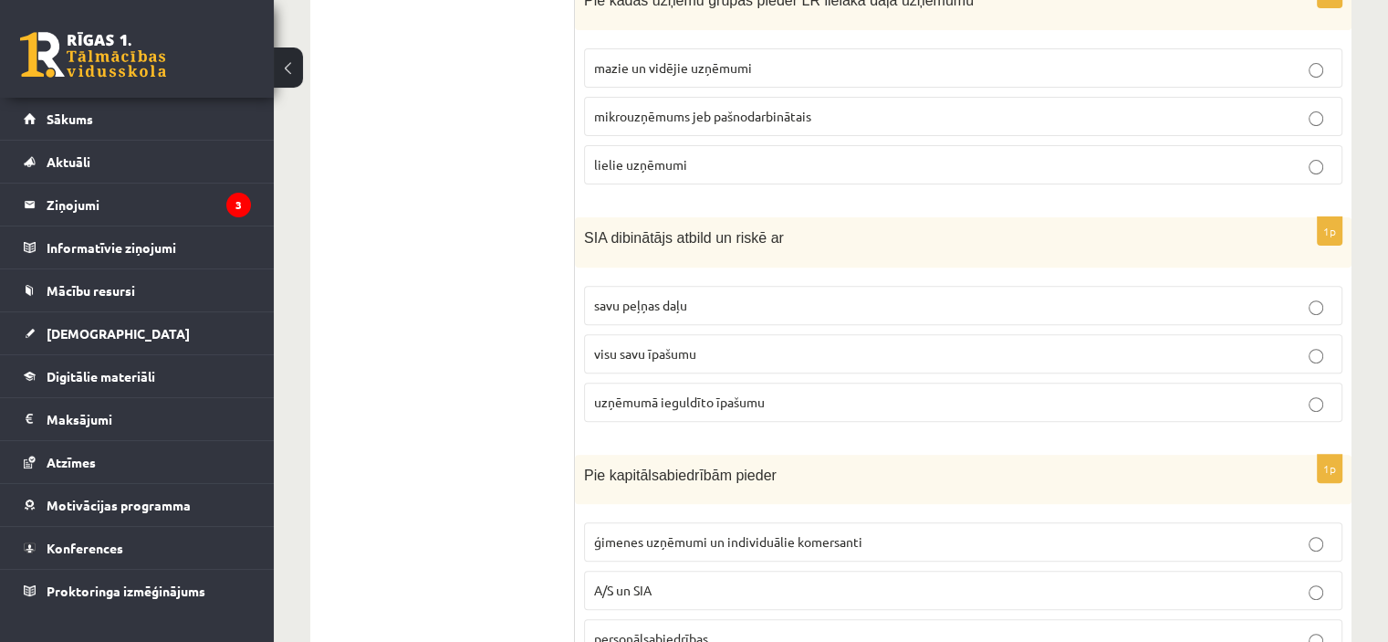
scroll to position [685, 0]
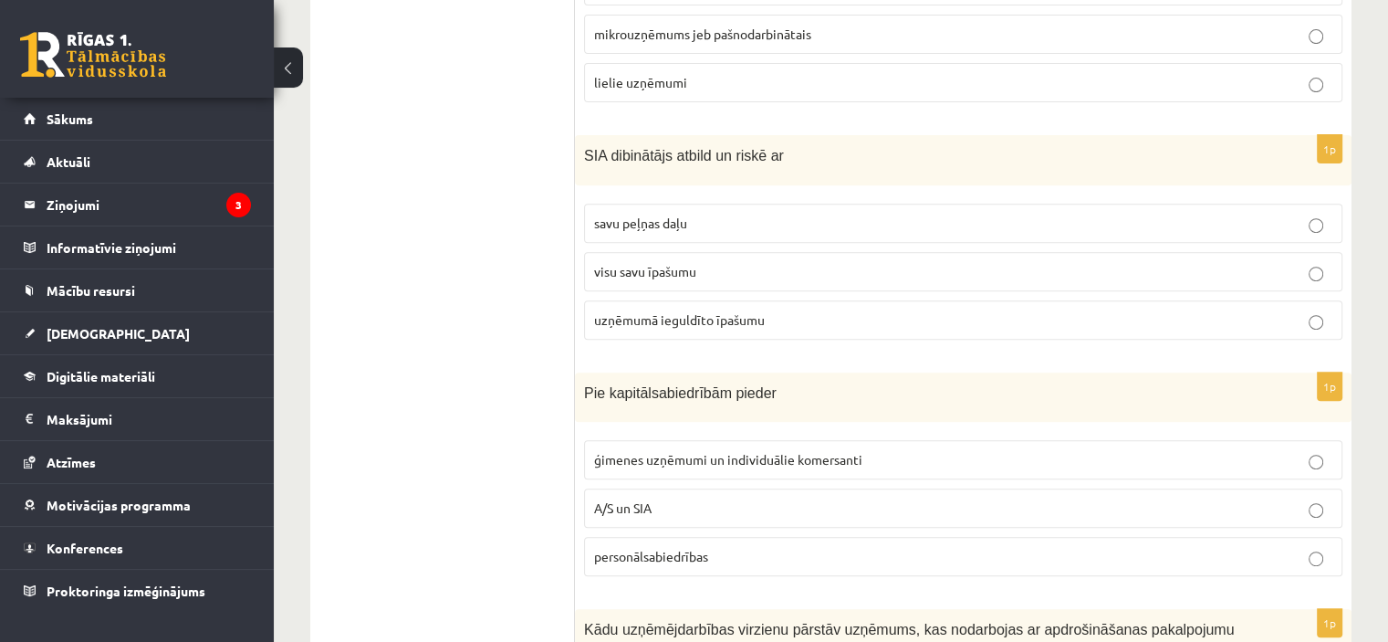
click at [697, 319] on span "uzņēmumā ieguldīto īpašumu" at bounding box center [679, 319] width 171 height 16
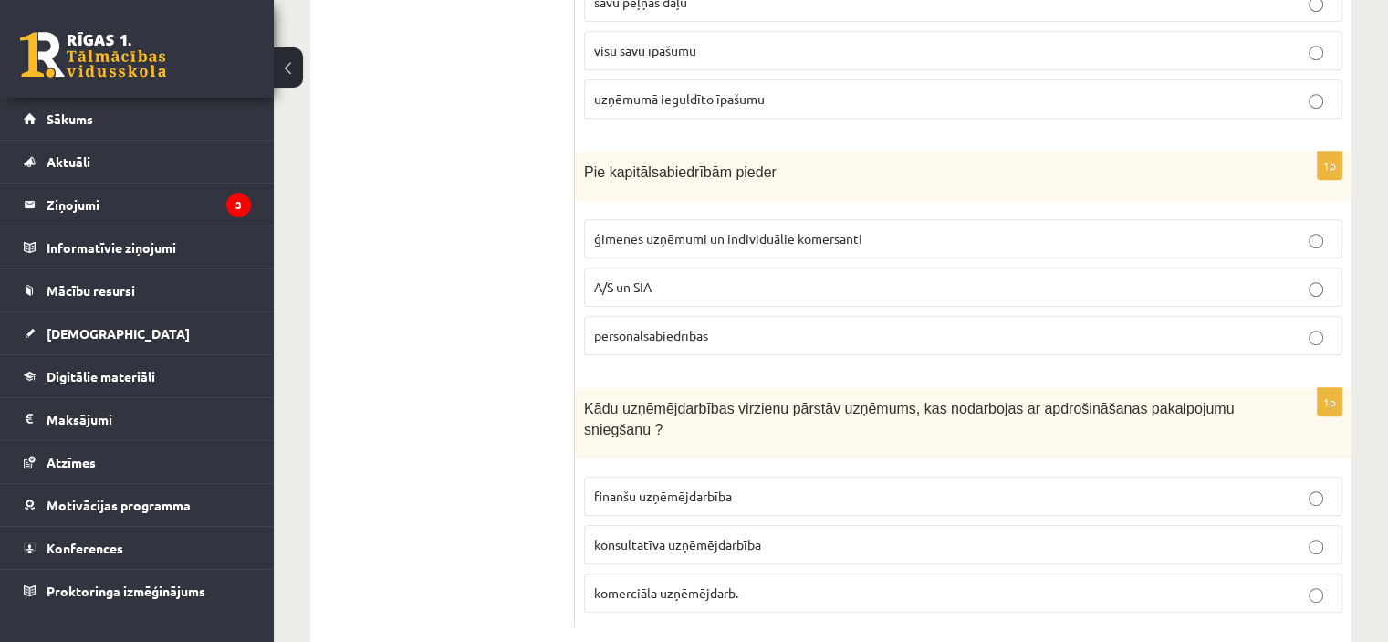
scroll to position [919, 0]
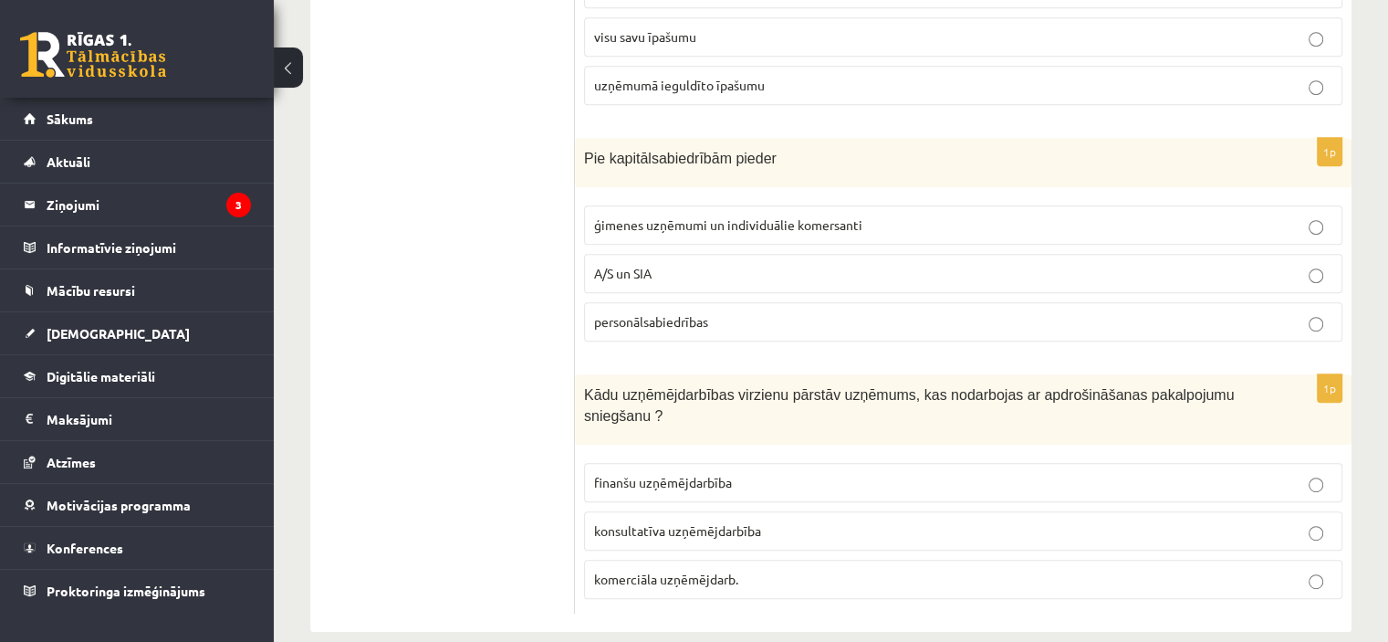
click at [698, 274] on p "A/S un SIA" at bounding box center [963, 273] width 738 height 19
click at [632, 474] on span "finanšu uzņēmējdarbība" at bounding box center [663, 482] width 138 height 16
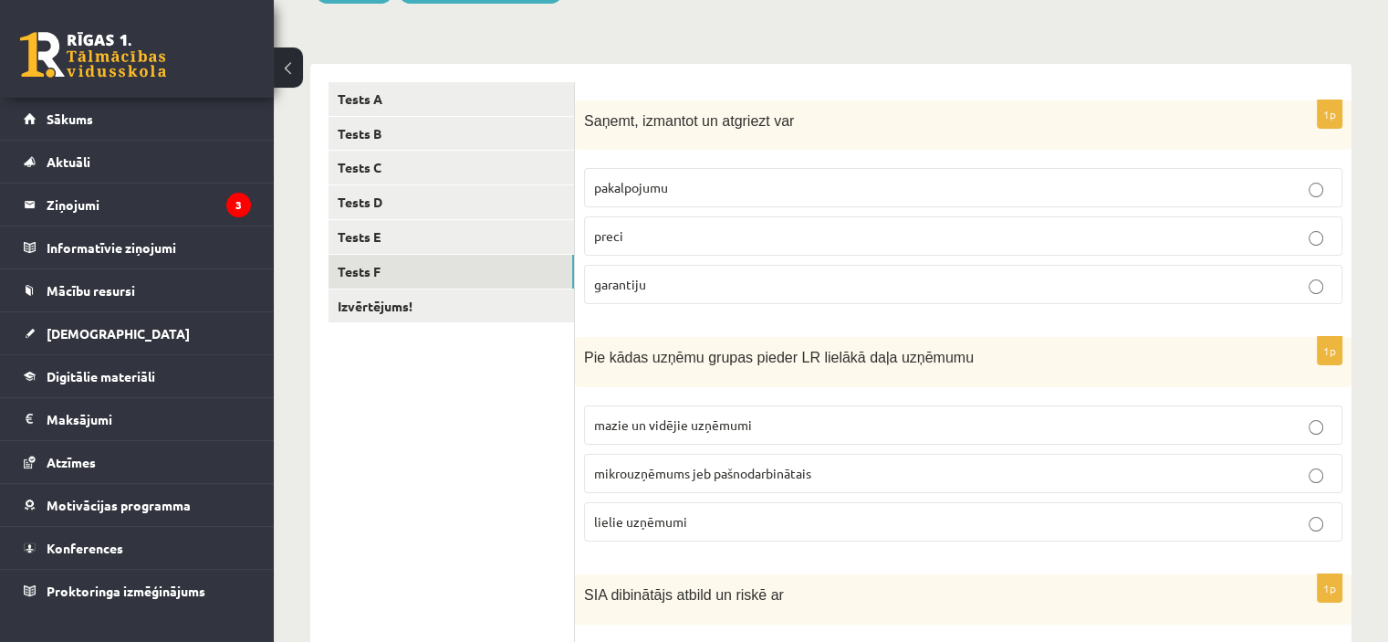
scroll to position [236, 0]
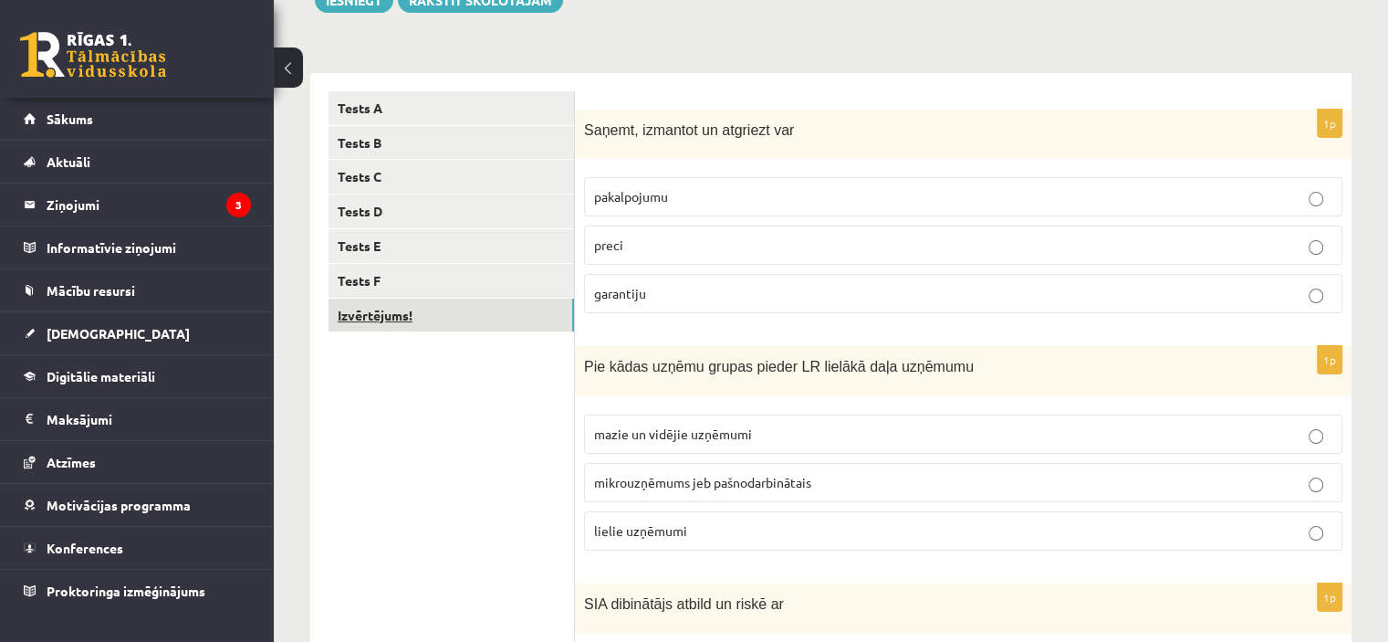
click at [463, 321] on link "Izvērtējums!" at bounding box center [452, 315] width 246 height 34
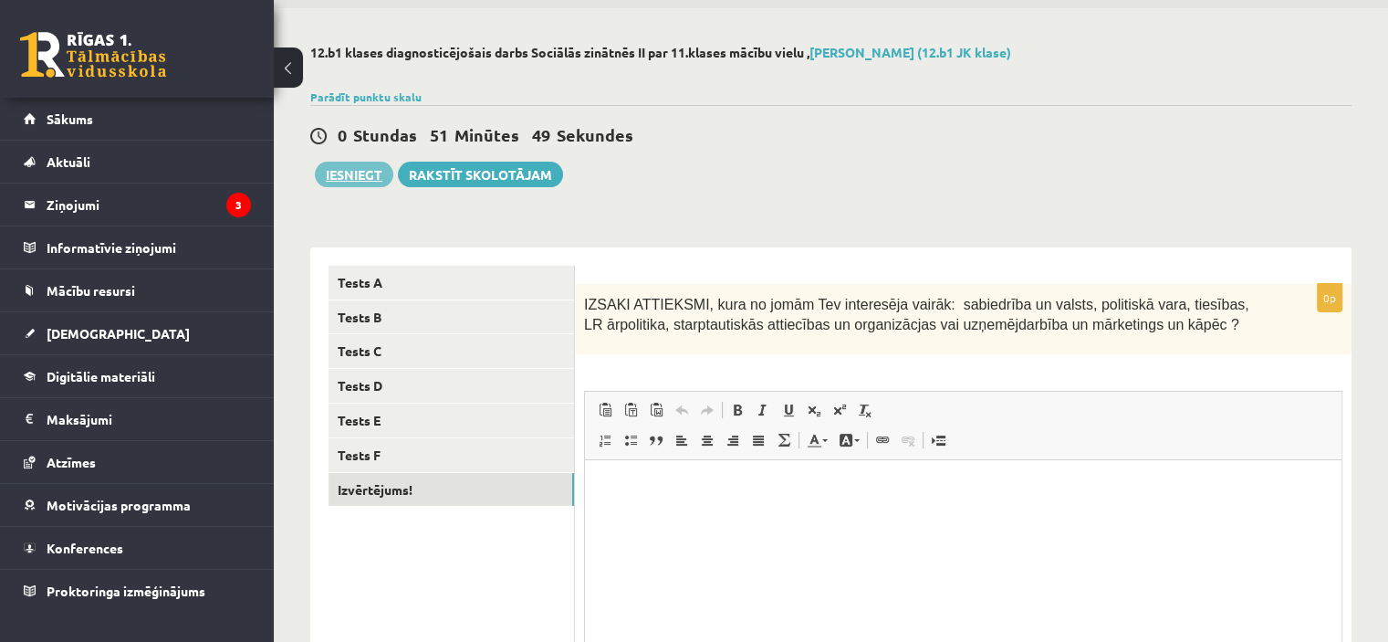
scroll to position [0, 0]
click at [363, 163] on button "Iesniegt" at bounding box center [354, 175] width 79 height 26
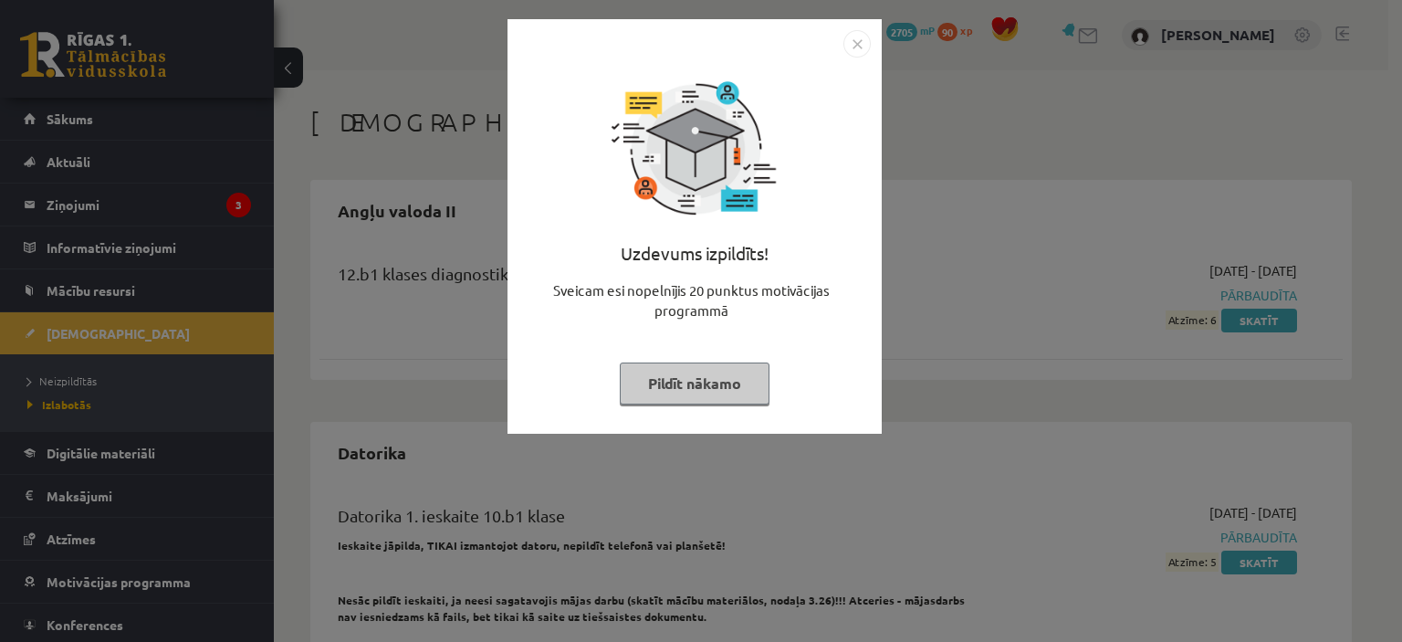
click at [651, 393] on button "Pildīt nākamo" at bounding box center [695, 383] width 150 height 42
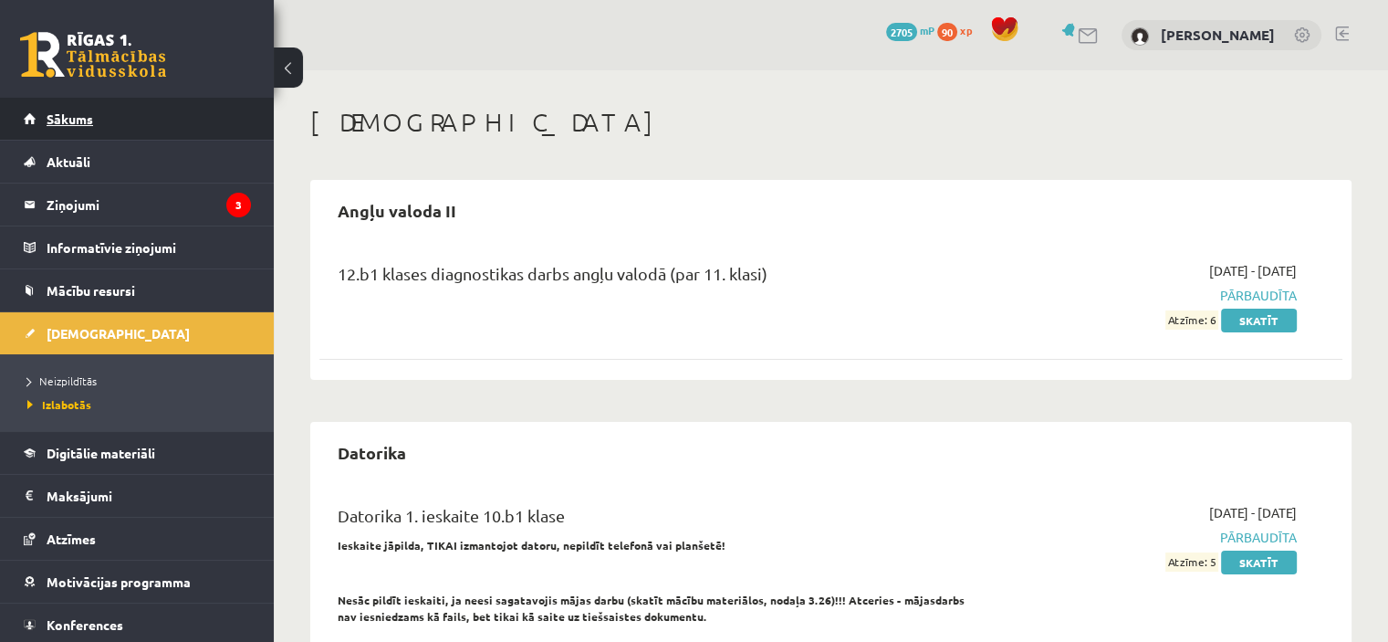
click at [144, 114] on link "Sākums" at bounding box center [137, 119] width 227 height 42
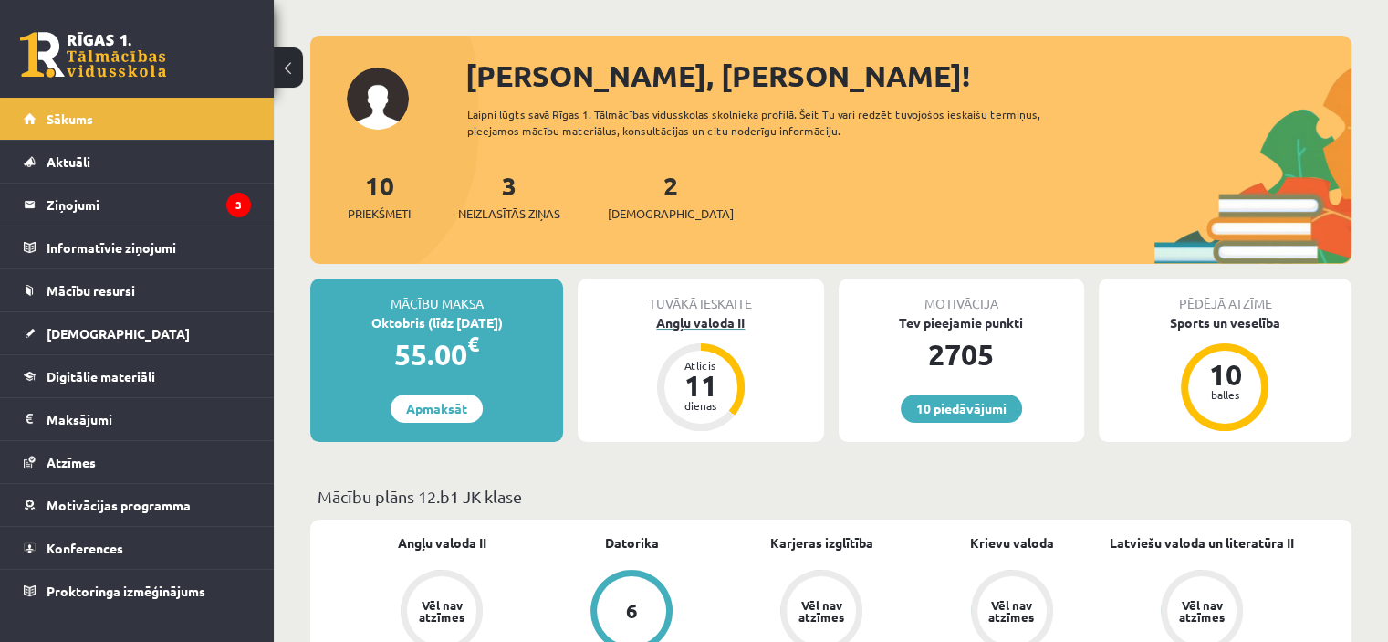
scroll to position [69, 0]
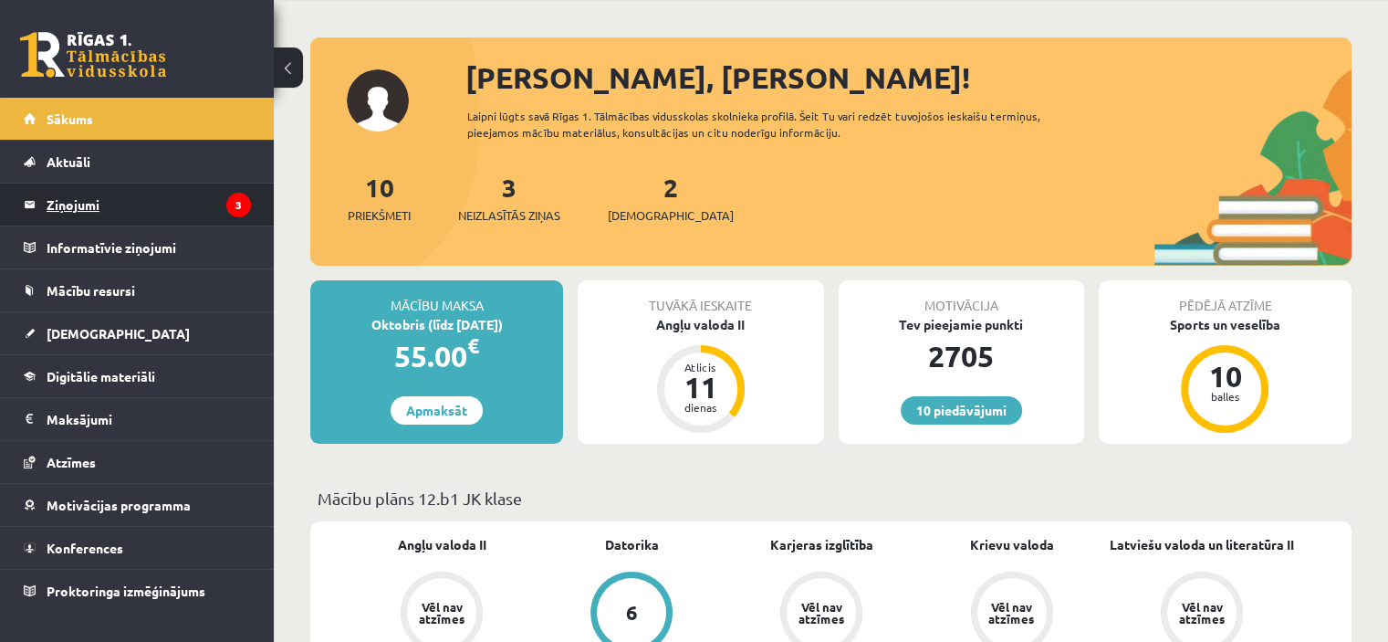
click at [171, 203] on legend "Ziņojumi 3" at bounding box center [149, 204] width 204 height 42
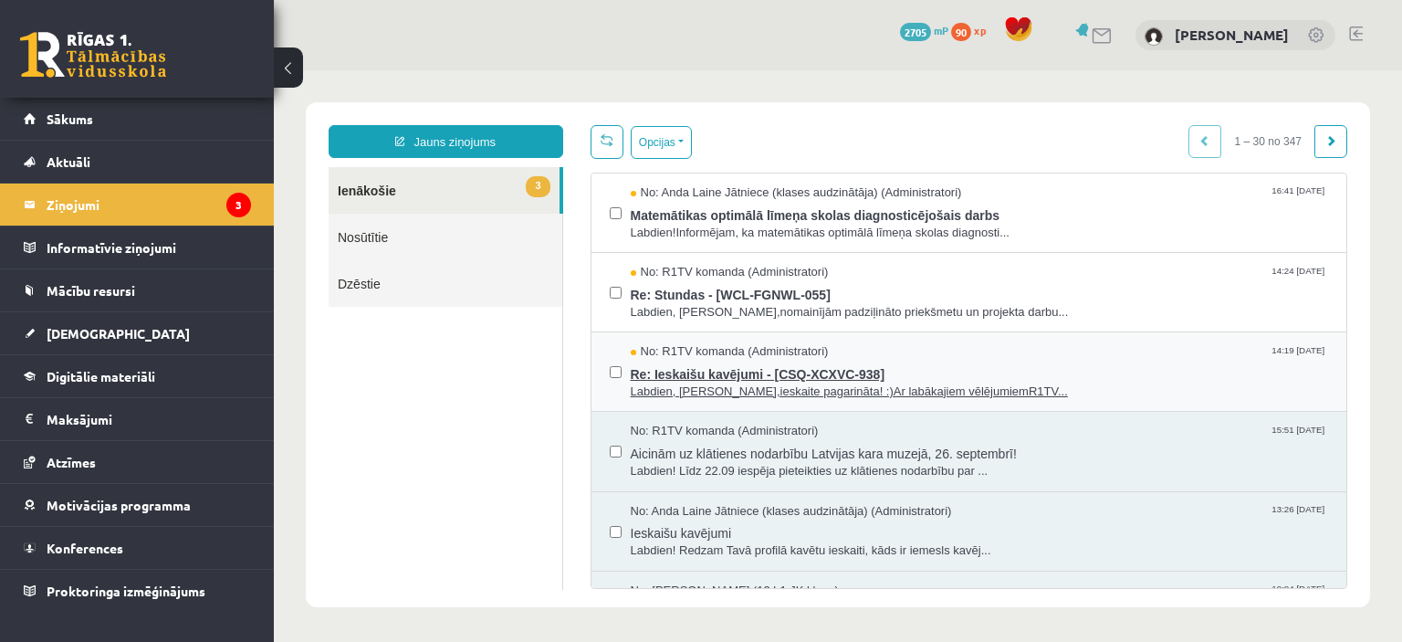
click at [708, 383] on span "Labdien, [PERSON_NAME],ieskaite pagarināta! :)Ar labākajiem vēlējumiemR1TV..." at bounding box center [980, 391] width 698 height 17
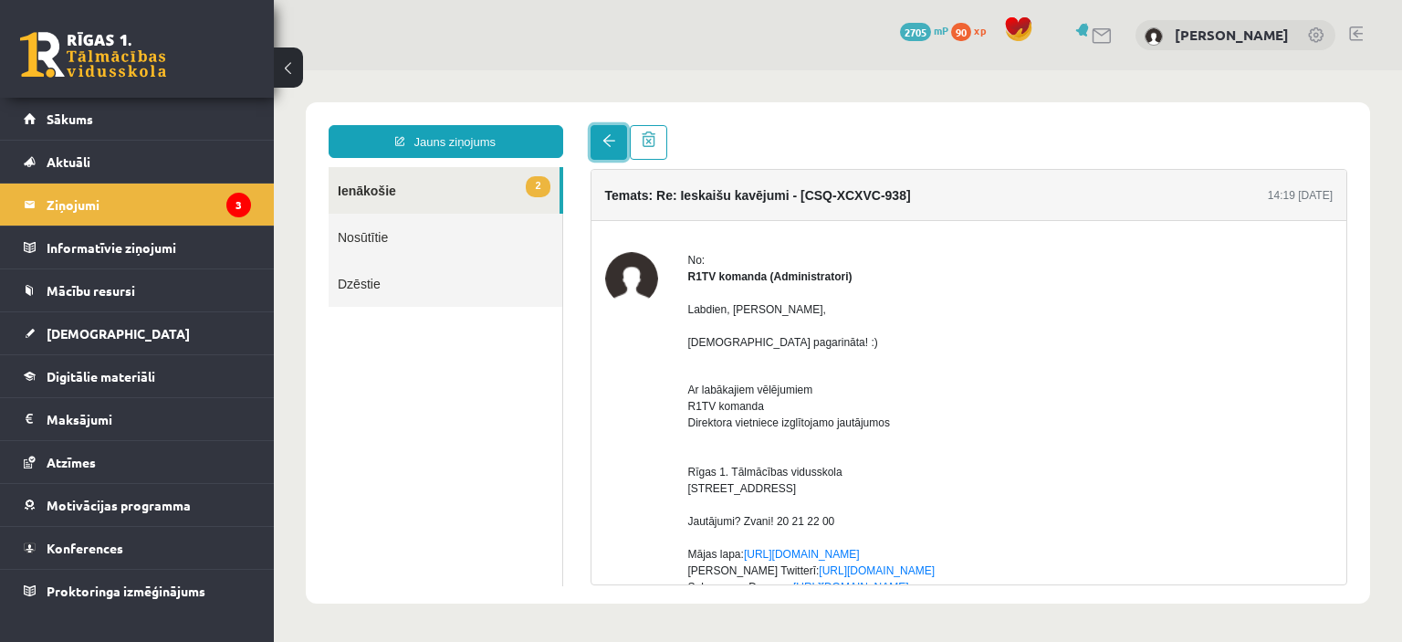
click at [601, 141] on link at bounding box center [609, 142] width 37 height 35
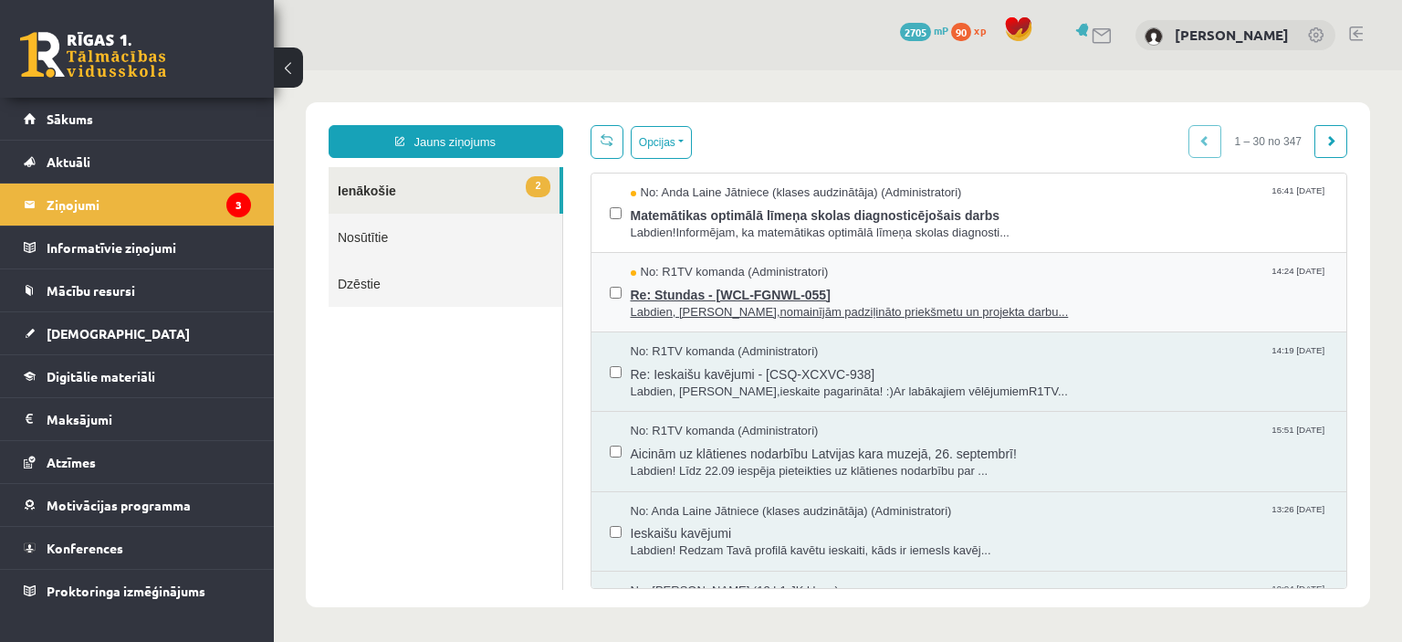
click at [717, 304] on span "Labdien, [PERSON_NAME],nomainījām padziļināto priekšmetu un projekta darbu..." at bounding box center [980, 312] width 698 height 17
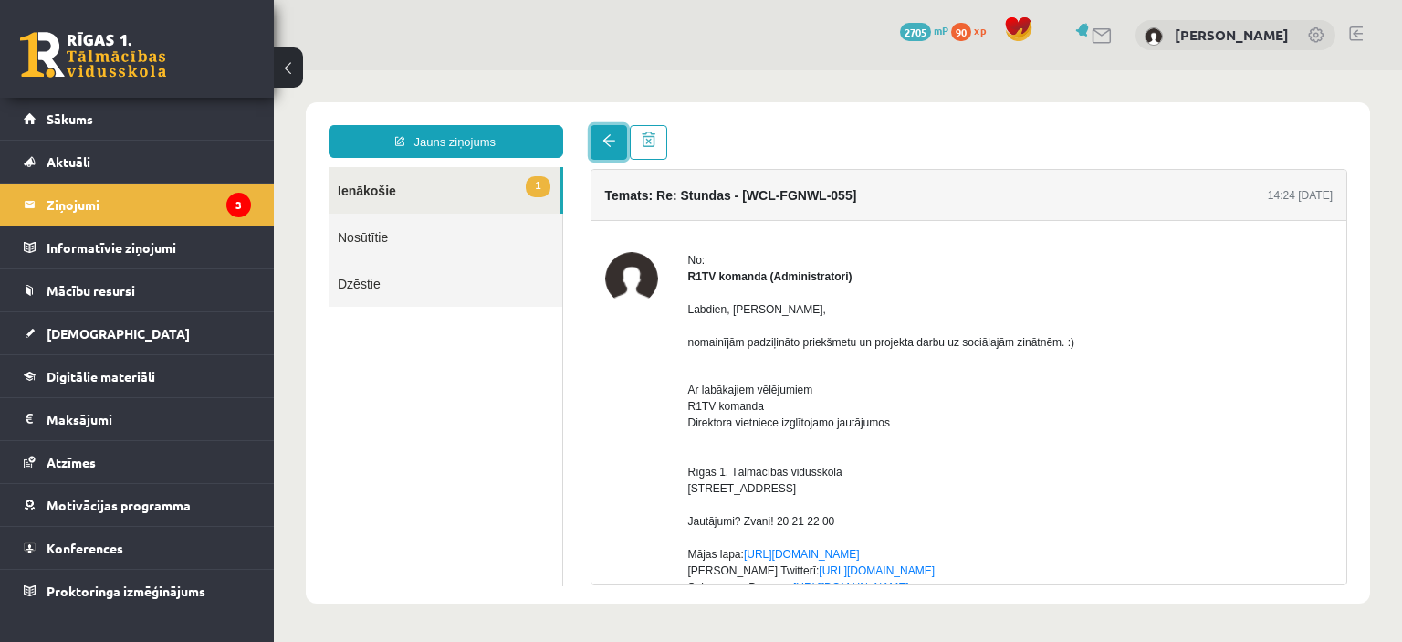
click at [597, 154] on link at bounding box center [609, 142] width 37 height 35
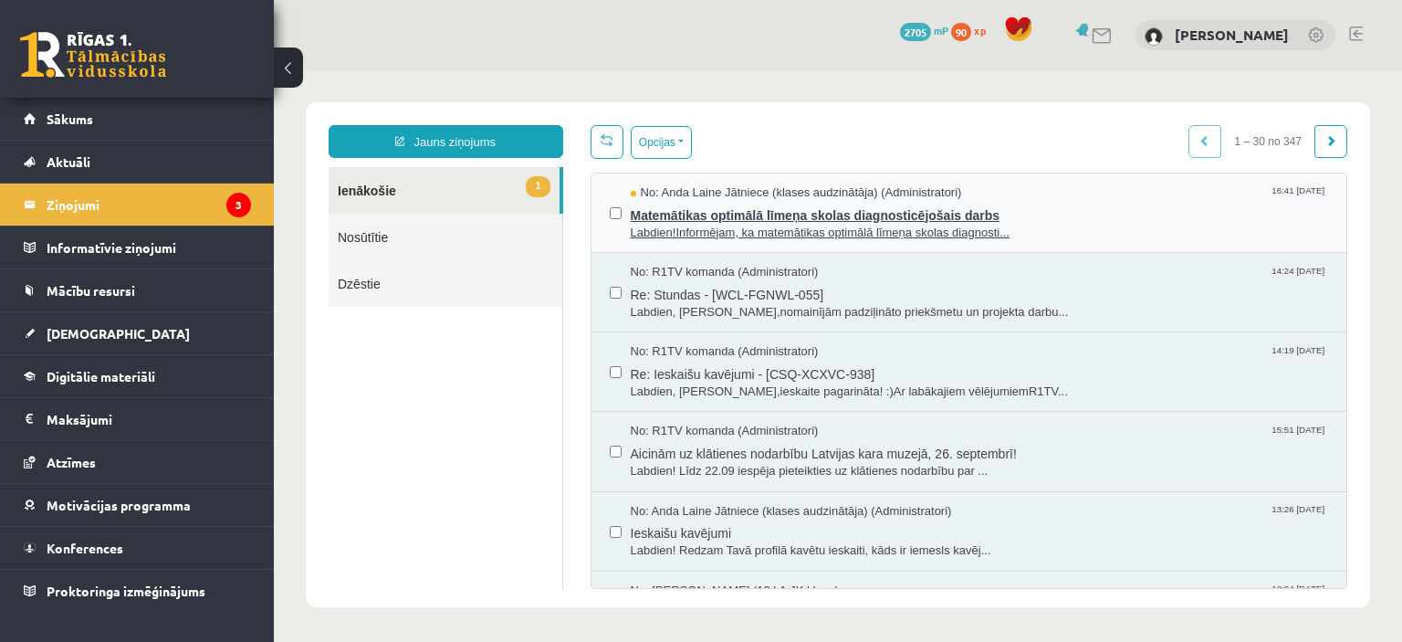
click at [731, 231] on span "Labdien!Informējam, ka matemātikas optimālā līmeņa skolas diagnosti..." at bounding box center [980, 233] width 698 height 17
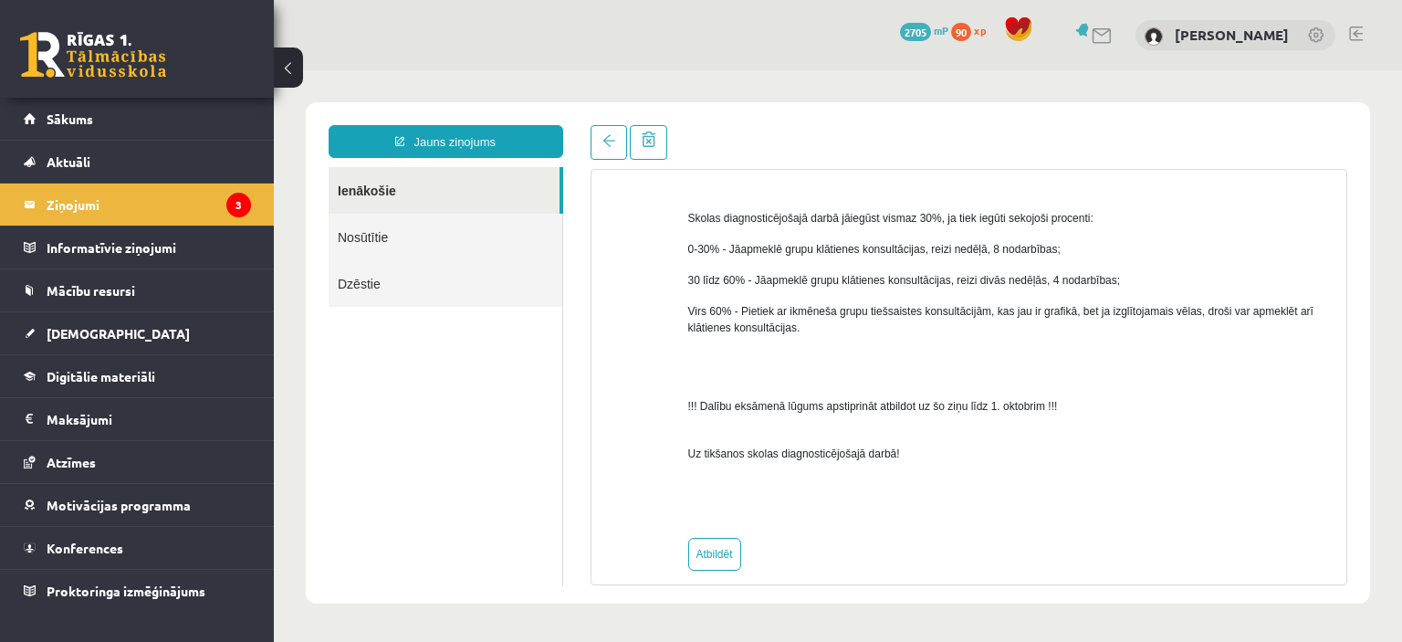
scroll to position [1093, 0]
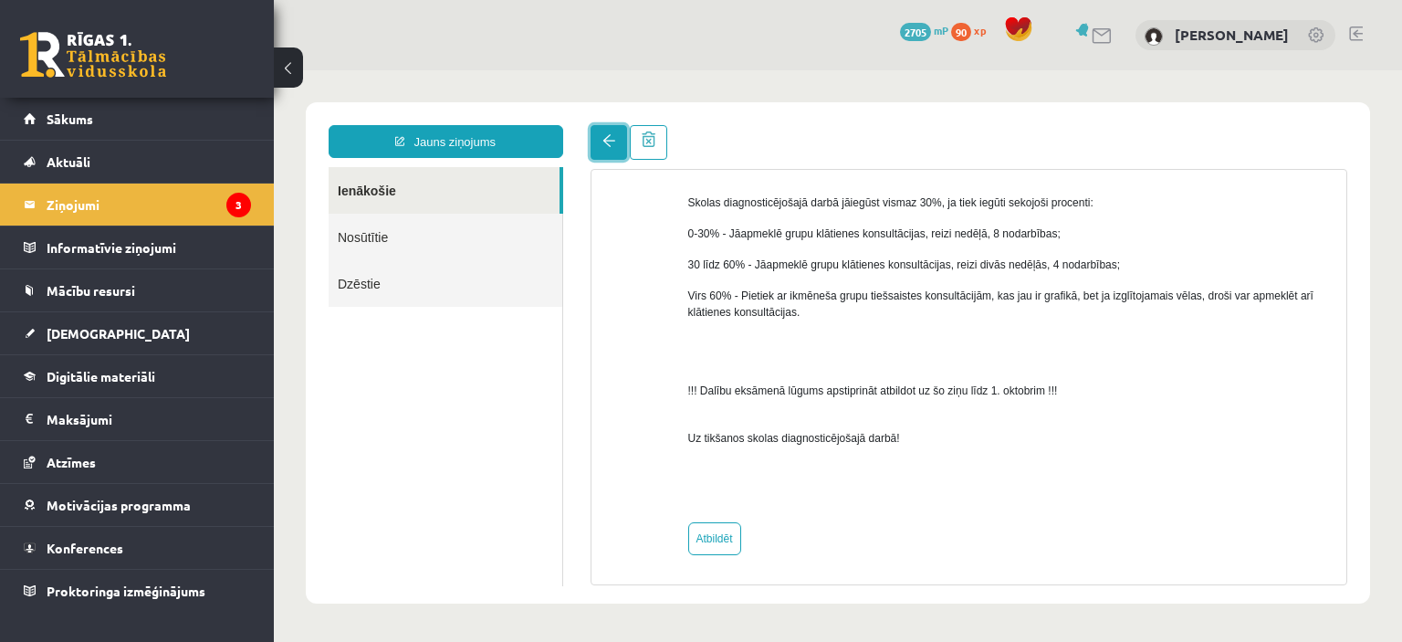
click at [617, 141] on link at bounding box center [609, 142] width 37 height 35
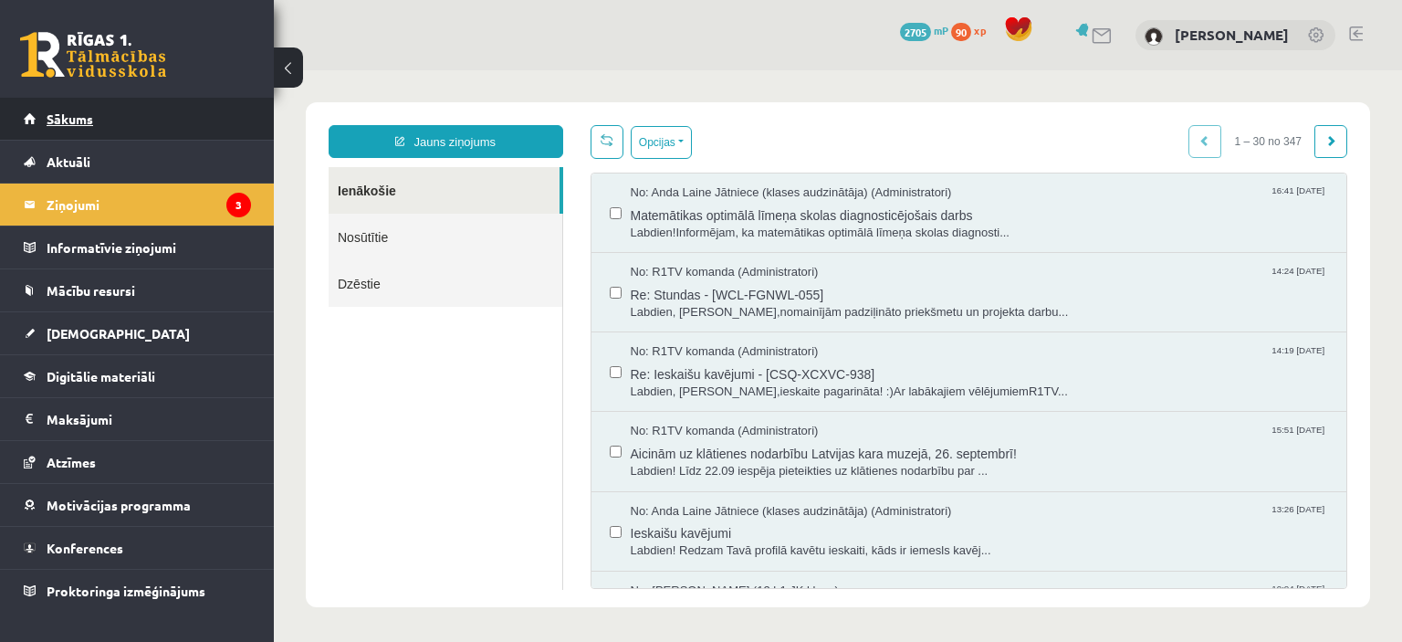
scroll to position [0, 0]
click at [184, 127] on link "Sākums" at bounding box center [137, 119] width 227 height 42
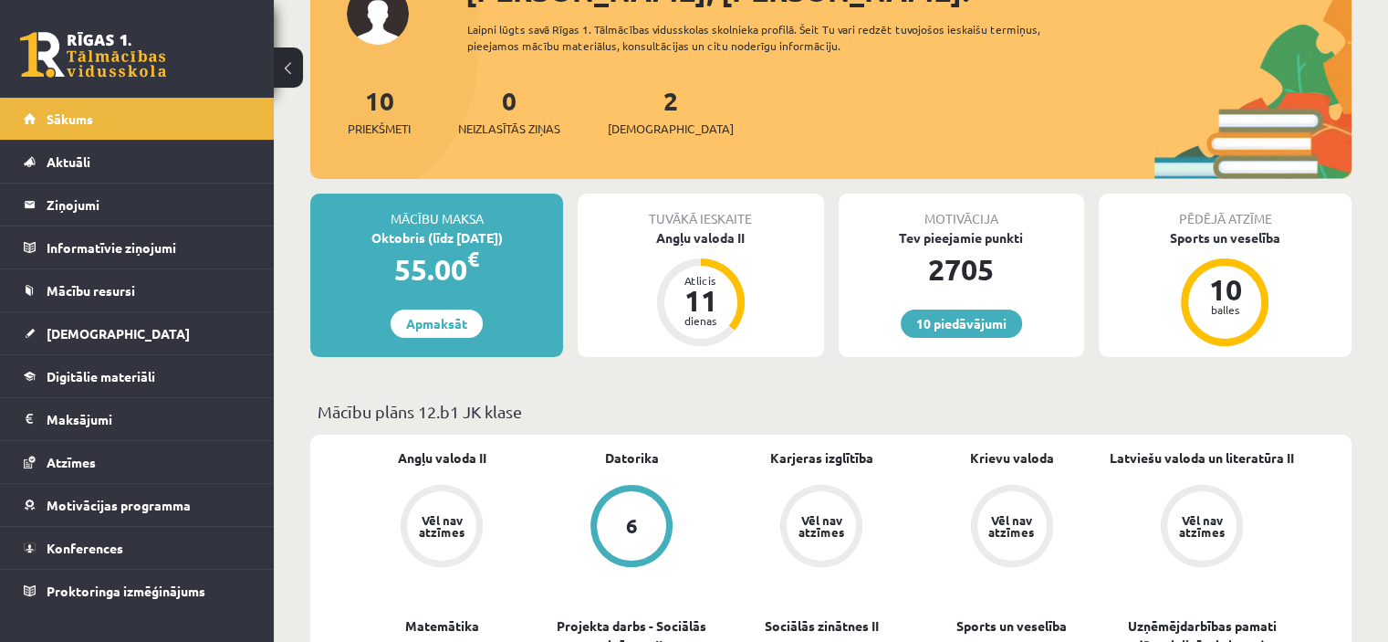
scroll to position [163, 0]
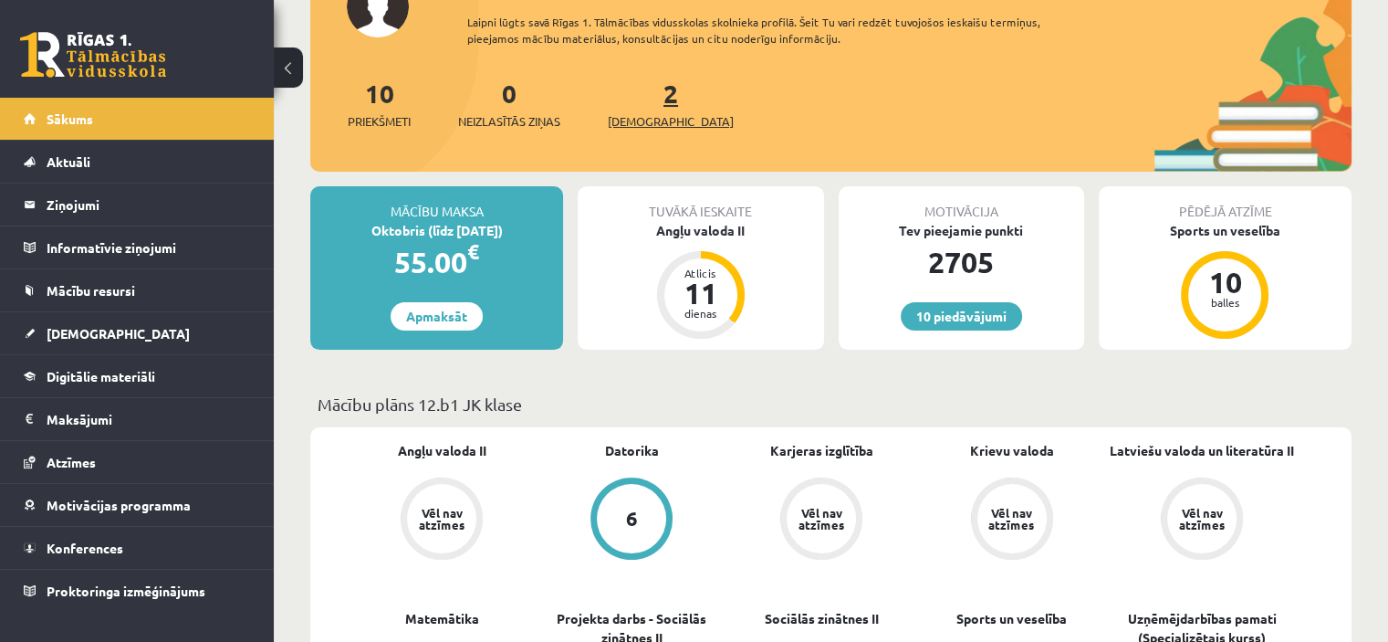
click at [642, 90] on link "2 Ieskaites" at bounding box center [671, 104] width 126 height 54
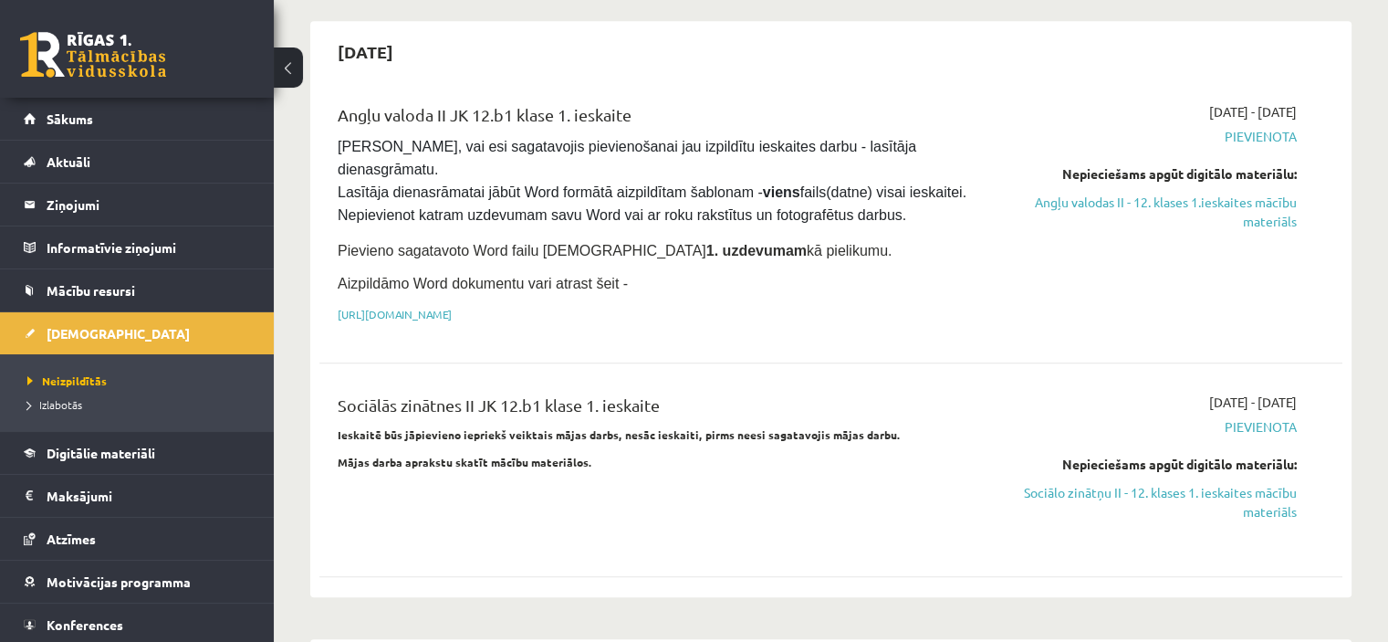
scroll to position [1008, 0]
click at [1268, 485] on link "Sociālo zinātņu II - 12. klases 1. ieskaites mācību materiāls" at bounding box center [1146, 504] width 301 height 38
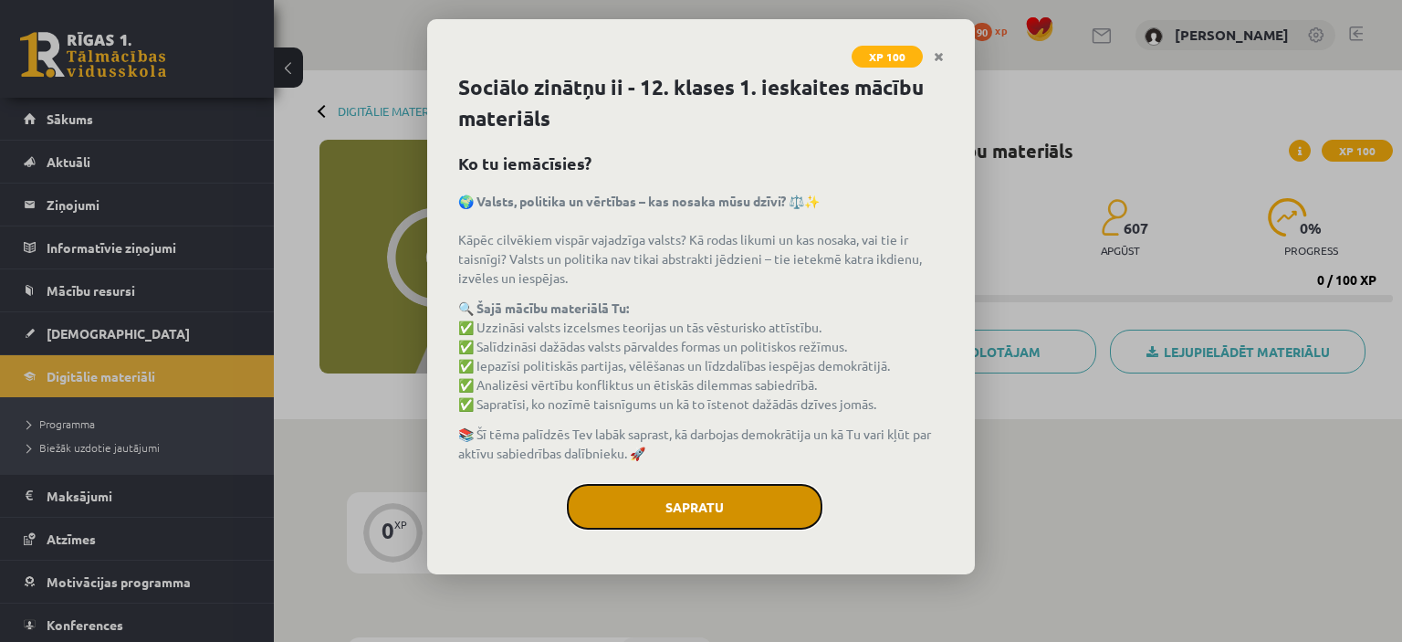
click at [702, 508] on button "Sapratu" at bounding box center [695, 507] width 256 height 46
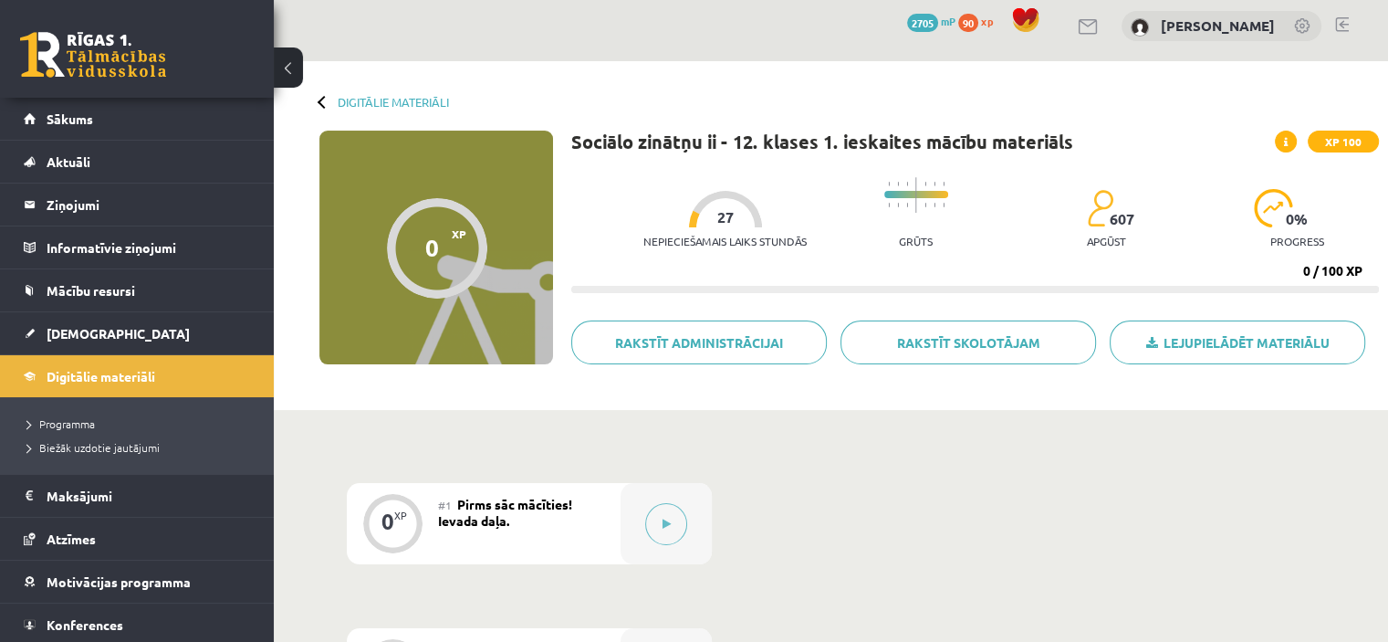
scroll to position [7, 0]
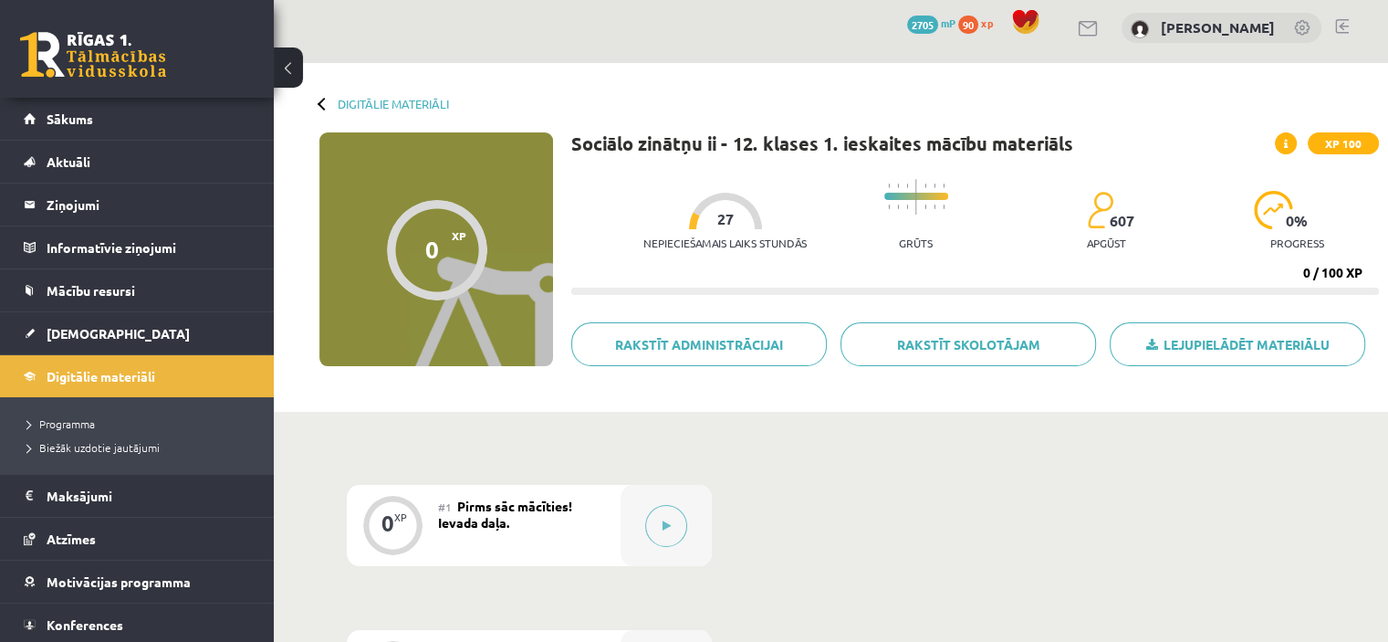
click at [94, 91] on div "0 Dāvanas 2705 mP 90 xp" at bounding box center [137, 49] width 274 height 98
click at [96, 117] on link "Sākums" at bounding box center [137, 119] width 227 height 42
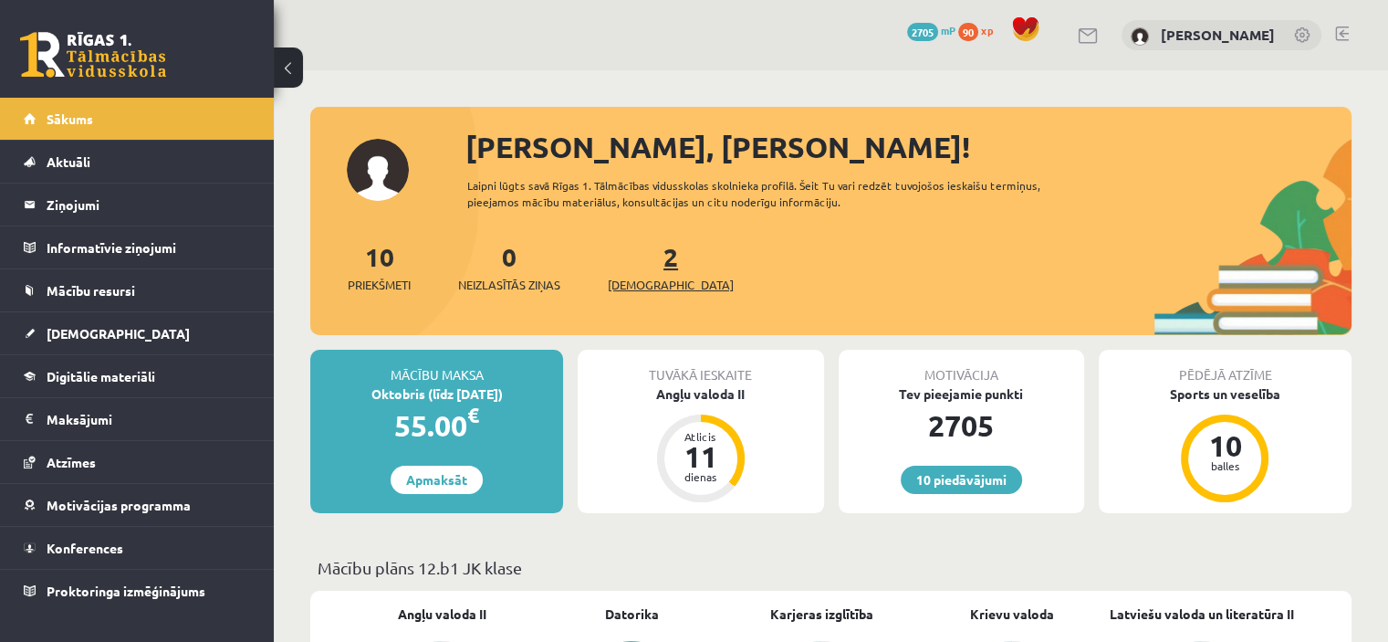
click at [641, 267] on link "2 Ieskaites" at bounding box center [671, 267] width 126 height 54
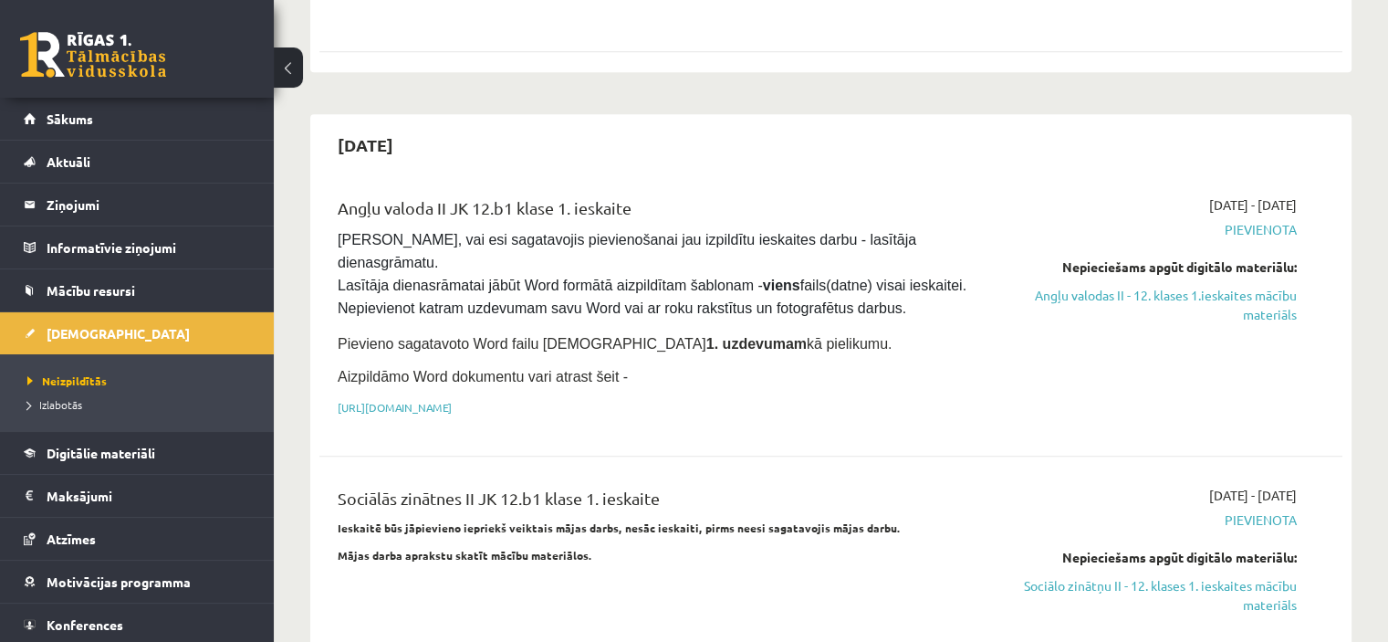
scroll to position [997, 0]
